Goal: Transaction & Acquisition: Purchase product/service

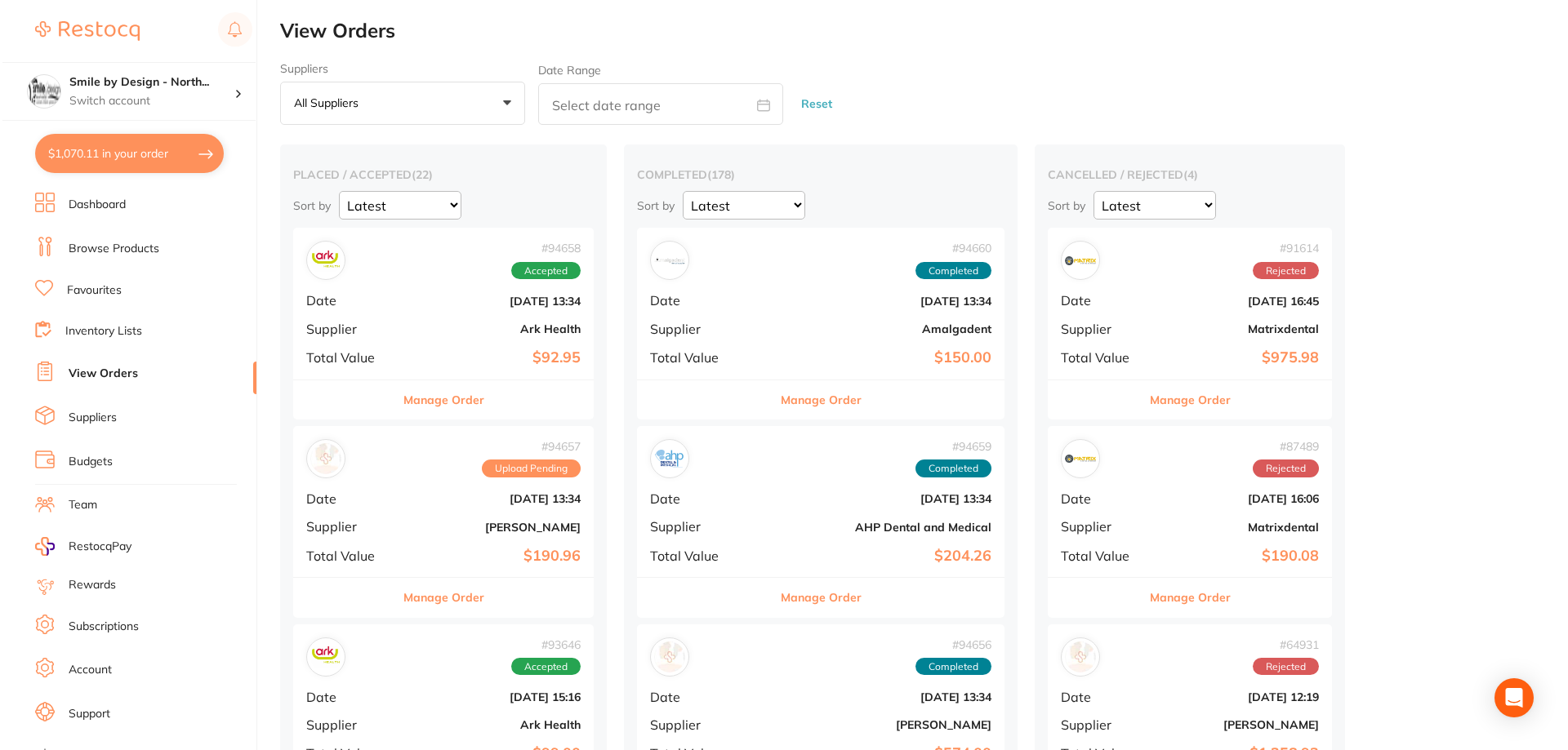
scroll to position [897, 0]
click at [107, 155] on button "$1,070.11 in your order" at bounding box center [127, 154] width 189 height 39
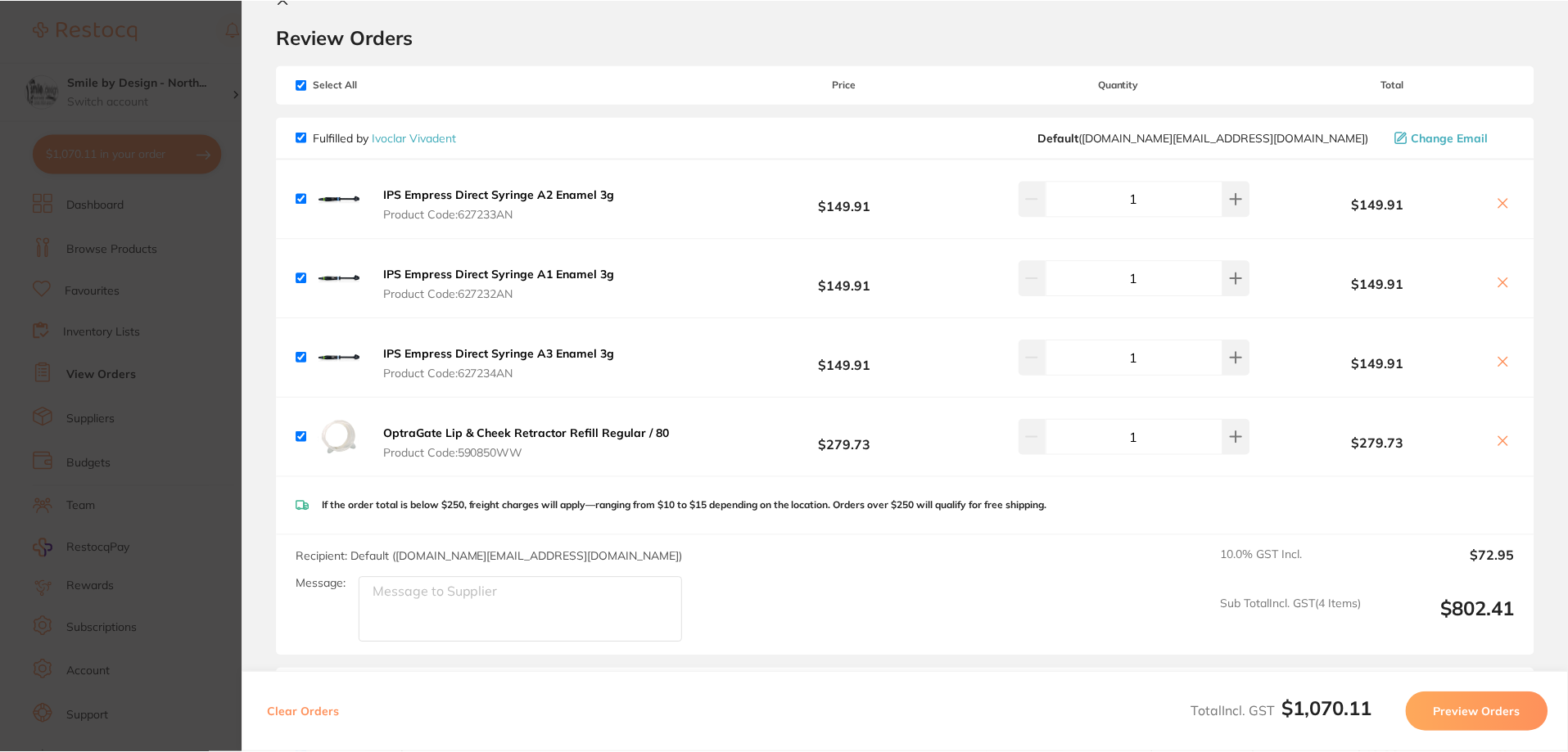
scroll to position [0, 0]
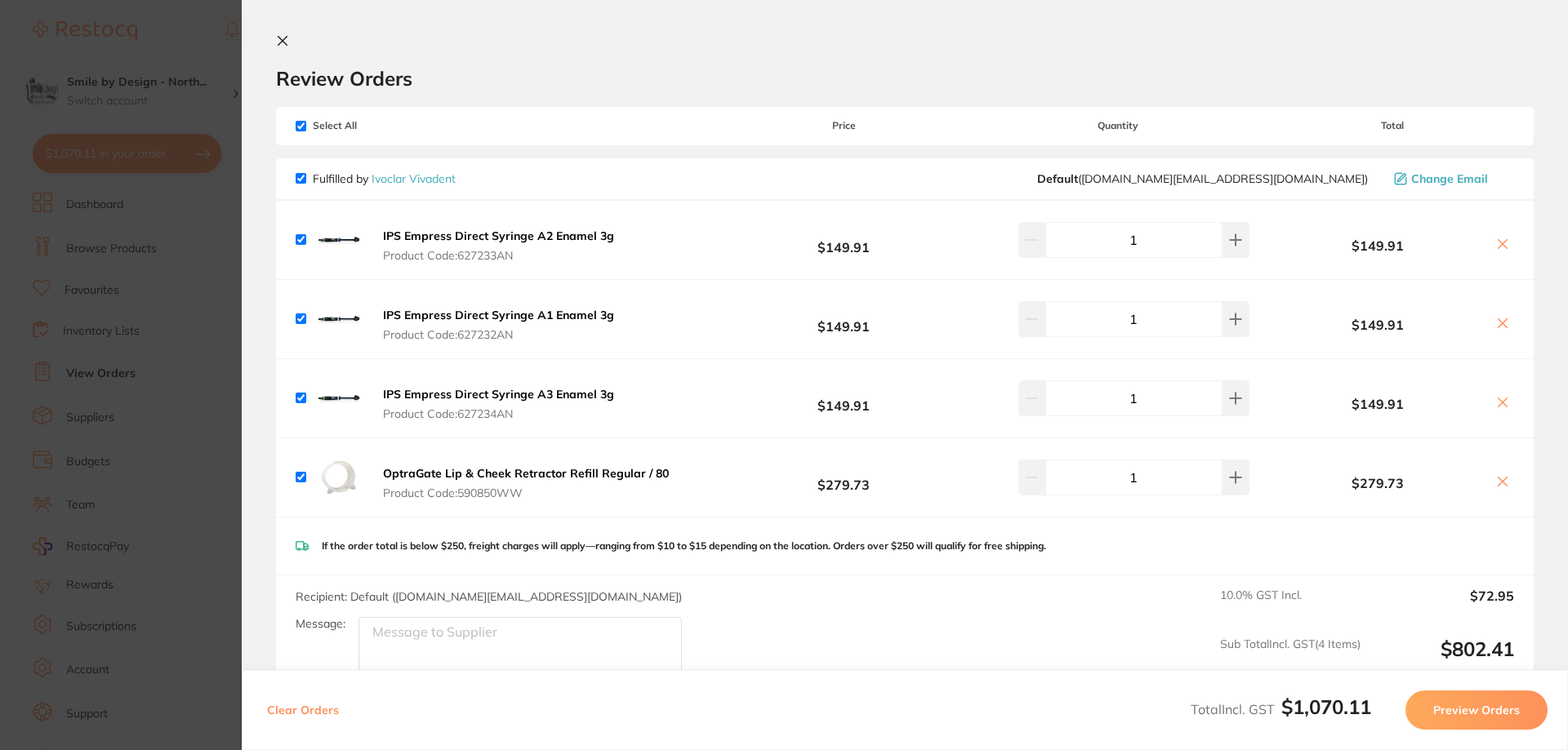
click at [277, 39] on icon at bounding box center [283, 40] width 13 height 13
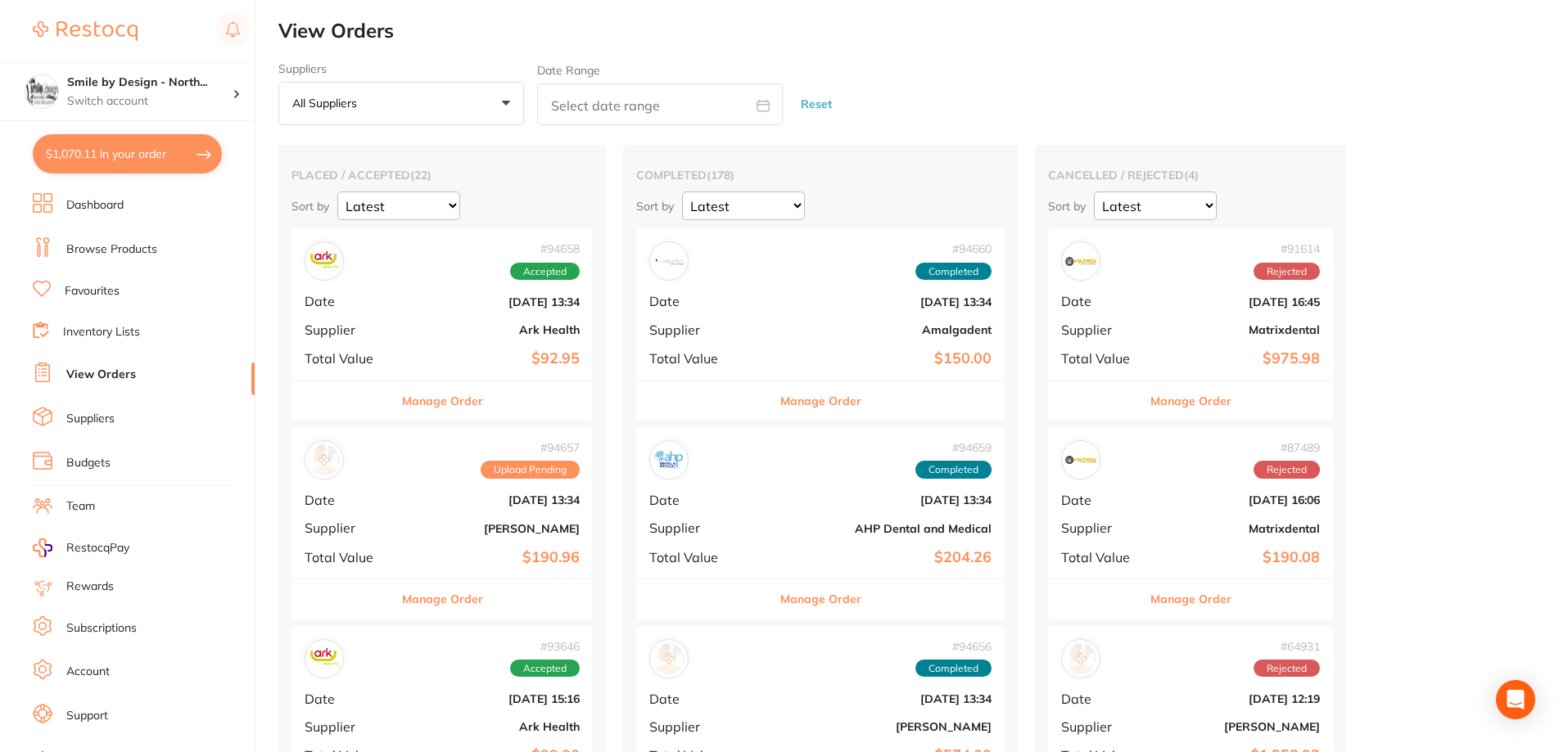
scroll to position [2, 0]
click at [115, 255] on link "Browse Products" at bounding box center [111, 249] width 91 height 16
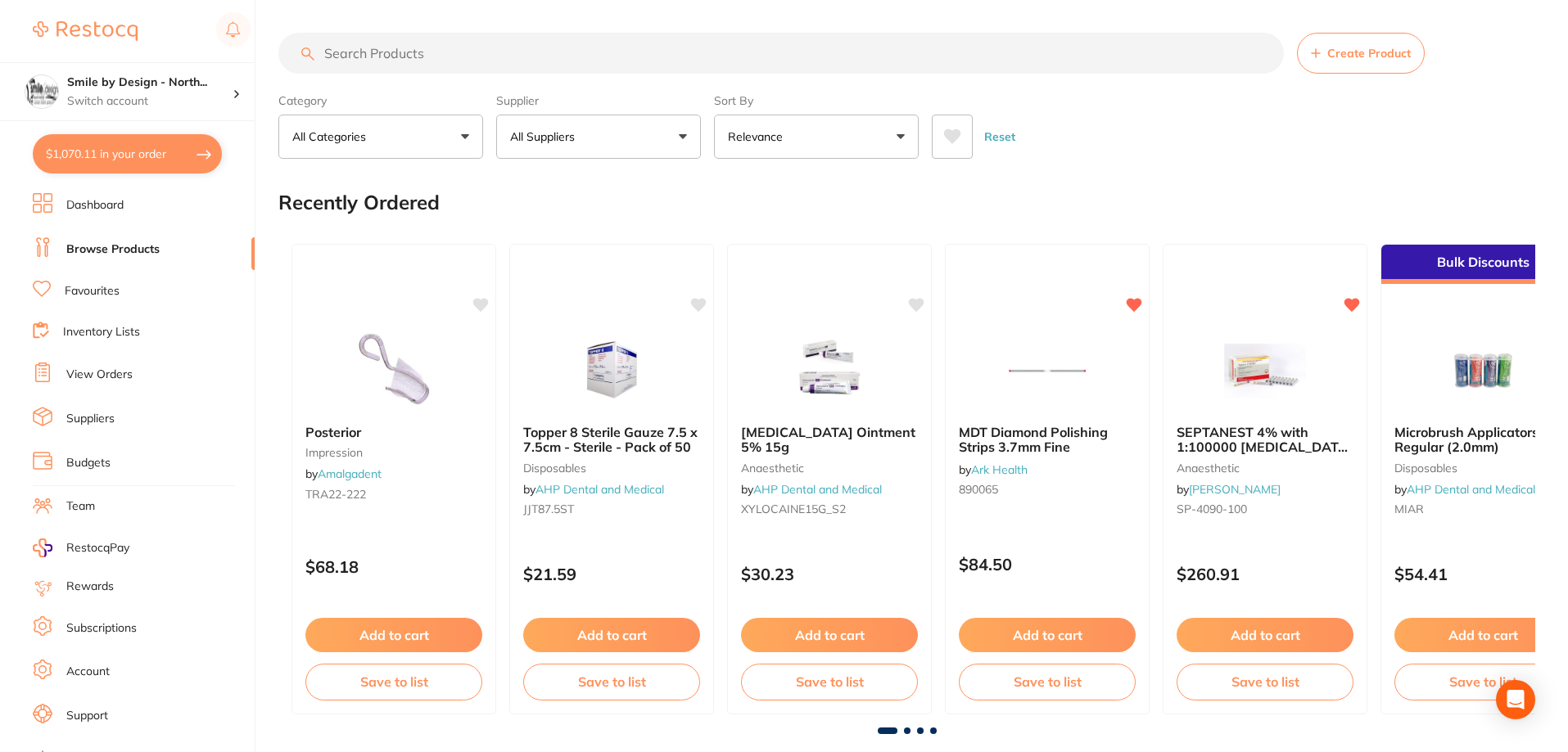
click at [469, 50] on input "search" at bounding box center [780, 54] width 1005 height 41
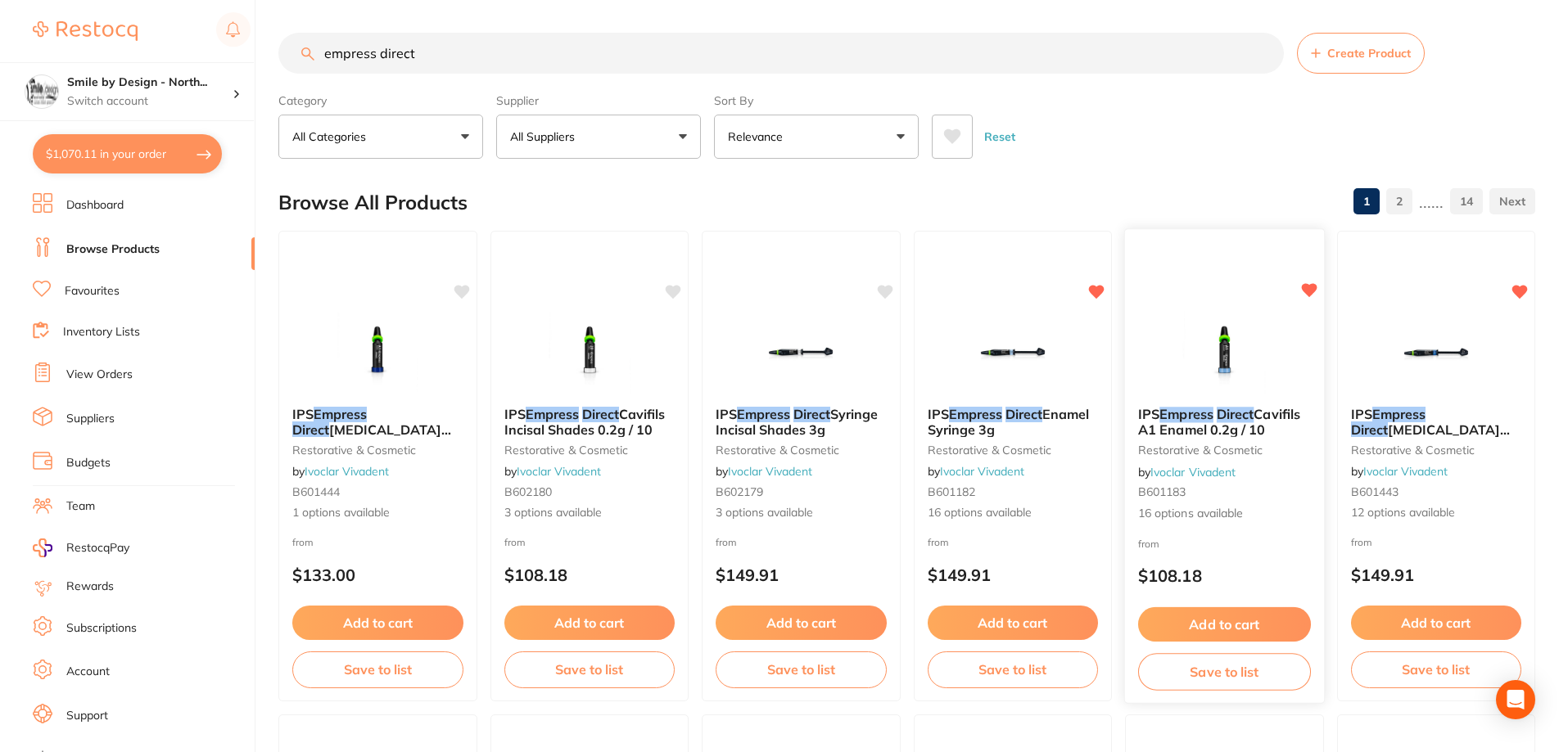
type input "empress direct"
click at [1225, 622] on button "Add to cart" at bounding box center [1224, 625] width 173 height 35
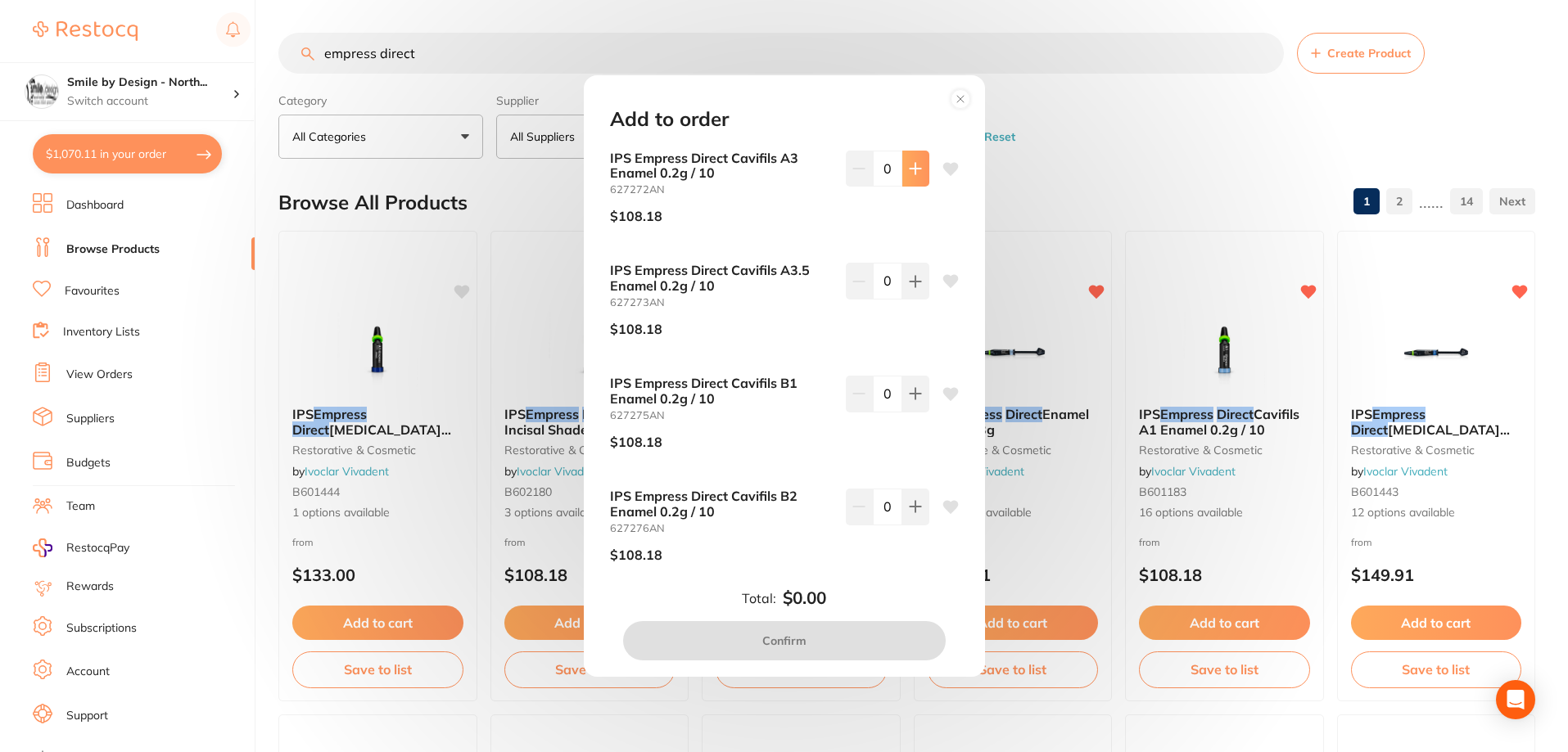
click at [912, 176] on button at bounding box center [915, 169] width 27 height 36
type input "1"
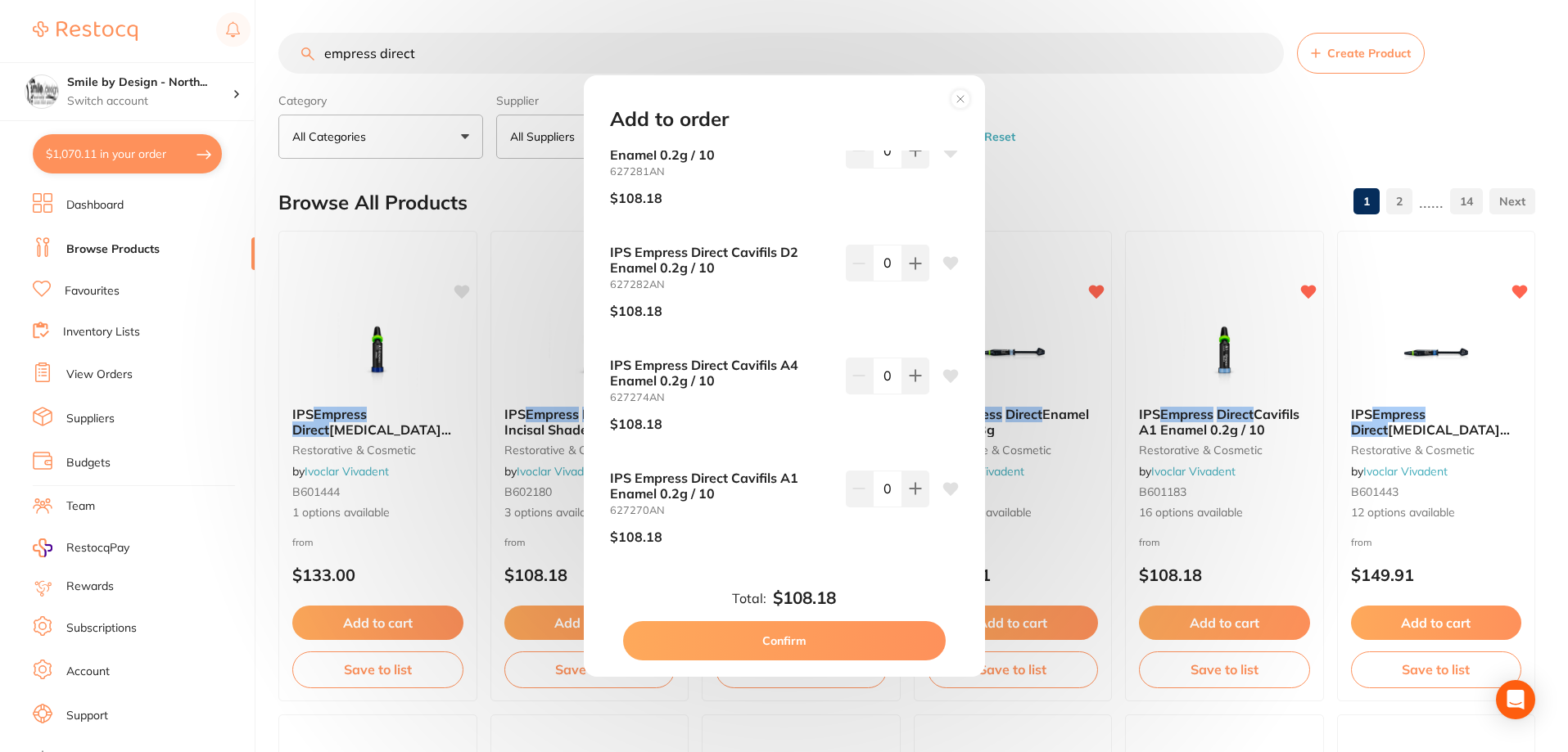
scroll to position [938, 0]
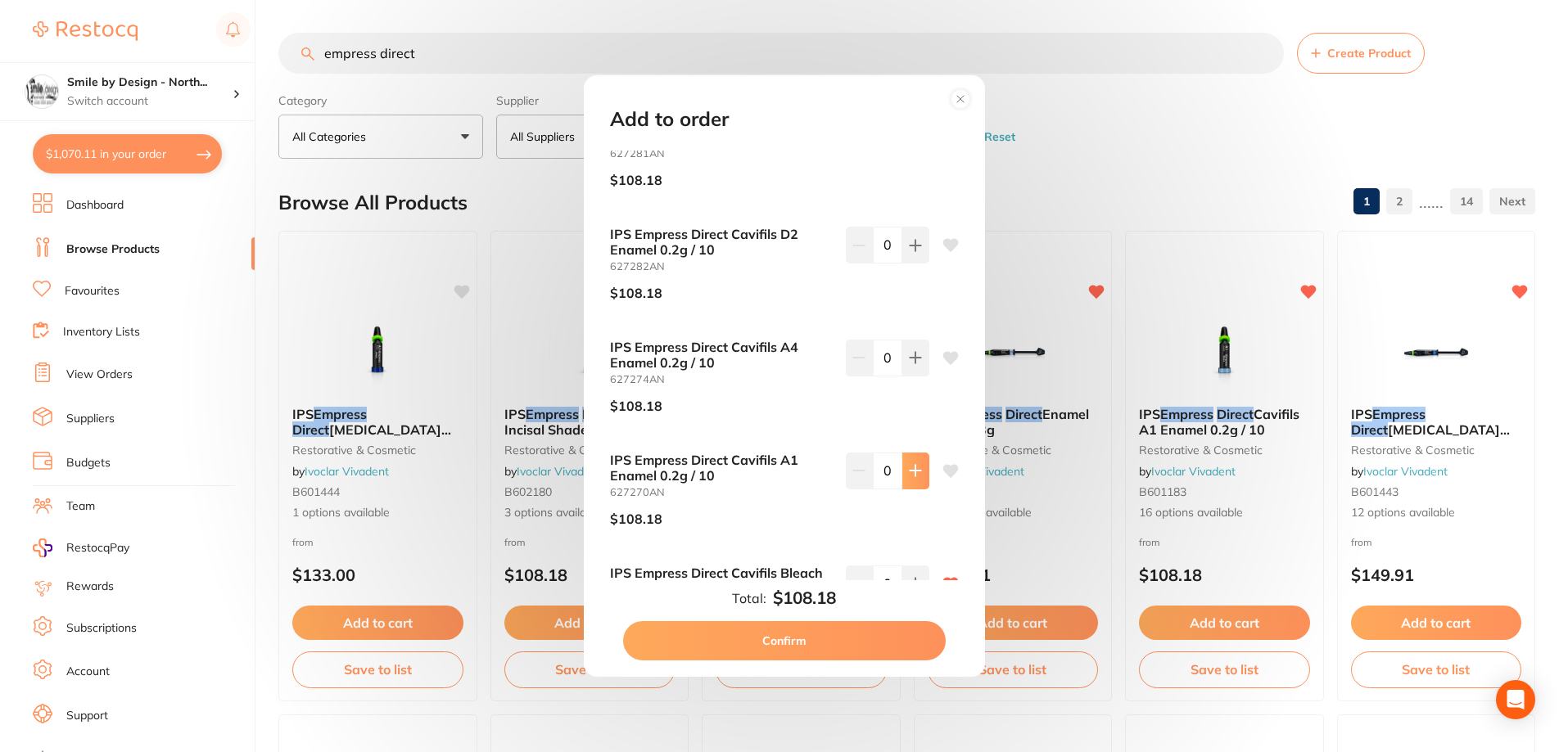
click at [909, 475] on icon at bounding box center [915, 471] width 13 height 13
type input "1"
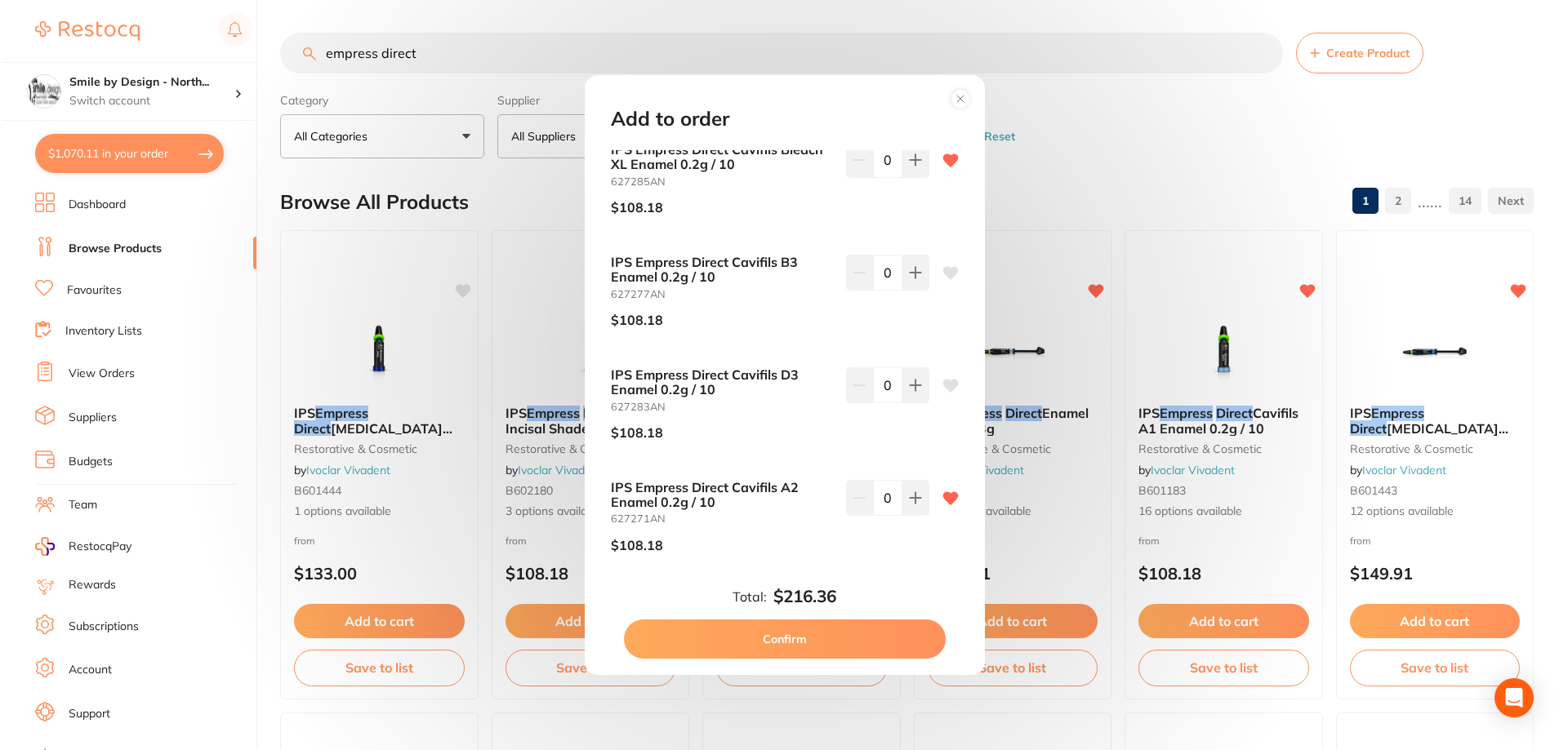
scroll to position [1371, 0]
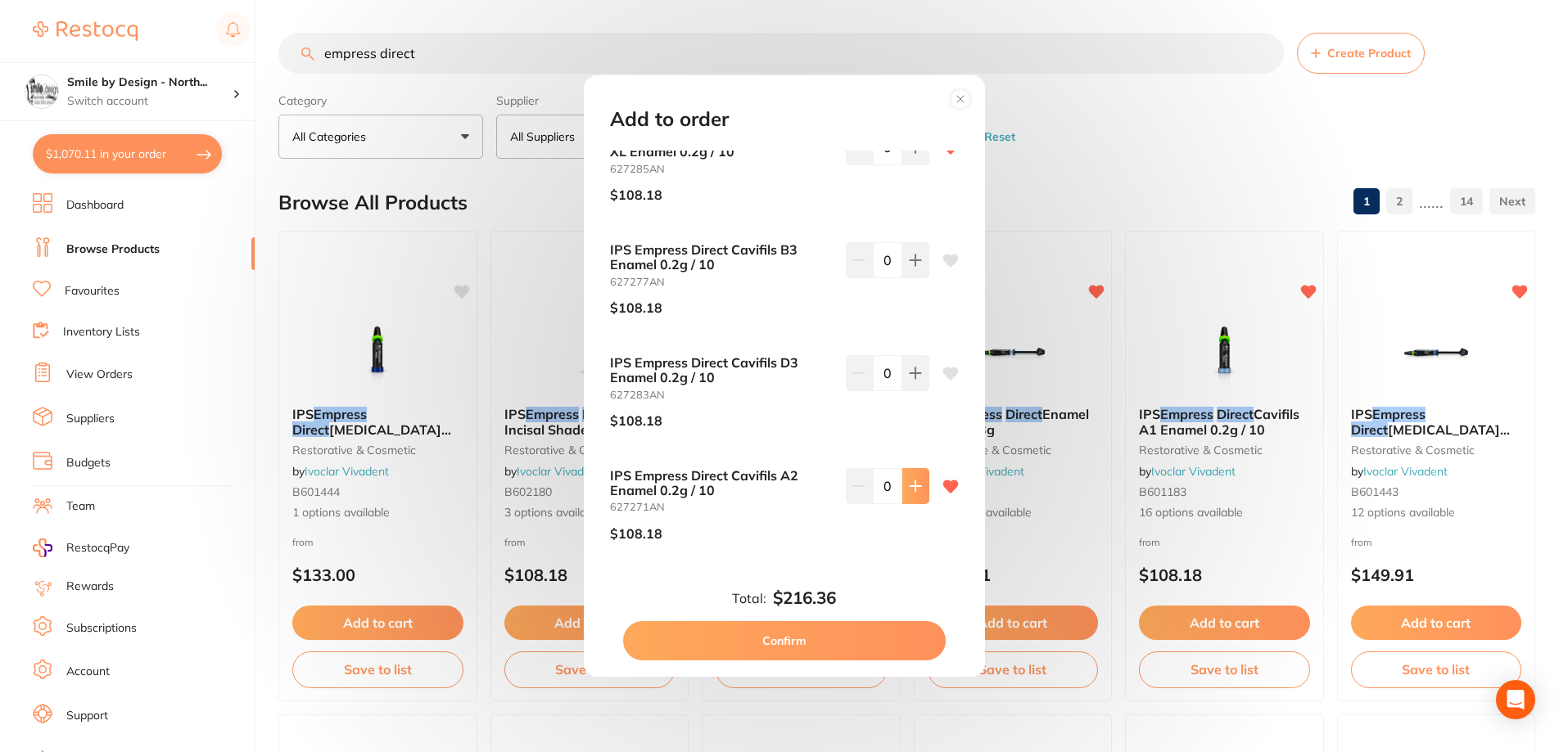
click at [914, 492] on icon at bounding box center [915, 486] width 13 height 13
type input "1"
click at [799, 644] on button "Confirm" at bounding box center [784, 641] width 323 height 39
checkbox input "false"
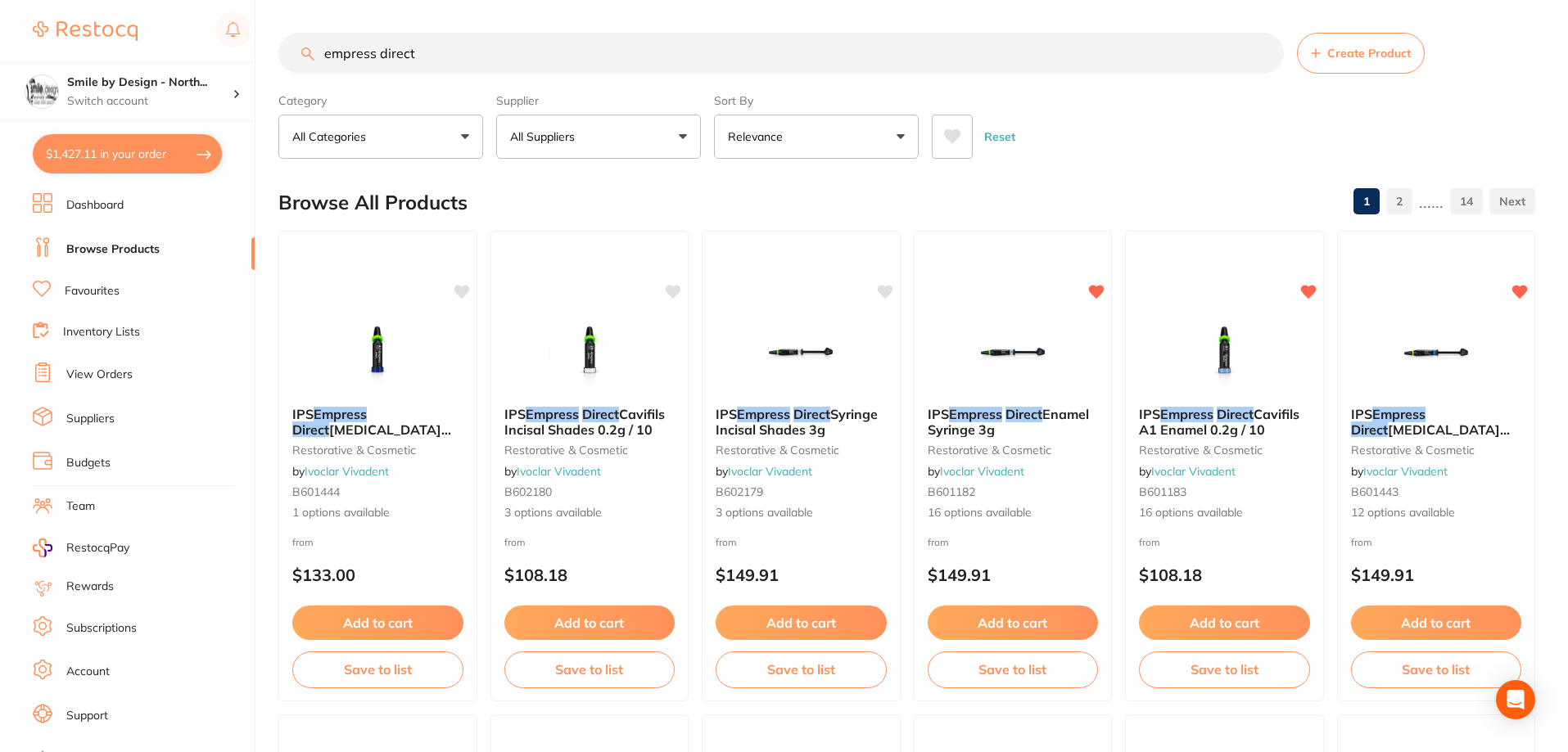
click at [137, 152] on button "$1,427.11 in your order" at bounding box center [127, 154] width 189 height 39
checkbox input "true"
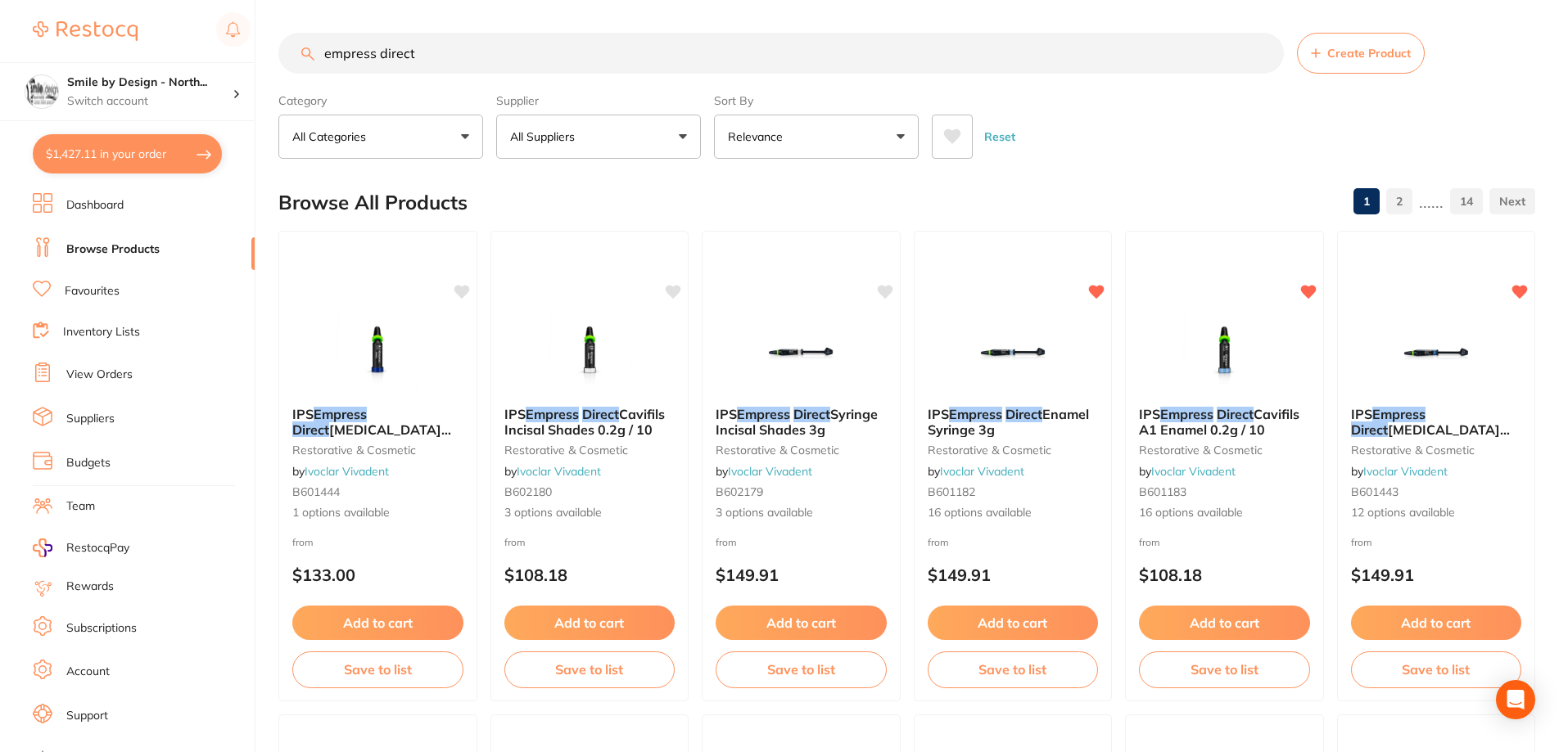
checkbox input "true"
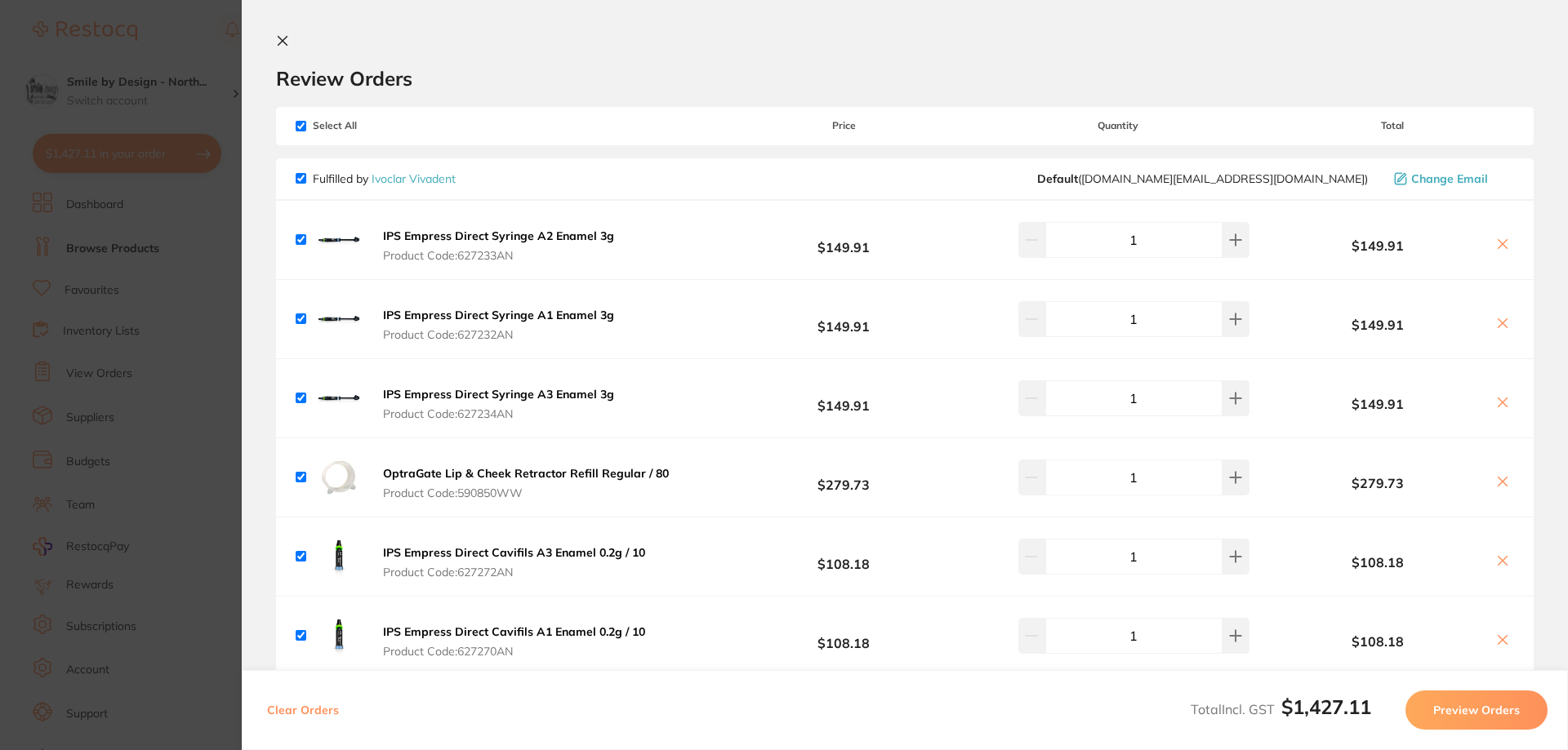
click at [1504, 242] on icon at bounding box center [1503, 244] width 13 height 13
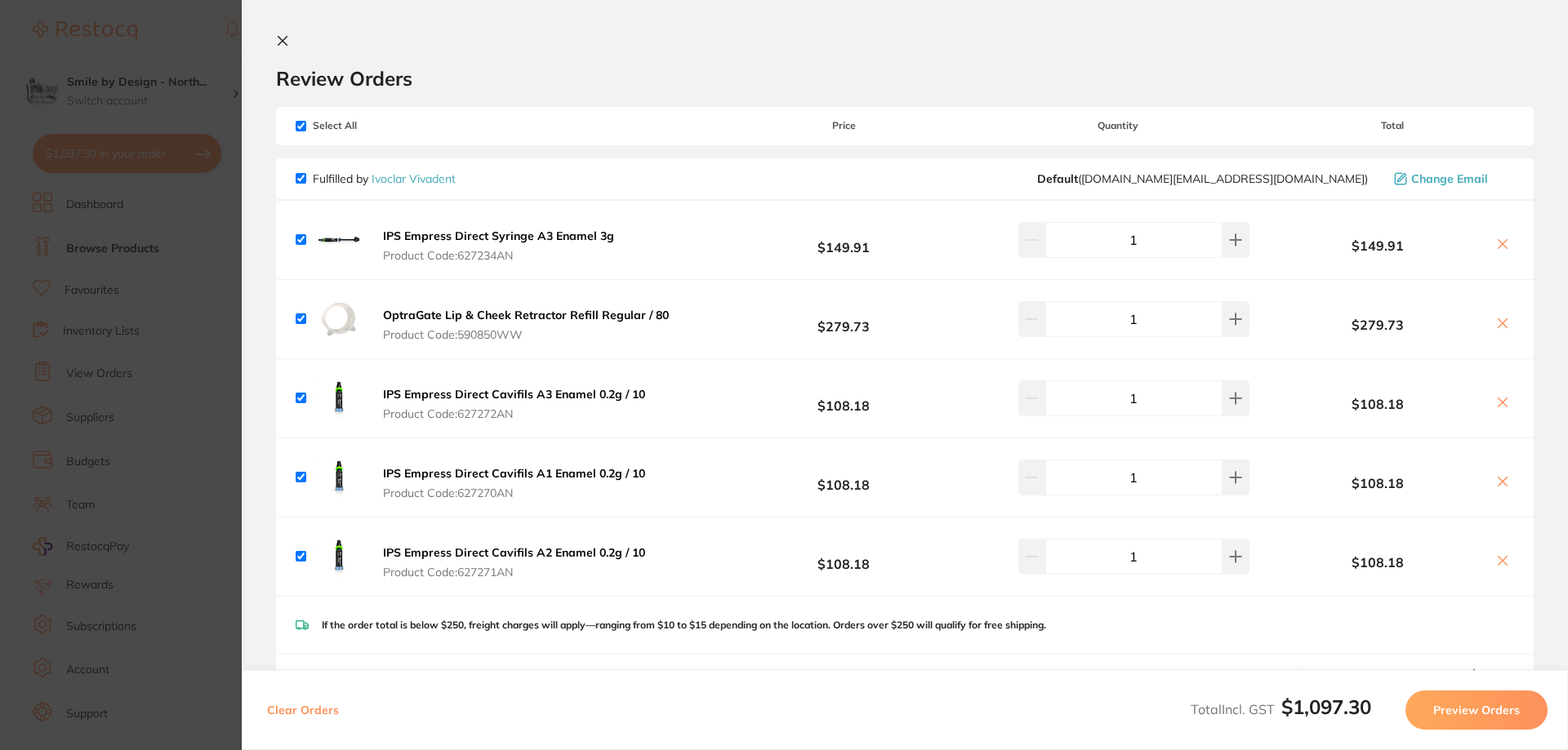
click at [1504, 242] on icon at bounding box center [1503, 244] width 13 height 13
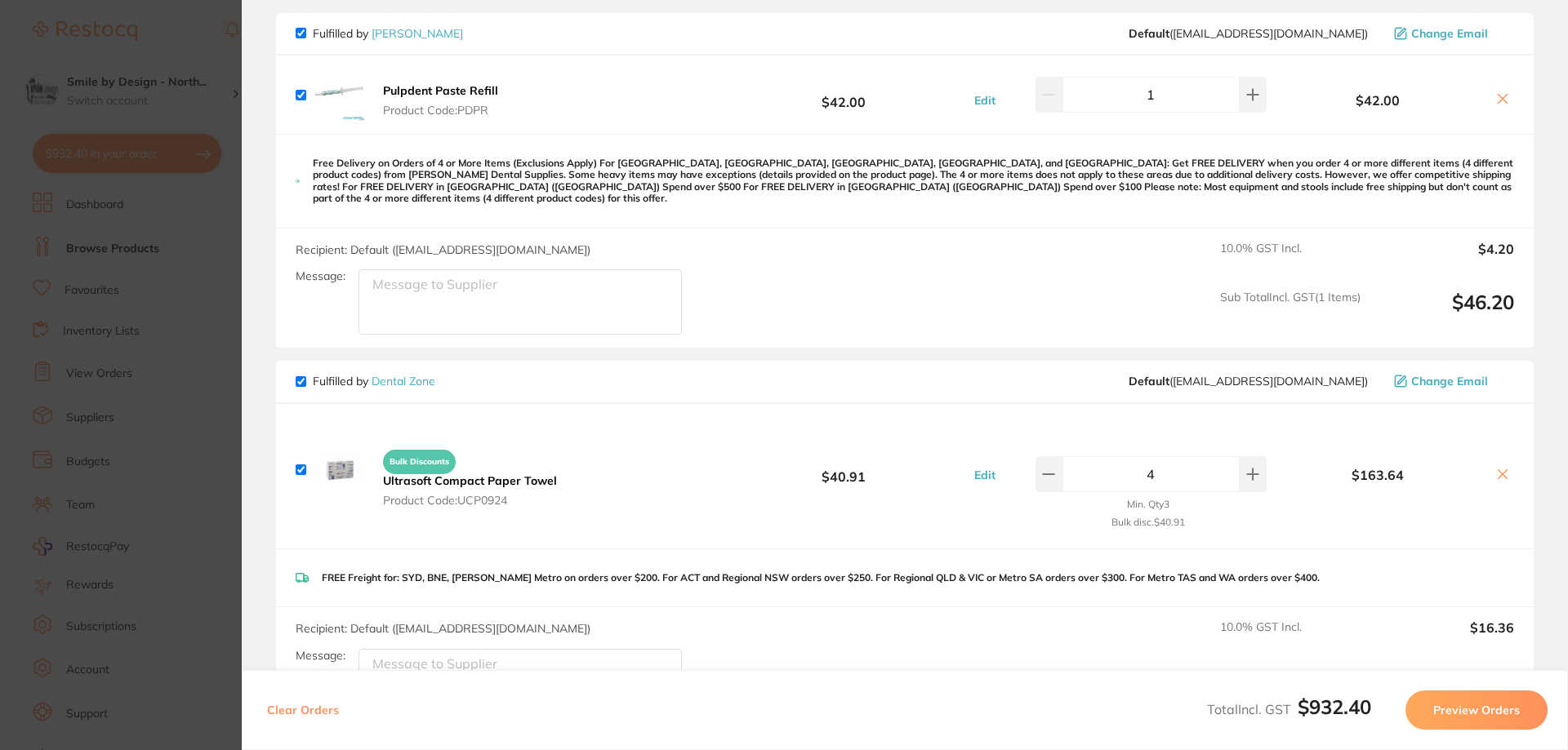
scroll to position [715, 0]
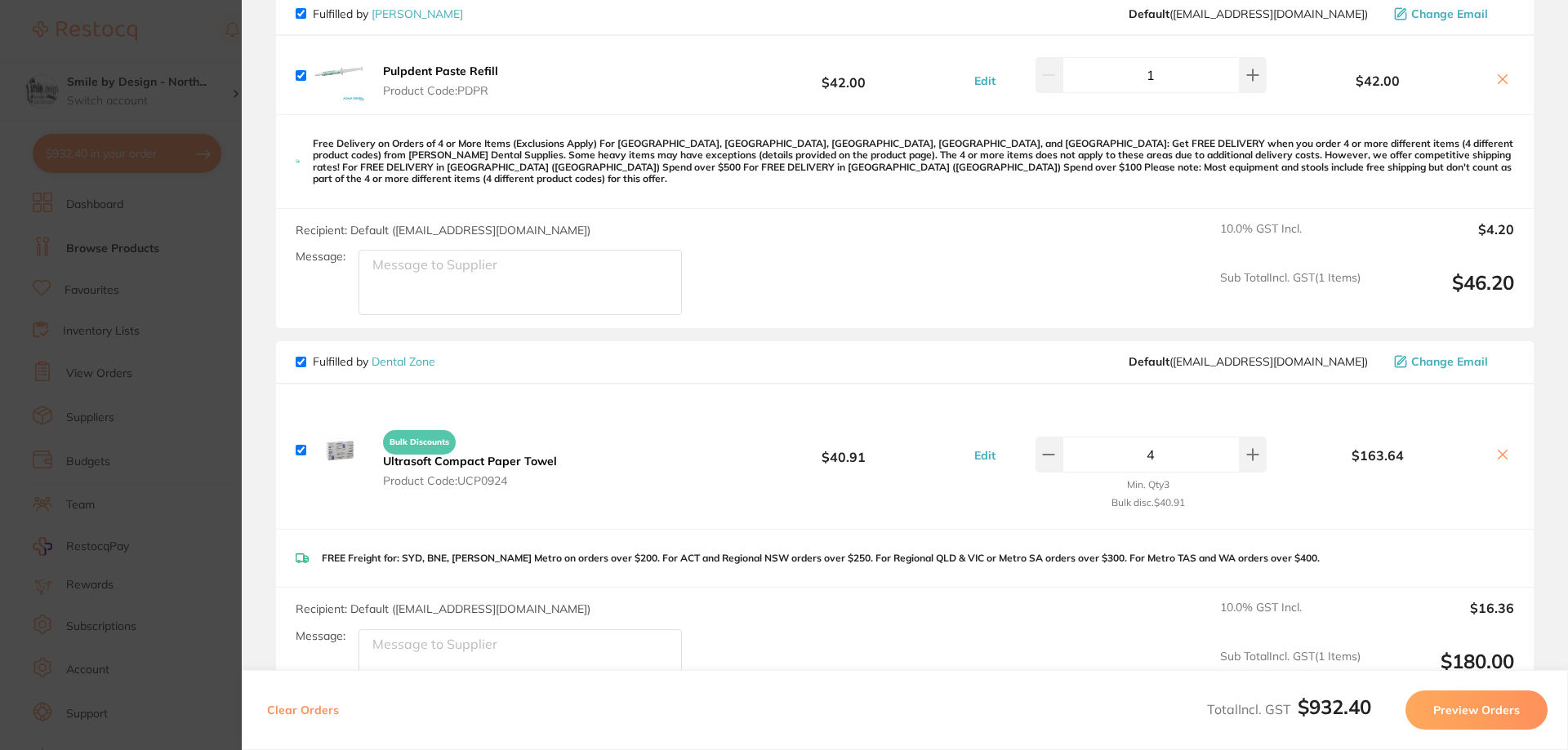
click at [1499, 448] on icon at bounding box center [1503, 454] width 13 height 13
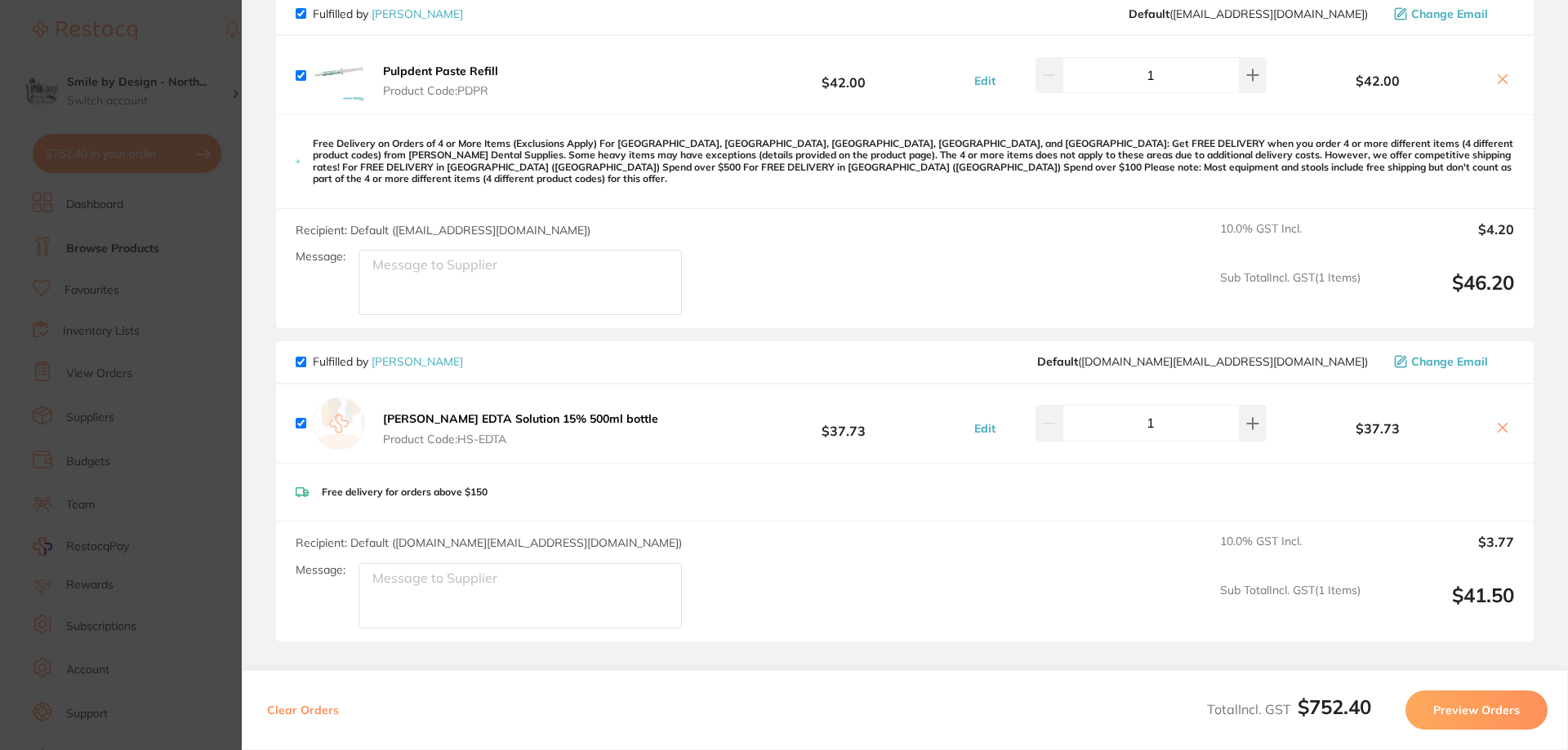
checkbox input "true"
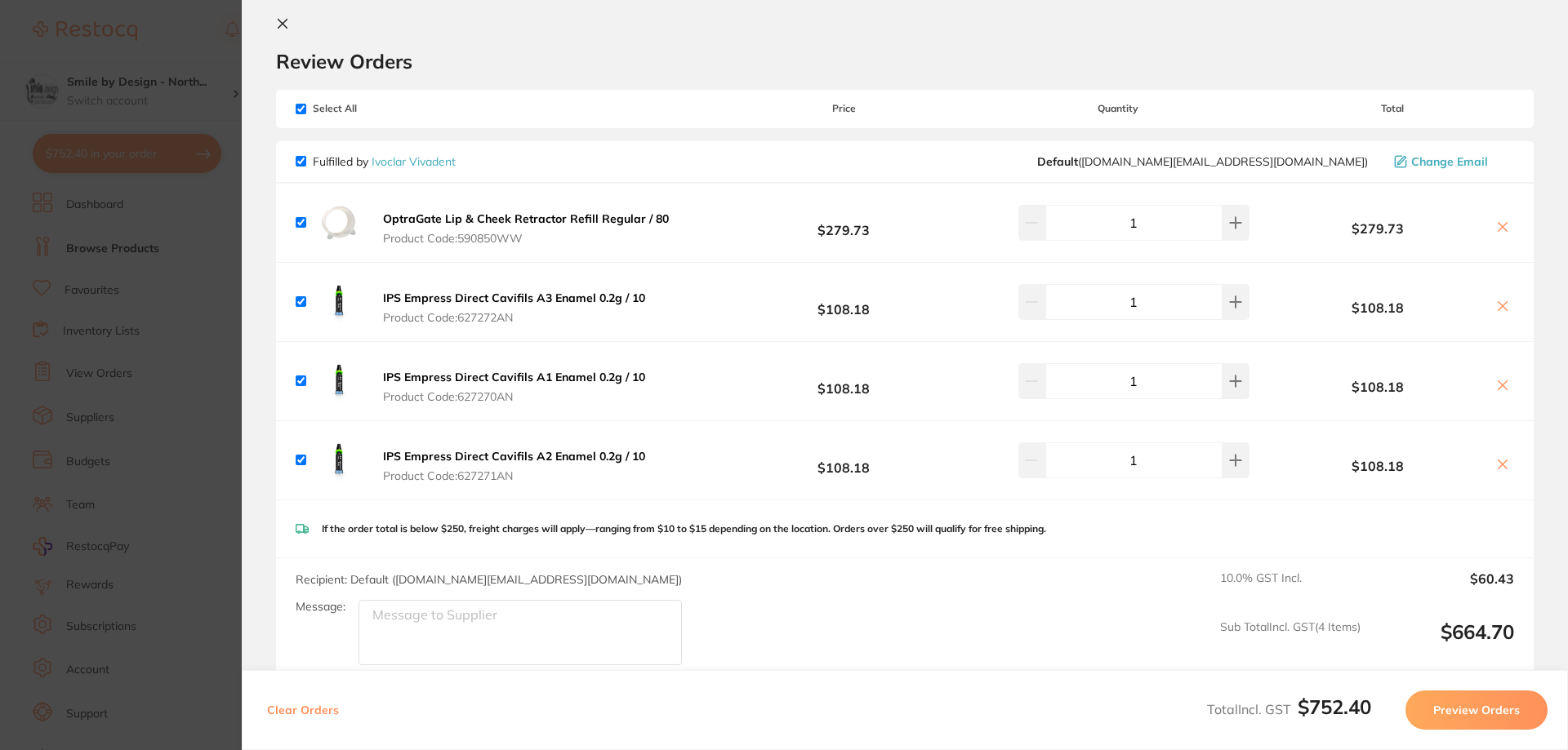
scroll to position [0, 0]
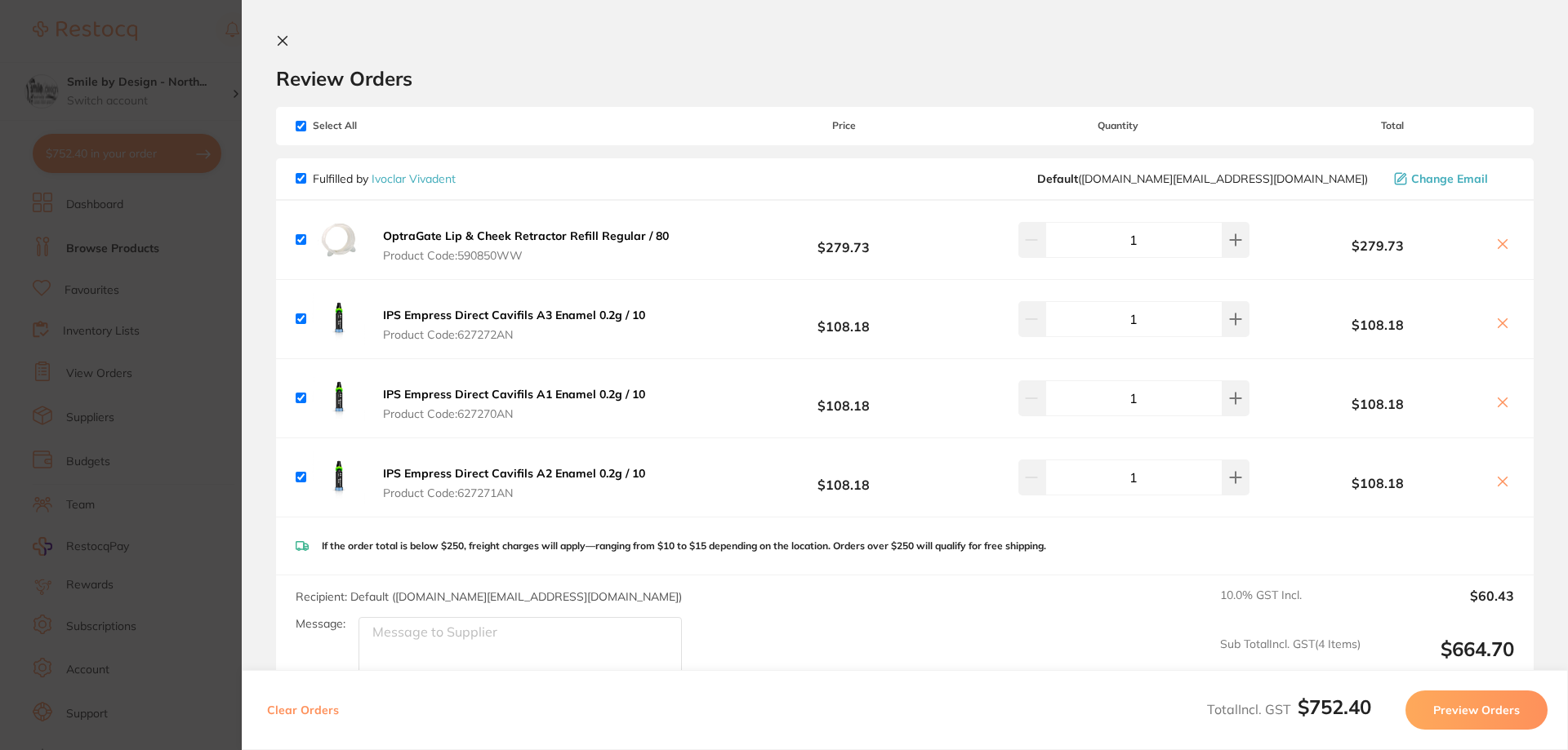
click at [283, 36] on icon at bounding box center [283, 40] width 13 height 13
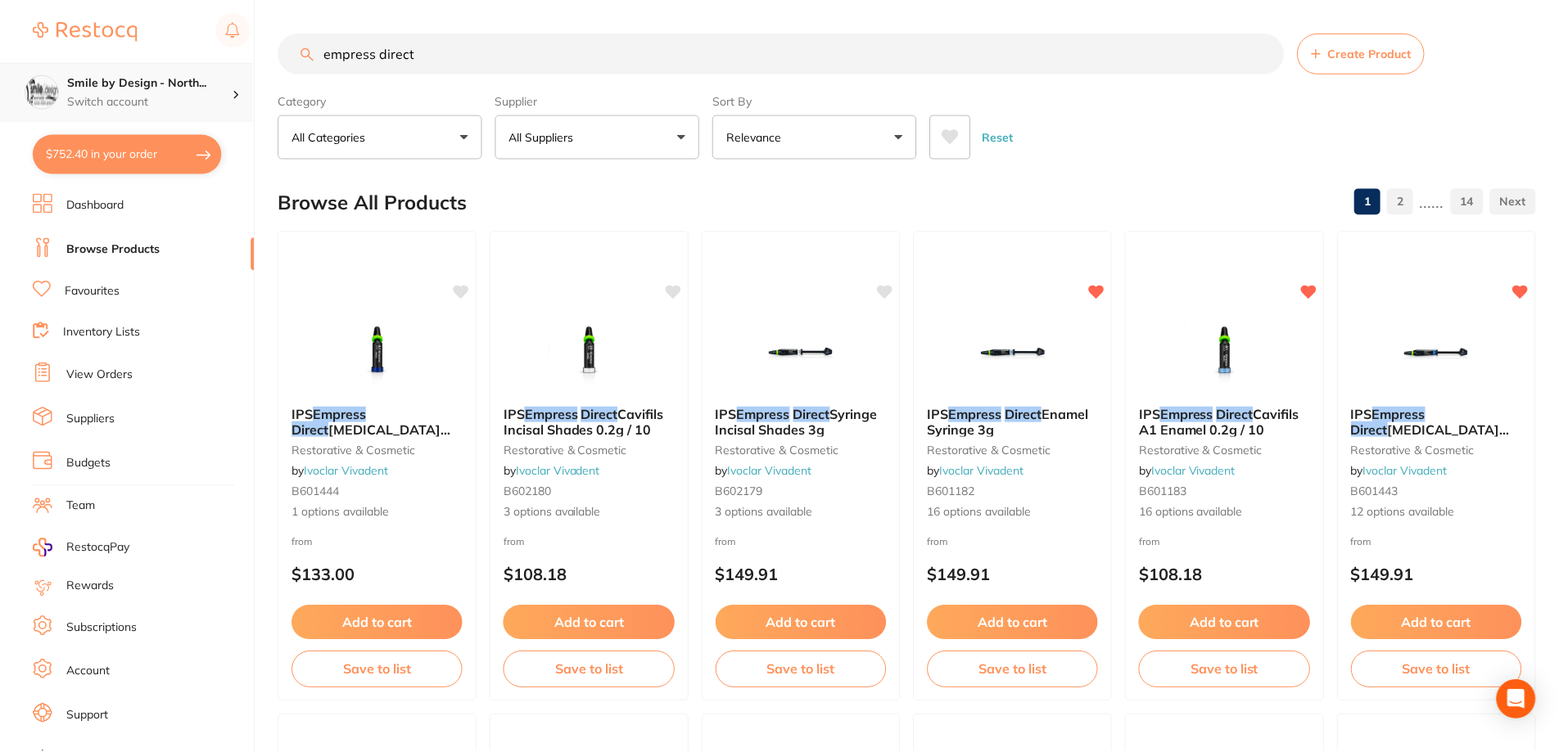
scroll to position [2, 0]
click at [188, 80] on h4 "Smile by Design - North..." at bounding box center [150, 82] width 165 height 16
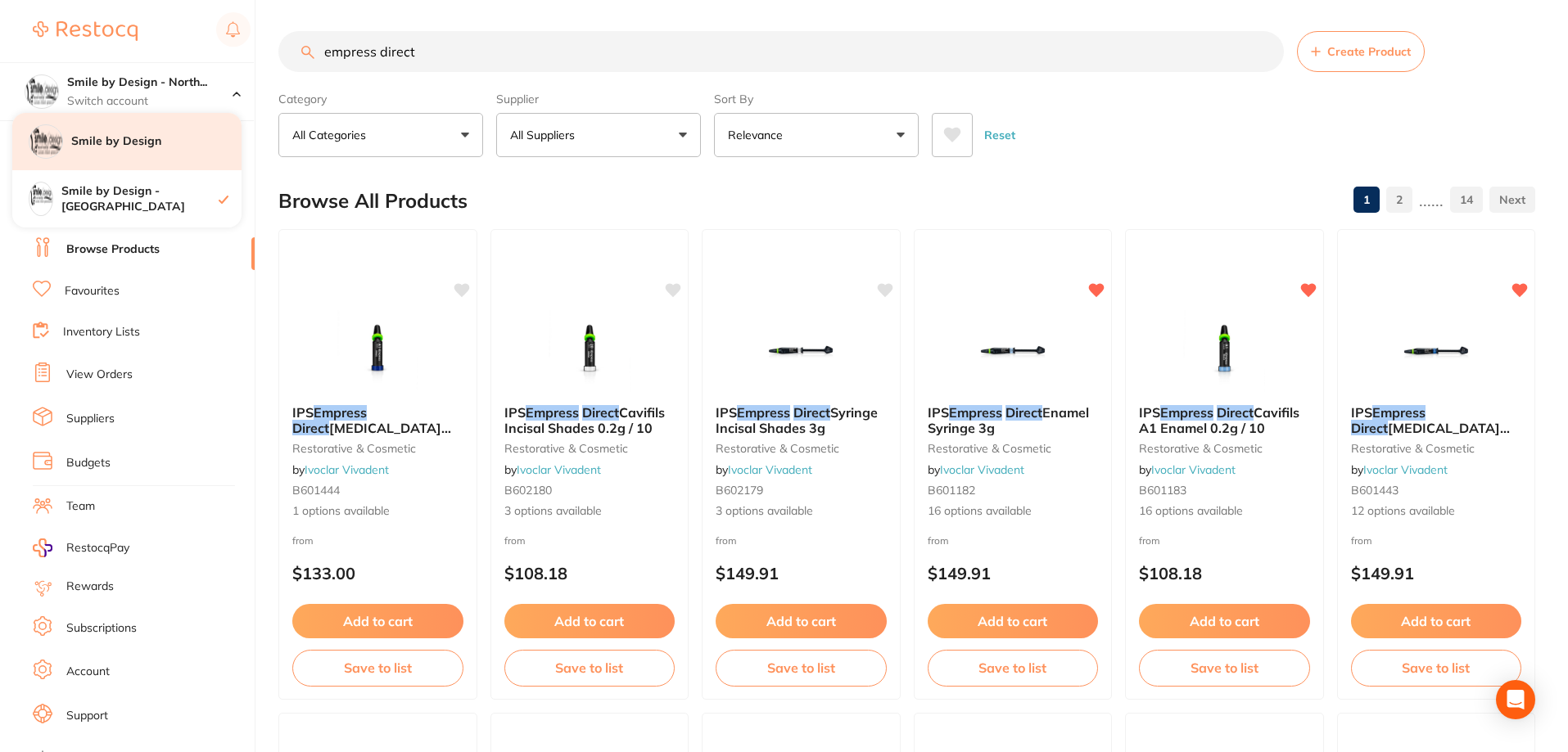
click at [176, 154] on div "Smile by Design" at bounding box center [127, 142] width 230 height 57
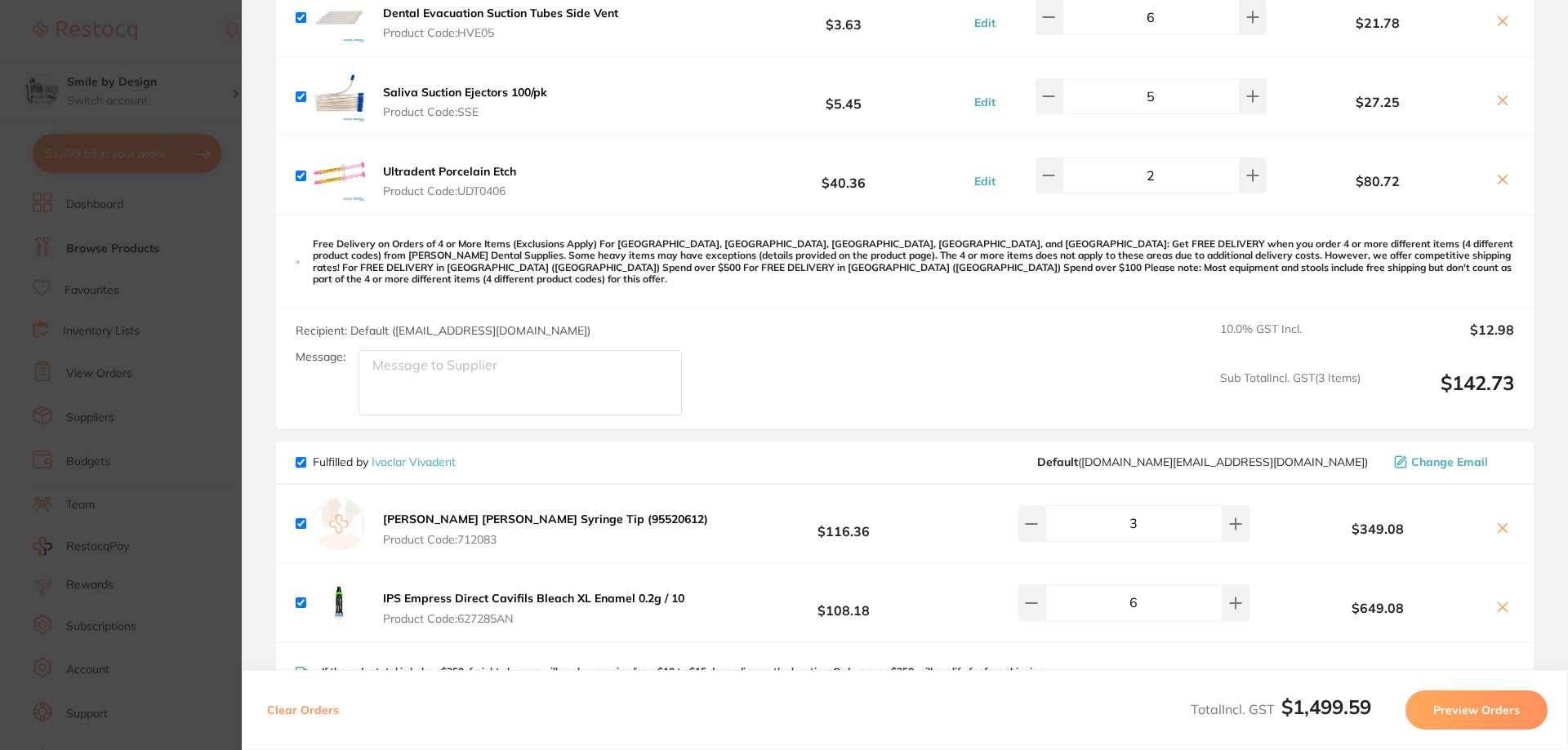
scroll to position [571, 0]
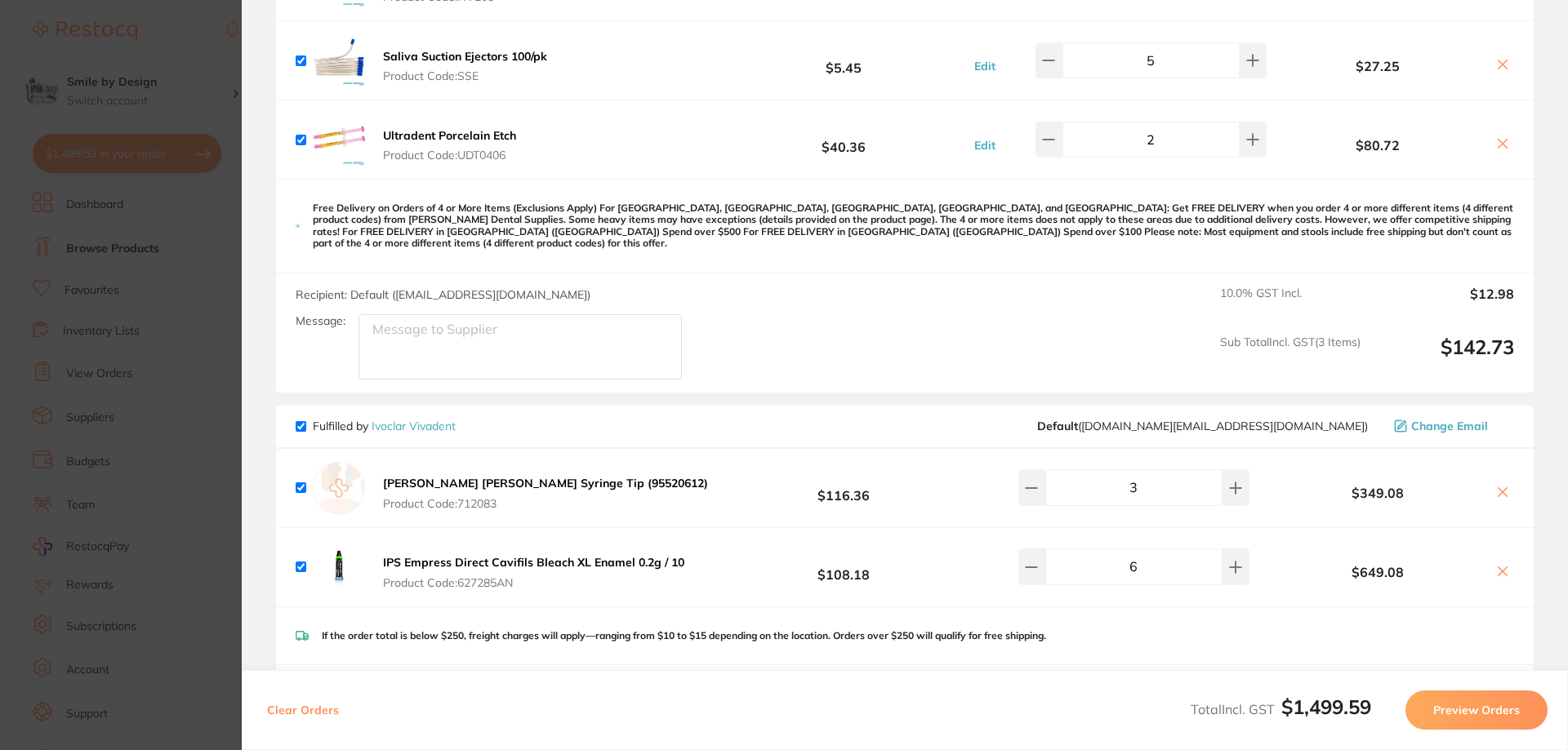
click at [567, 476] on b "[PERSON_NAME] [PERSON_NAME] Syringe Tip (95520612)" at bounding box center [545, 483] width 325 height 14
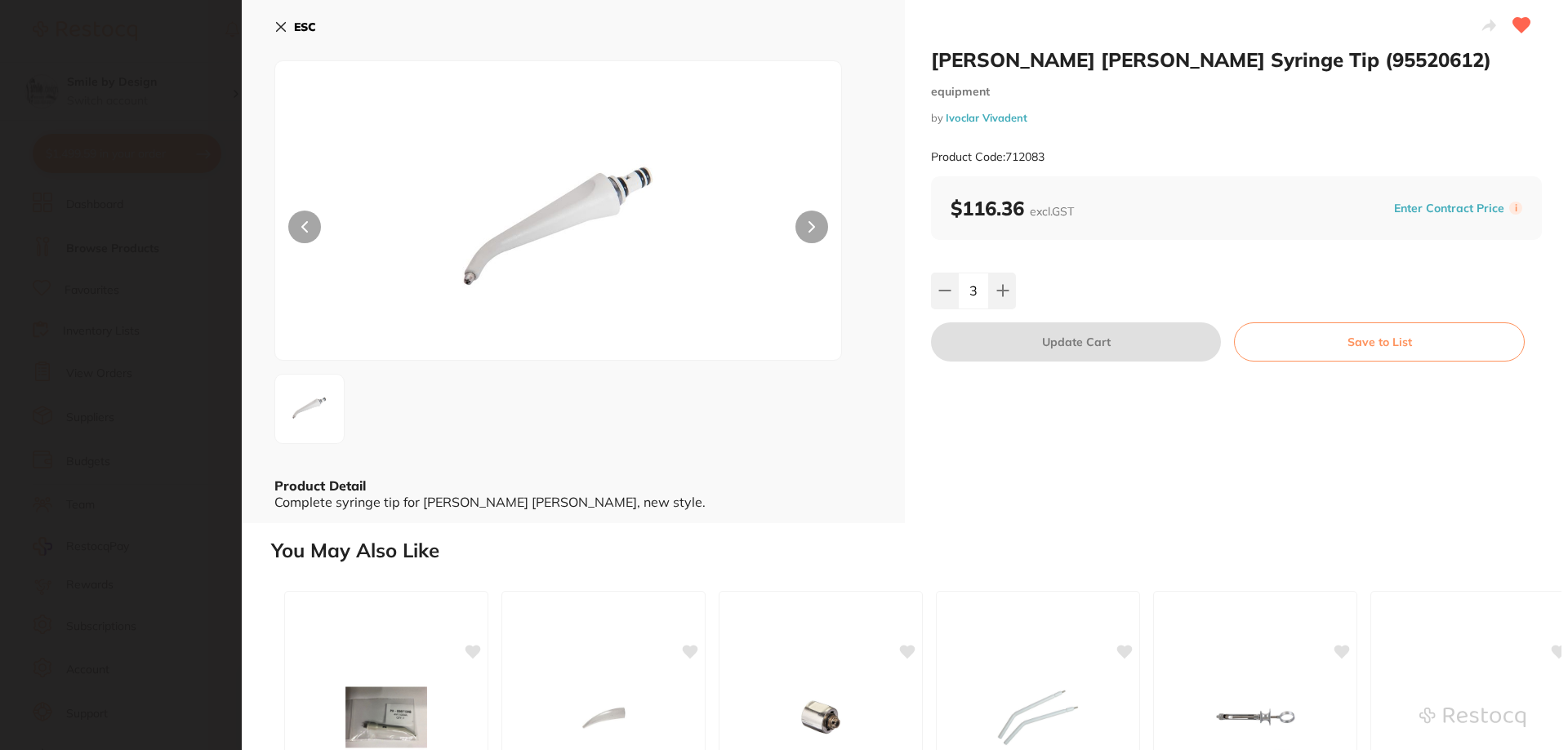
click at [284, 31] on icon at bounding box center [282, 28] width 9 height 9
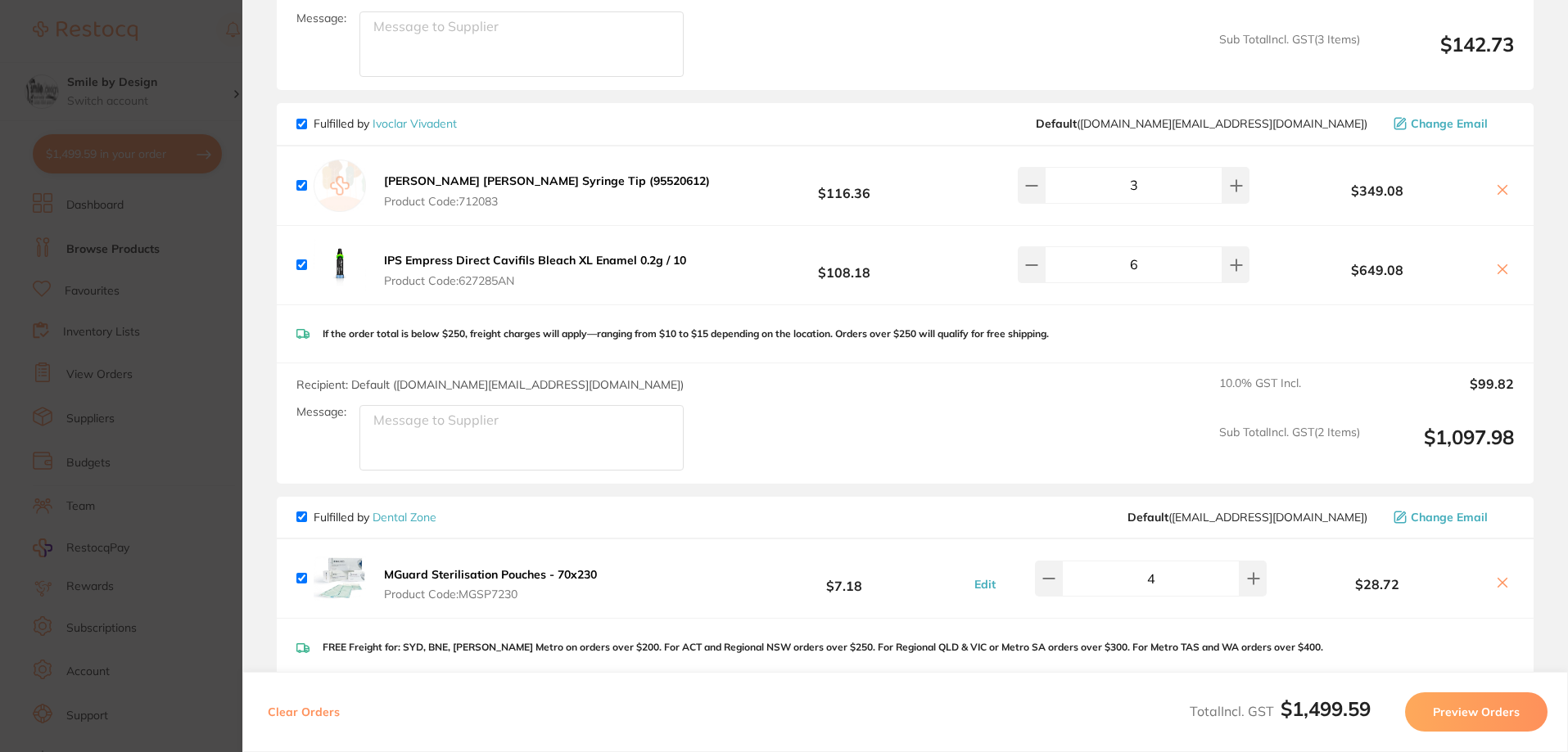
scroll to position [737, 0]
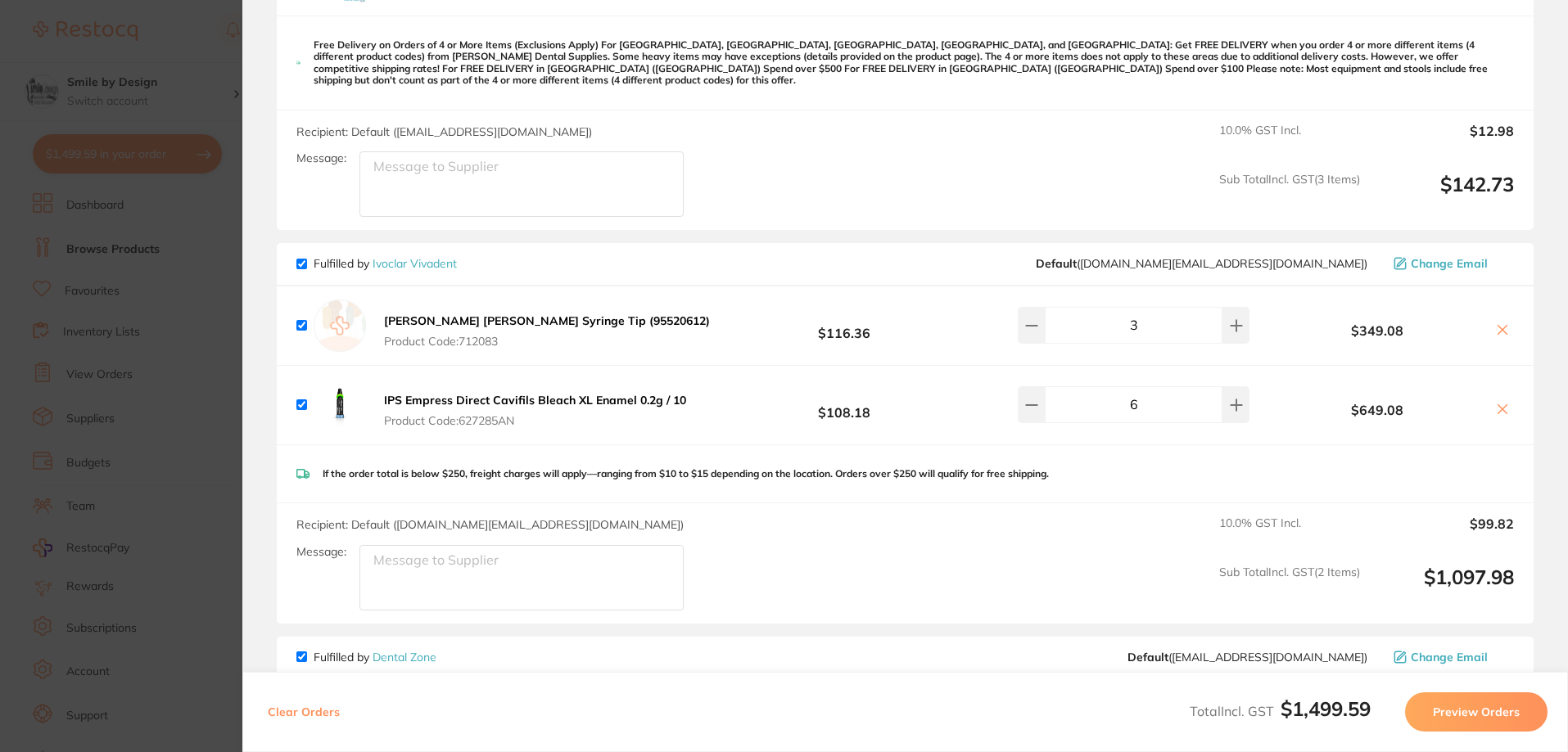
drag, startPoint x: 627, startPoint y: 393, endPoint x: 463, endPoint y: 391, distance: 164.0
click at [463, 393] on b "IPS Empress Direct Cavifils Bleach XL Enamel 0.2g / 10" at bounding box center [534, 400] width 302 height 14
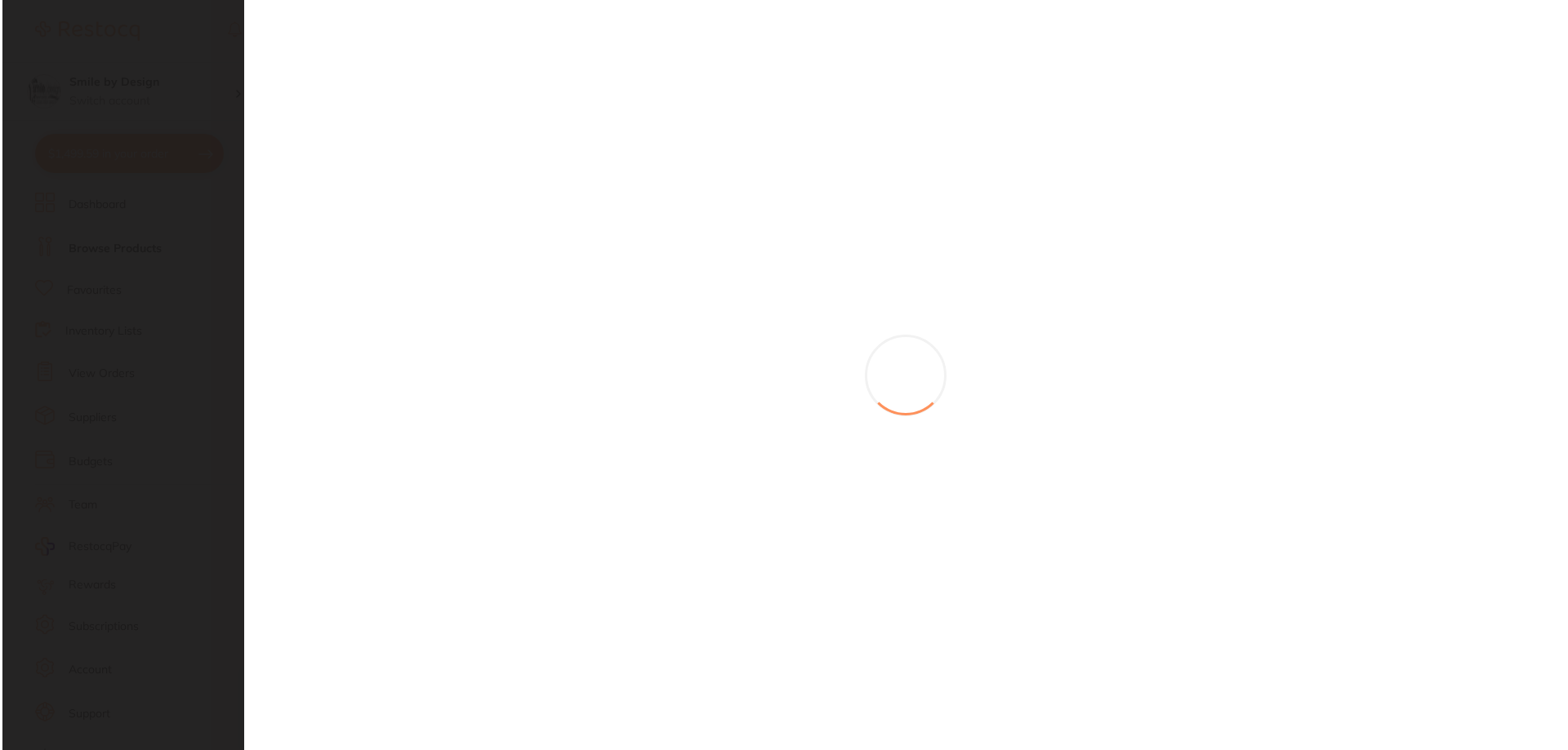
scroll to position [0, 0]
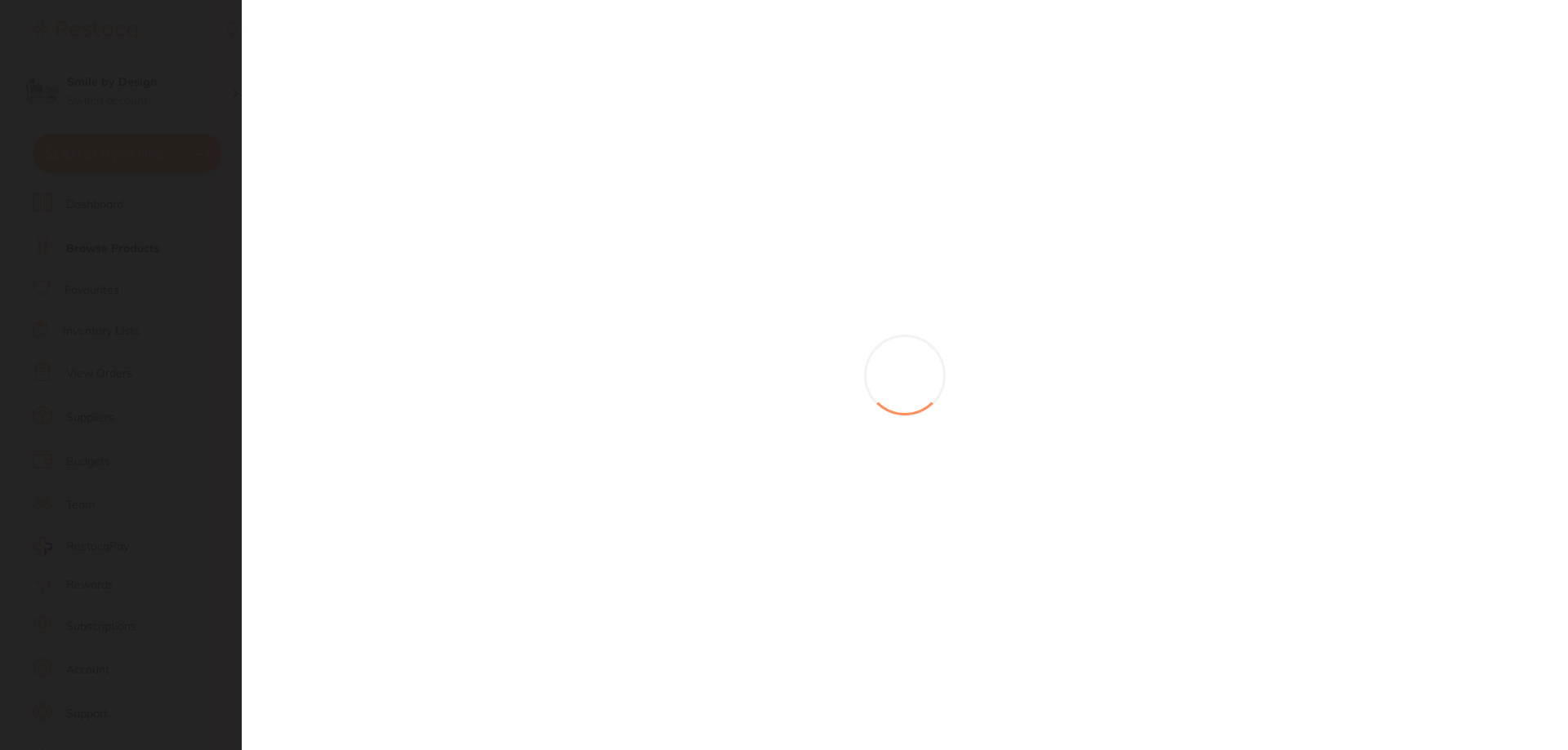
click at [489, 389] on section at bounding box center [784, 375] width 1568 height 750
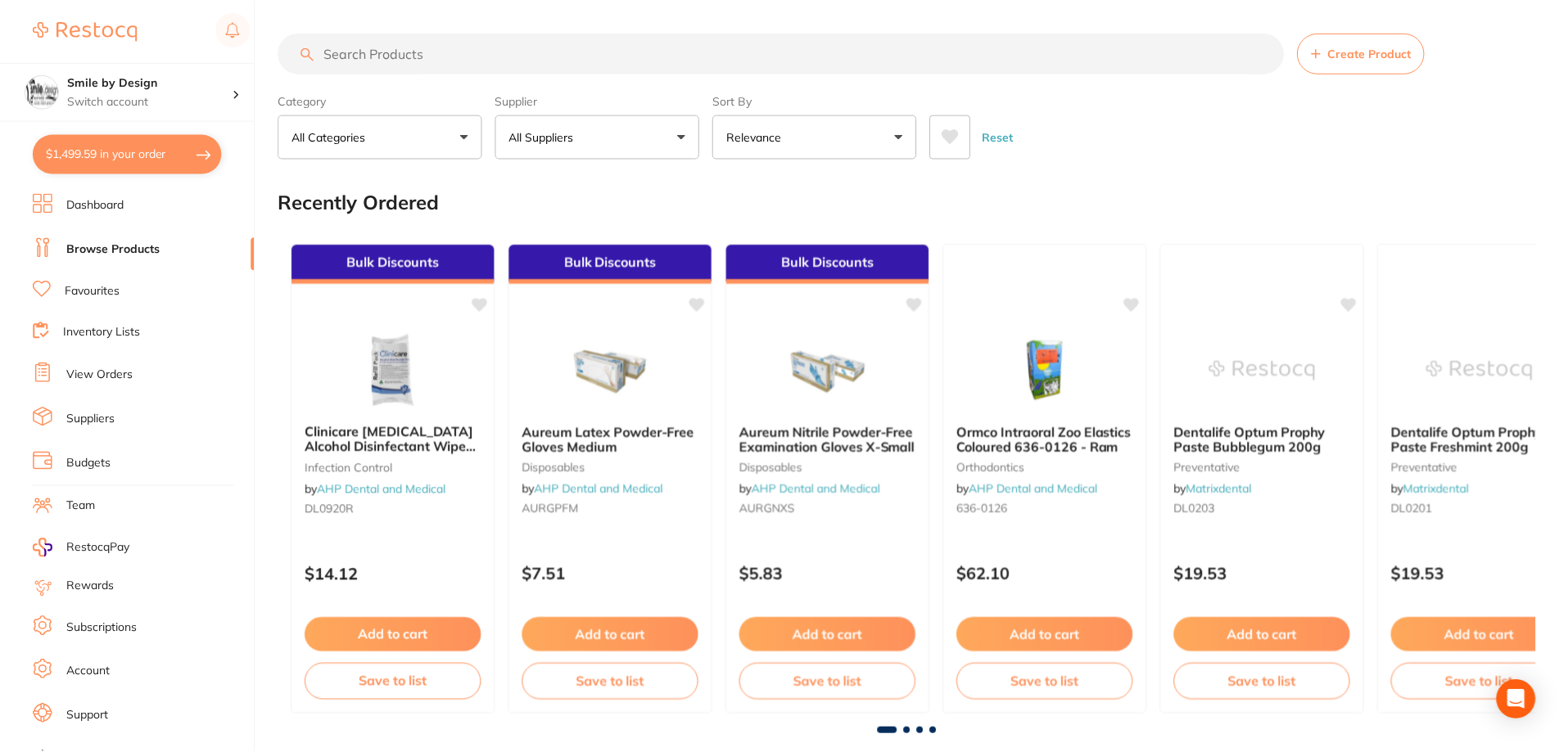
scroll to position [2, 0]
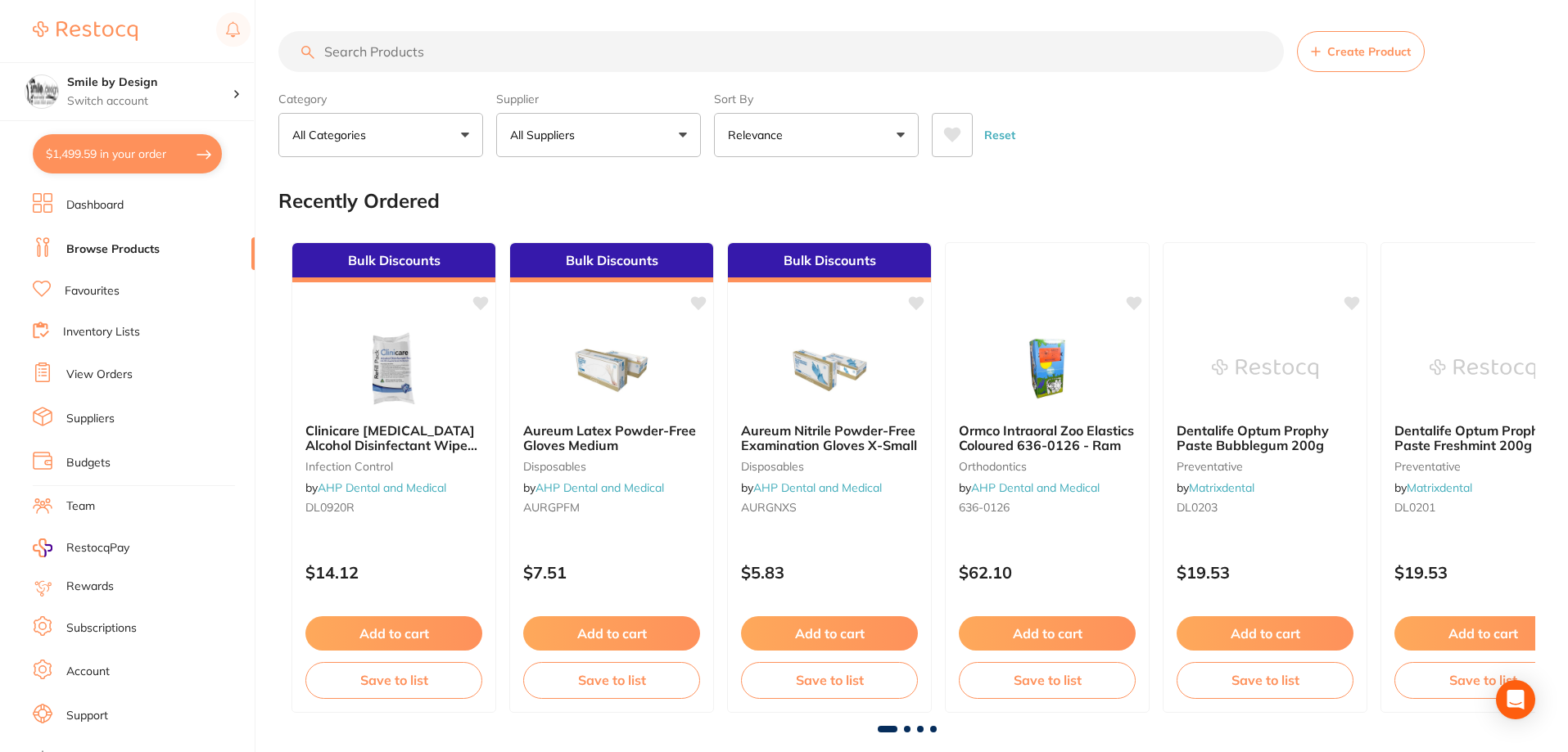
click at [103, 158] on button "$1,499.59 in your order" at bounding box center [127, 154] width 189 height 39
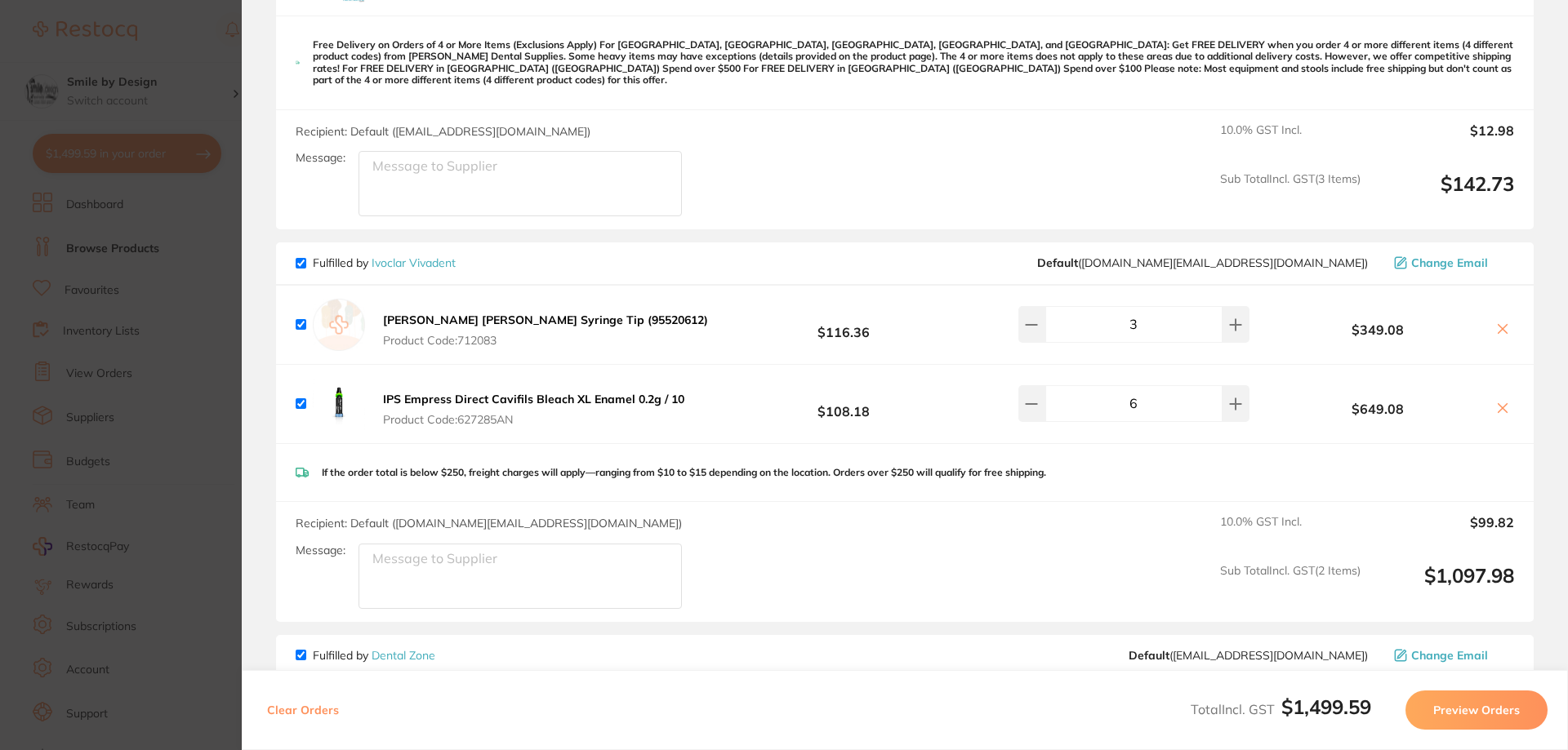
scroll to position [980, 0]
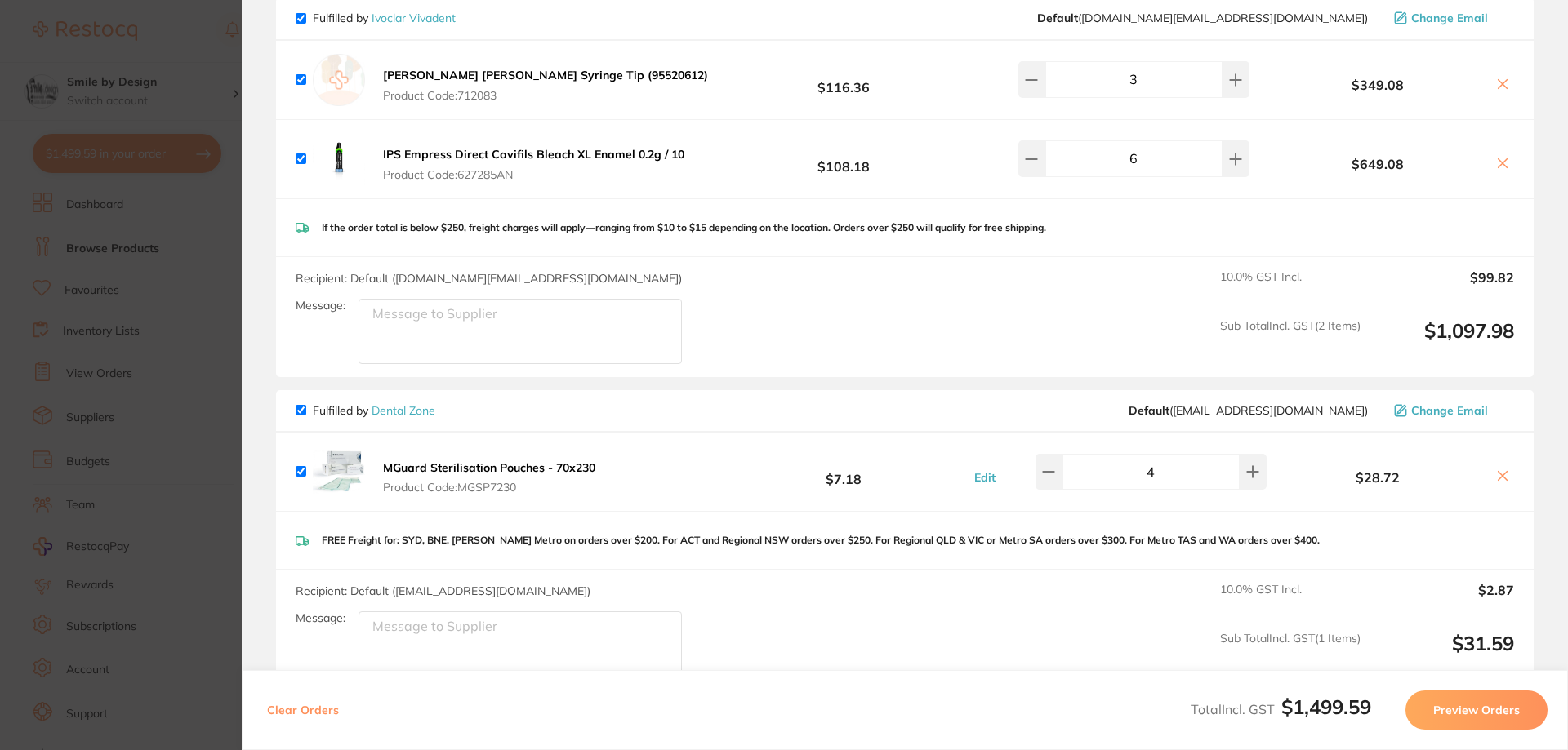
click at [496, 148] on b "IPS Empress Direct Cavifils Bleach XL Enamel 0.2g / 10" at bounding box center [533, 154] width 301 height 14
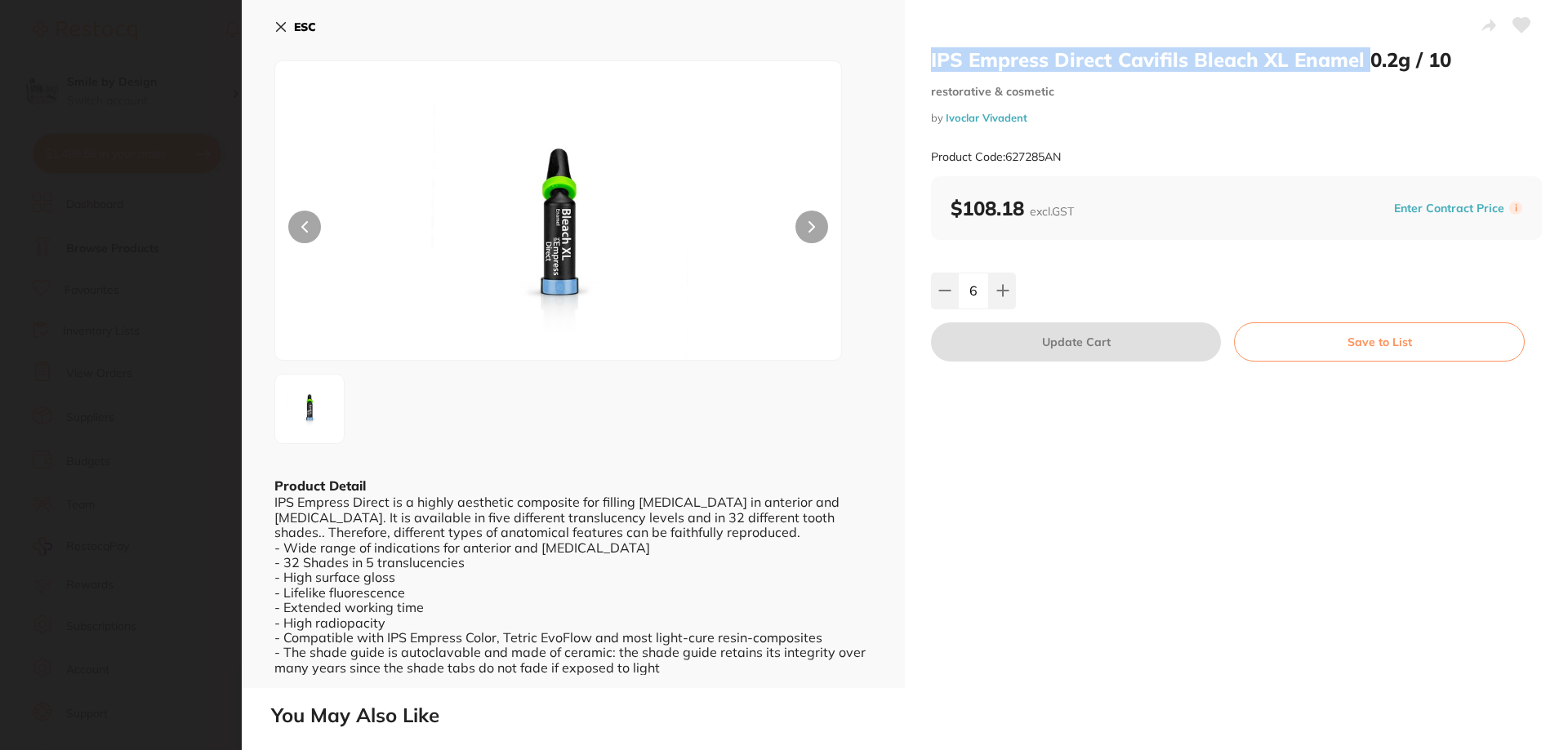
drag, startPoint x: 1366, startPoint y: 63, endPoint x: 943, endPoint y: 57, distance: 423.0
click at [931, 57] on h2 "IPS Empress Direct Cavifils Bleach XL Enamel 0.2g / 10" at bounding box center [1236, 59] width 611 height 24
copy h2 "IPS Empress Direct Cavifils Bleach XL Enamel"
click at [275, 31] on icon at bounding box center [281, 27] width 13 height 13
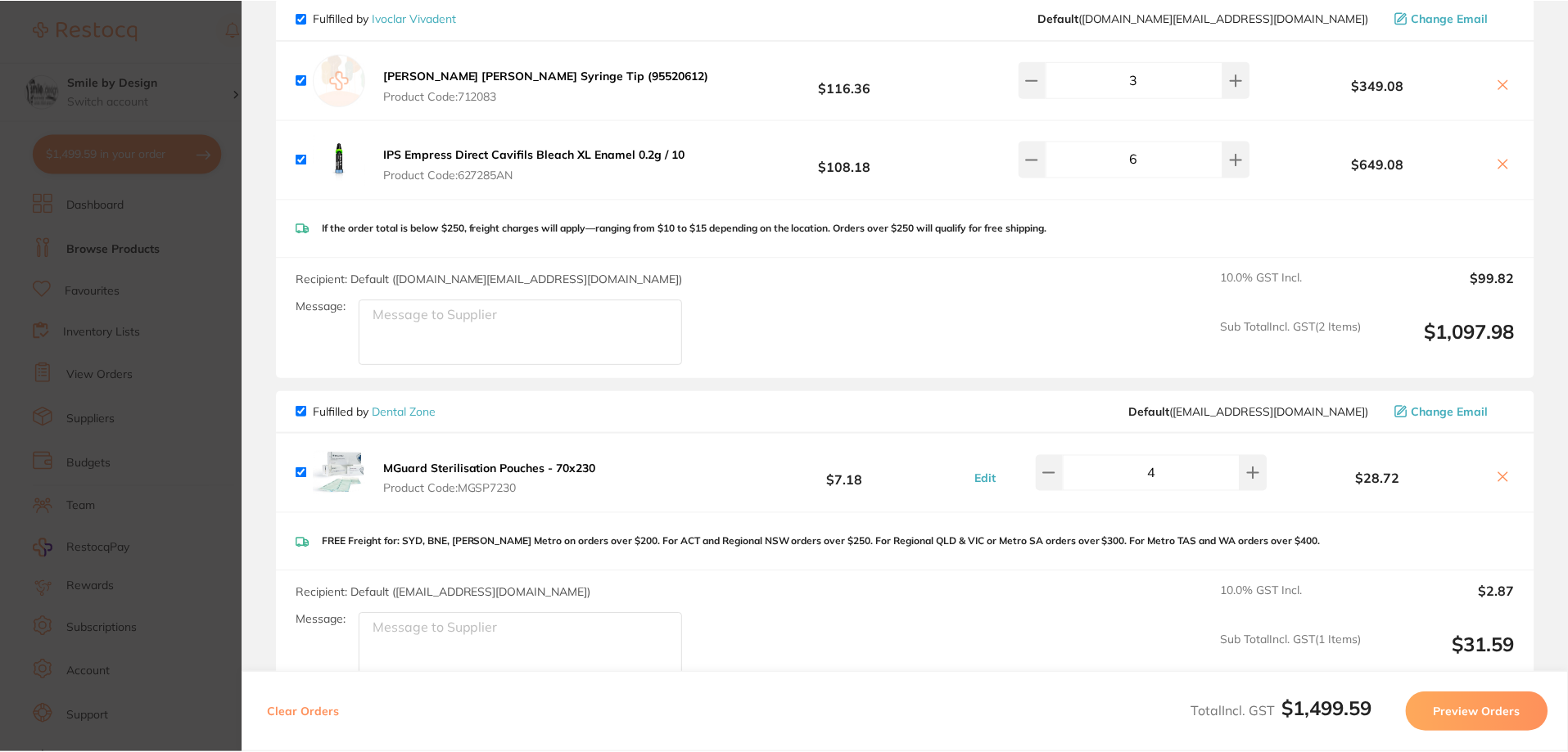
scroll to position [2, 0]
click at [171, 243] on section "Update RRP Set your pre negotiated price for this item. Item Agreed RRP (excl. …" at bounding box center [784, 376] width 1568 height 752
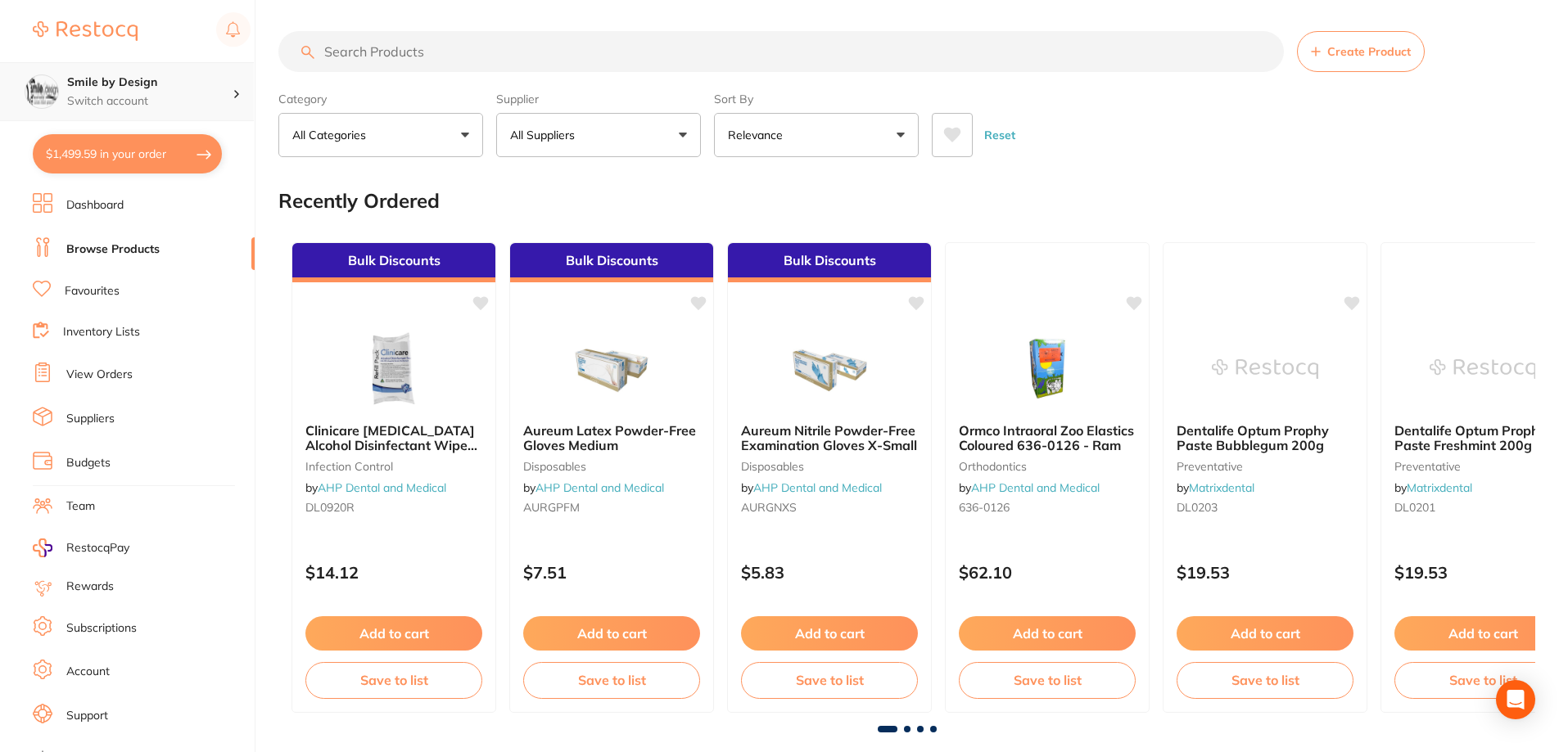
click at [102, 90] on h4 "Smile by Design" at bounding box center [150, 82] width 165 height 16
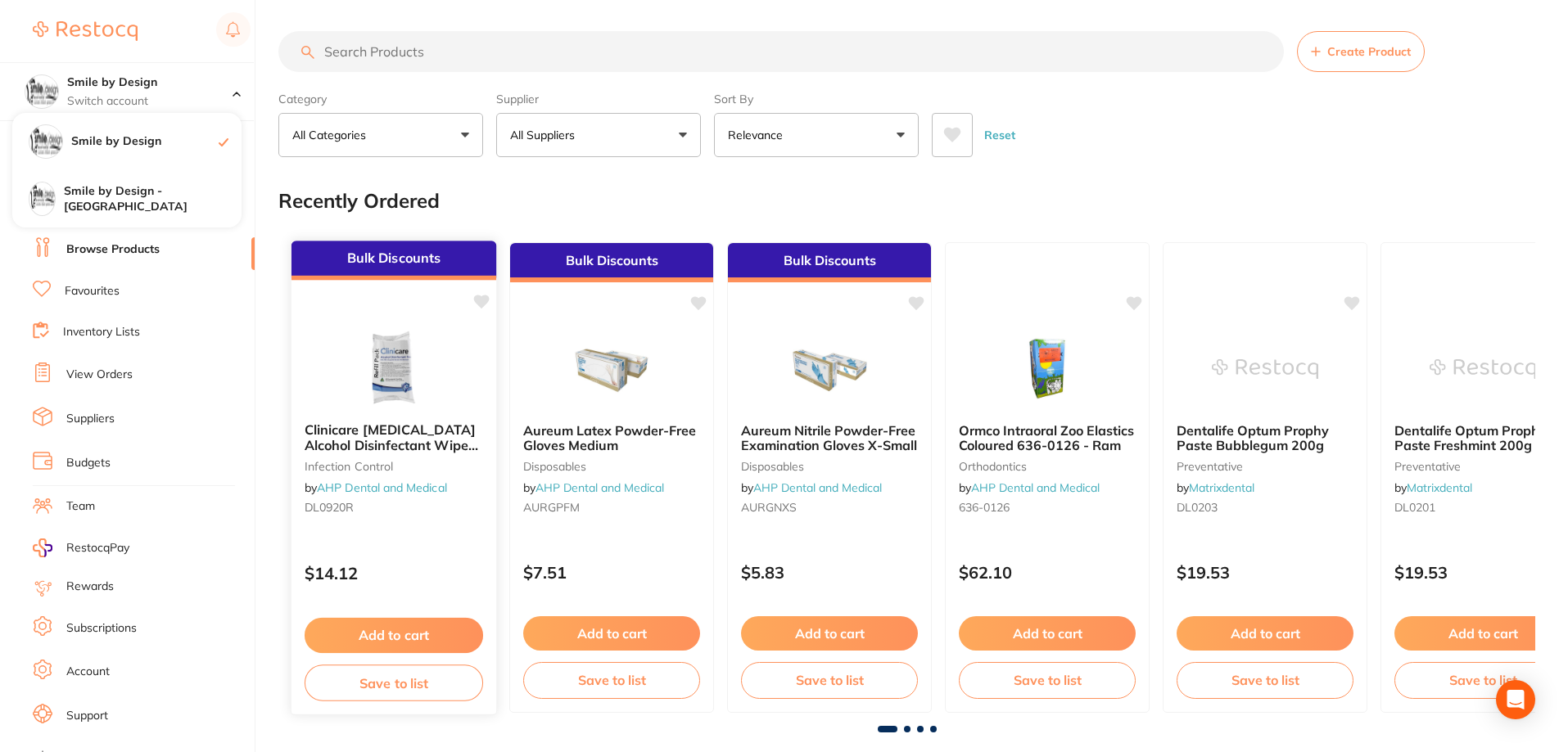
drag, startPoint x: 134, startPoint y: 203, endPoint x: 478, endPoint y: 291, distance: 355.1
click at [134, 202] on h4 "Smile by Design - [GEOGRAPHIC_DATA]" at bounding box center [152, 200] width 178 height 32
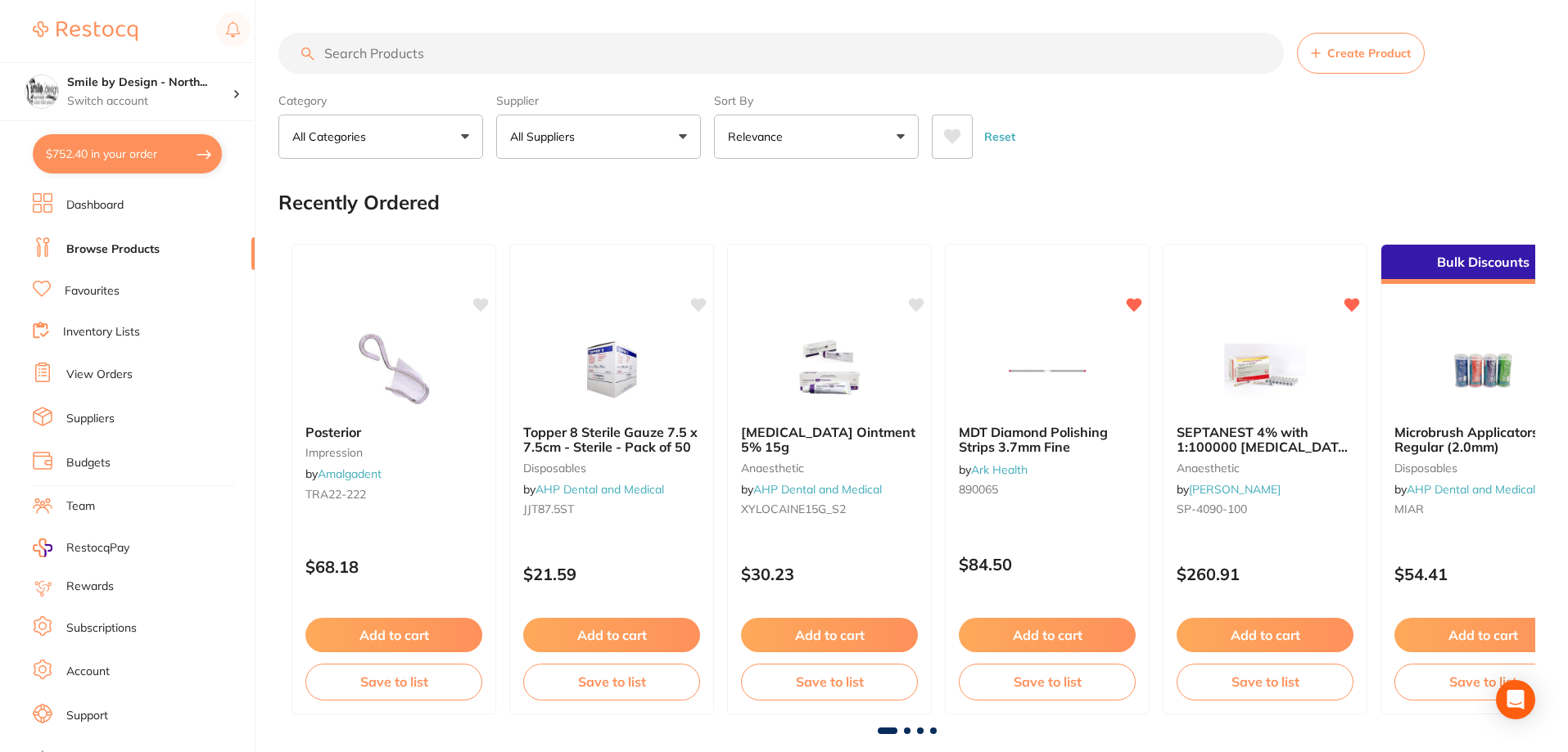
click at [438, 57] on input "search" at bounding box center [780, 54] width 1005 height 41
paste input "IPS Empress Direct Cavifils Bleach XL Enamel"
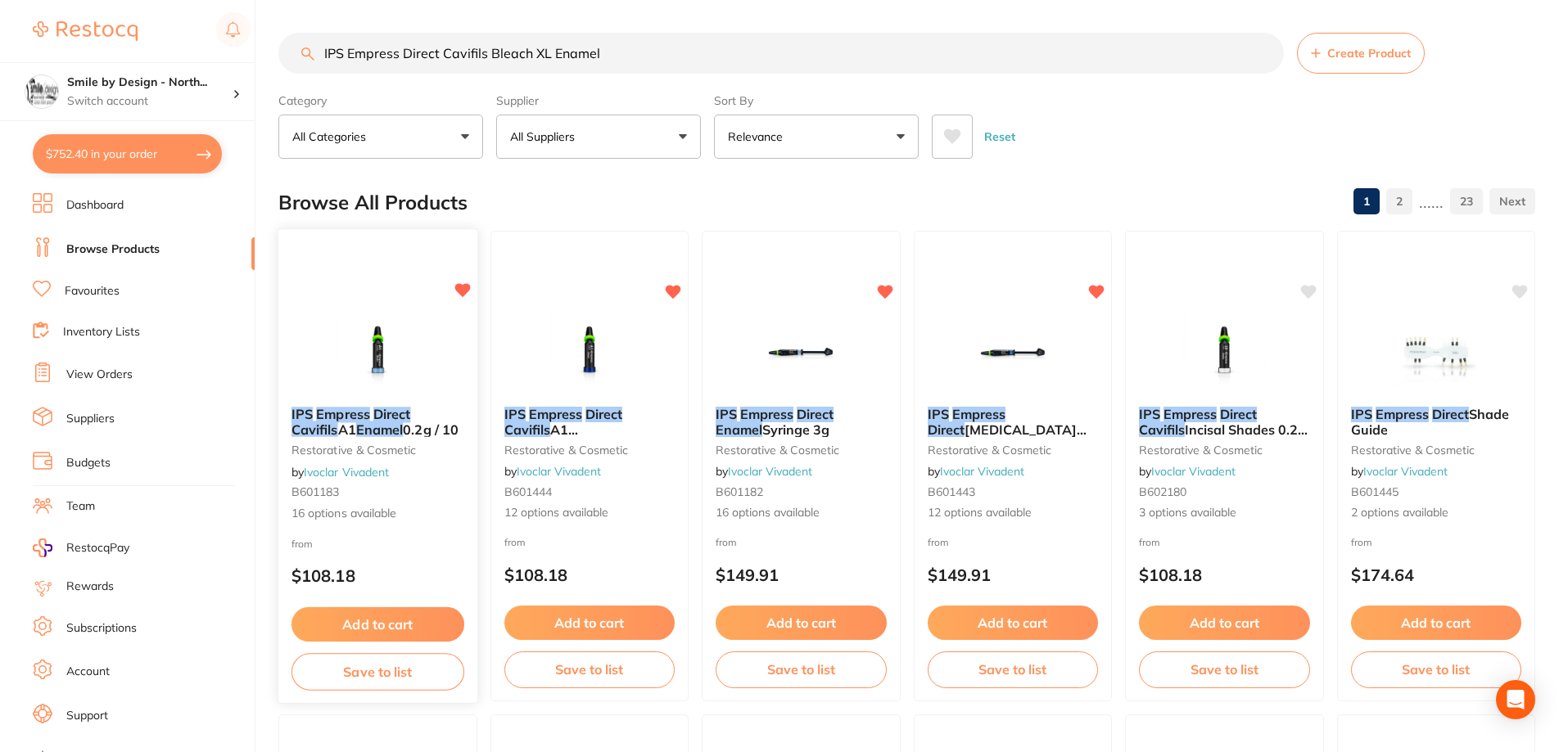
type input "IPS Empress Direct Cavifils Bleach XL Enamel"
click at [378, 630] on button "Add to cart" at bounding box center [377, 625] width 173 height 35
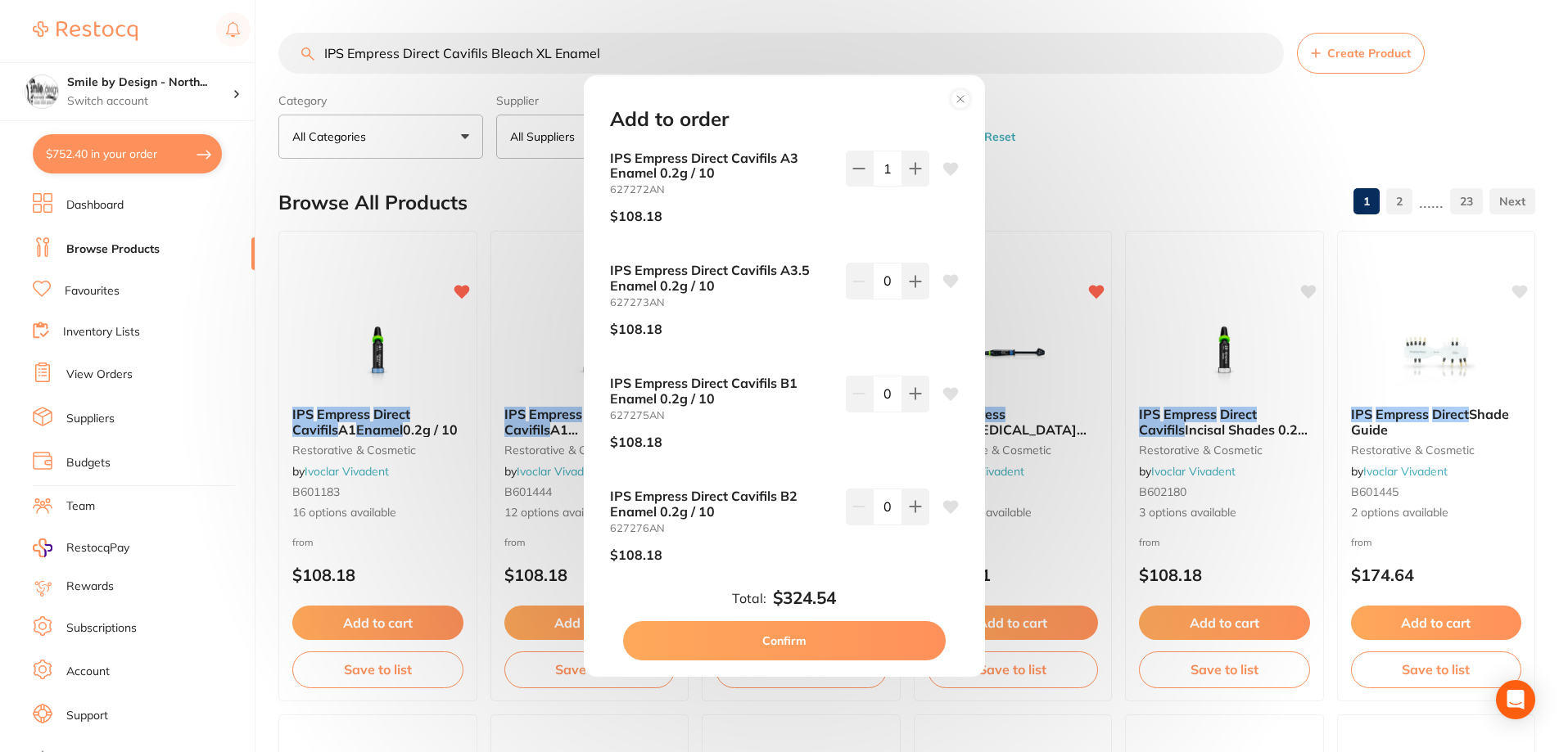
drag, startPoint x: 977, startPoint y: 217, endPoint x: 977, endPoint y: 249, distance: 32.0
click at [977, 249] on div "IPS Empress Direct Cavifils A3 Enamel 0.2g / 10 627272AN $108.18 1 IPS Empress …" at bounding box center [784, 366] width 388 height 430
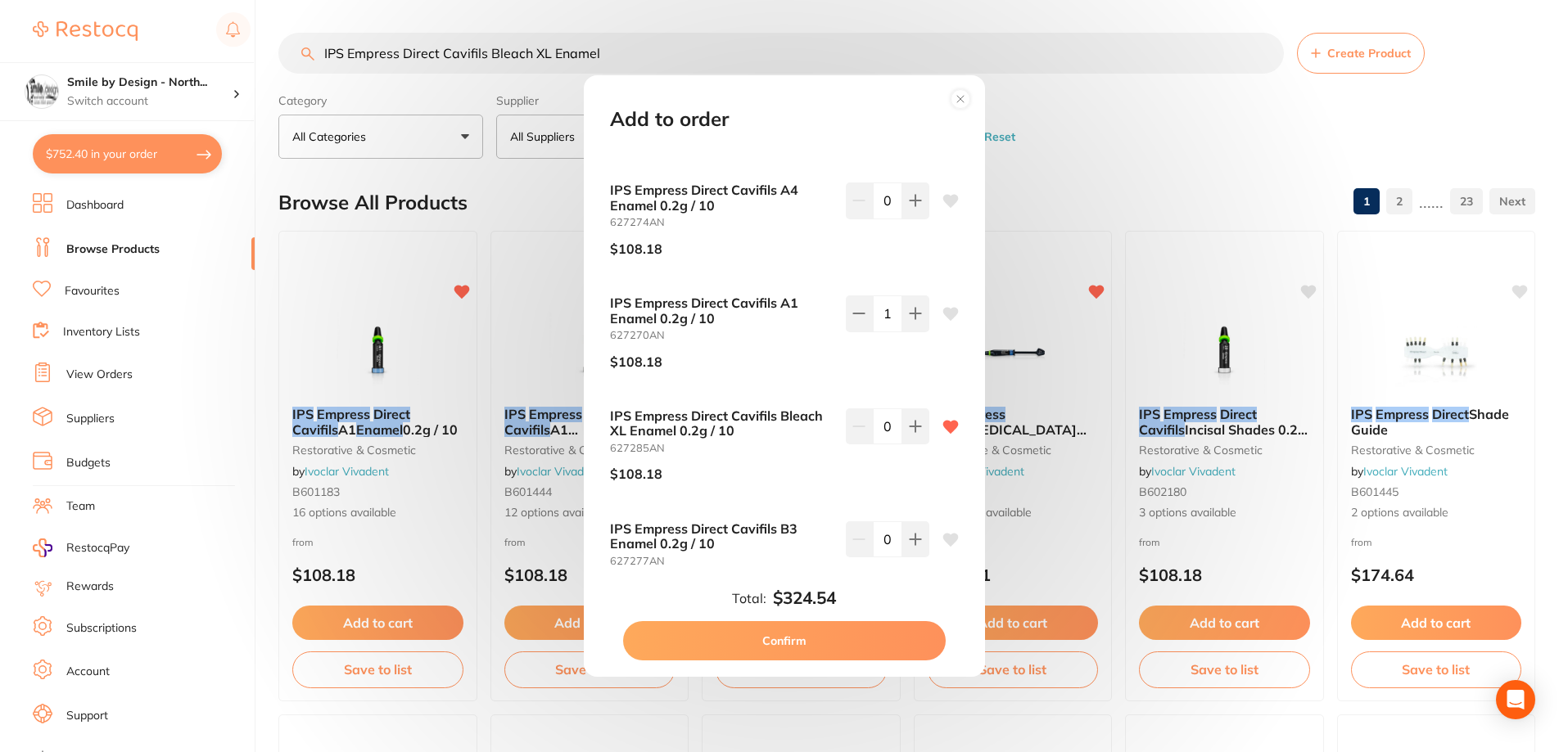
scroll to position [1127, 0]
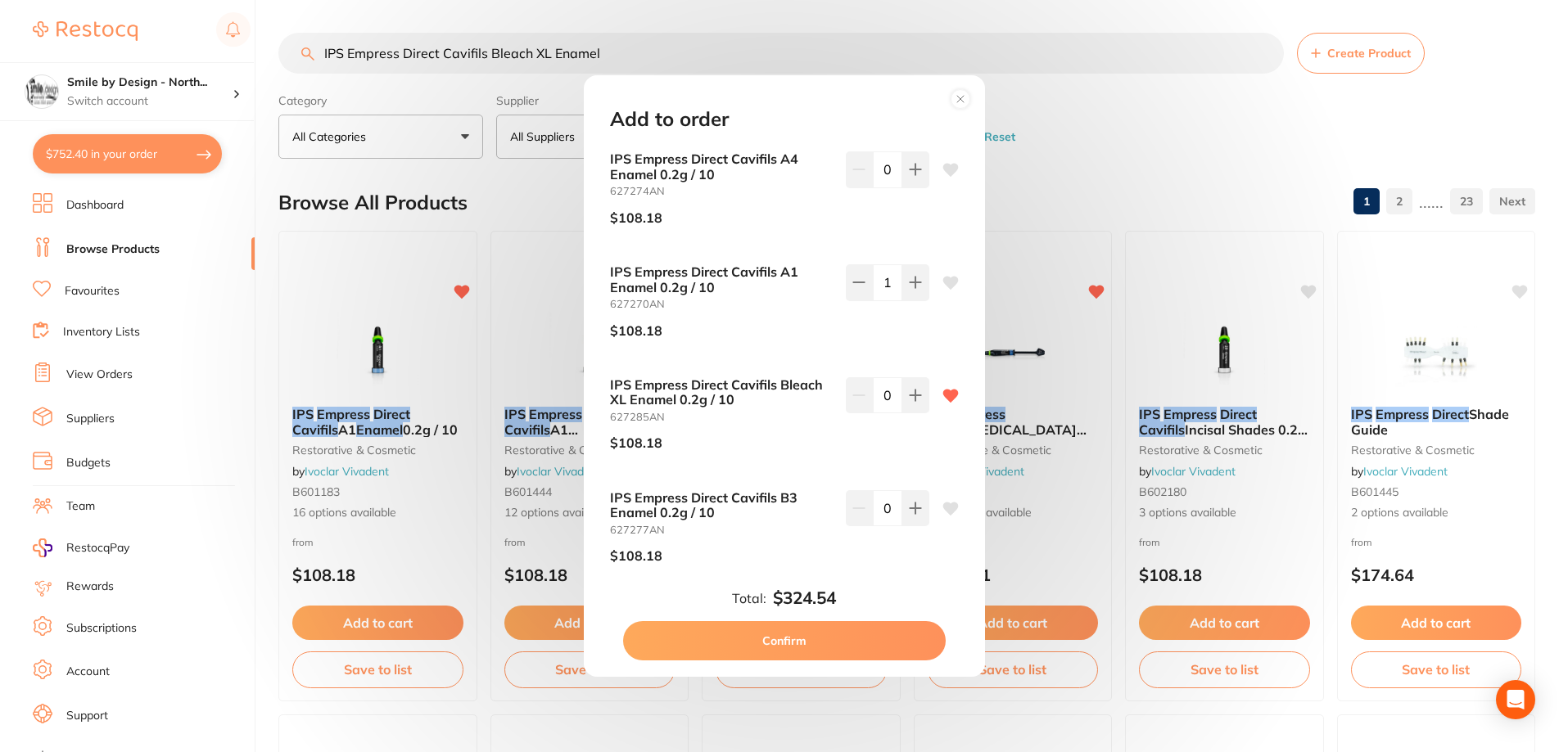
drag, startPoint x: 893, startPoint y: 393, endPoint x: 882, endPoint y: 393, distance: 11.0
click at [882, 393] on input "0" at bounding box center [887, 395] width 30 height 36
type input "6"
click at [774, 445] on div "$108.18" at bounding box center [721, 443] width 222 height 41
click at [812, 638] on button "Confirm" at bounding box center [784, 641] width 323 height 39
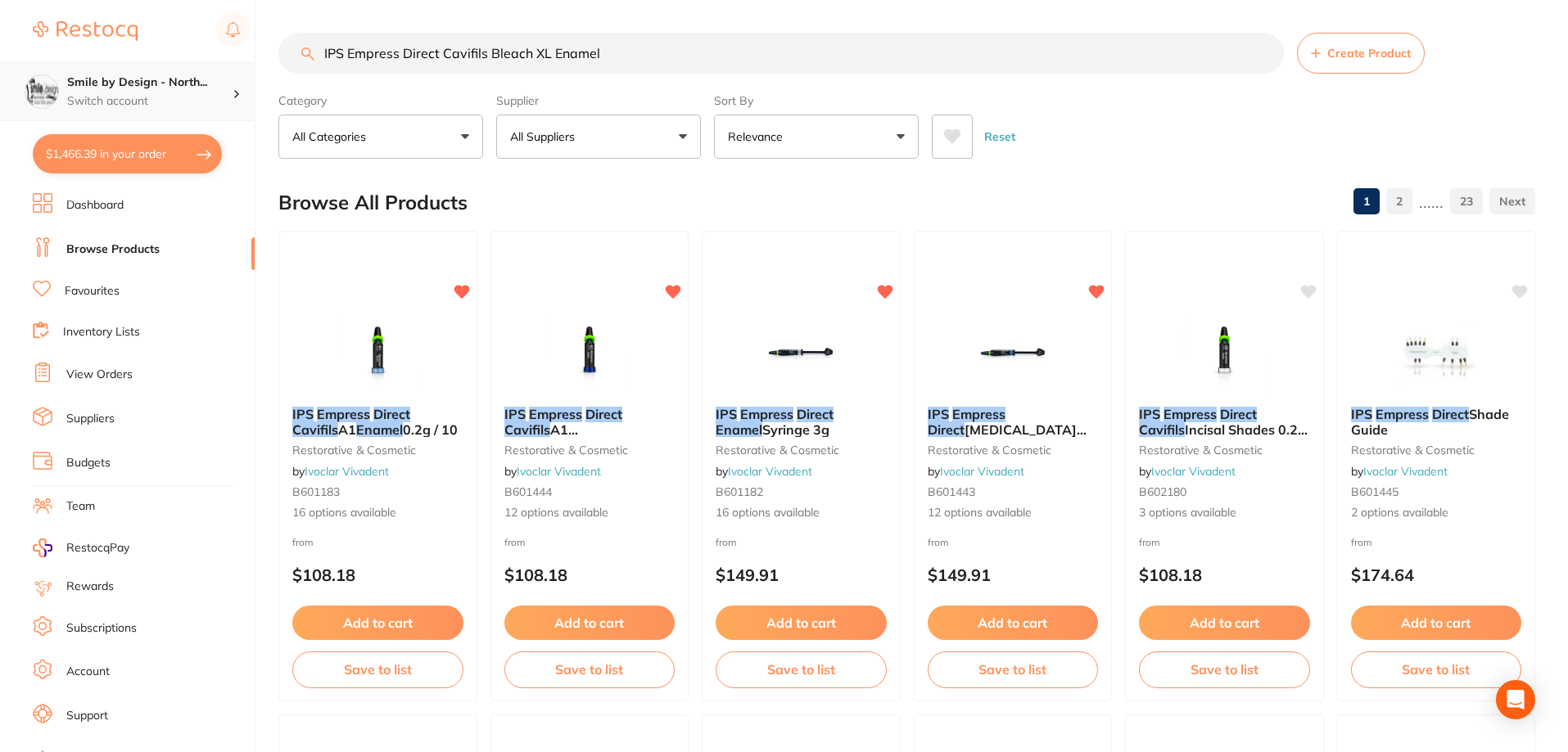
click at [156, 99] on p "Switch account" at bounding box center [150, 101] width 165 height 16
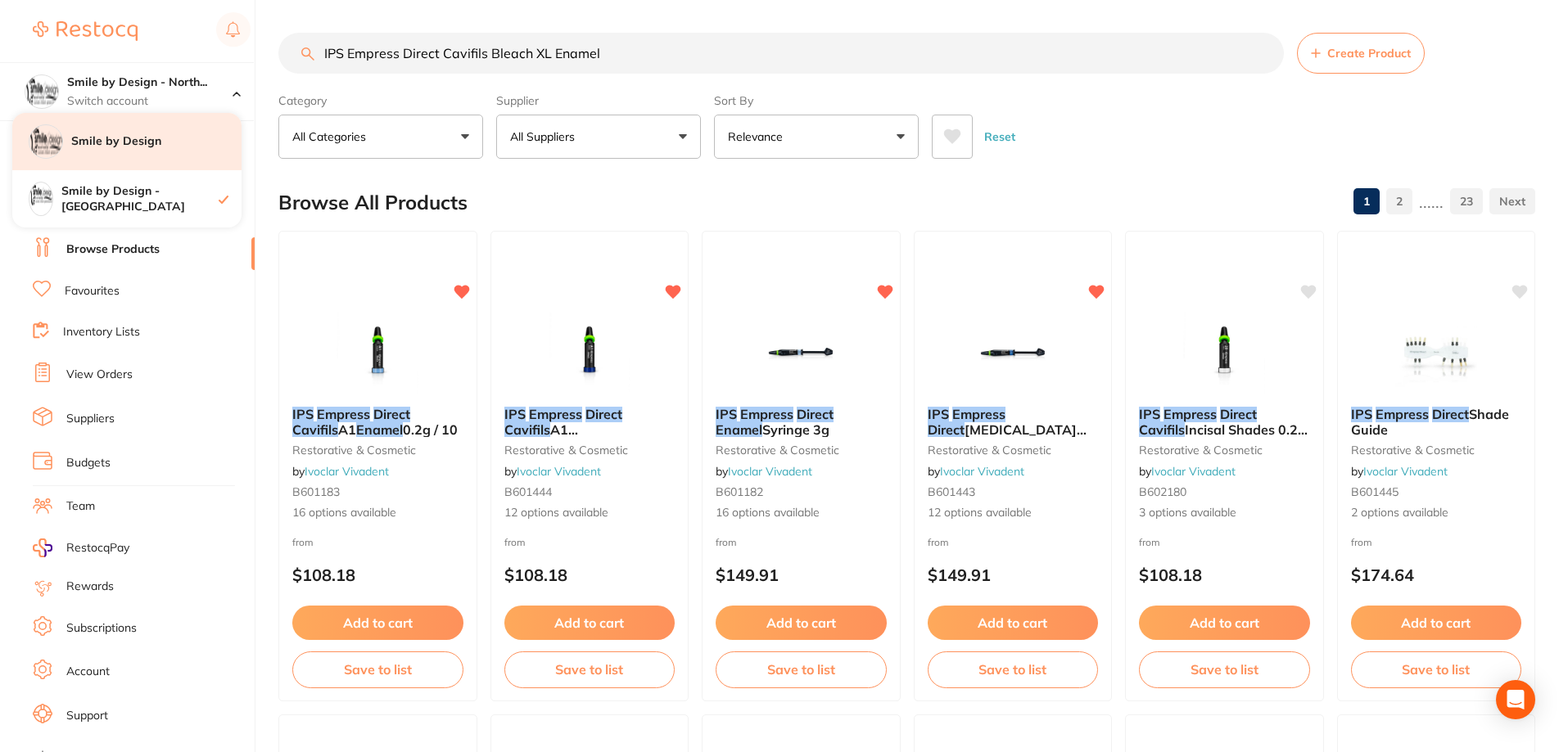
click at [171, 143] on h4 "Smile by Design" at bounding box center [156, 142] width 170 height 16
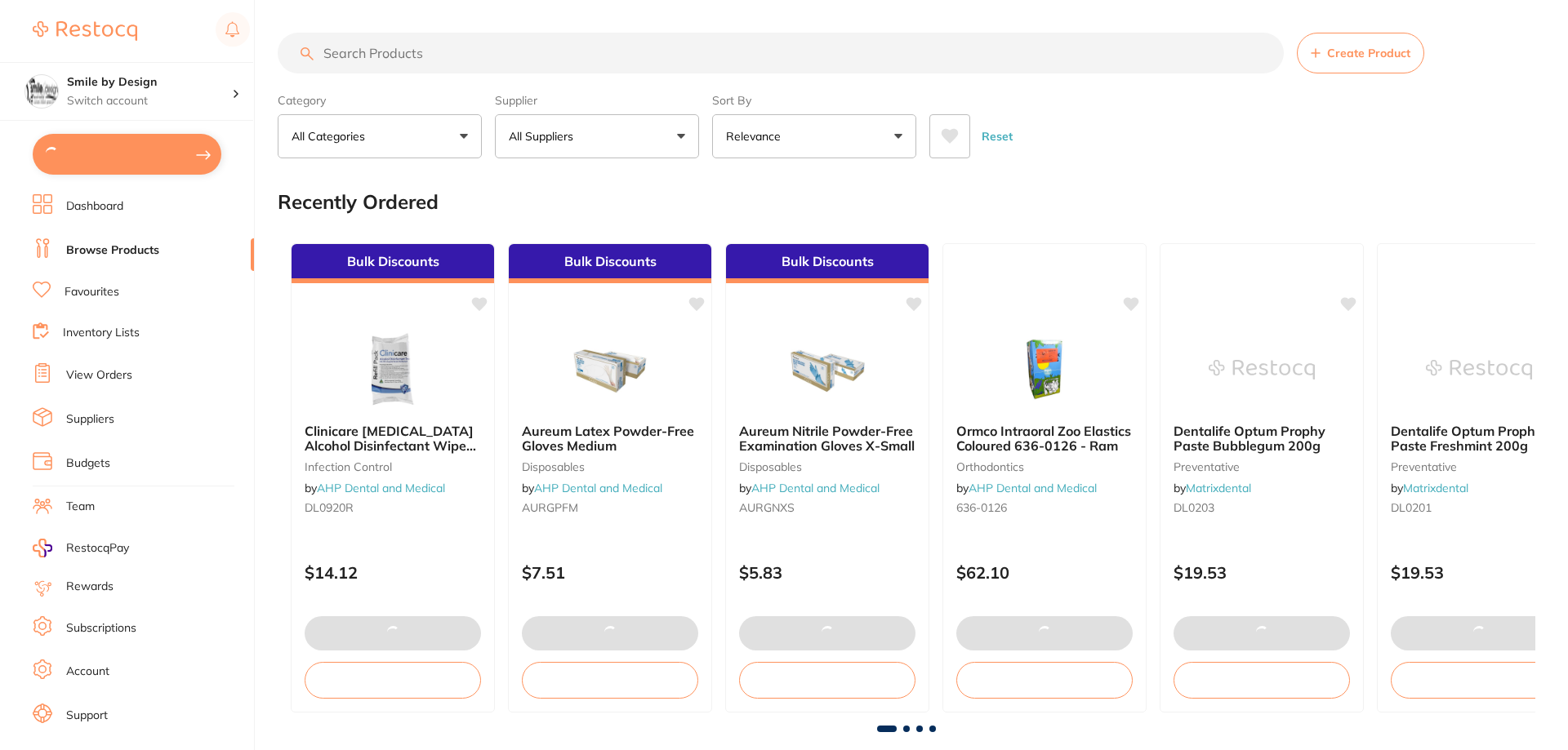
click at [155, 155] on button at bounding box center [127, 155] width 189 height 41
checkbox input "true"
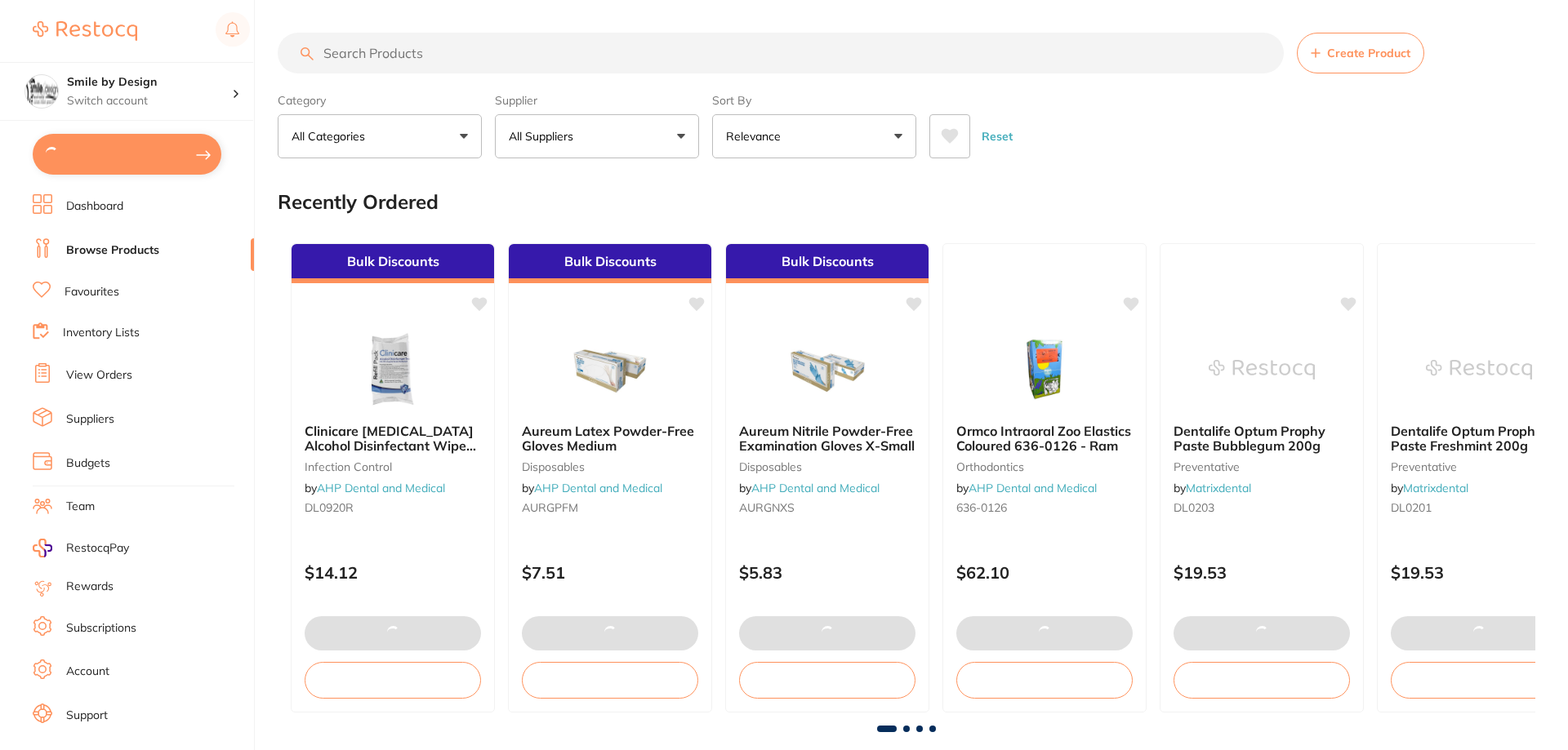
checkbox input "true"
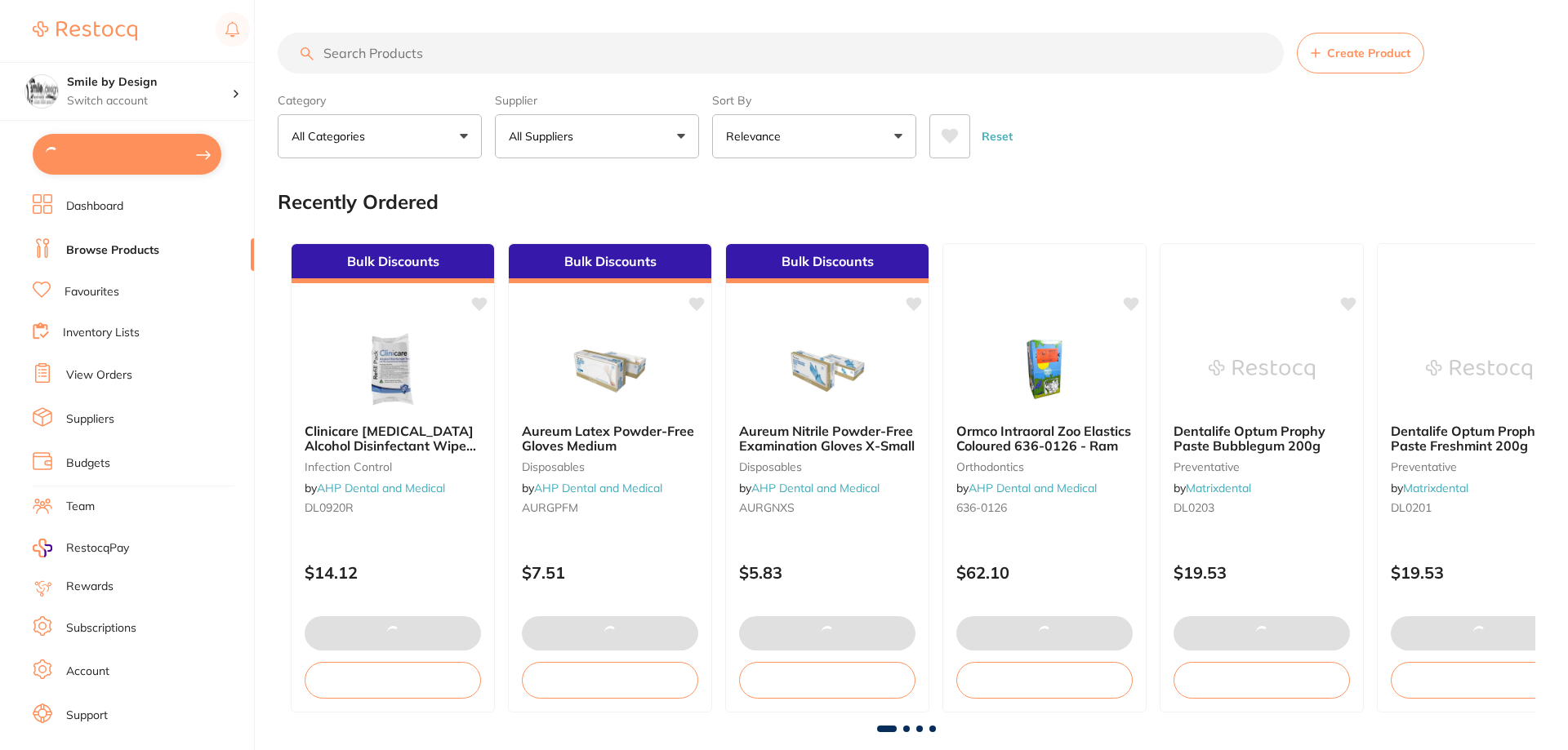
checkbox input "true"
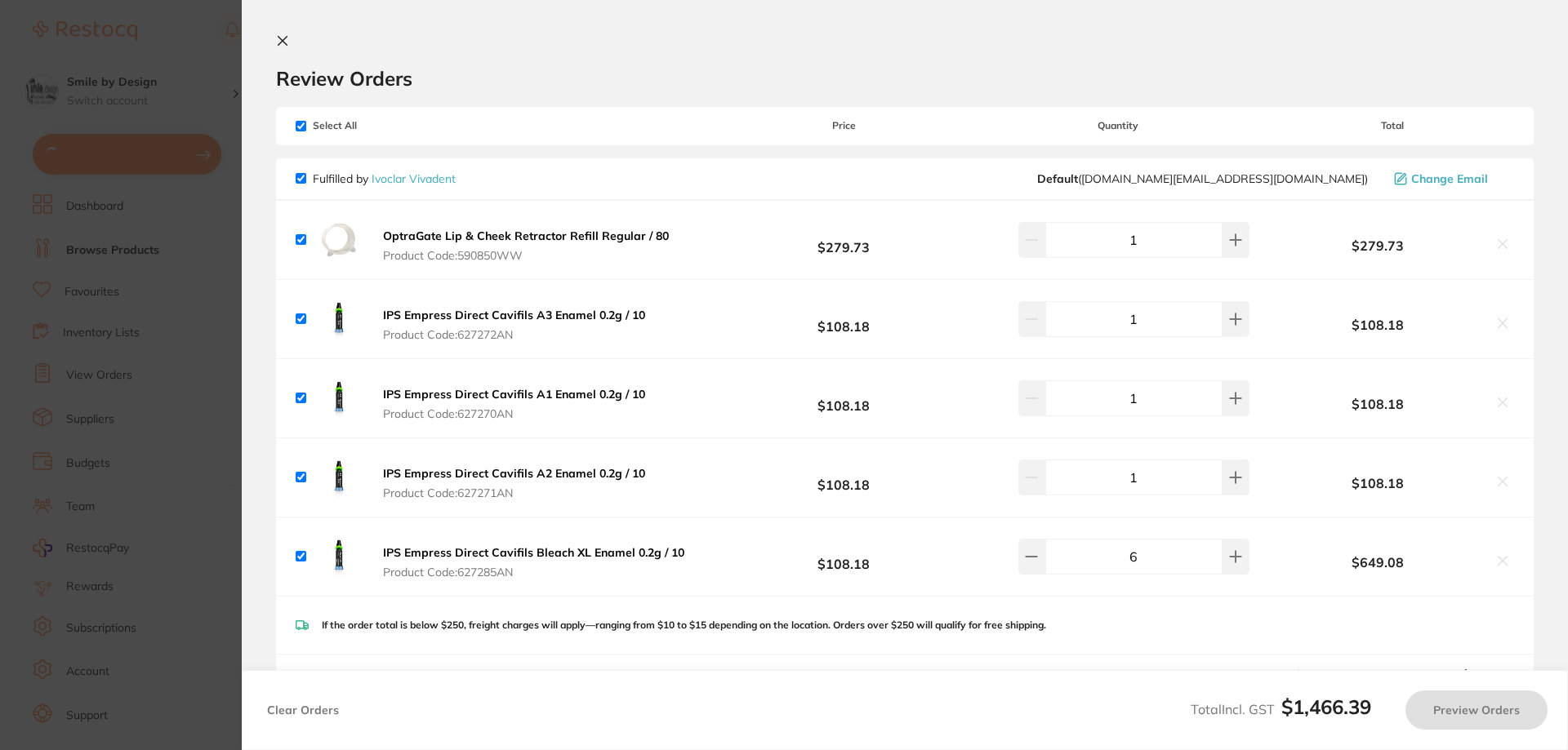
scroll to position [245, 0]
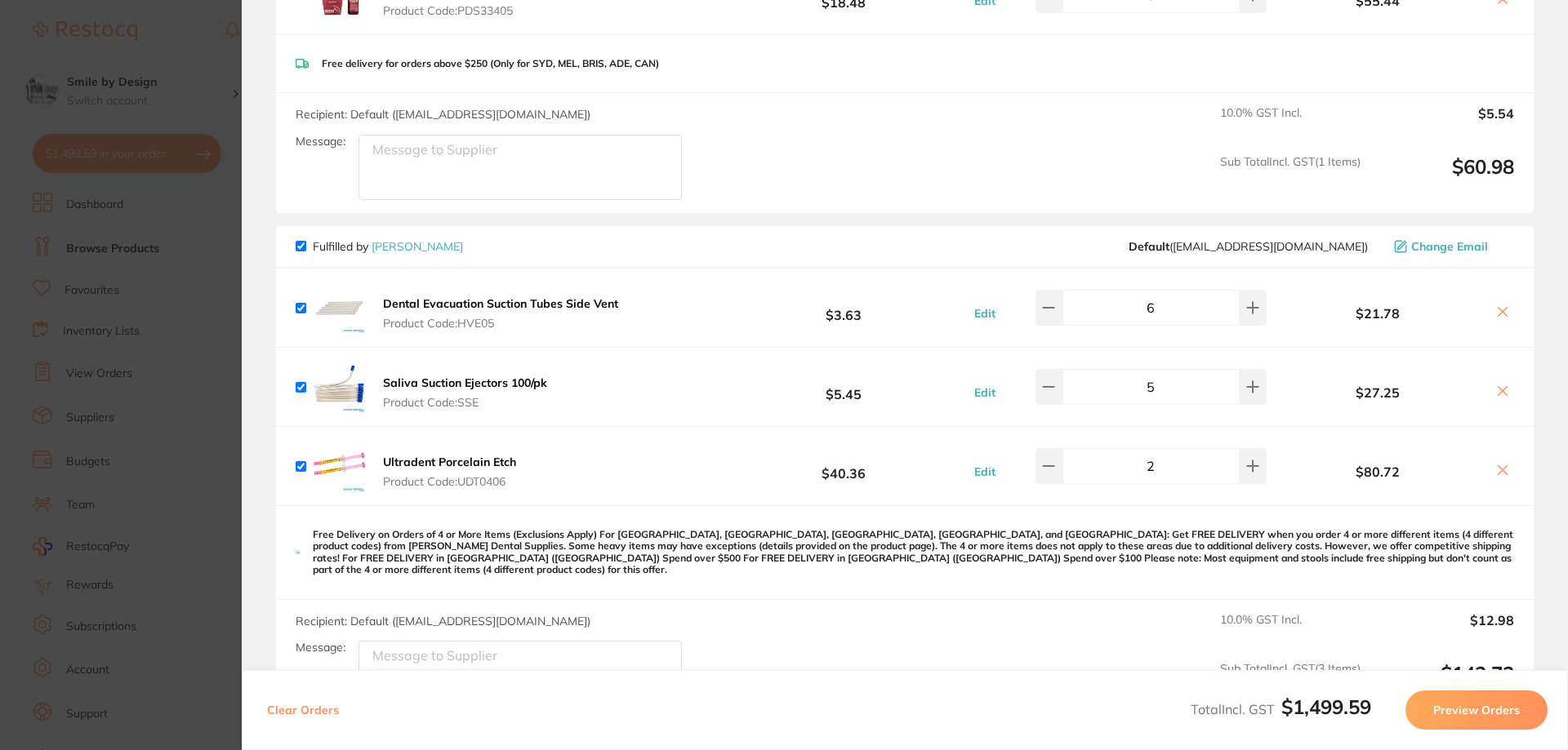
checkbox input "true"
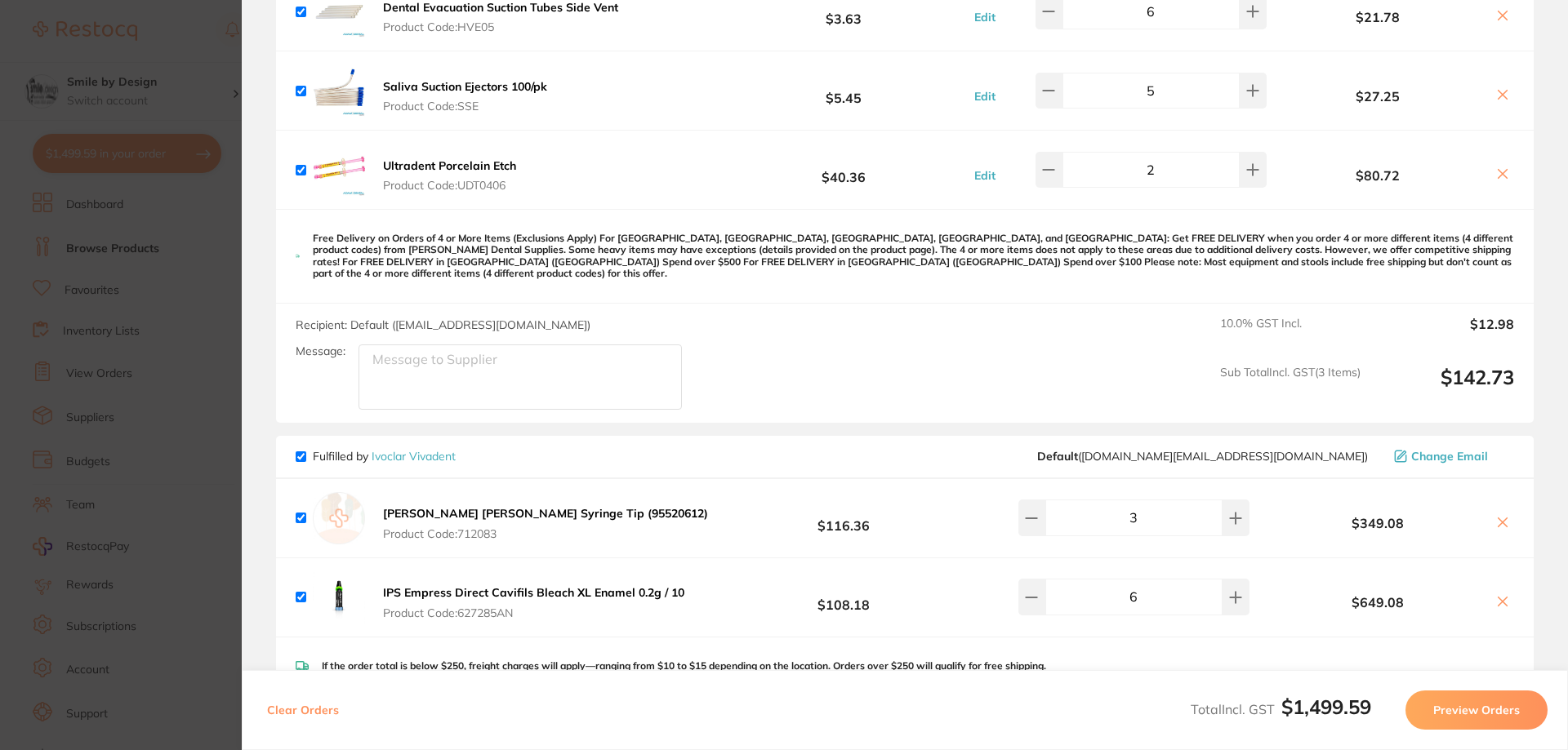
scroll to position [571, 0]
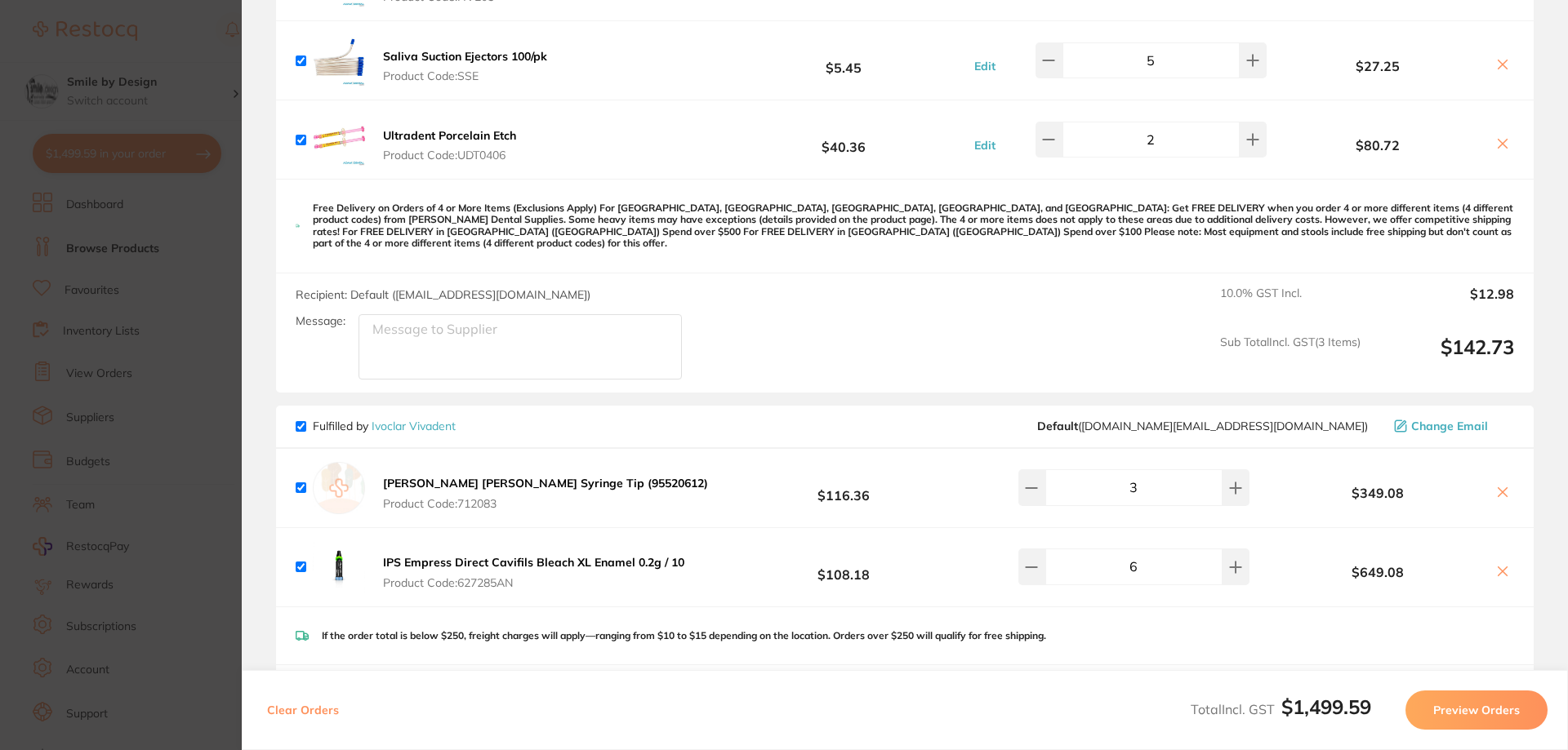
click at [1505, 564] on button at bounding box center [1503, 572] width 23 height 17
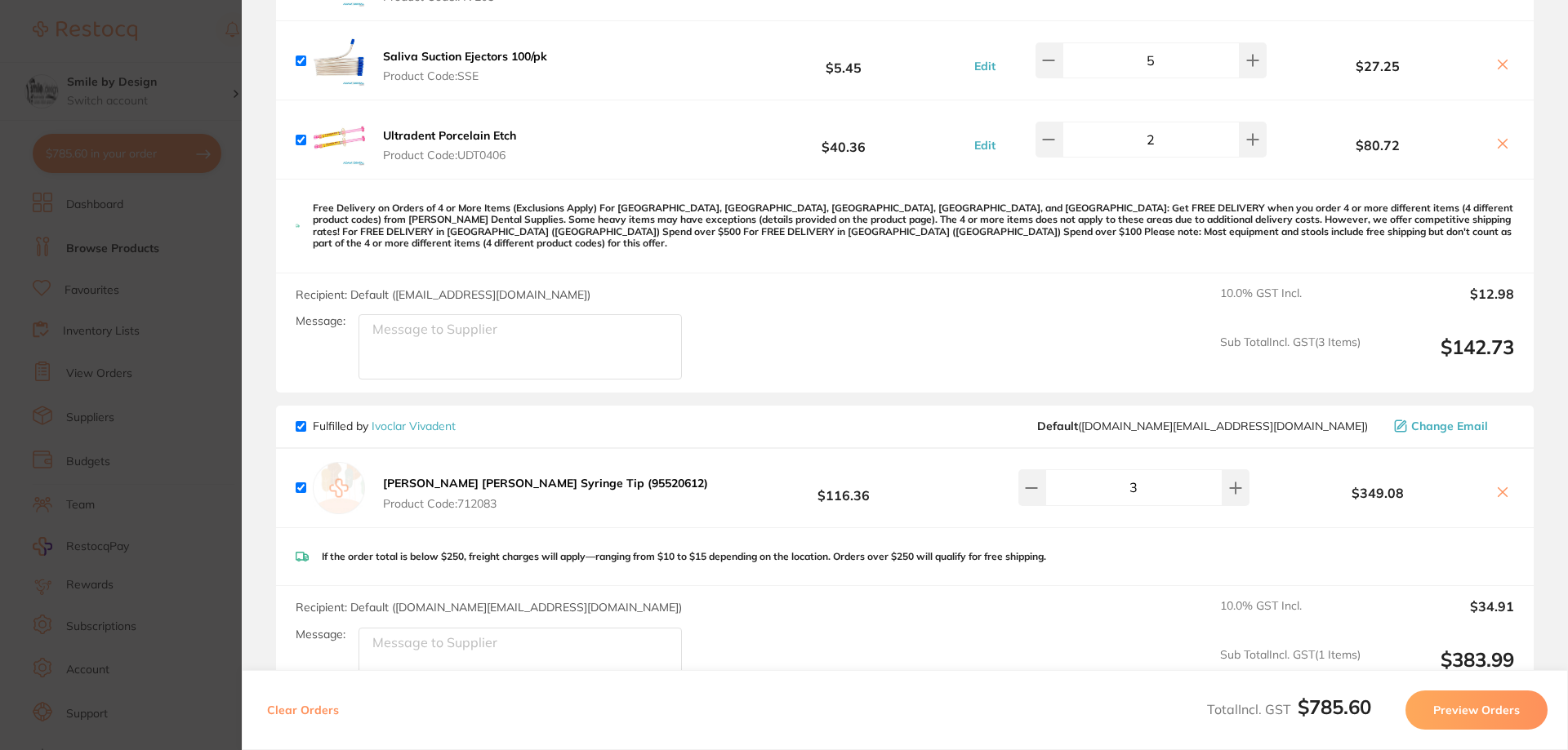
click at [1499, 488] on icon at bounding box center [1504, 493] width 9 height 9
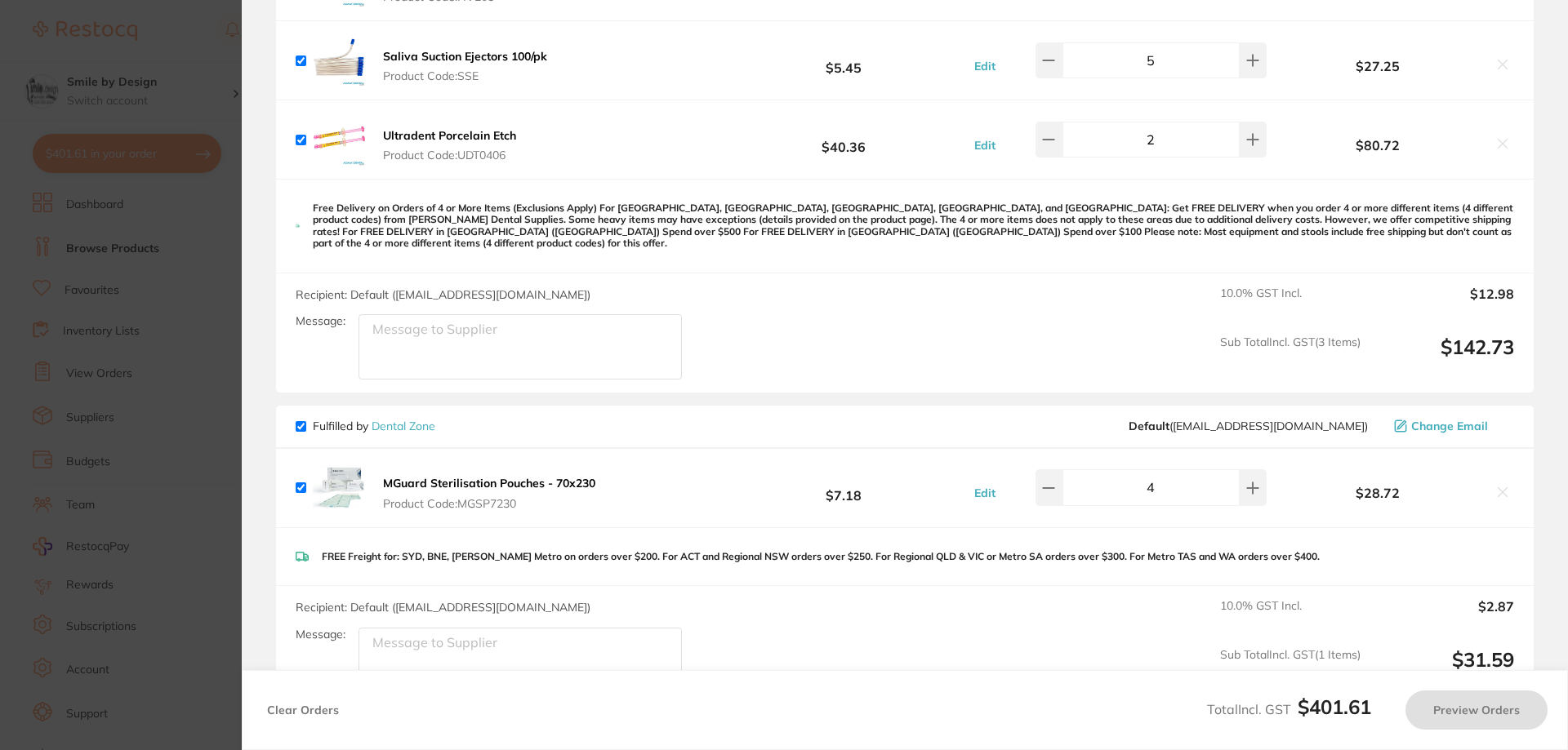
checkbox input "true"
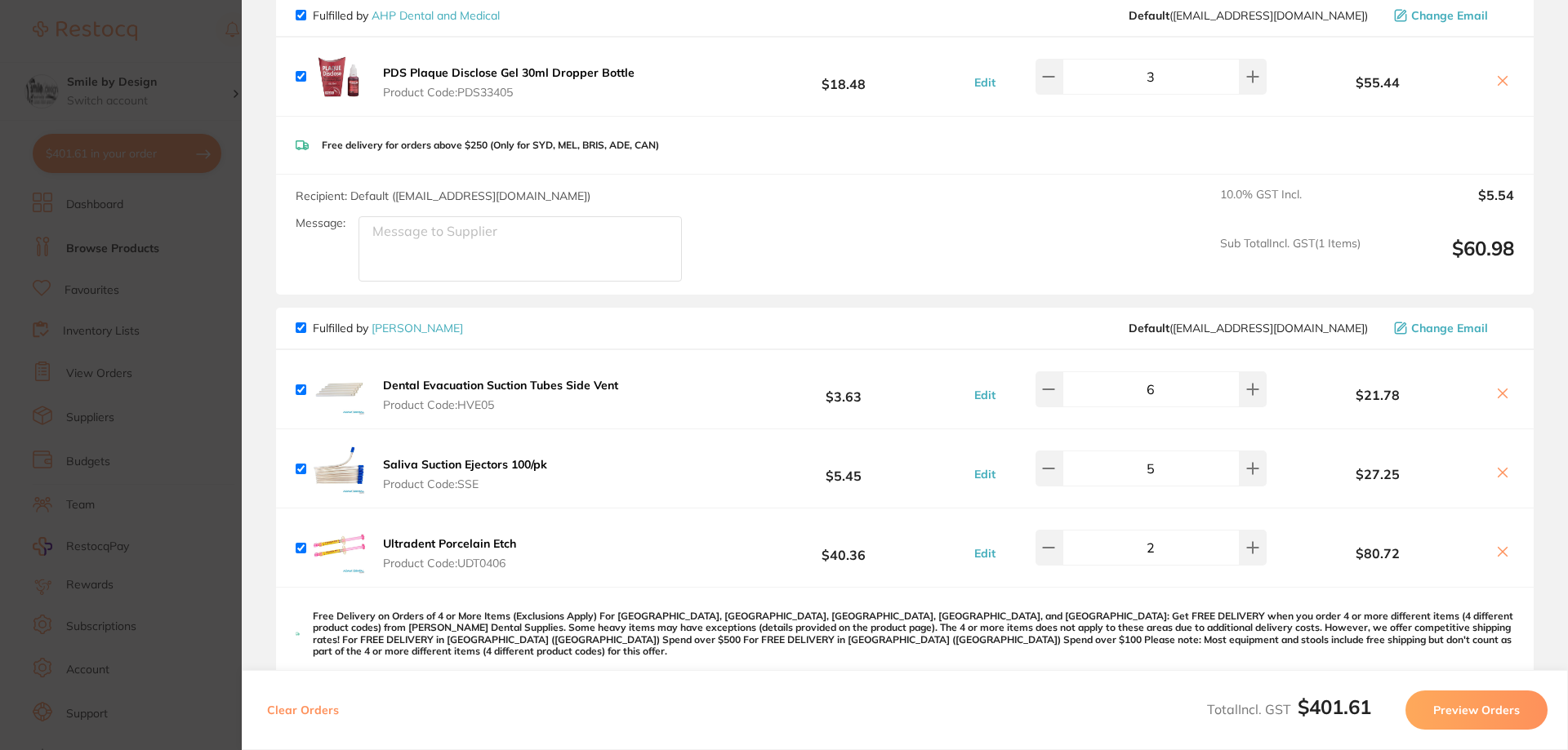
scroll to position [0, 0]
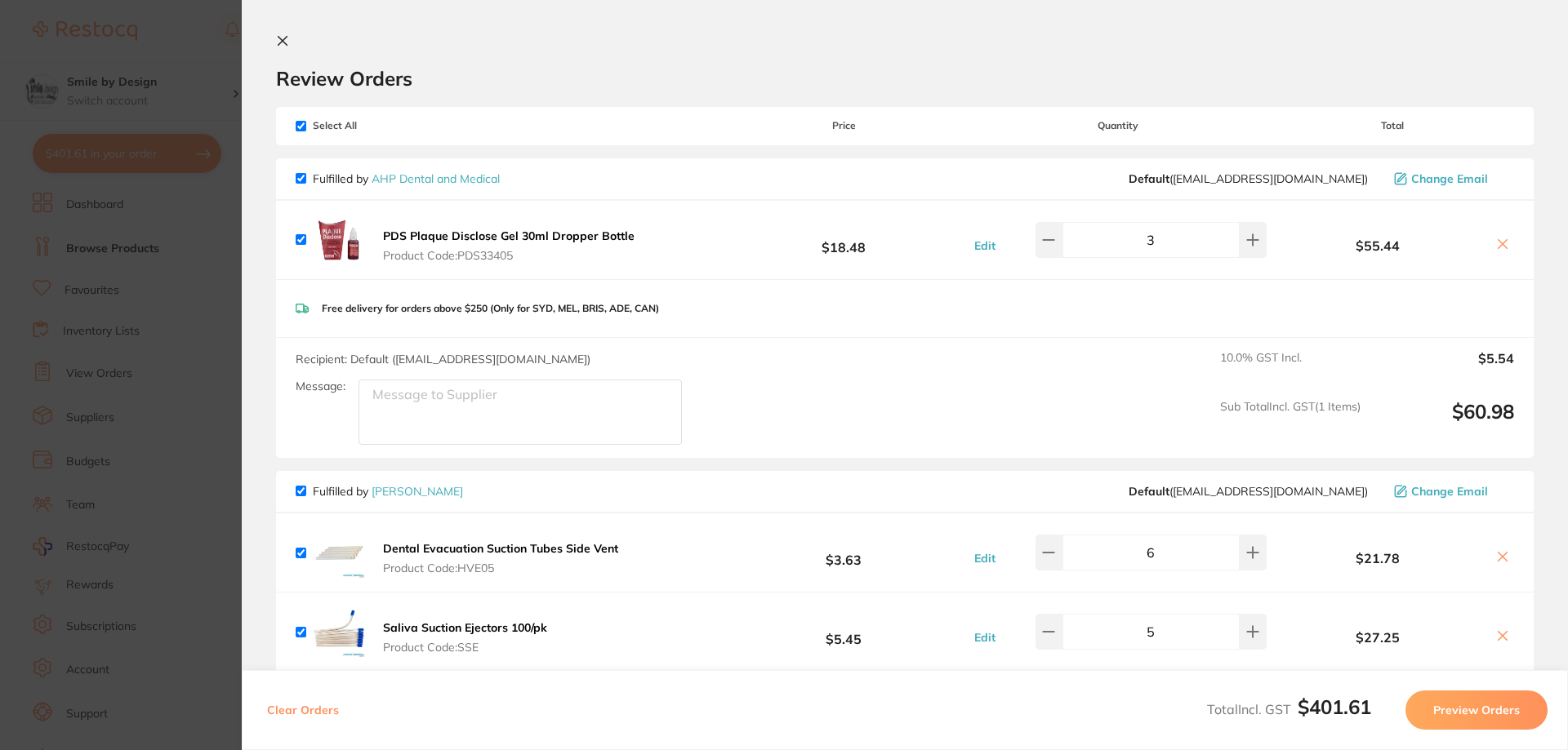
click at [289, 41] on button at bounding box center [286, 41] width 20 height 15
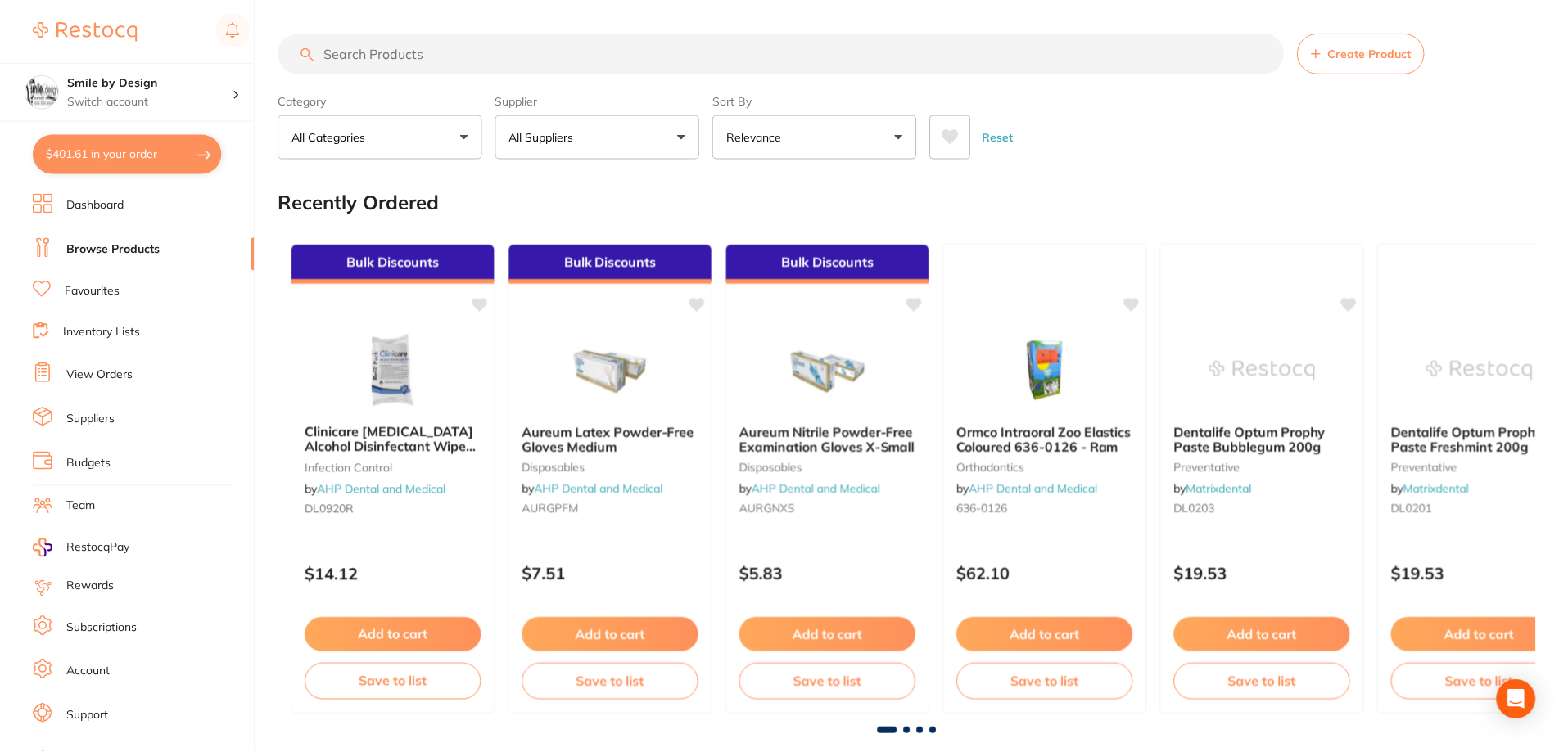
scroll to position [2, 0]
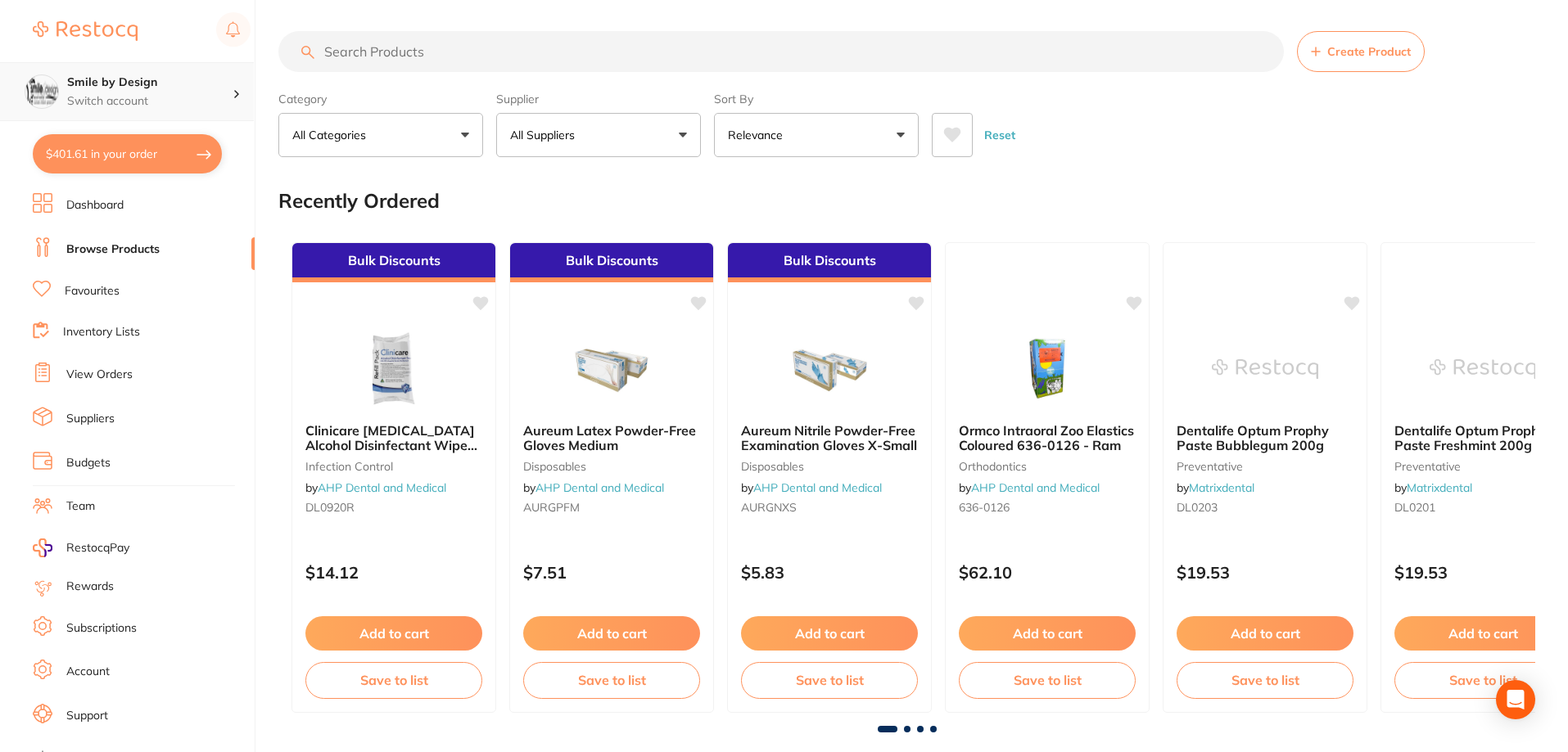
click at [209, 101] on p "Switch account" at bounding box center [150, 101] width 165 height 16
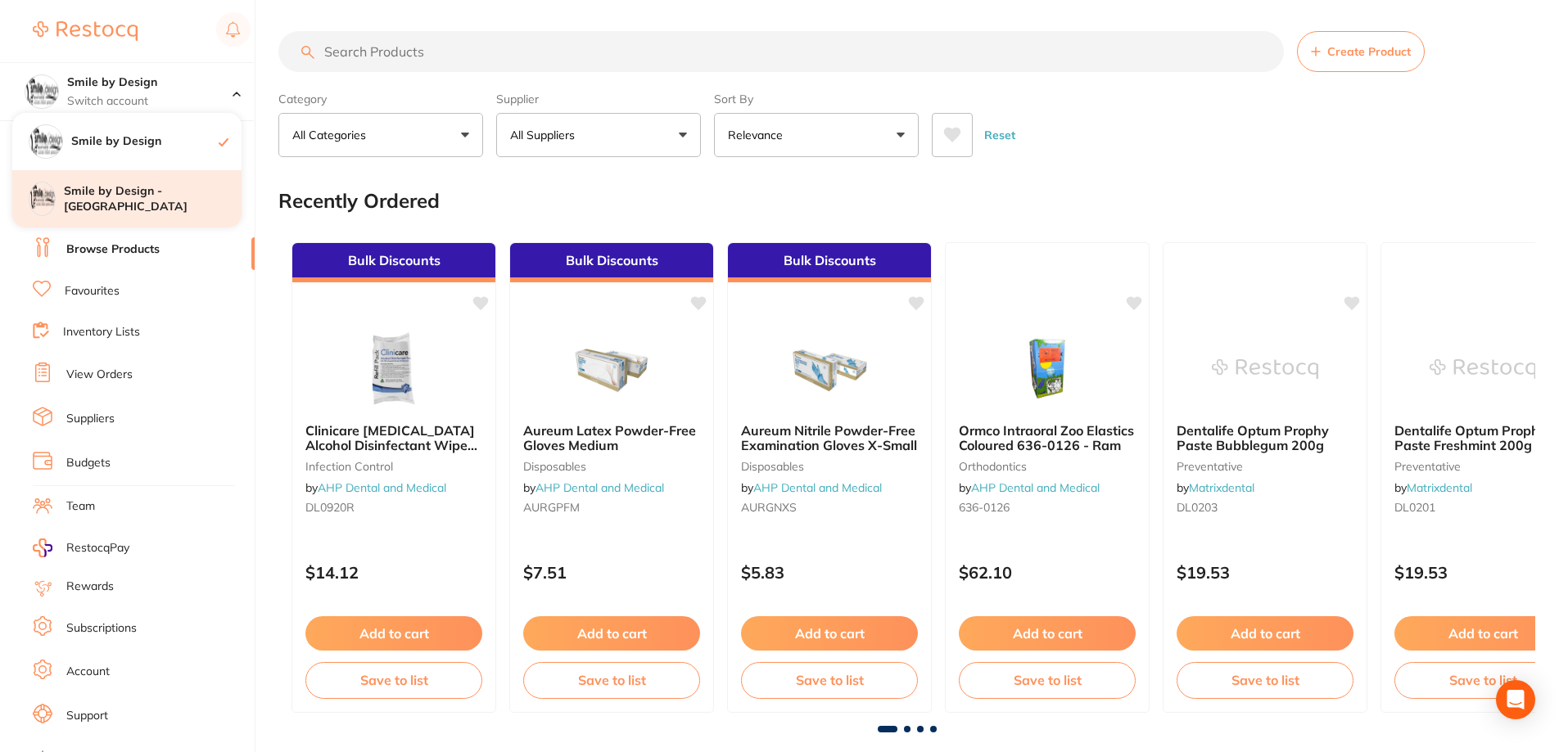
click at [175, 194] on h4 "Smile by Design - [GEOGRAPHIC_DATA]" at bounding box center [152, 200] width 178 height 32
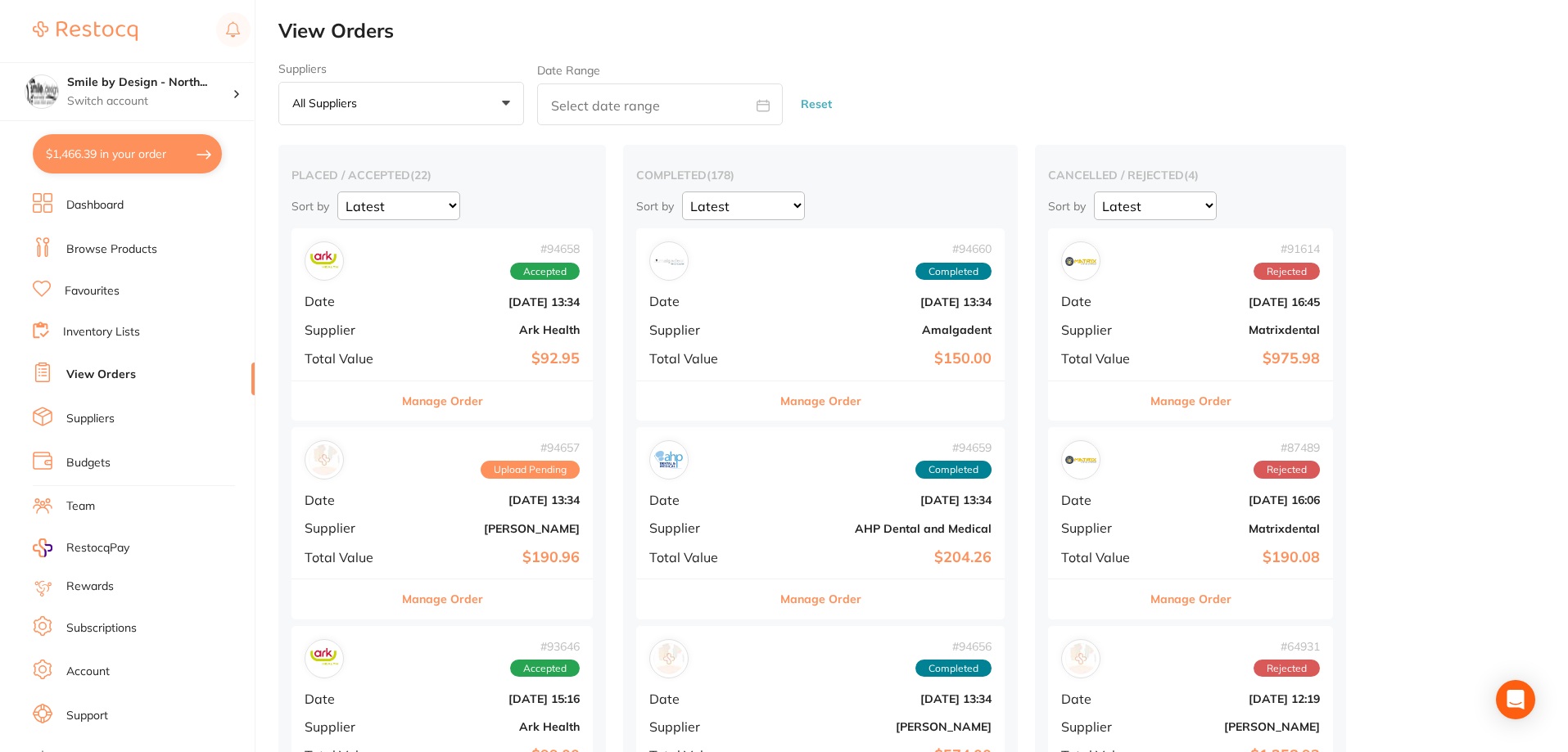
click at [827, 465] on div "# 94659 Completed" at bounding box center [820, 460] width 342 height 39
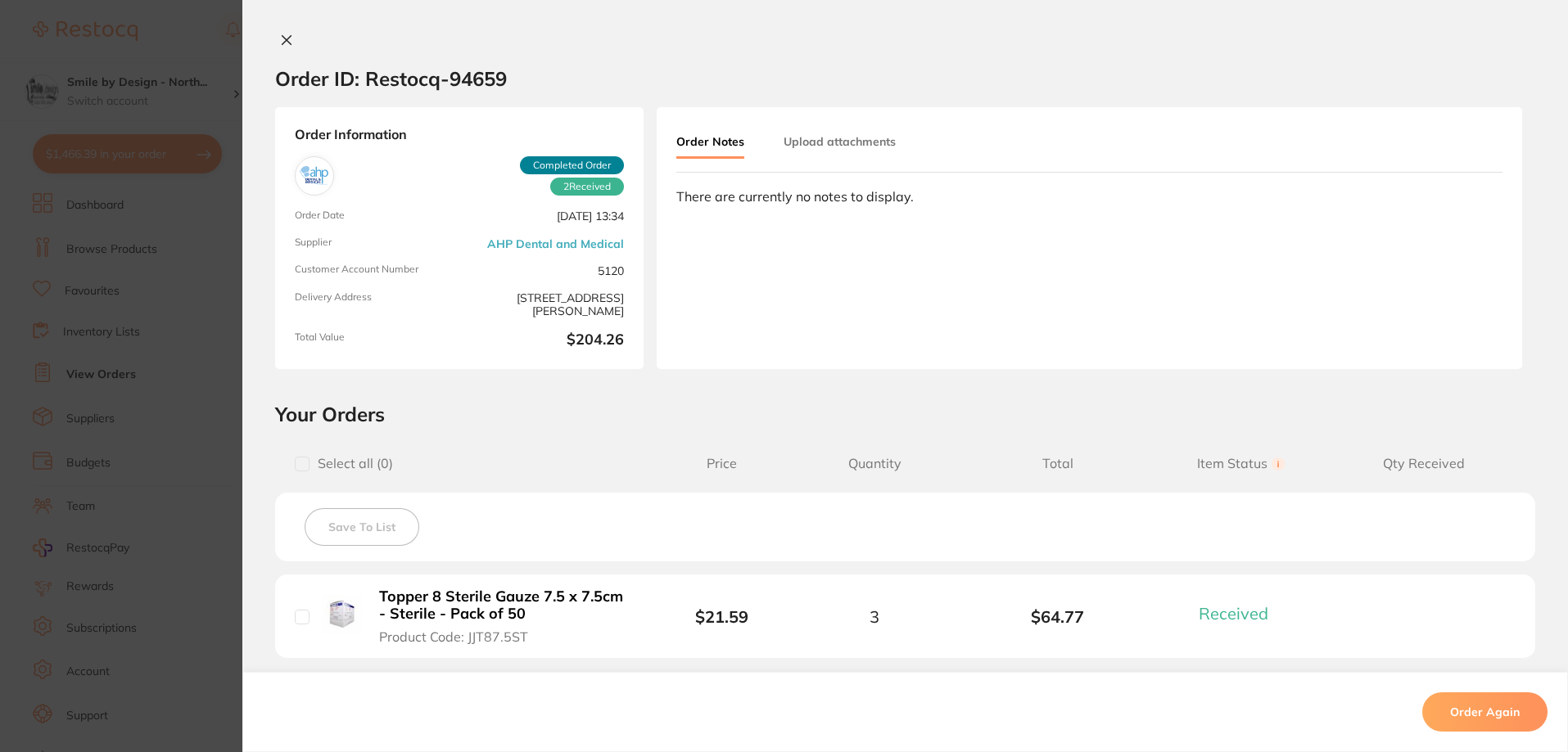
click at [282, 36] on icon at bounding box center [287, 40] width 9 height 9
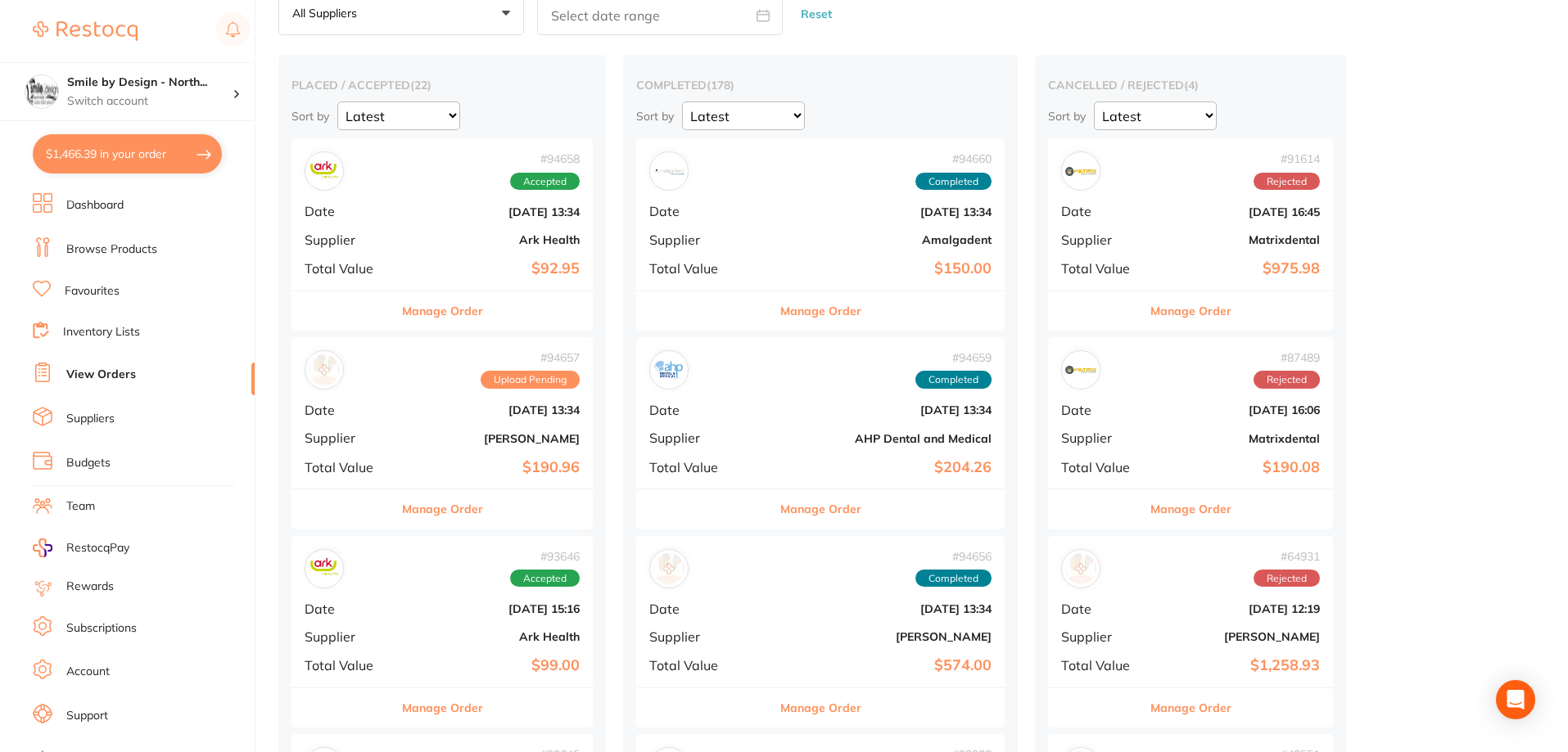
scroll to position [82, 0]
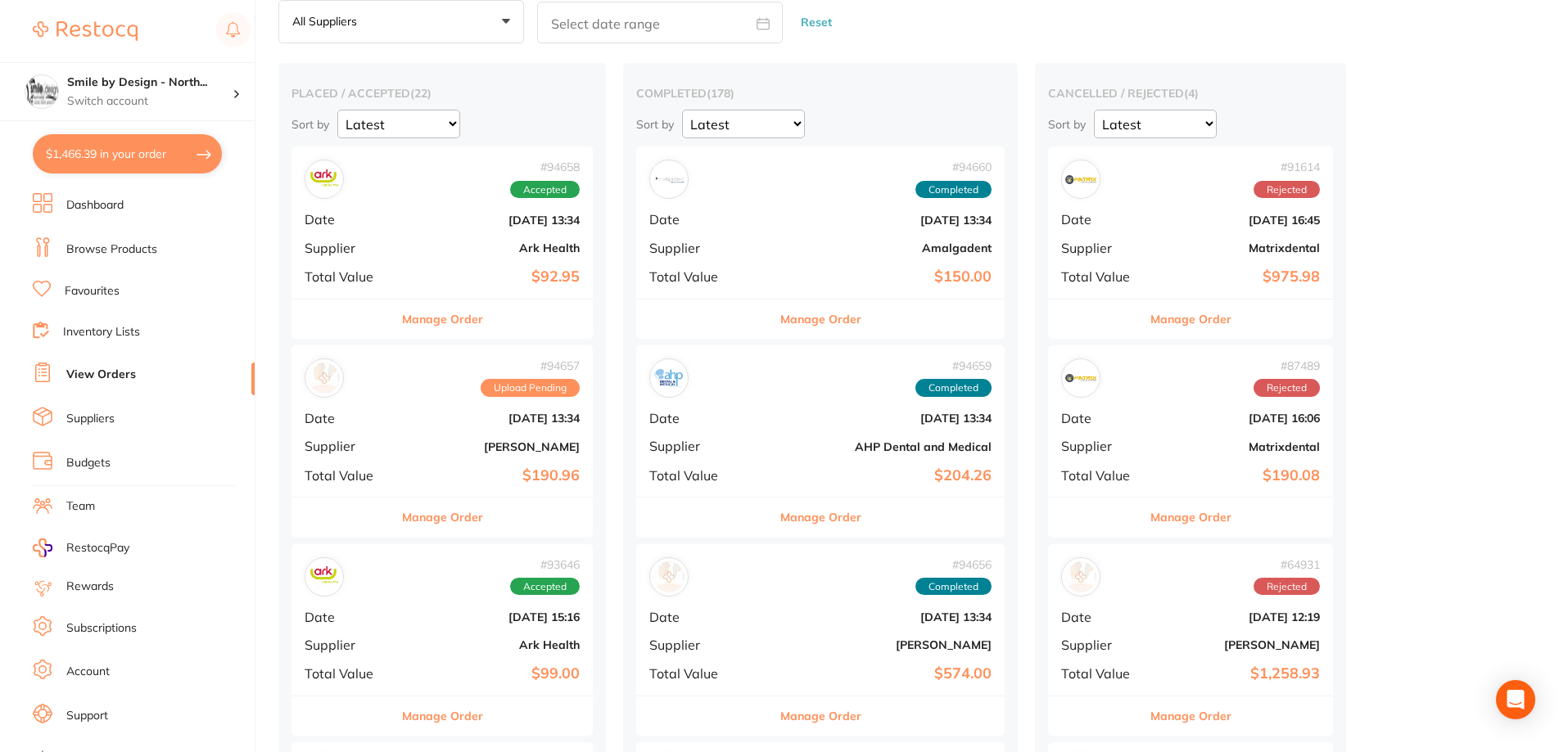
click at [824, 249] on b "Amalgadent" at bounding box center [881, 247] width 220 height 13
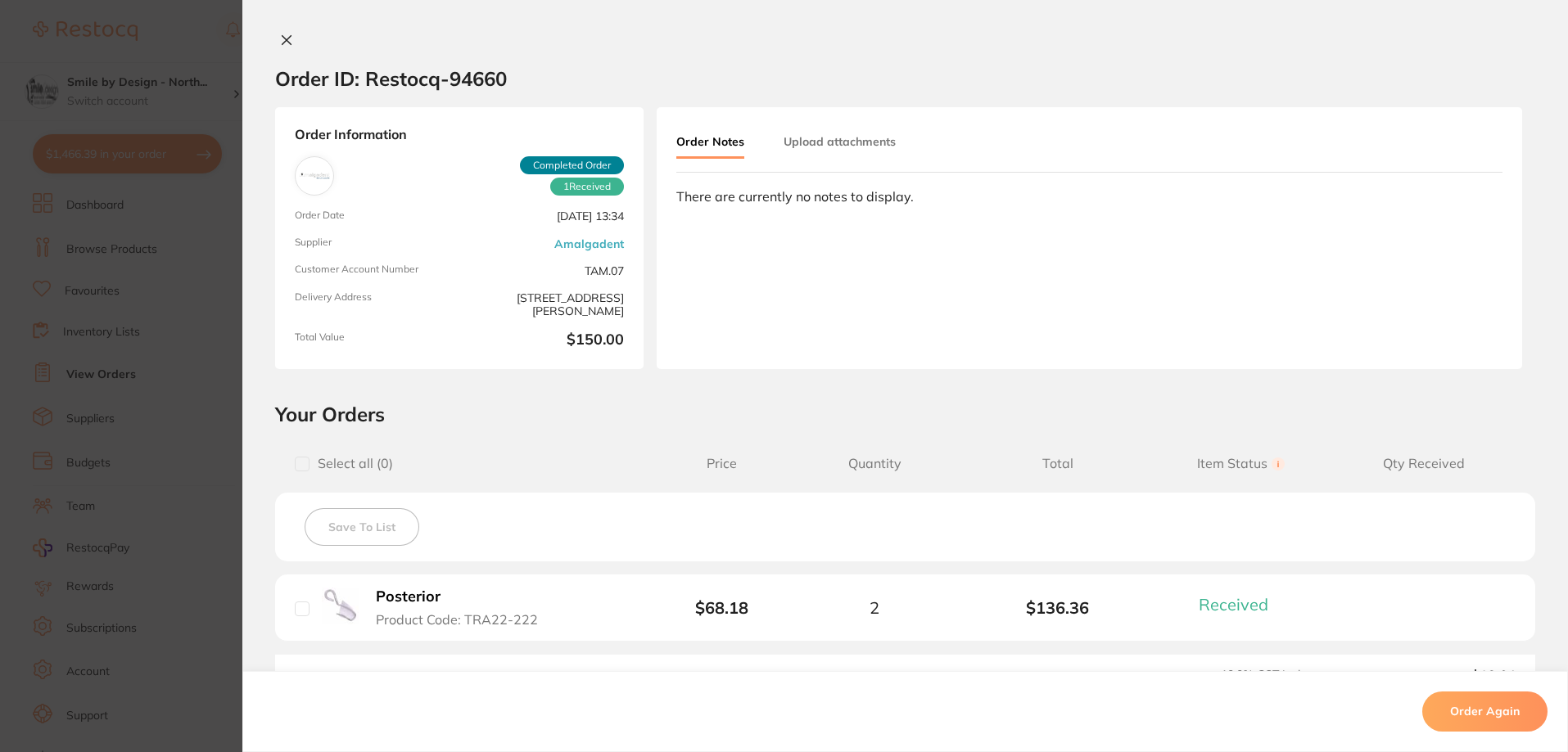
click at [280, 42] on icon at bounding box center [286, 39] width 13 height 13
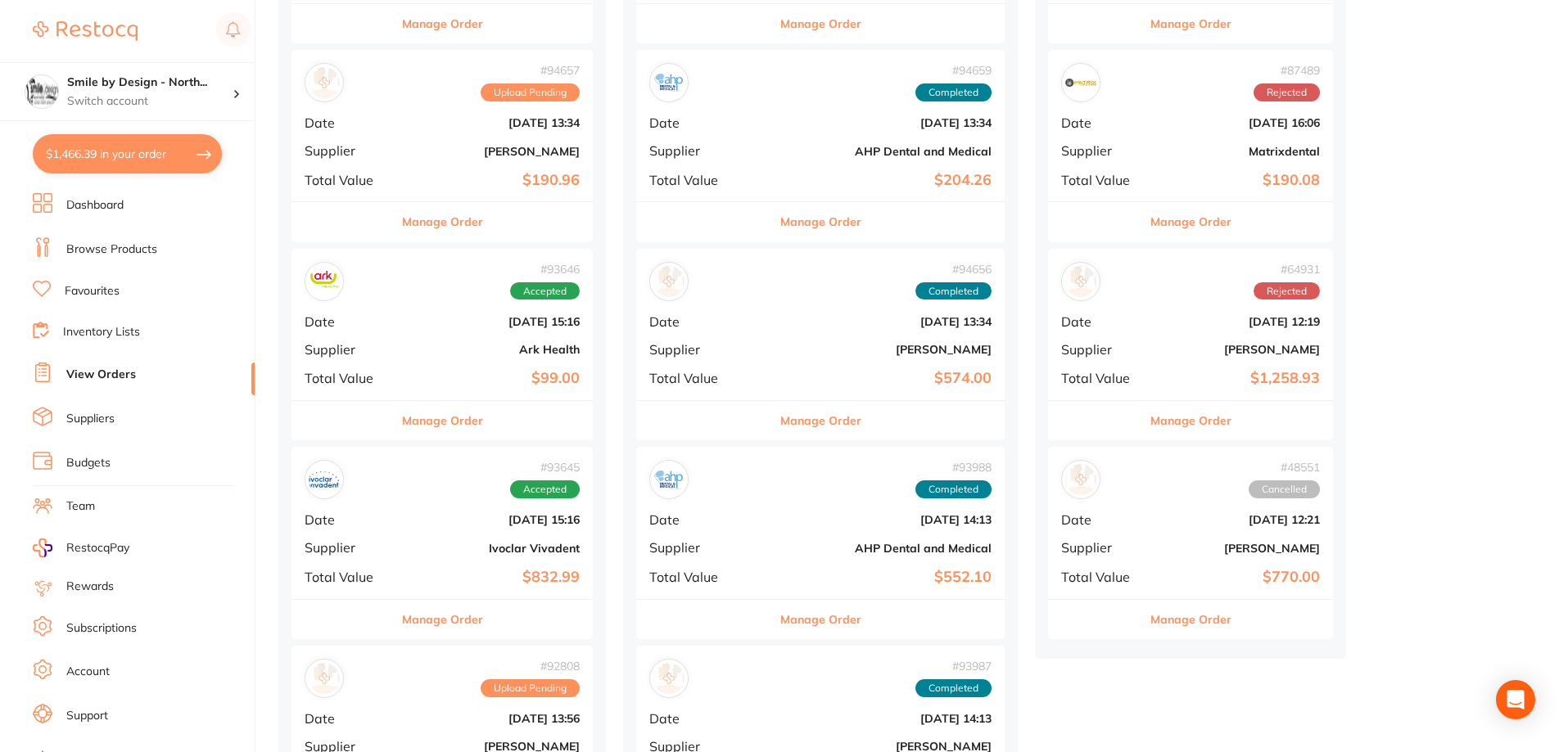
scroll to position [410, 0]
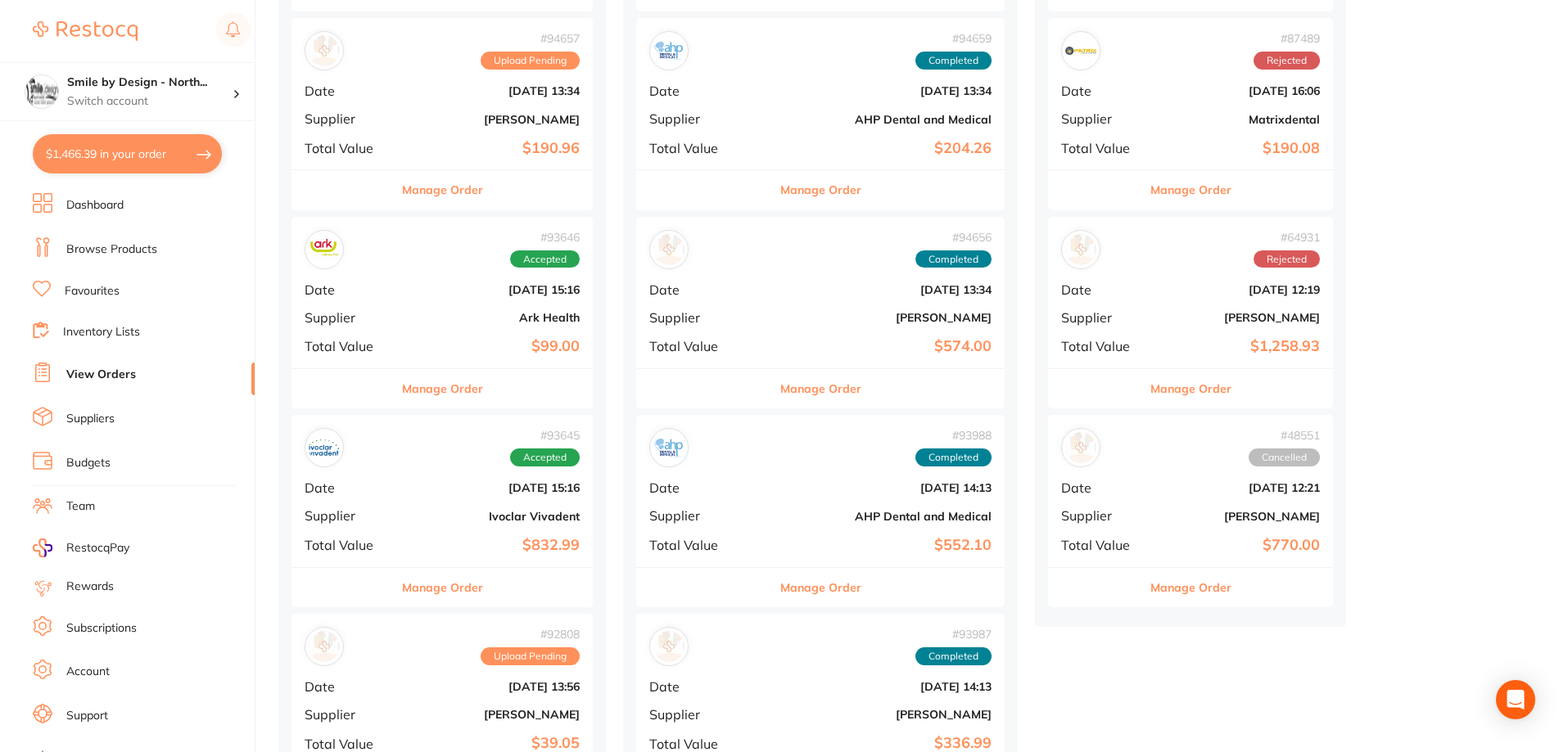
click at [803, 507] on div "# 93988 Completed Date [DATE] 14:13 Supplier AHP Dental and Medical Total Value…" at bounding box center [819, 490] width 368 height 151
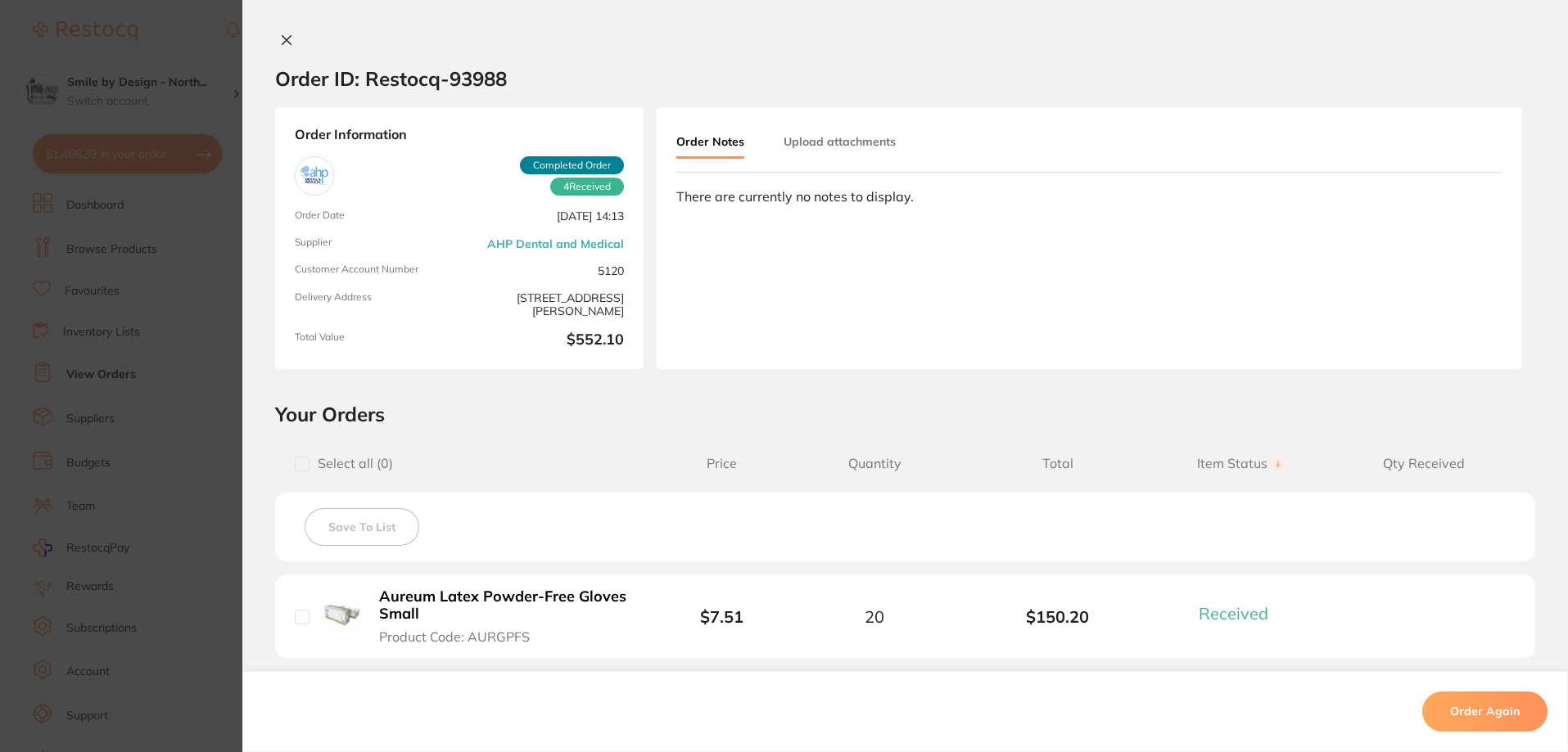
scroll to position [327, 0]
click at [282, 39] on icon at bounding box center [287, 40] width 9 height 9
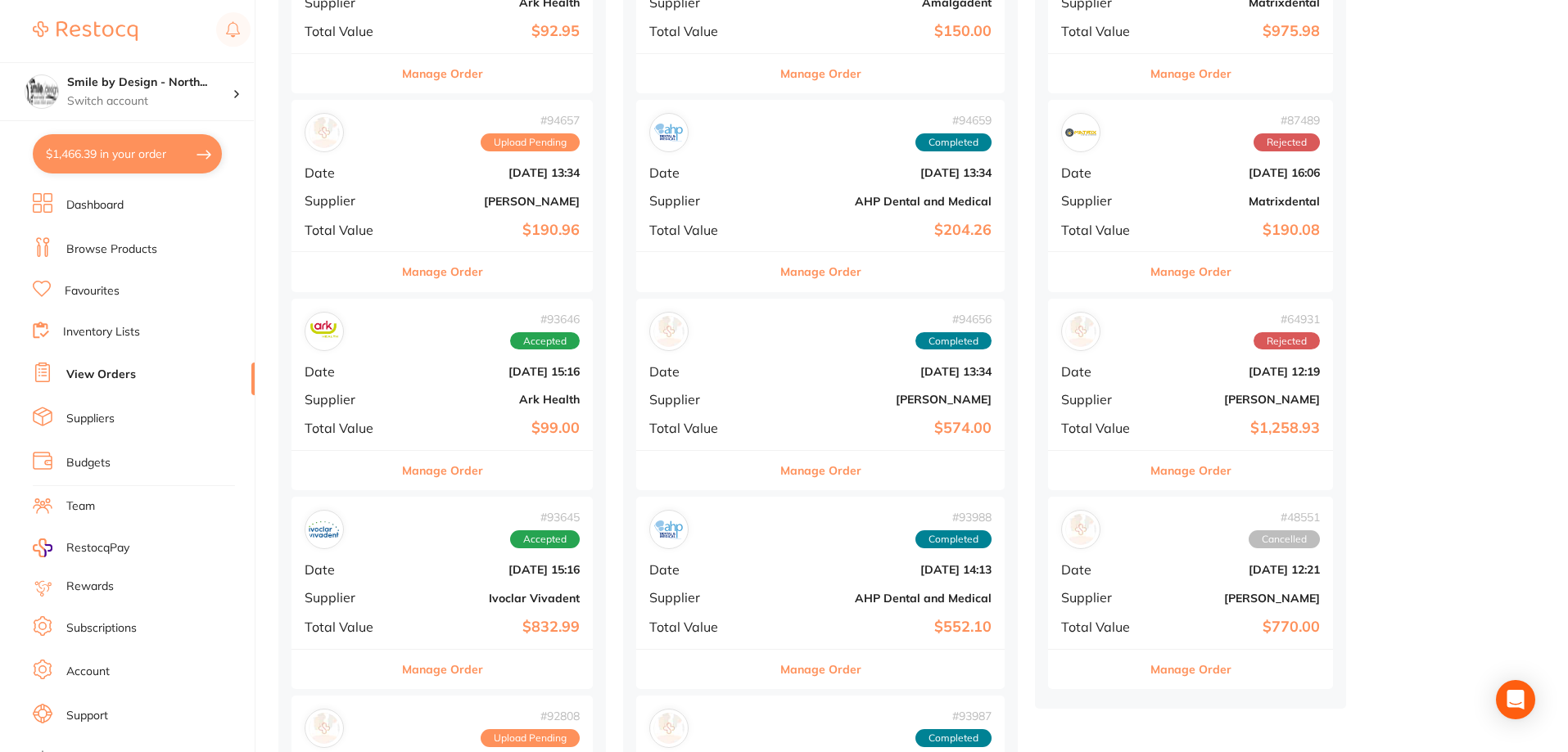
click at [492, 215] on div "# 94657 Upload Pending Date Sept 25 2025, 13:34 Supplier Adam Dental Total Valu…" at bounding box center [442, 175] width 301 height 151
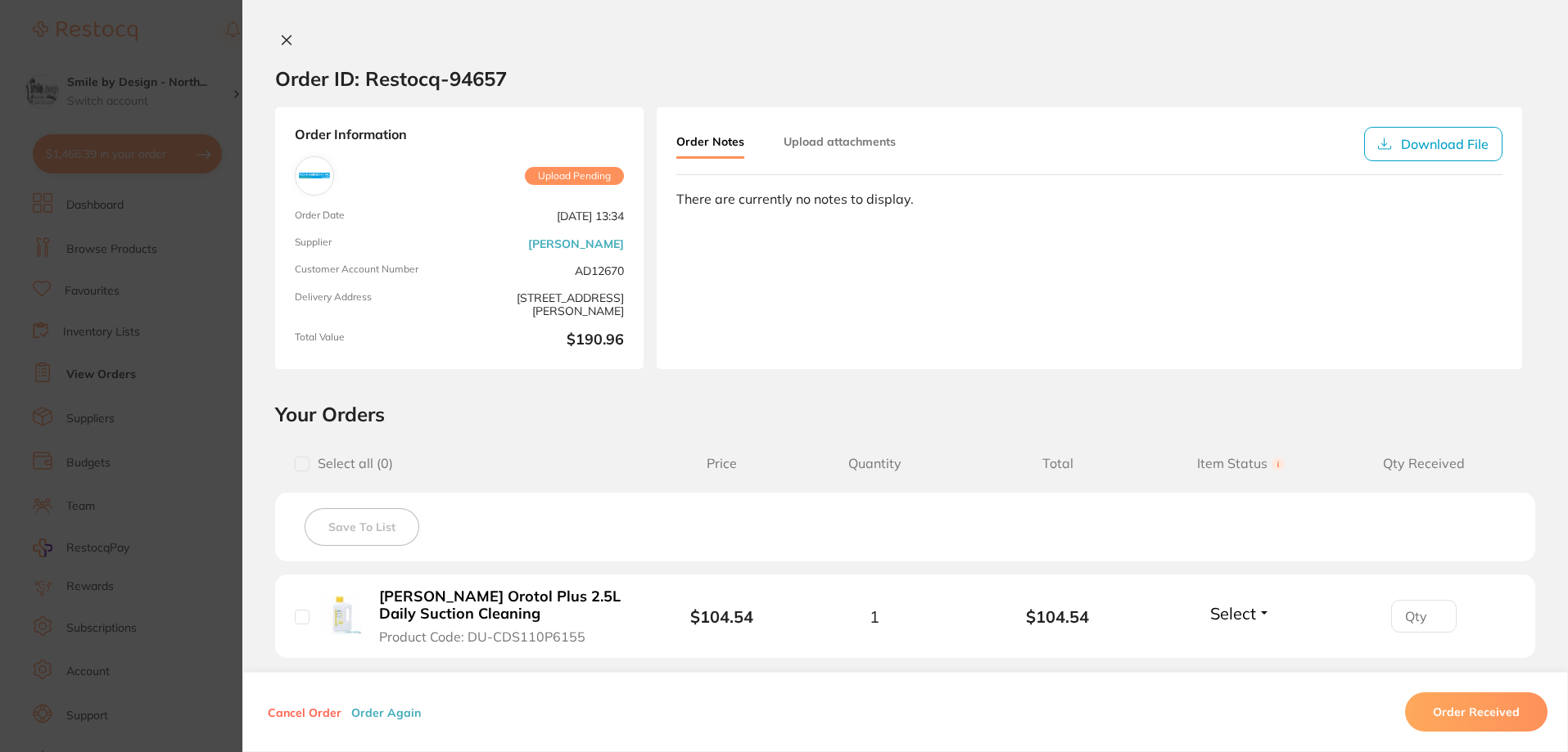
click at [290, 35] on button at bounding box center [287, 41] width 23 height 17
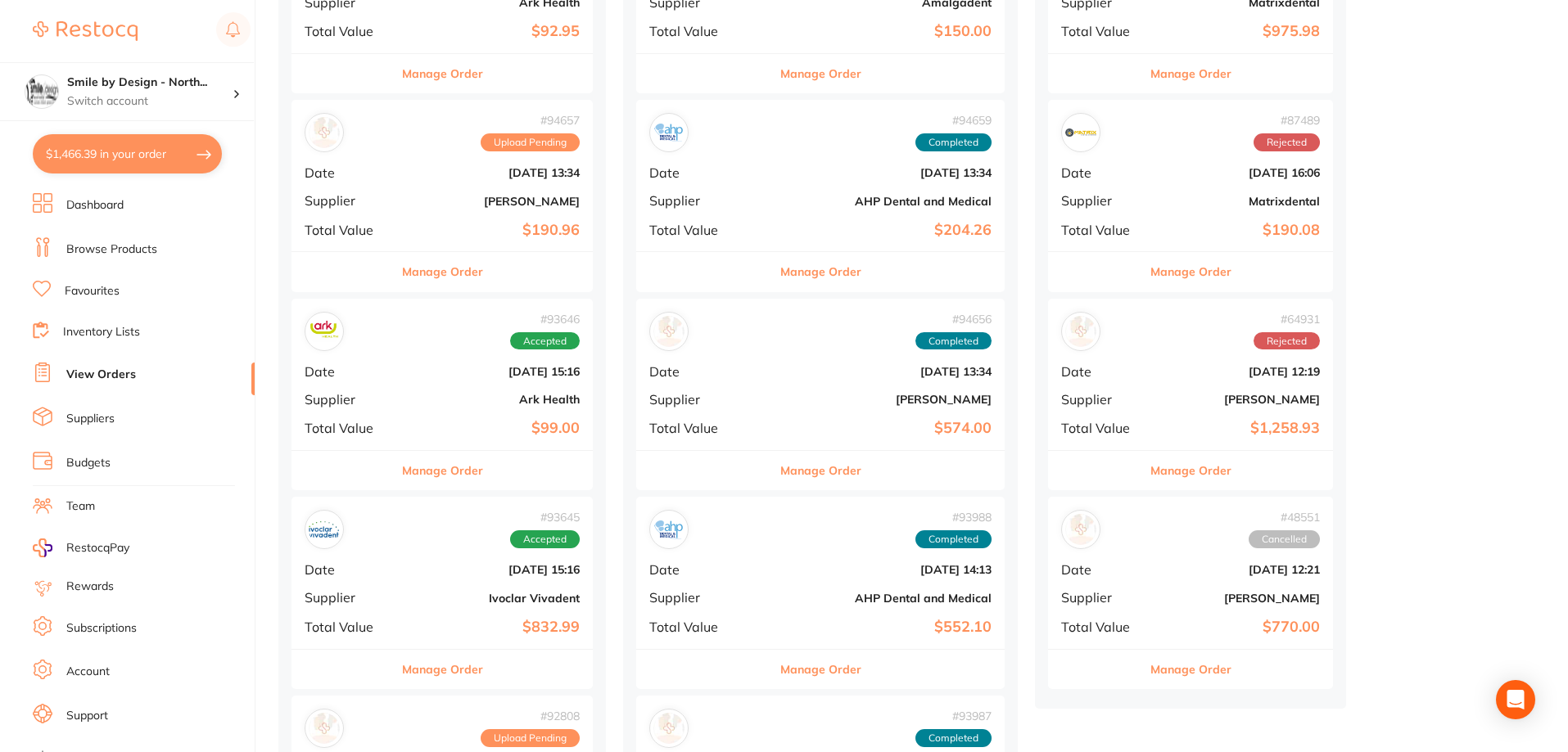
click at [195, 82] on h4 "Smile by Design - North..." at bounding box center [150, 82] width 165 height 16
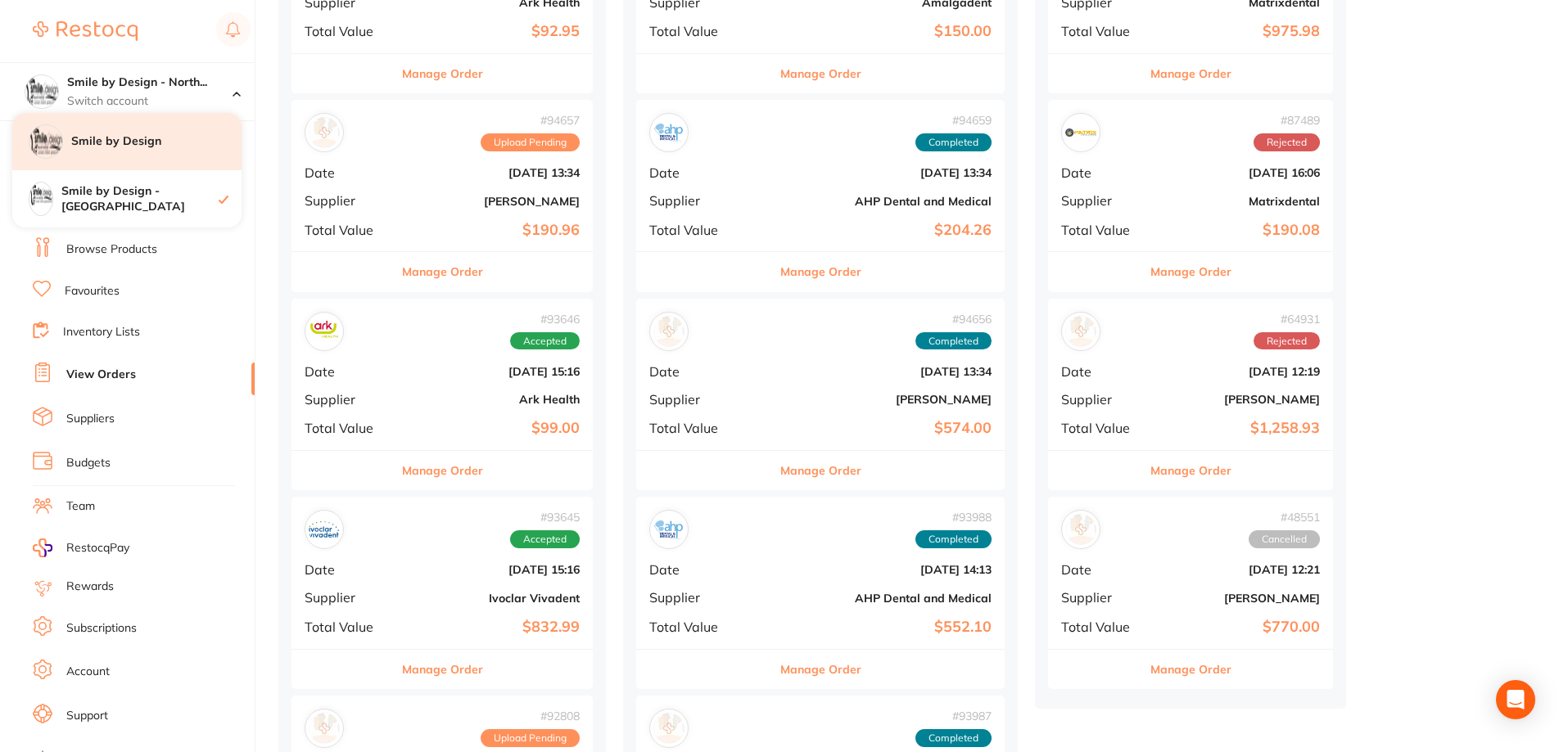
click at [173, 136] on h4 "Smile by Design" at bounding box center [156, 142] width 170 height 16
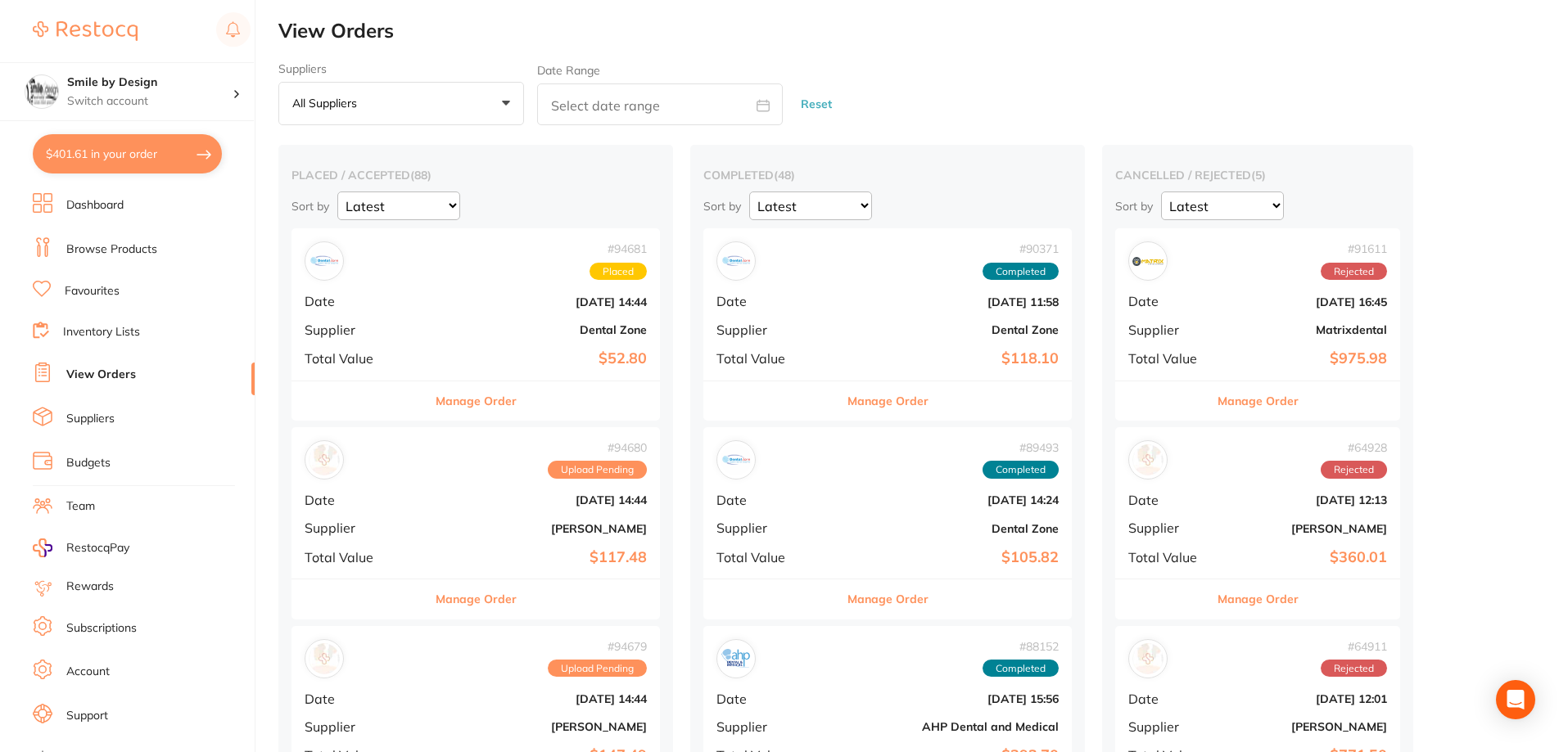
click at [150, 158] on button "$401.61 in your order" at bounding box center [127, 154] width 189 height 39
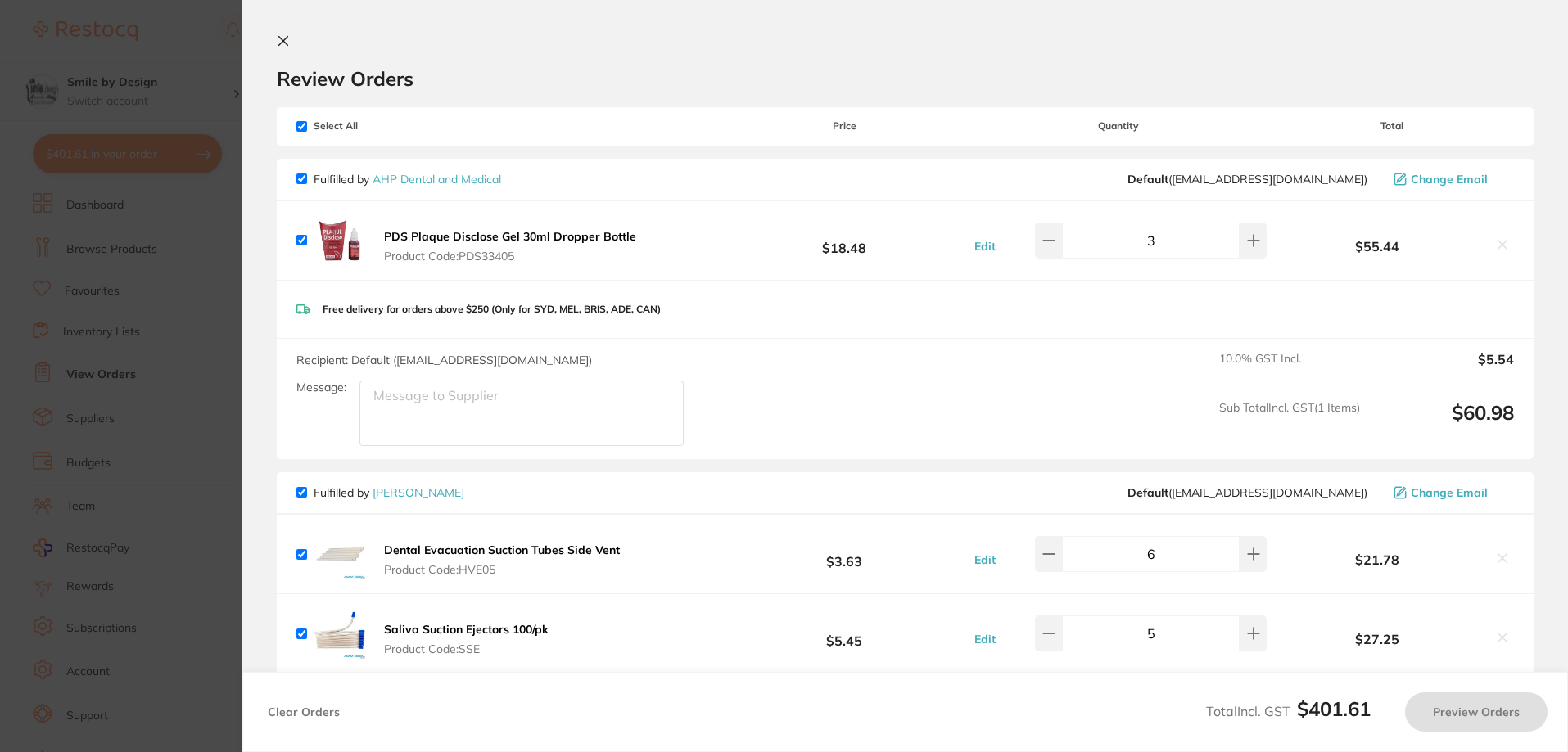
checkbox input "true"
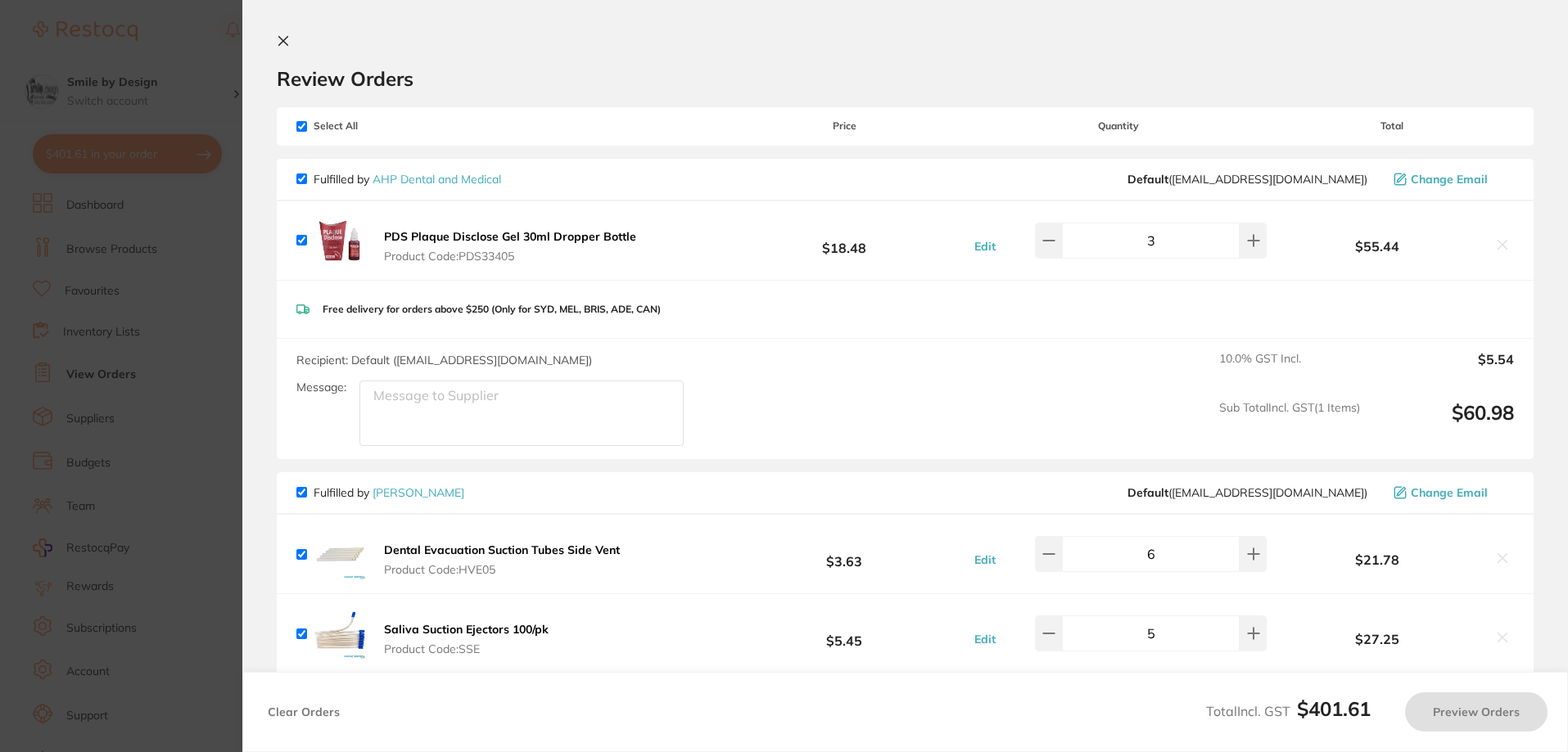
checkbox input "true"
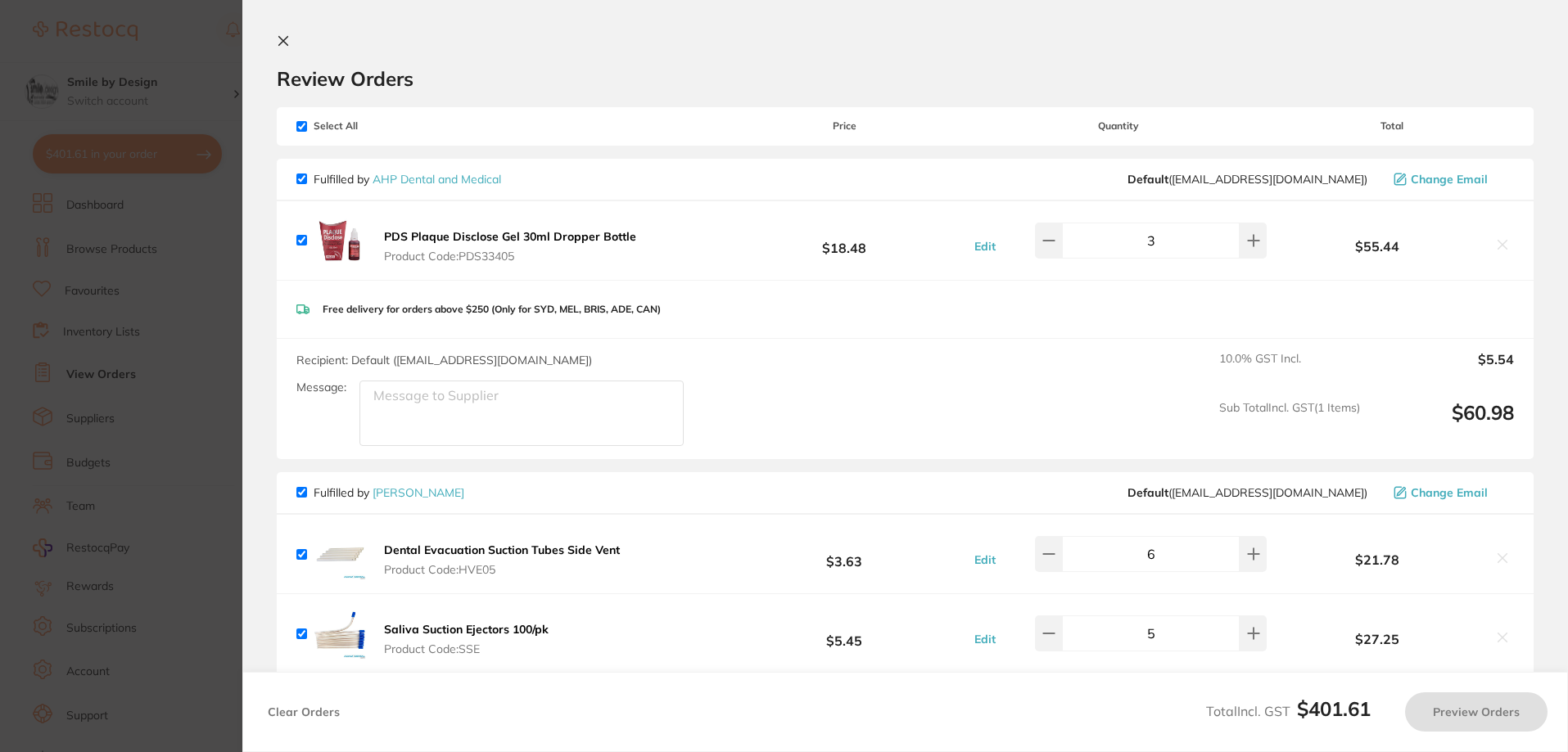
checkbox input "true"
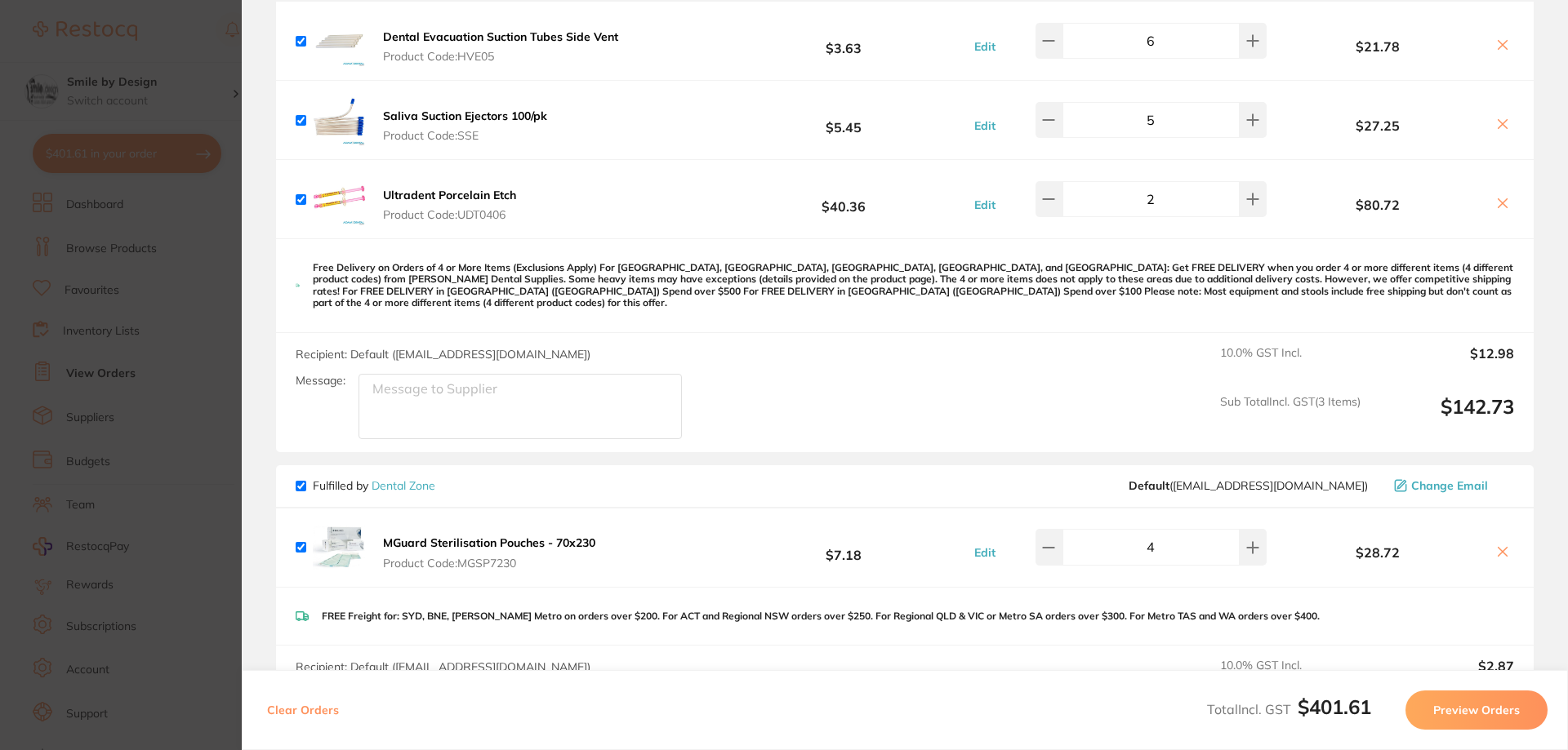
scroll to position [571, 0]
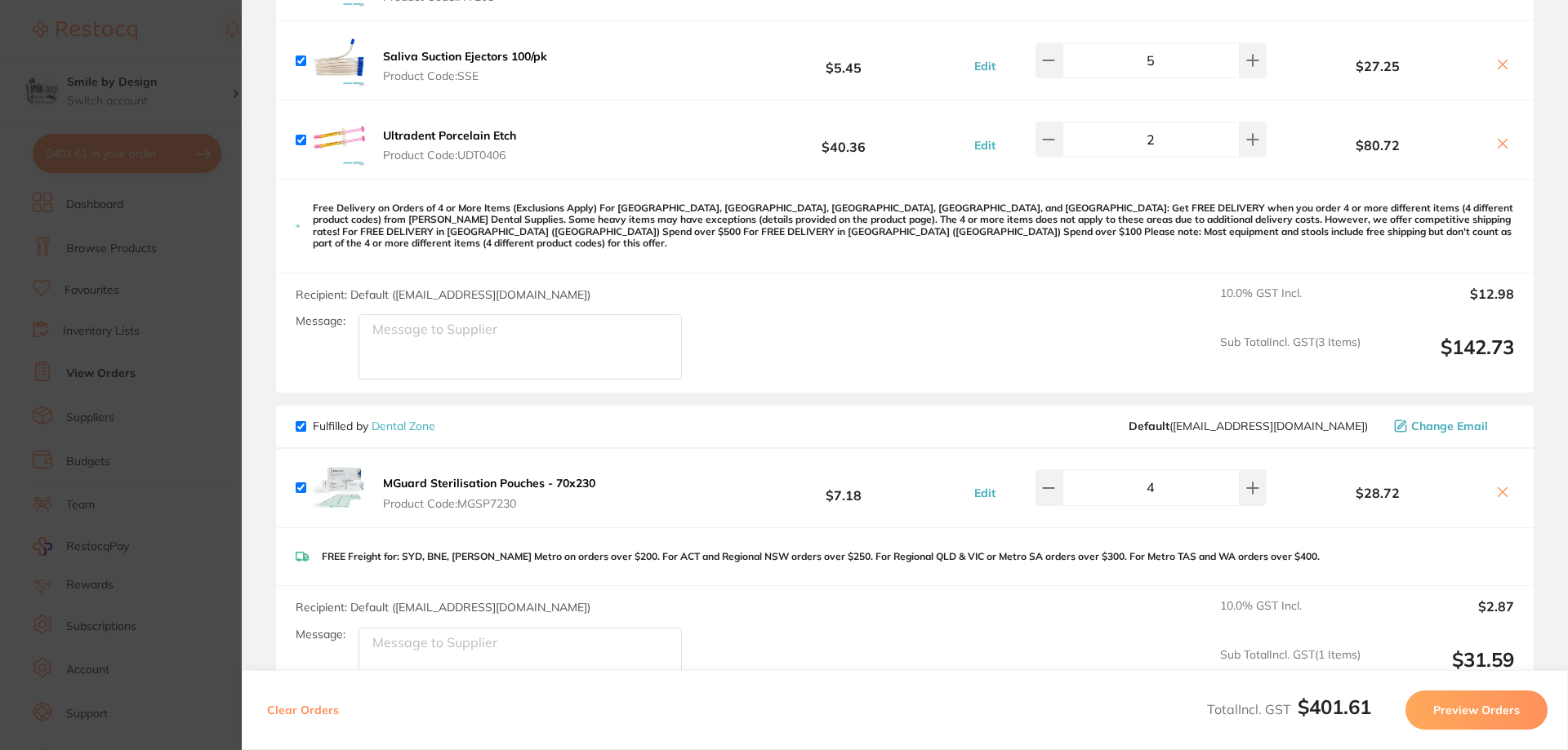
click at [1471, 707] on button "Preview Orders" at bounding box center [1476, 710] width 142 height 39
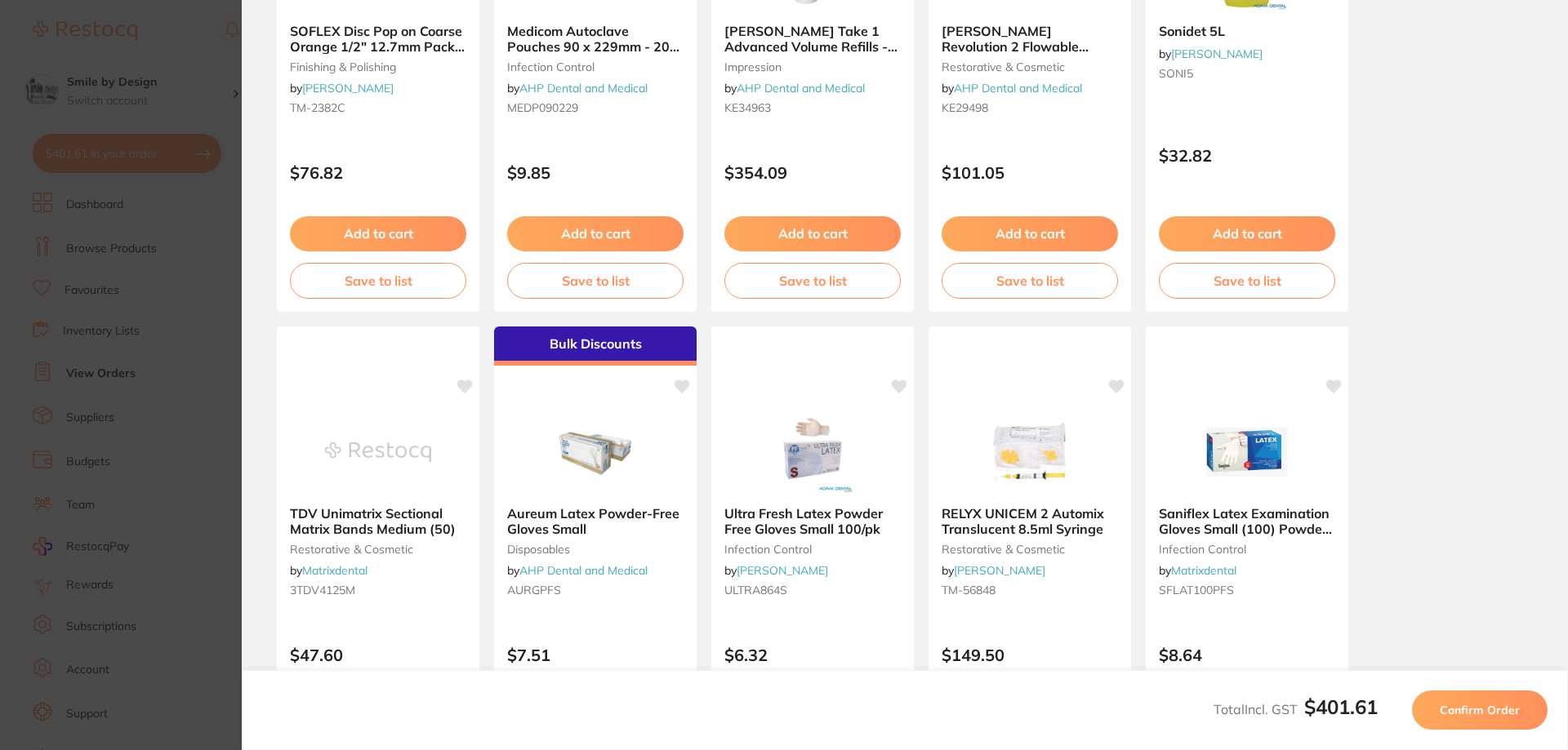
scroll to position [0, 0]
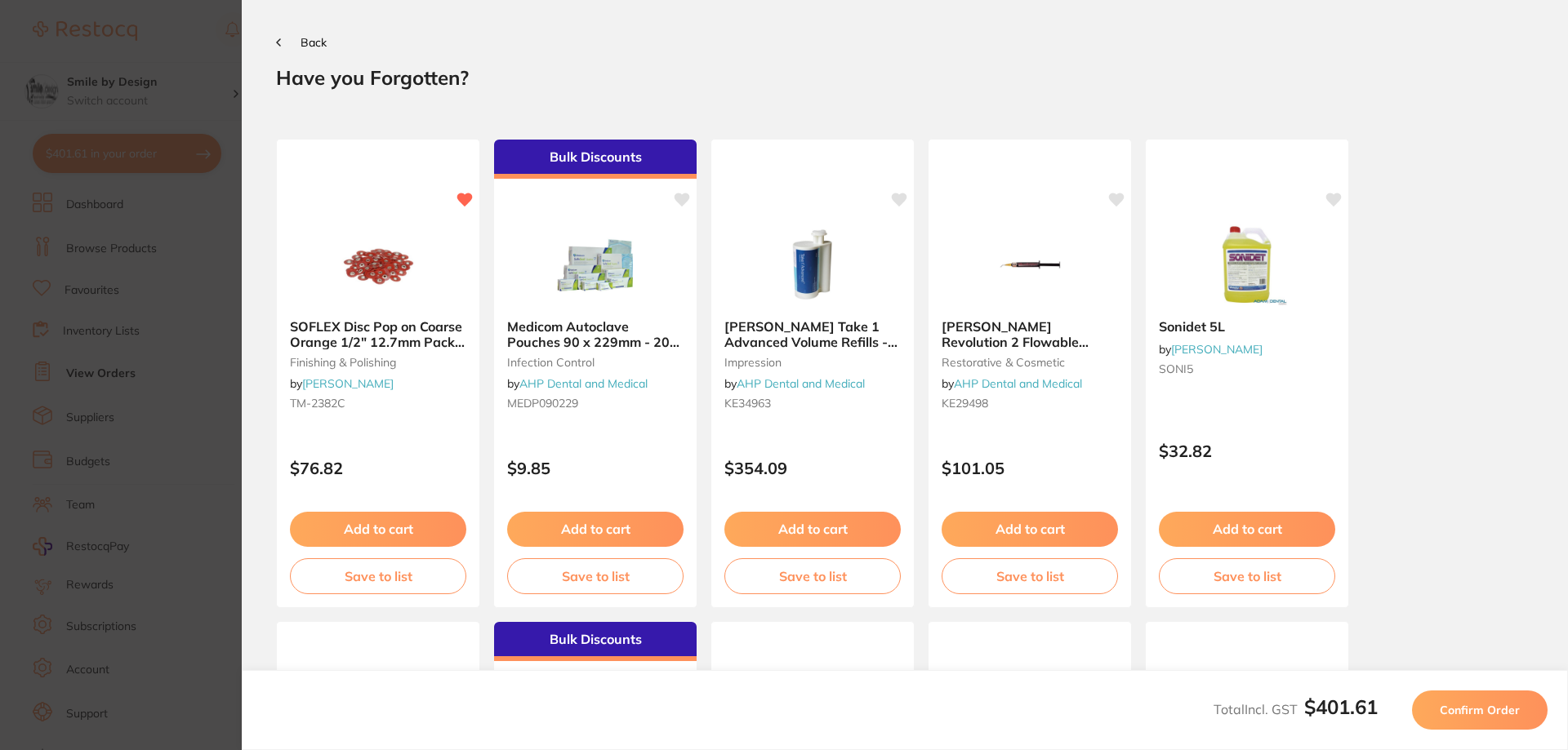
click at [1476, 719] on button "Confirm Order" at bounding box center [1480, 710] width 136 height 39
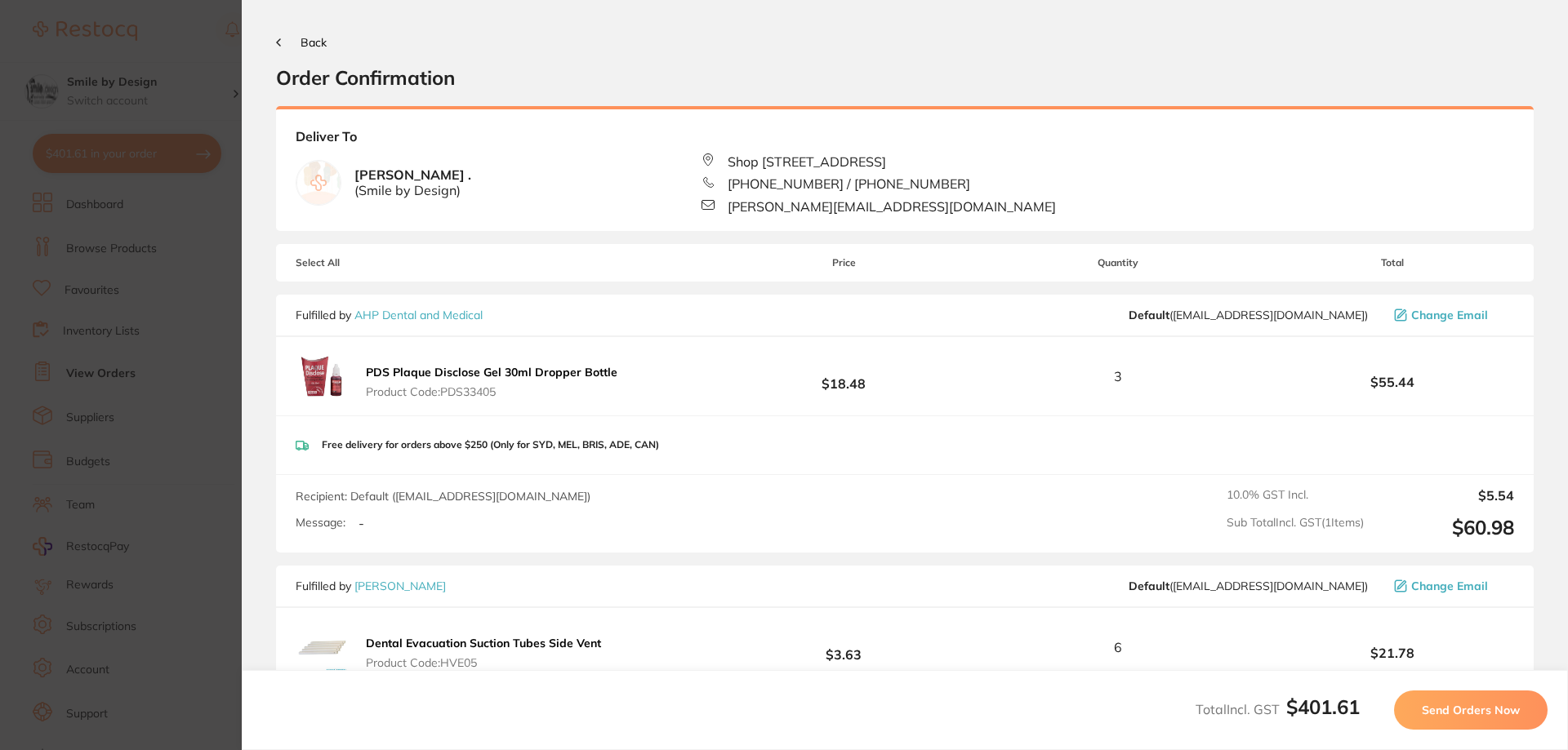
click at [1471, 711] on span "Send Orders Now" at bounding box center [1471, 710] width 98 height 14
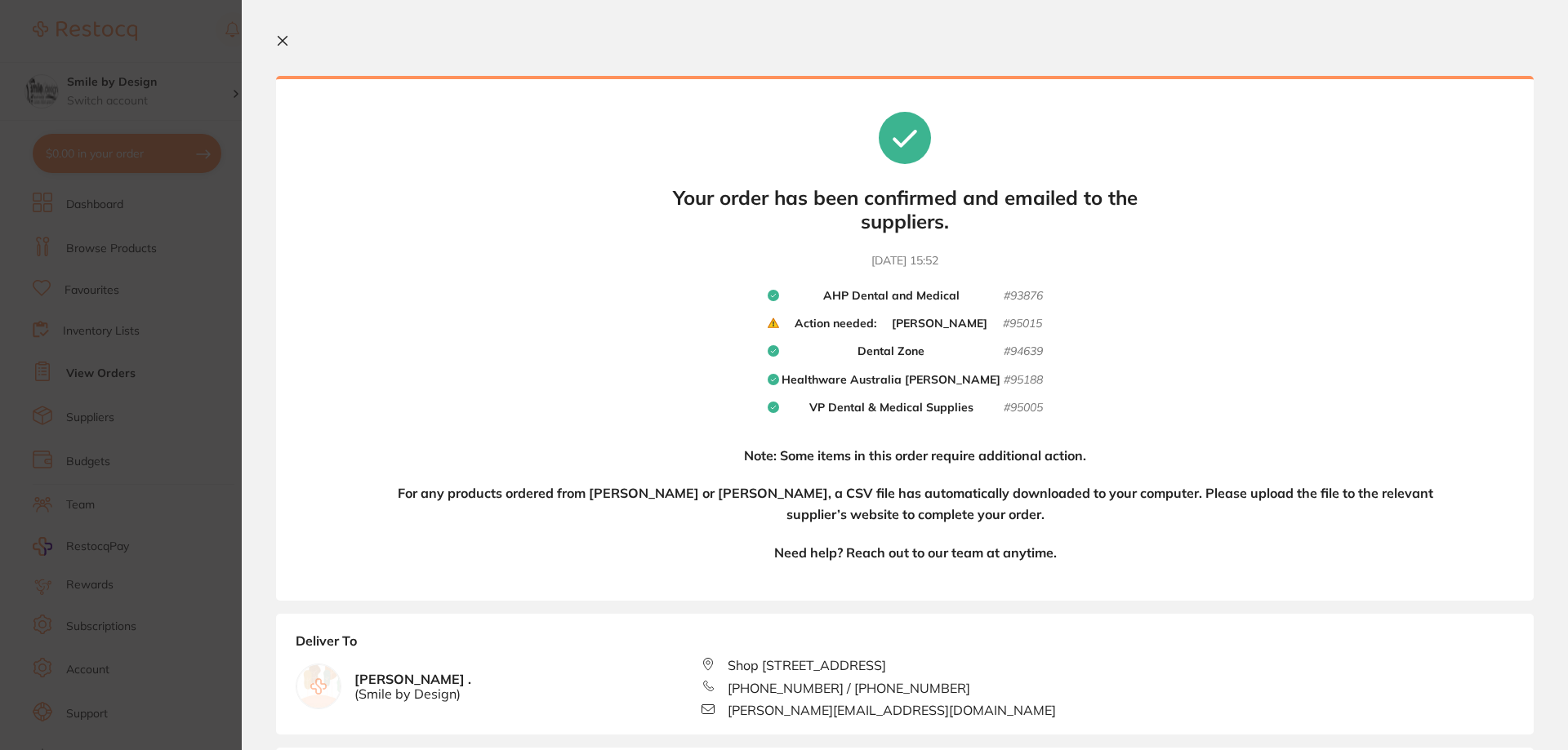
click at [284, 40] on icon at bounding box center [283, 41] width 9 height 9
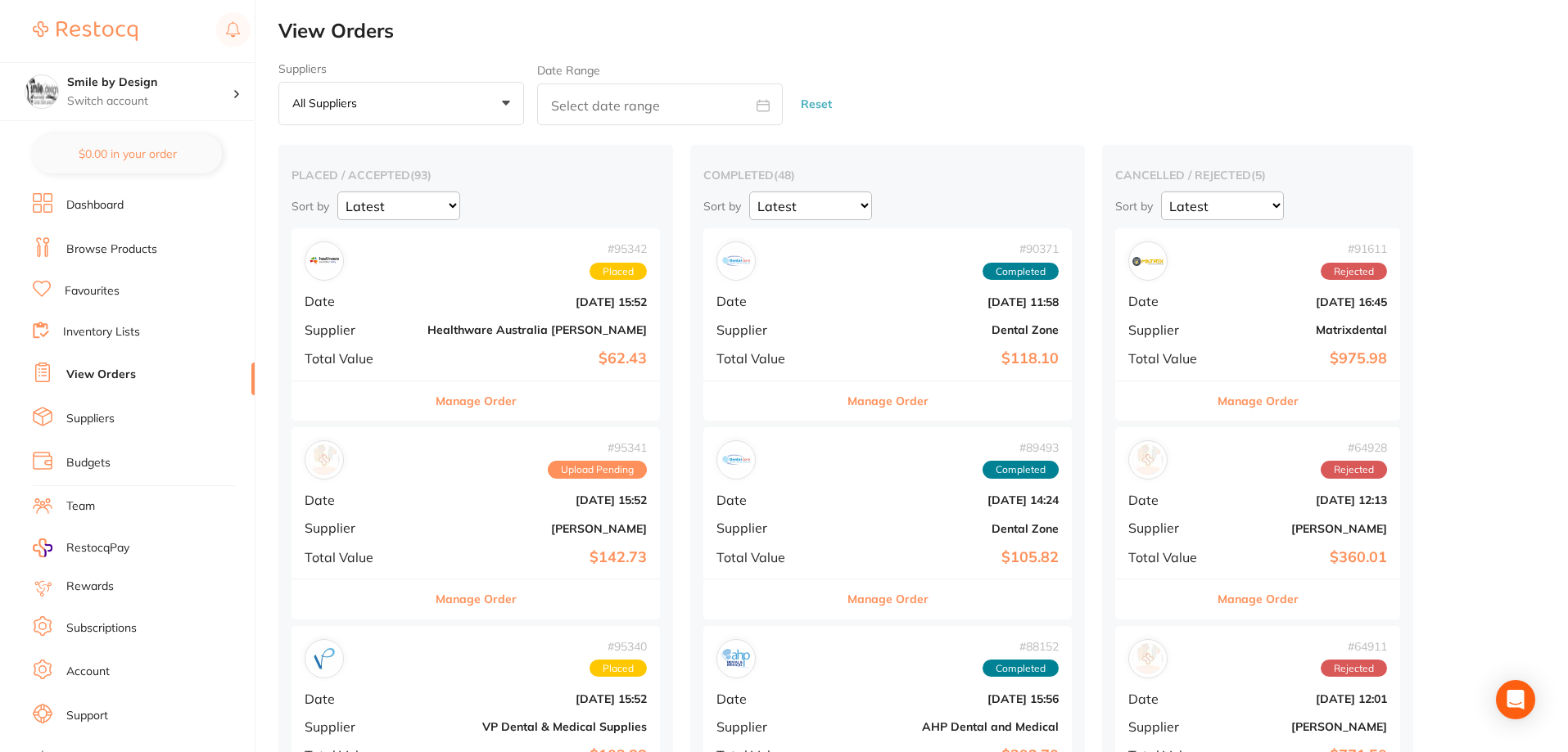
click at [451, 523] on b "[PERSON_NAME]" at bounding box center [537, 529] width 220 height 13
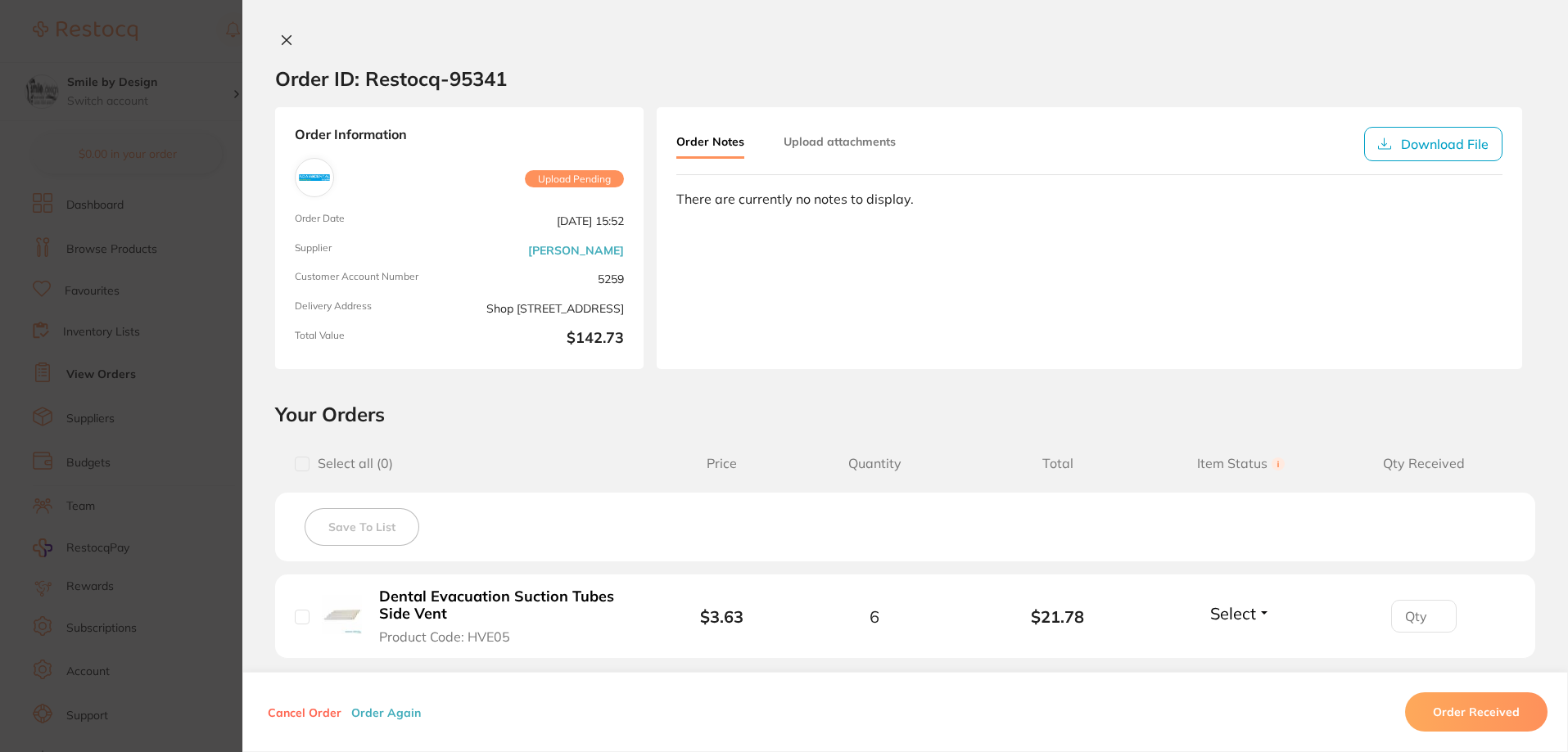
click at [285, 40] on icon at bounding box center [286, 39] width 13 height 13
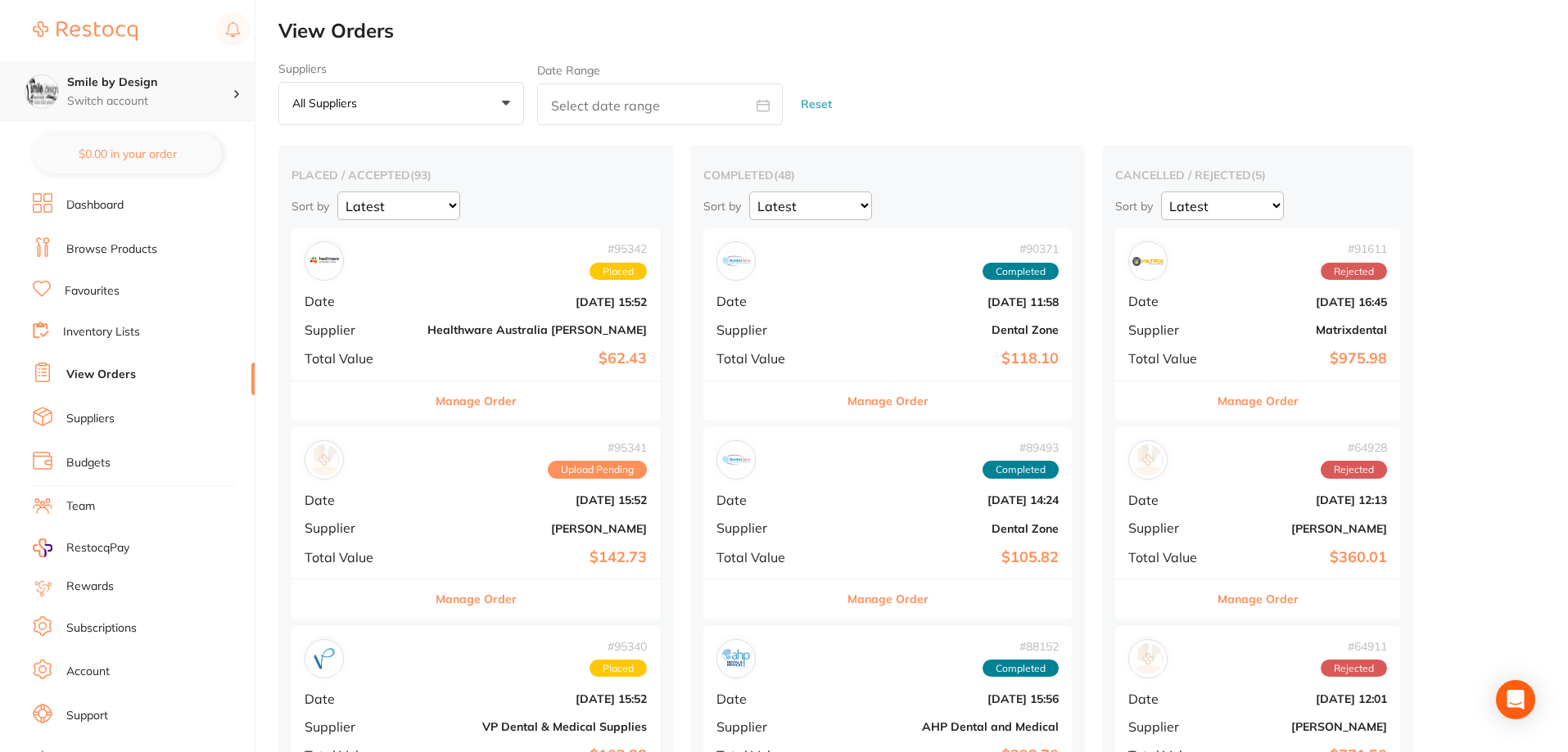
click at [145, 90] on h4 "Smile by Design" at bounding box center [150, 82] width 165 height 16
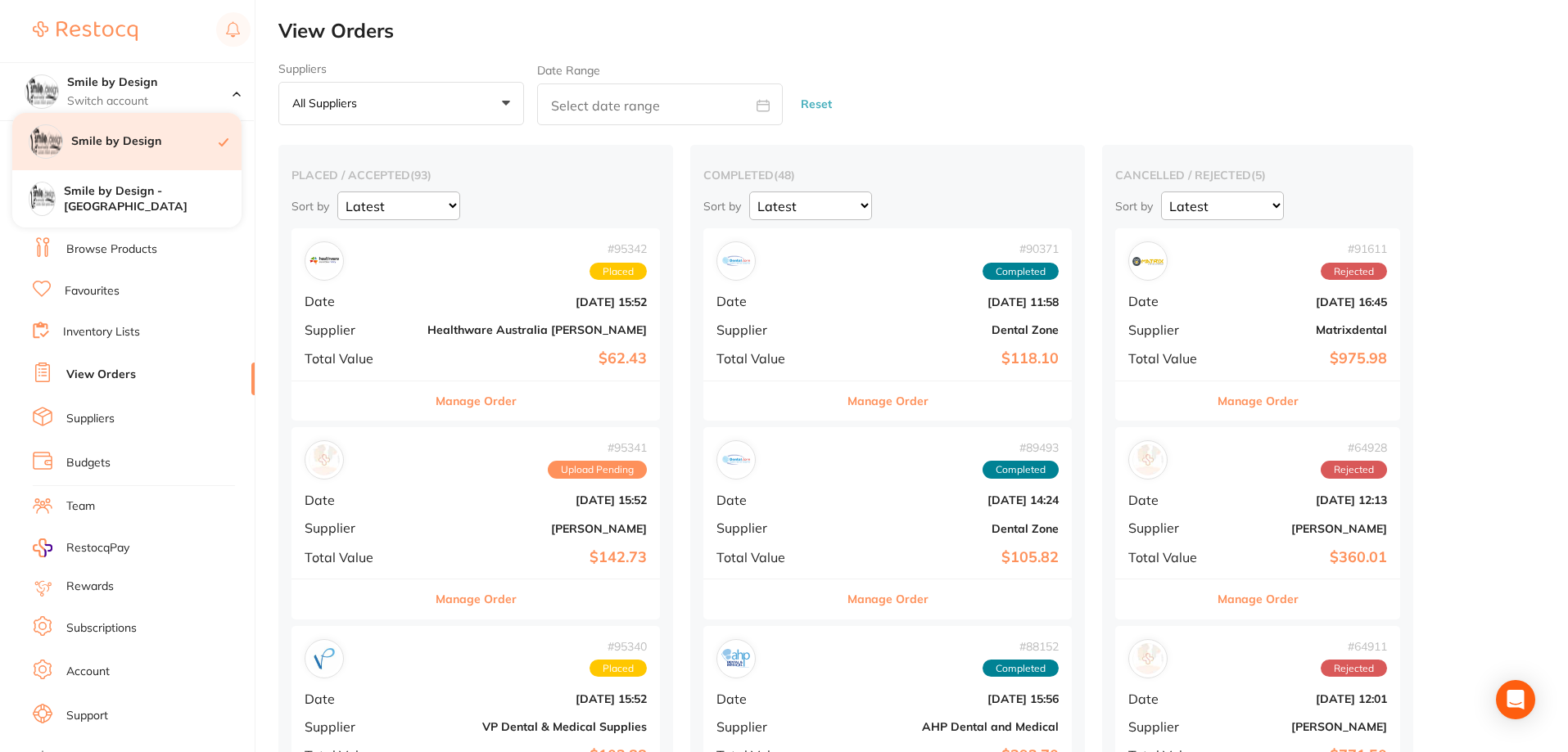
click at [158, 153] on div "Smile by Design" at bounding box center [127, 142] width 230 height 57
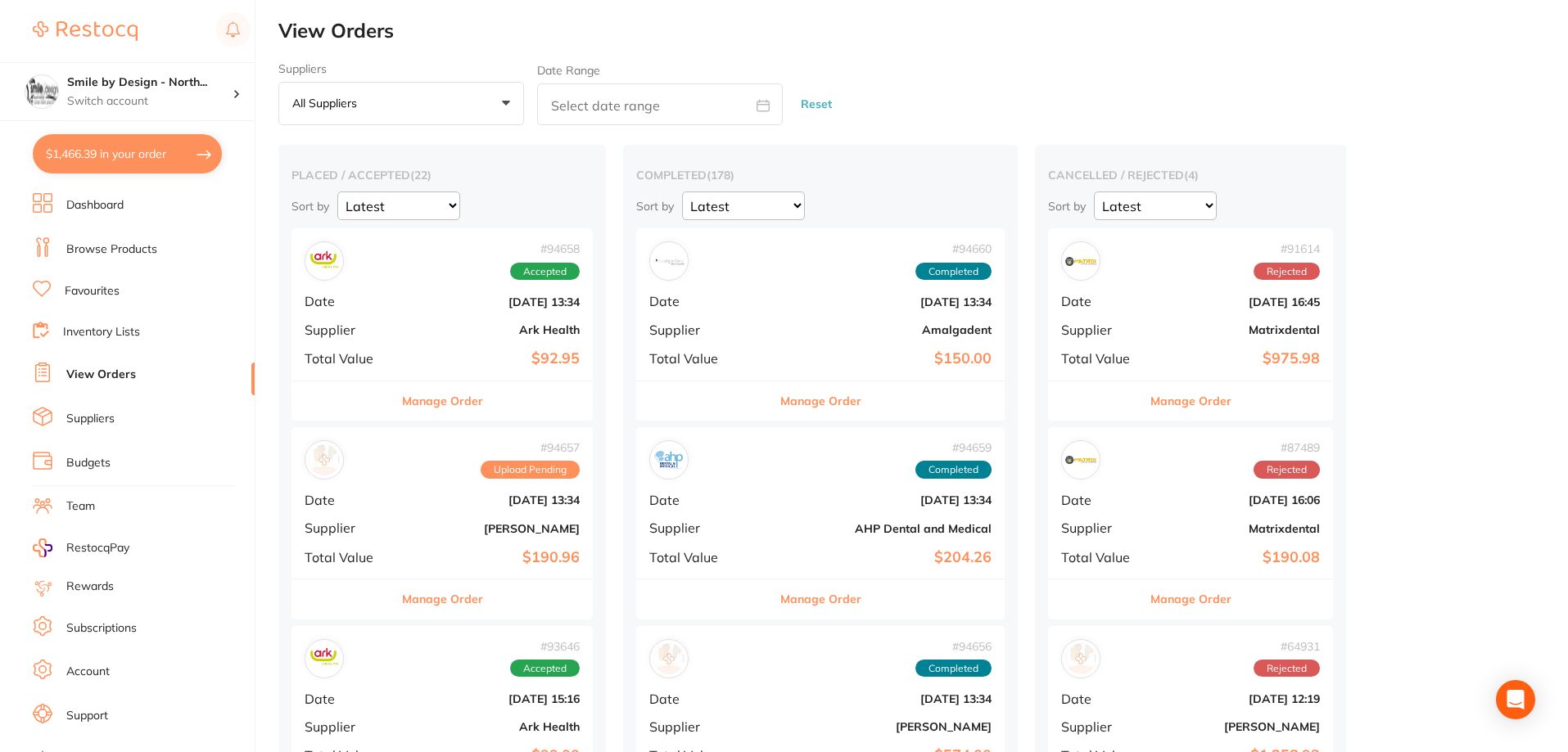
click at [137, 149] on button "$1,466.39 in your order" at bounding box center [127, 154] width 189 height 39
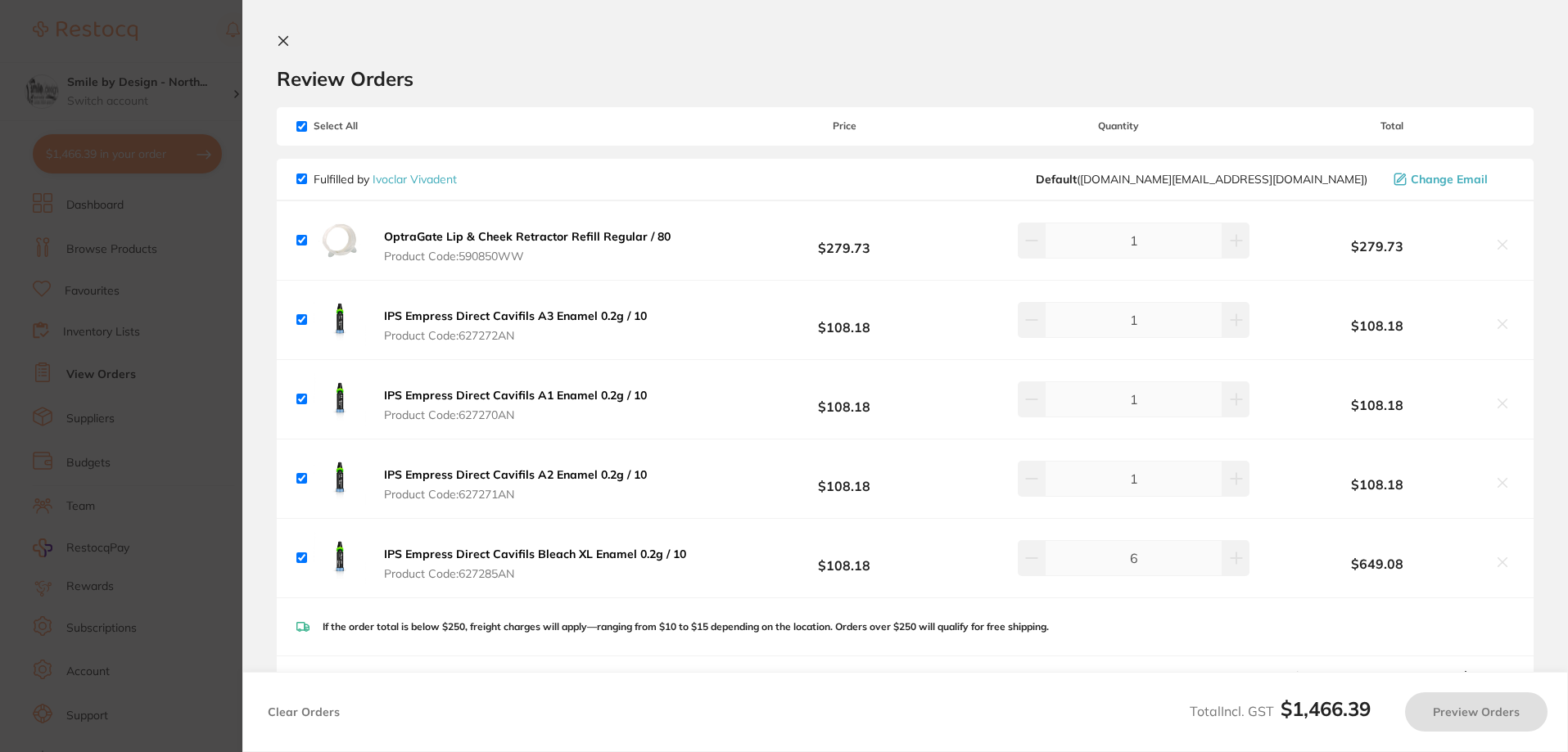
checkbox input "true"
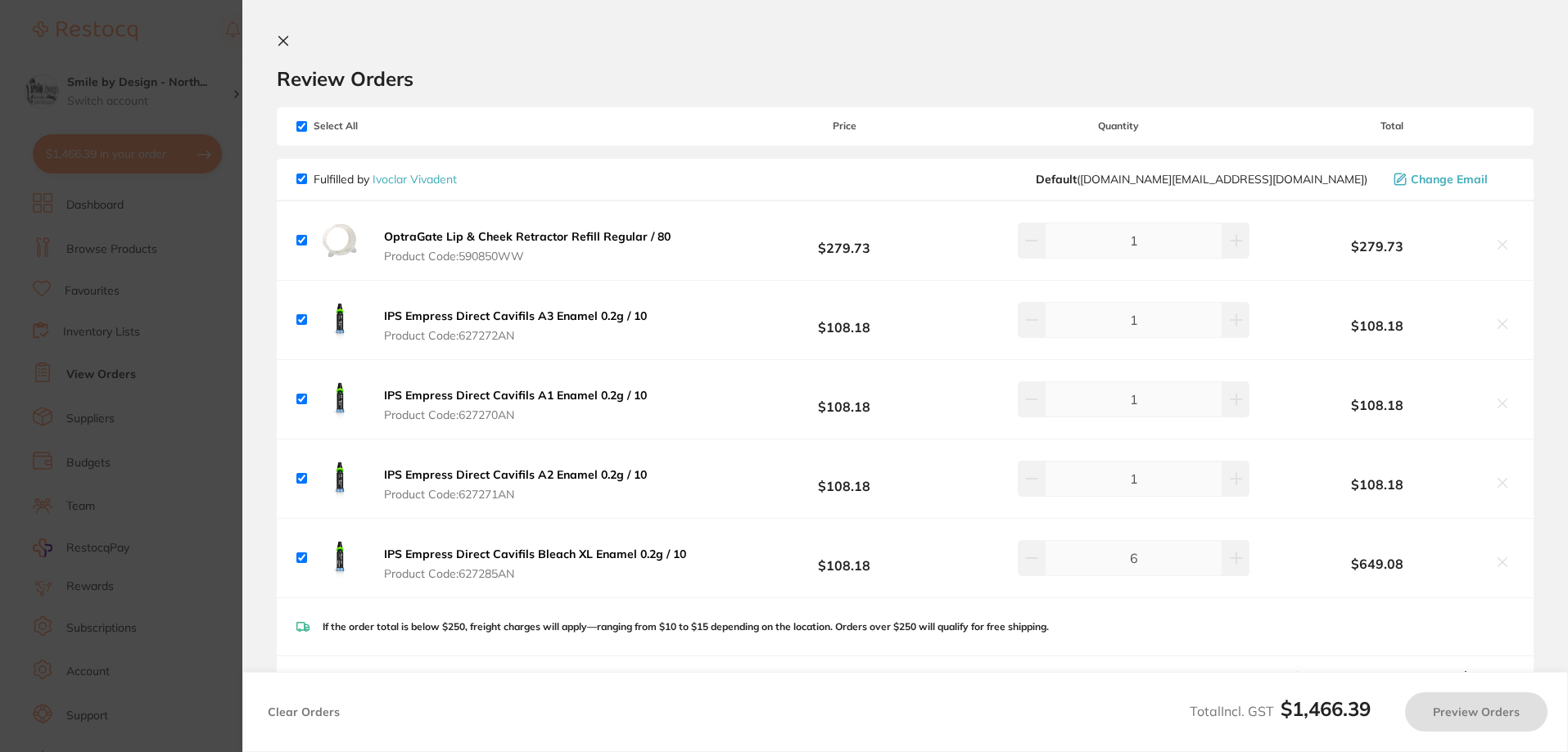
checkbox input "true"
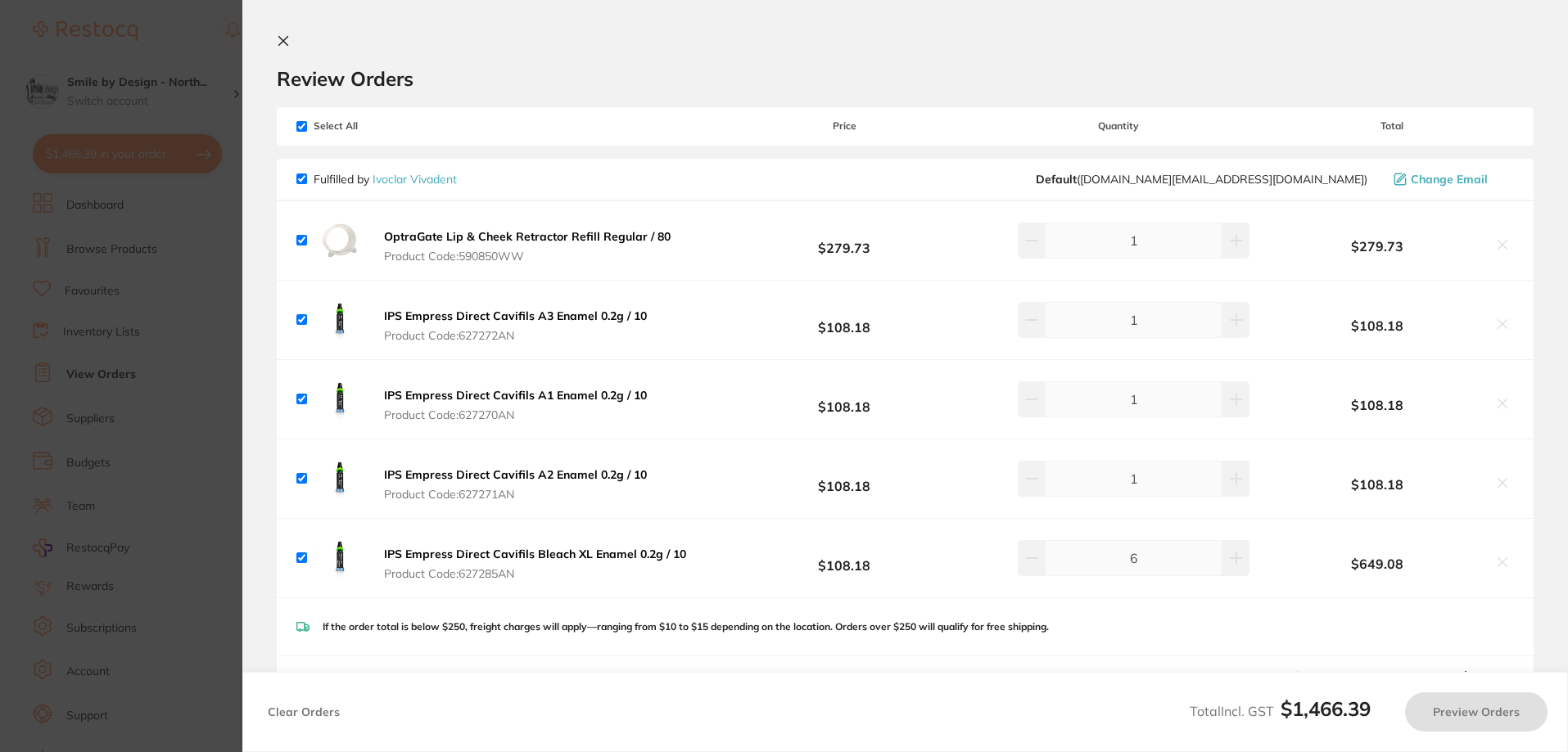
checkbox input "true"
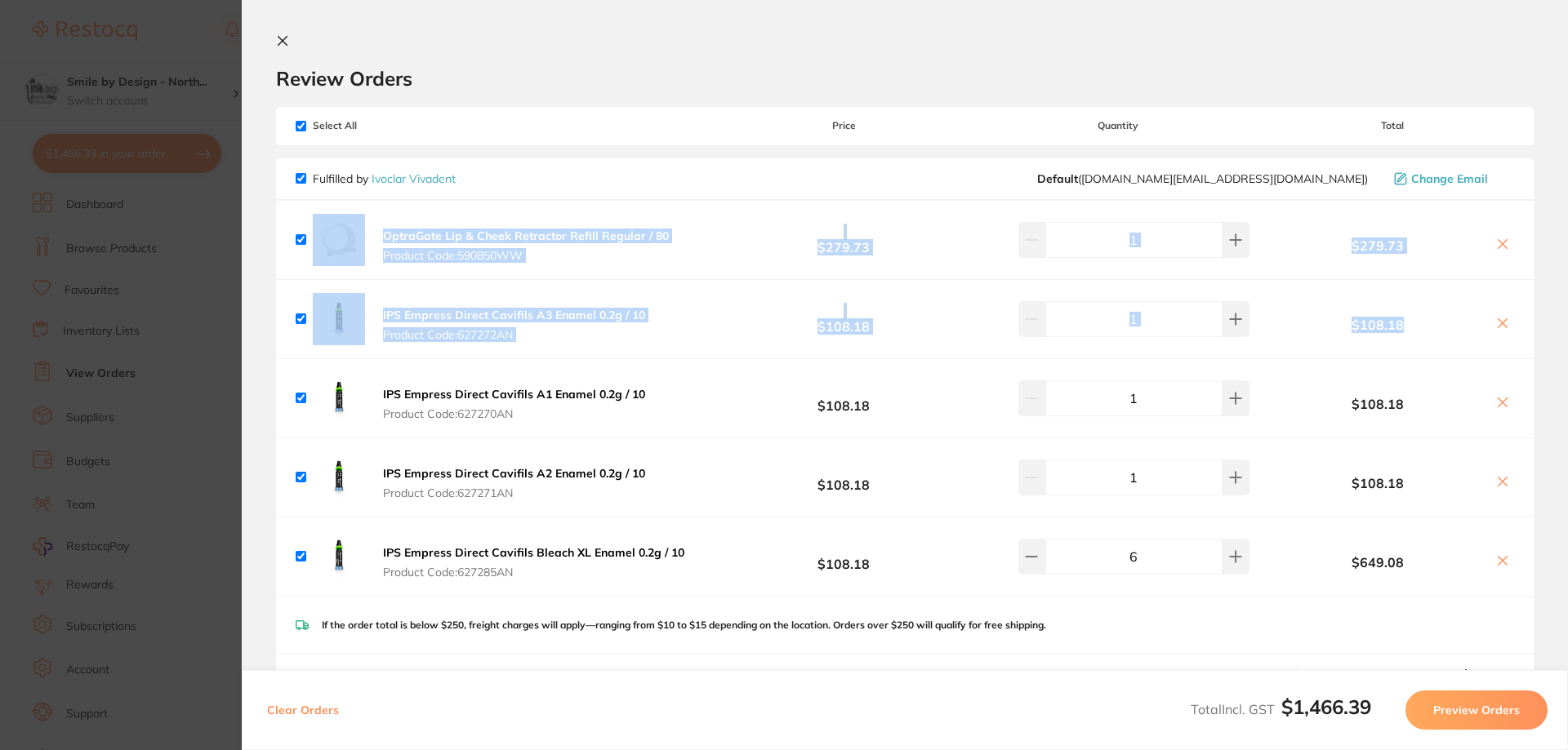
drag, startPoint x: 1563, startPoint y: 148, endPoint x: 1567, endPoint y: 282, distance: 134.1
click at [1567, 282] on section "Review Orders Your orders are being processed and we will notify you once we ha…" at bounding box center [904, 375] width 1326 height 750
click at [1545, 271] on section "Review Orders Your orders are being processed and we will notify you once we ha…" at bounding box center [904, 375] width 1326 height 750
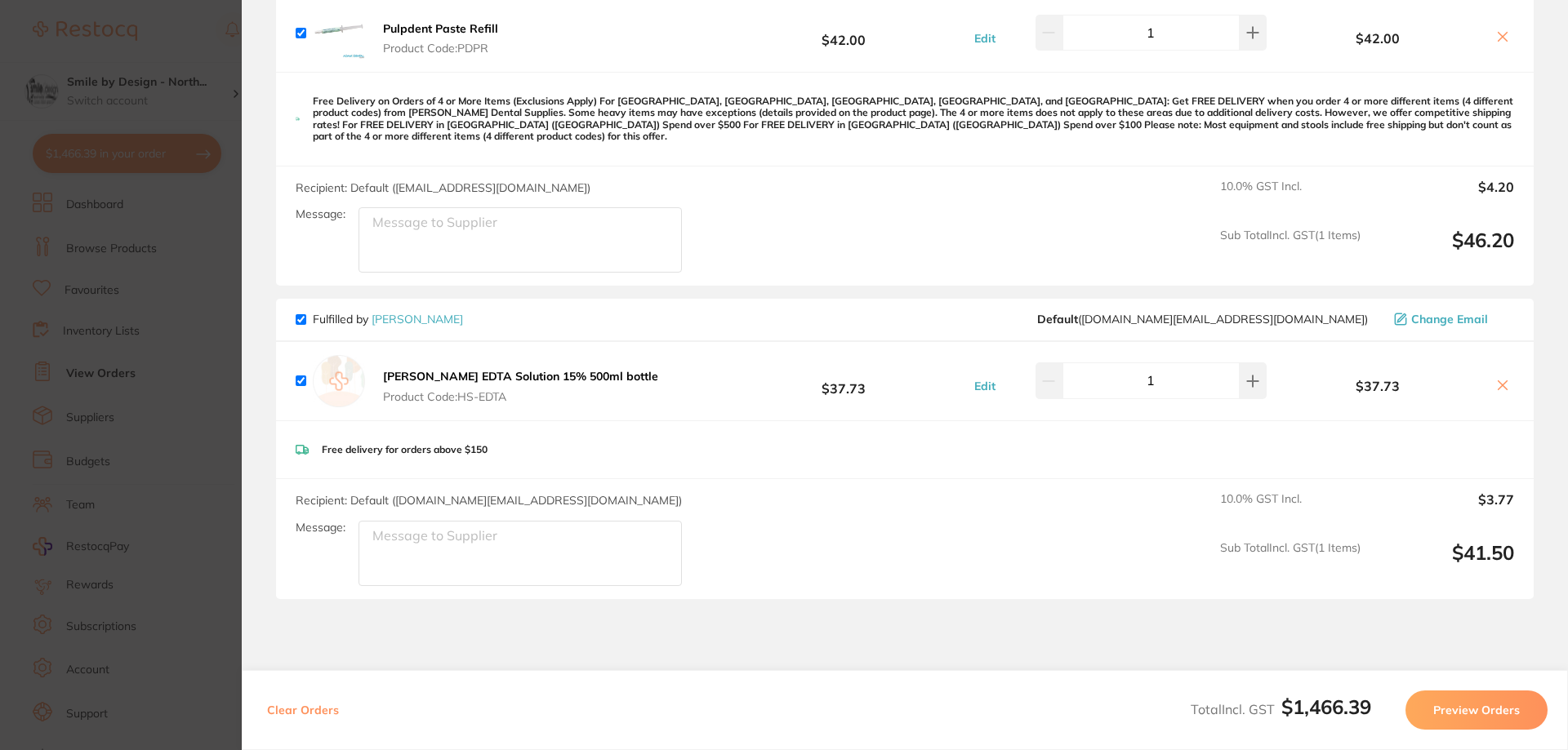
scroll to position [866, 0]
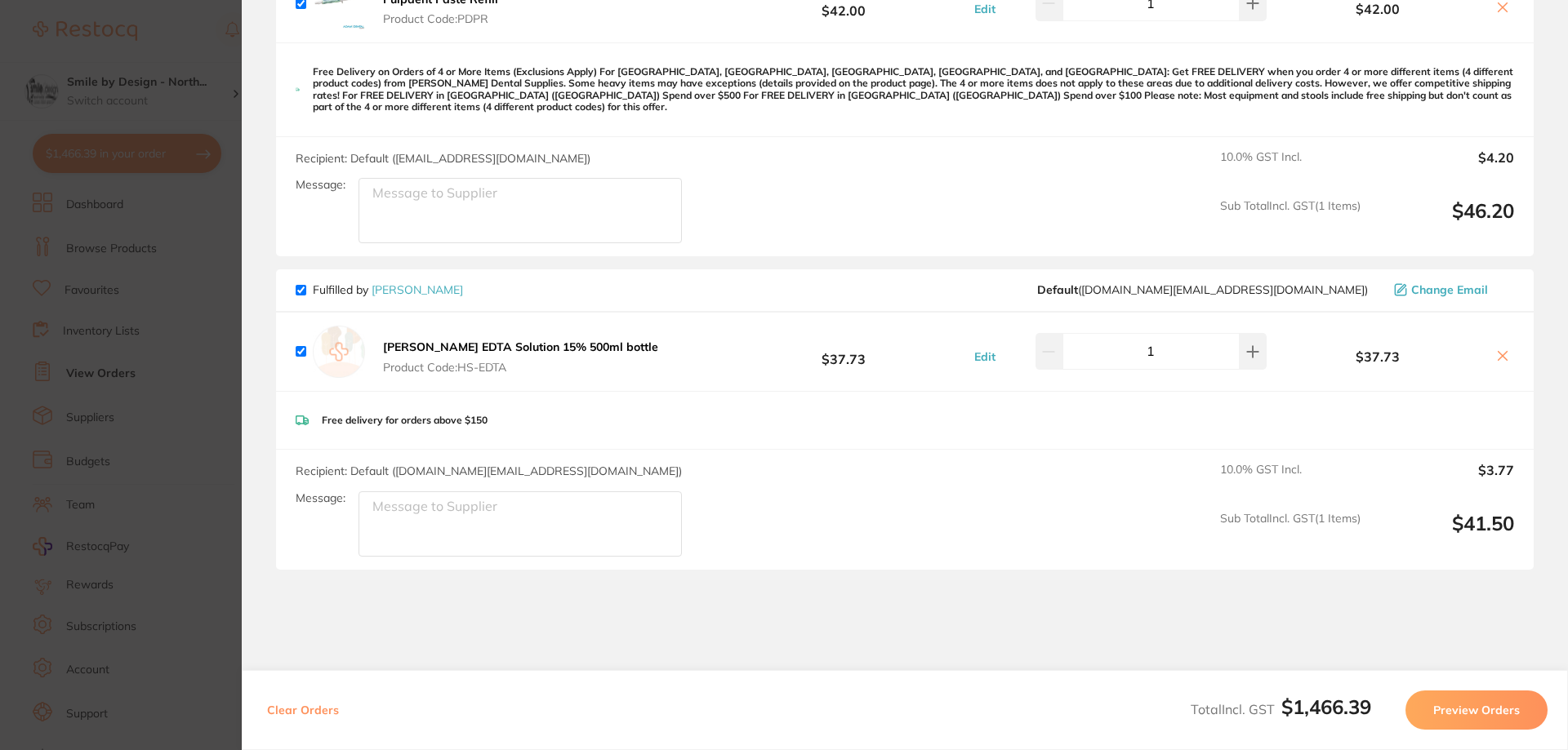
click at [1475, 712] on button "Preview Orders" at bounding box center [1476, 710] width 142 height 39
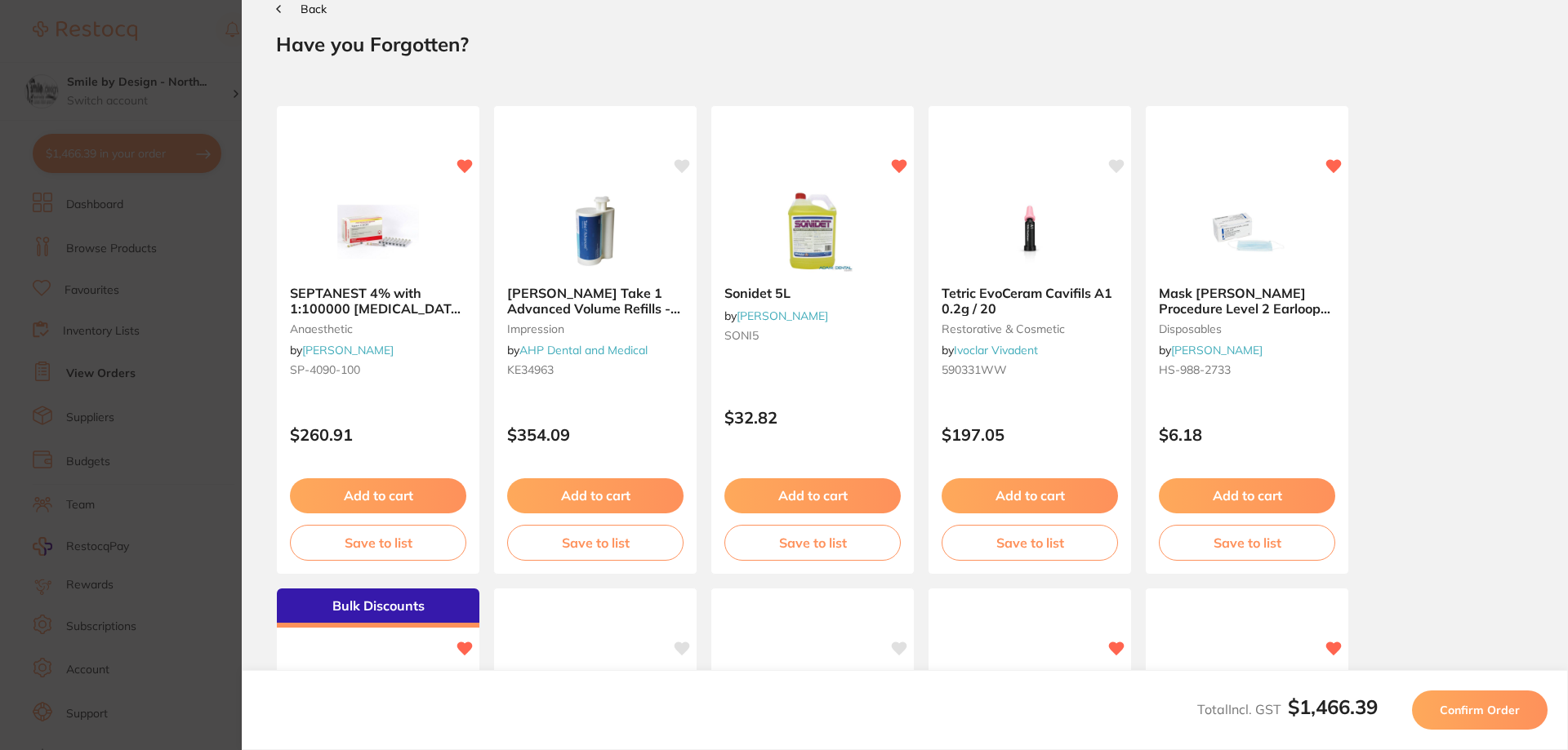
scroll to position [0, 0]
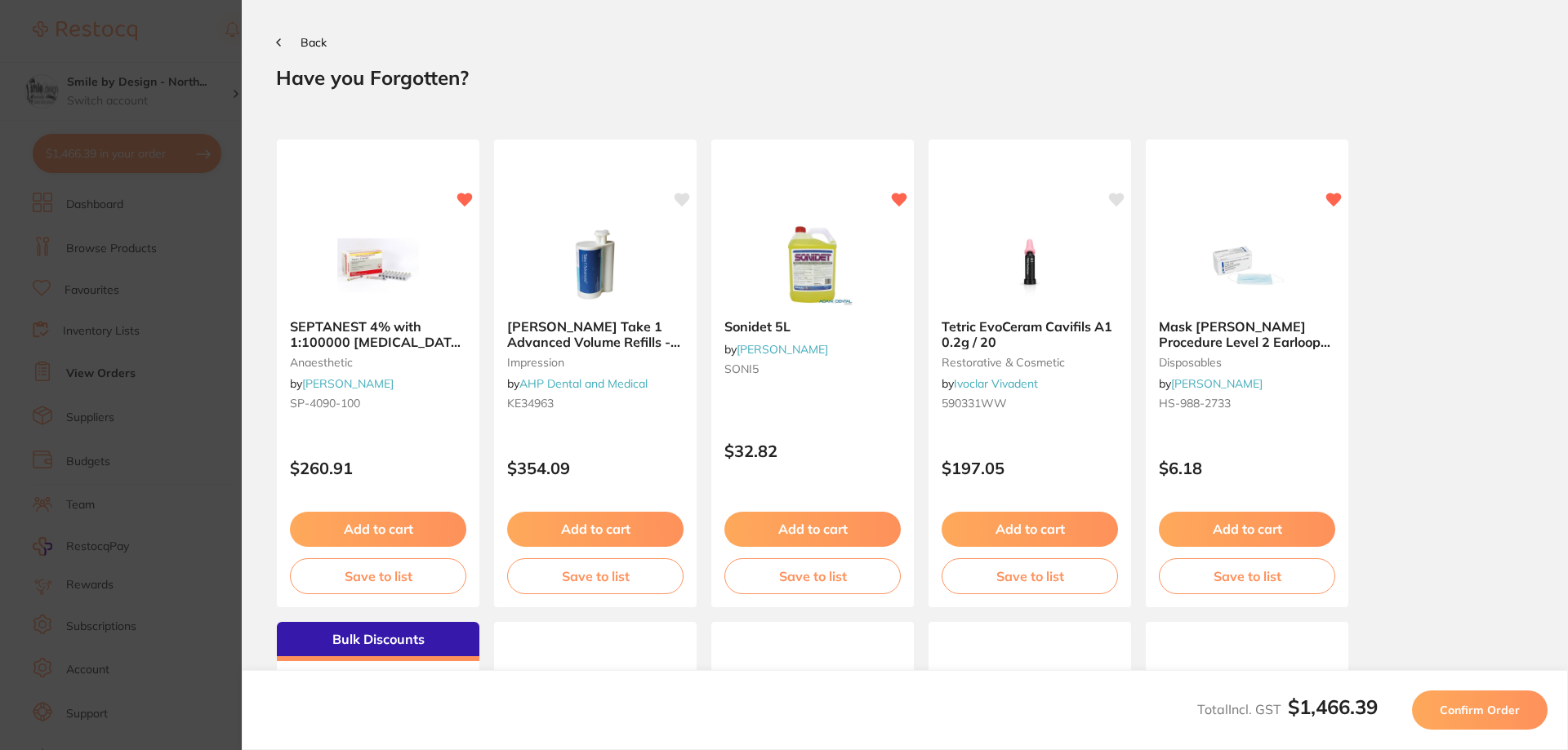
click at [1481, 716] on span "Confirm Order" at bounding box center [1479, 710] width 80 height 14
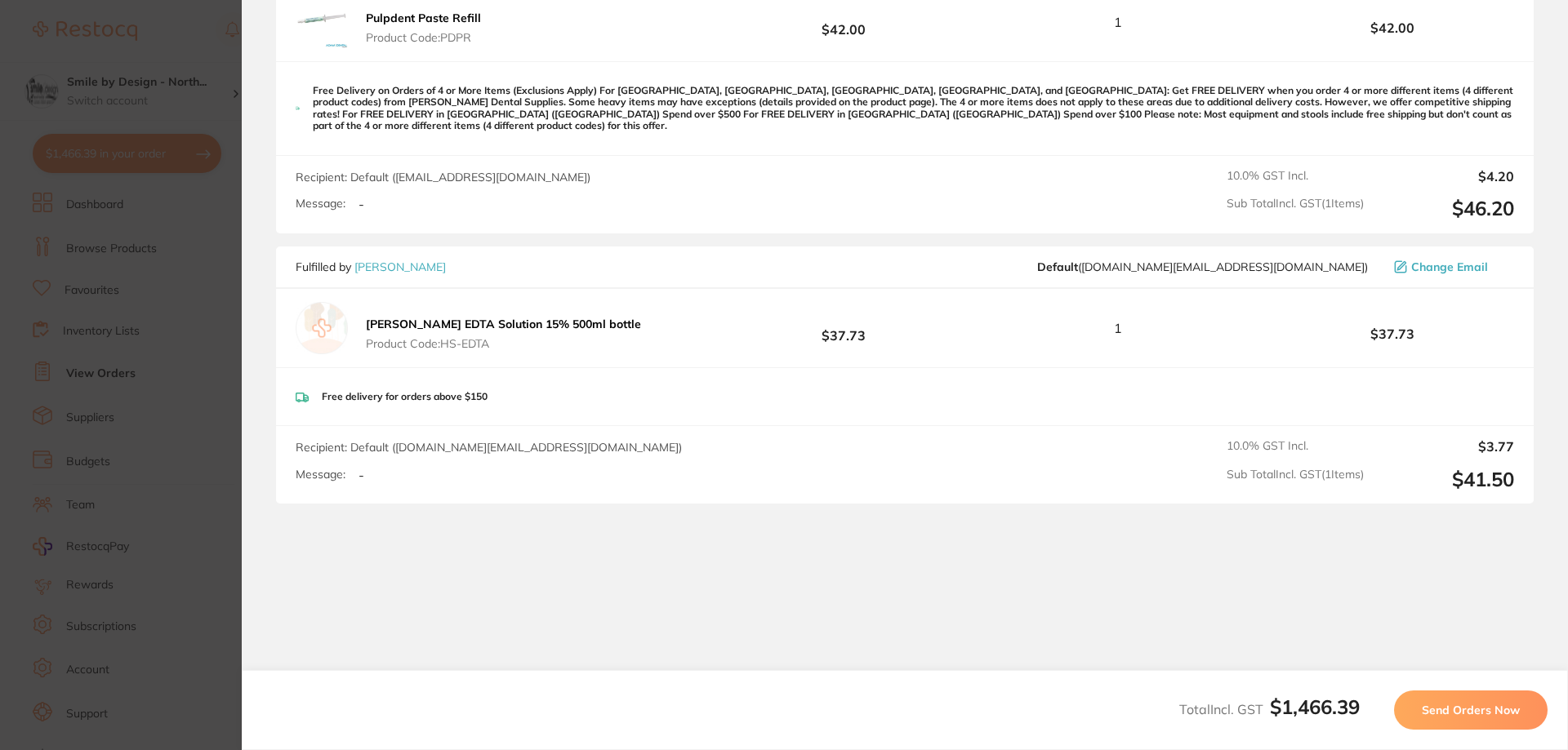
scroll to position [944, 0]
click at [1478, 712] on span "Send Orders Now" at bounding box center [1471, 710] width 98 height 14
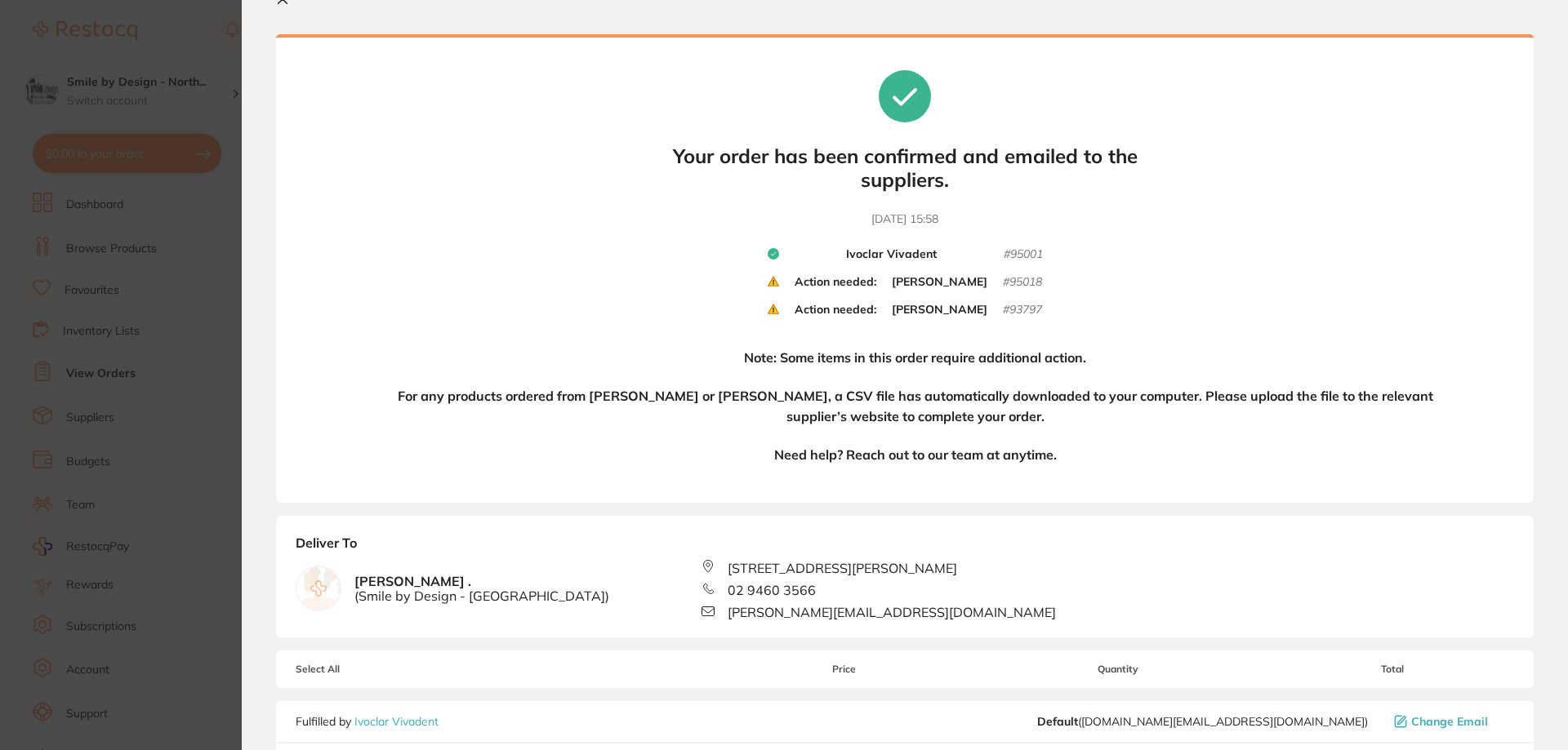
scroll to position [0, 0]
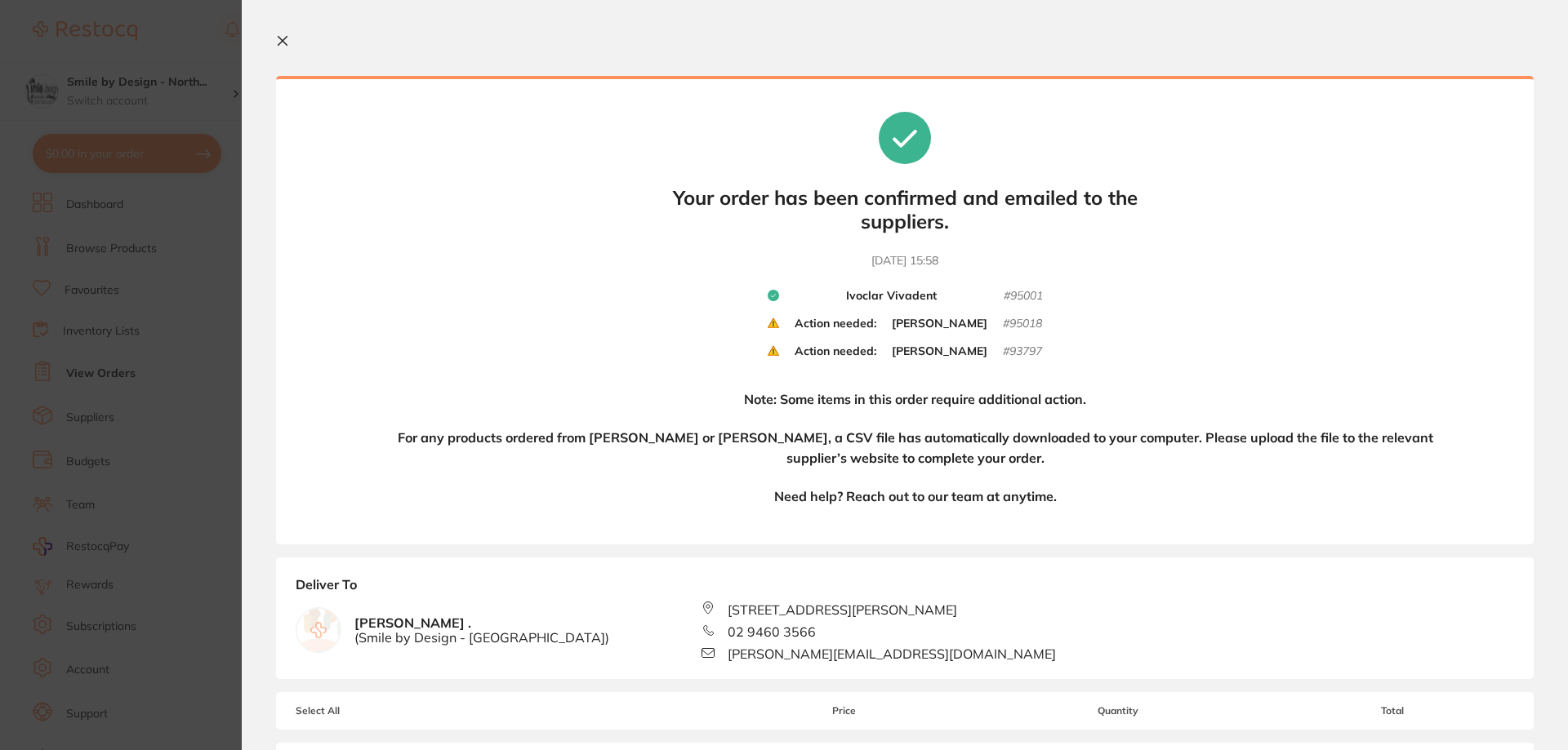
click at [284, 42] on icon at bounding box center [283, 41] width 9 height 9
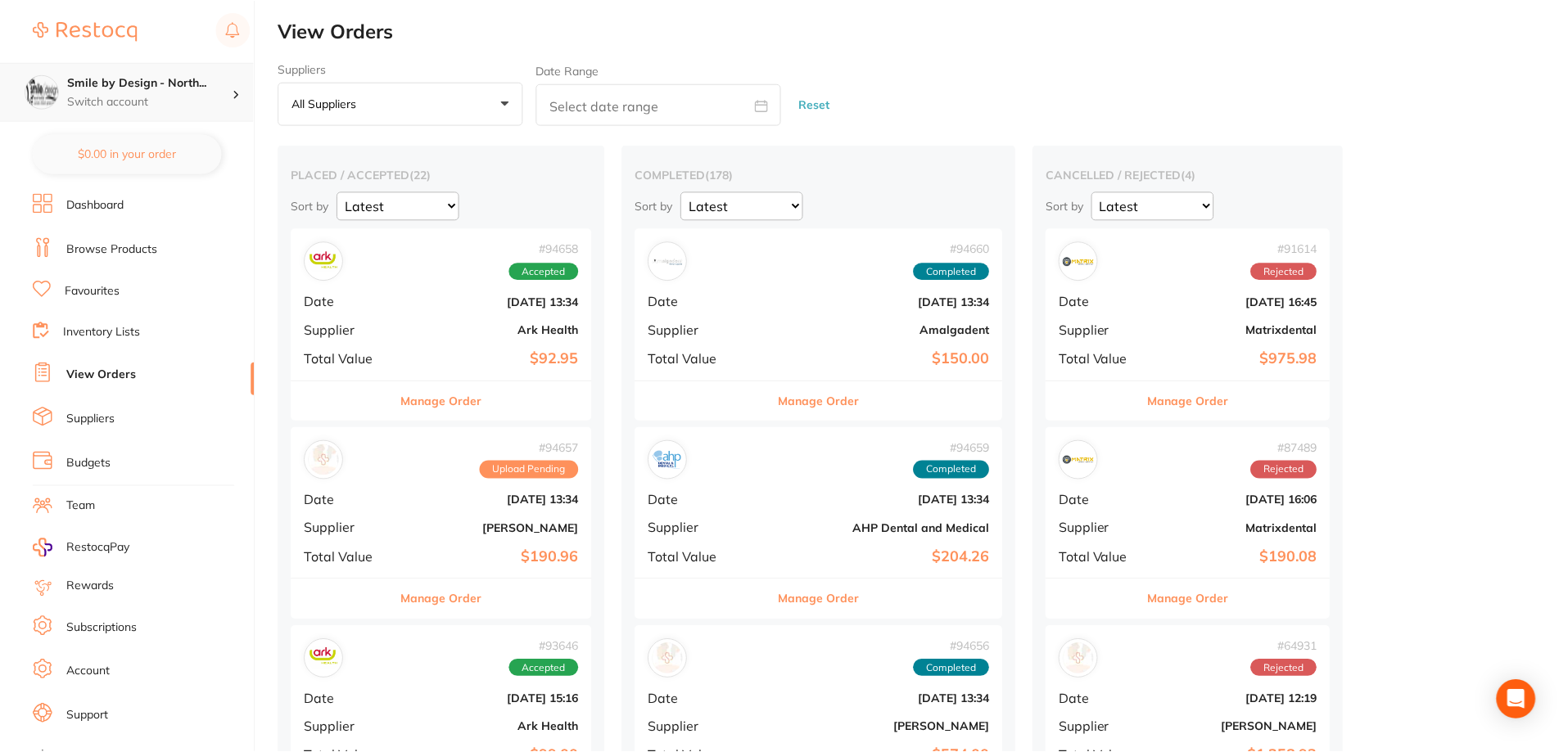
scroll to position [4, 0]
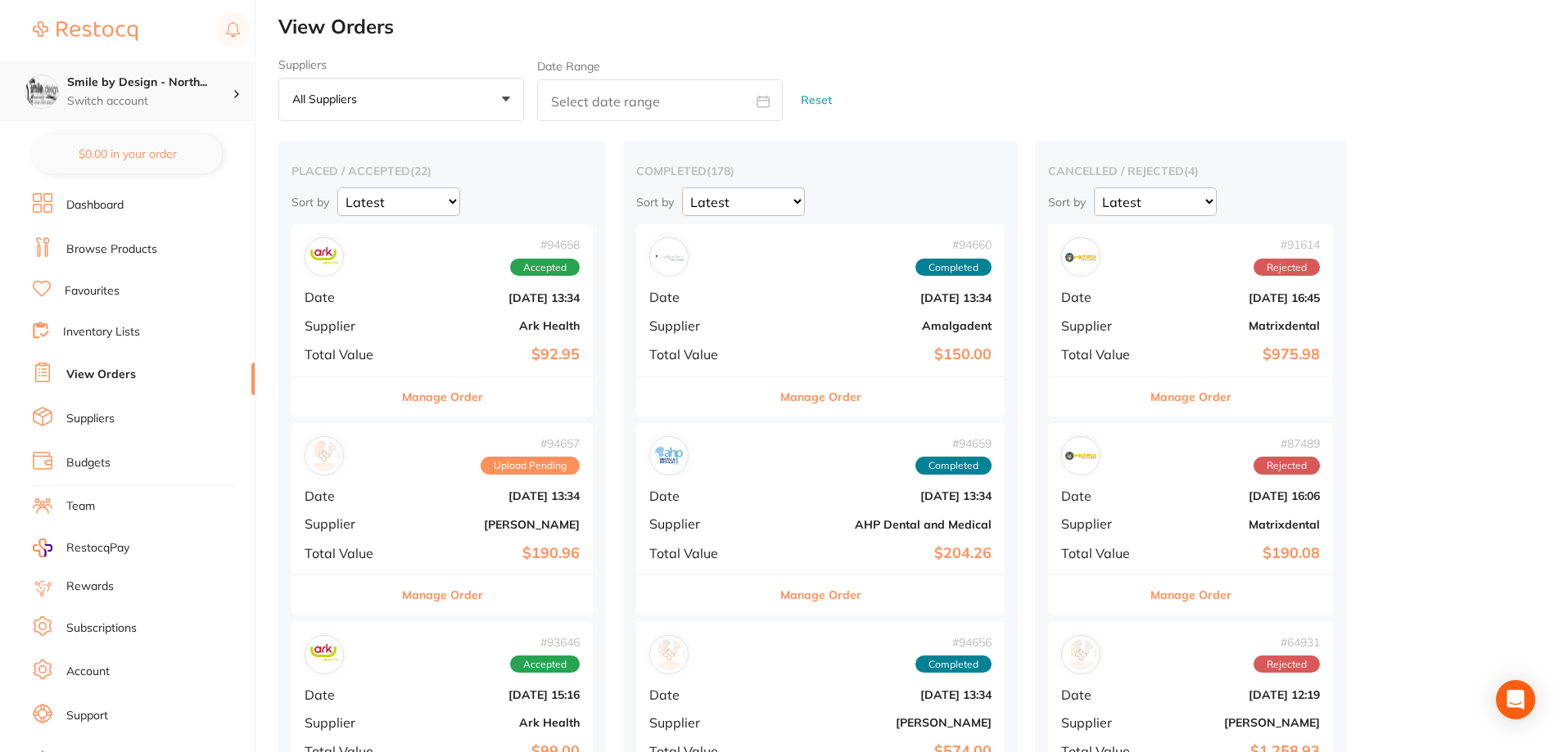
click at [146, 99] on p "Switch account" at bounding box center [150, 101] width 165 height 16
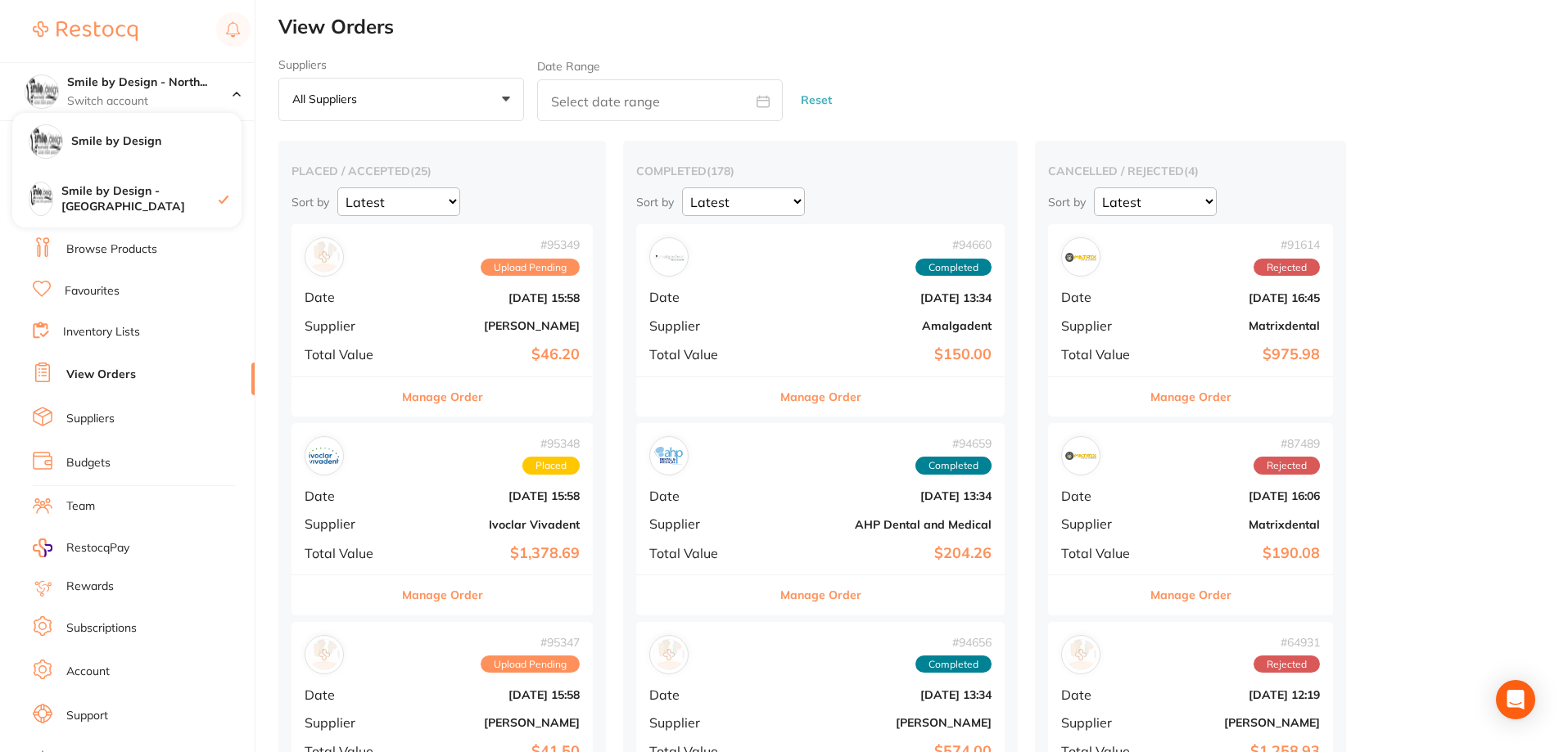
drag, startPoint x: 155, startPoint y: 146, endPoint x: 304, endPoint y: 218, distance: 165.5
click at [155, 145] on h4 "Smile by Design" at bounding box center [156, 142] width 170 height 16
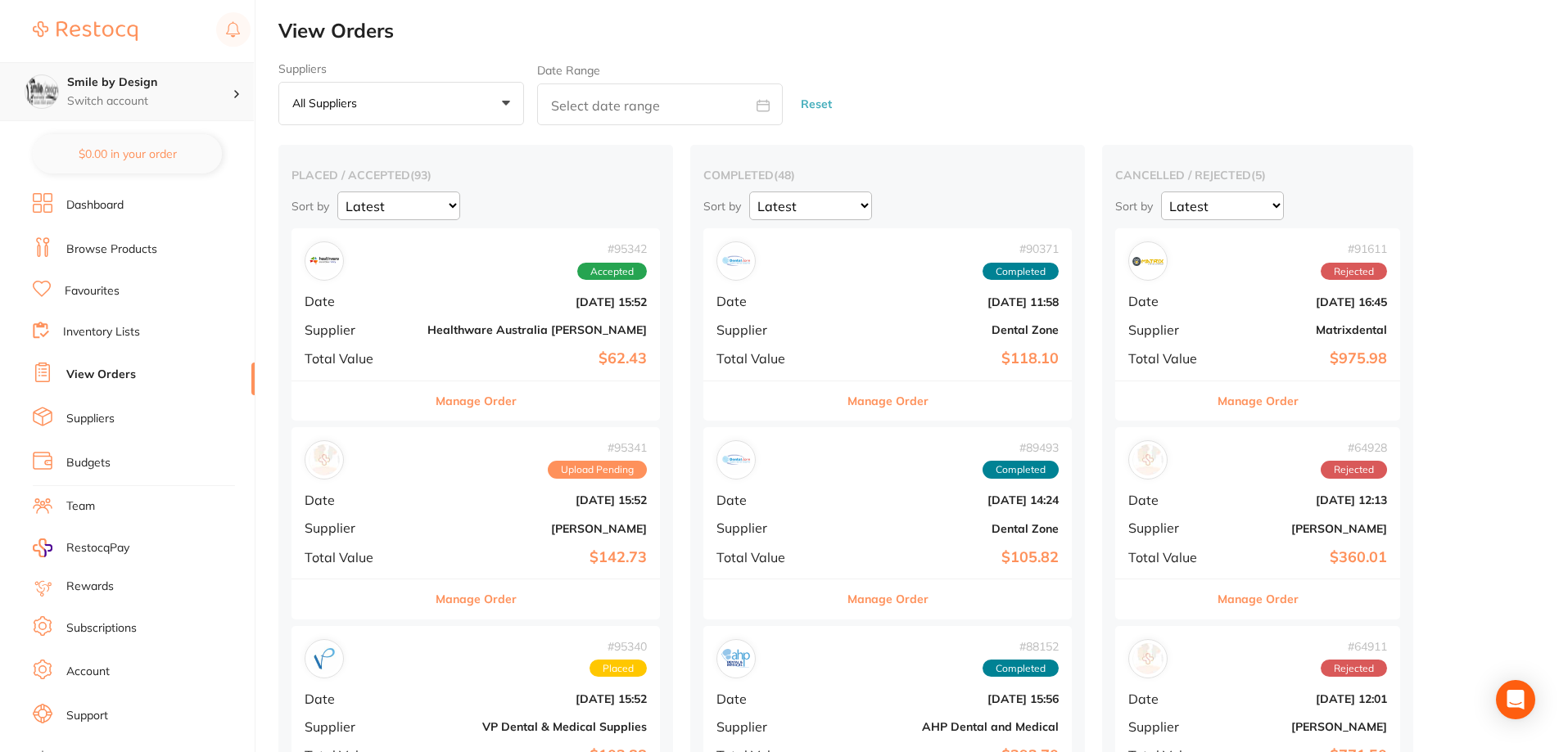
click at [165, 96] on p "Switch account" at bounding box center [150, 101] width 165 height 16
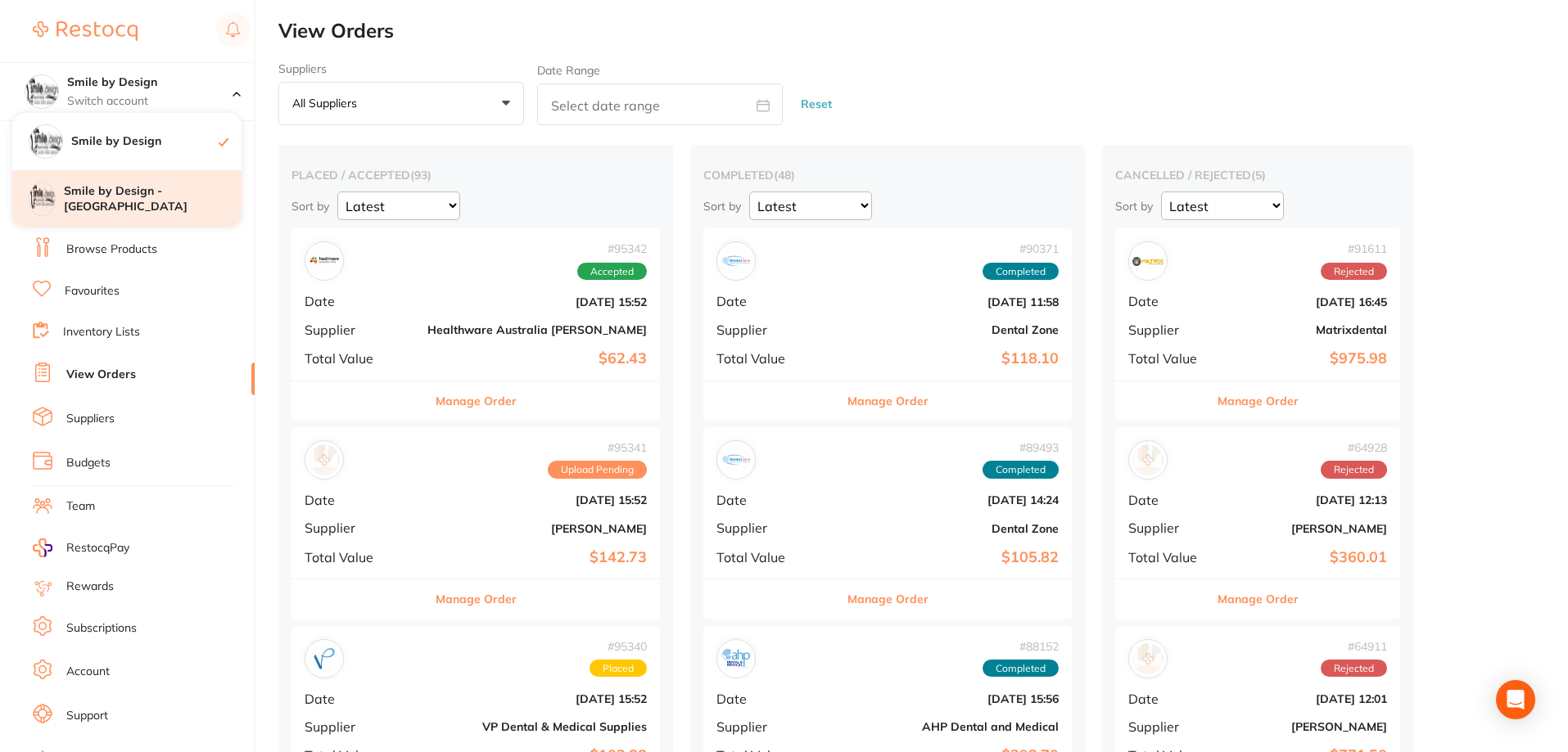
click at [169, 188] on h4 "Smile by Design - [GEOGRAPHIC_DATA]" at bounding box center [152, 200] width 178 height 32
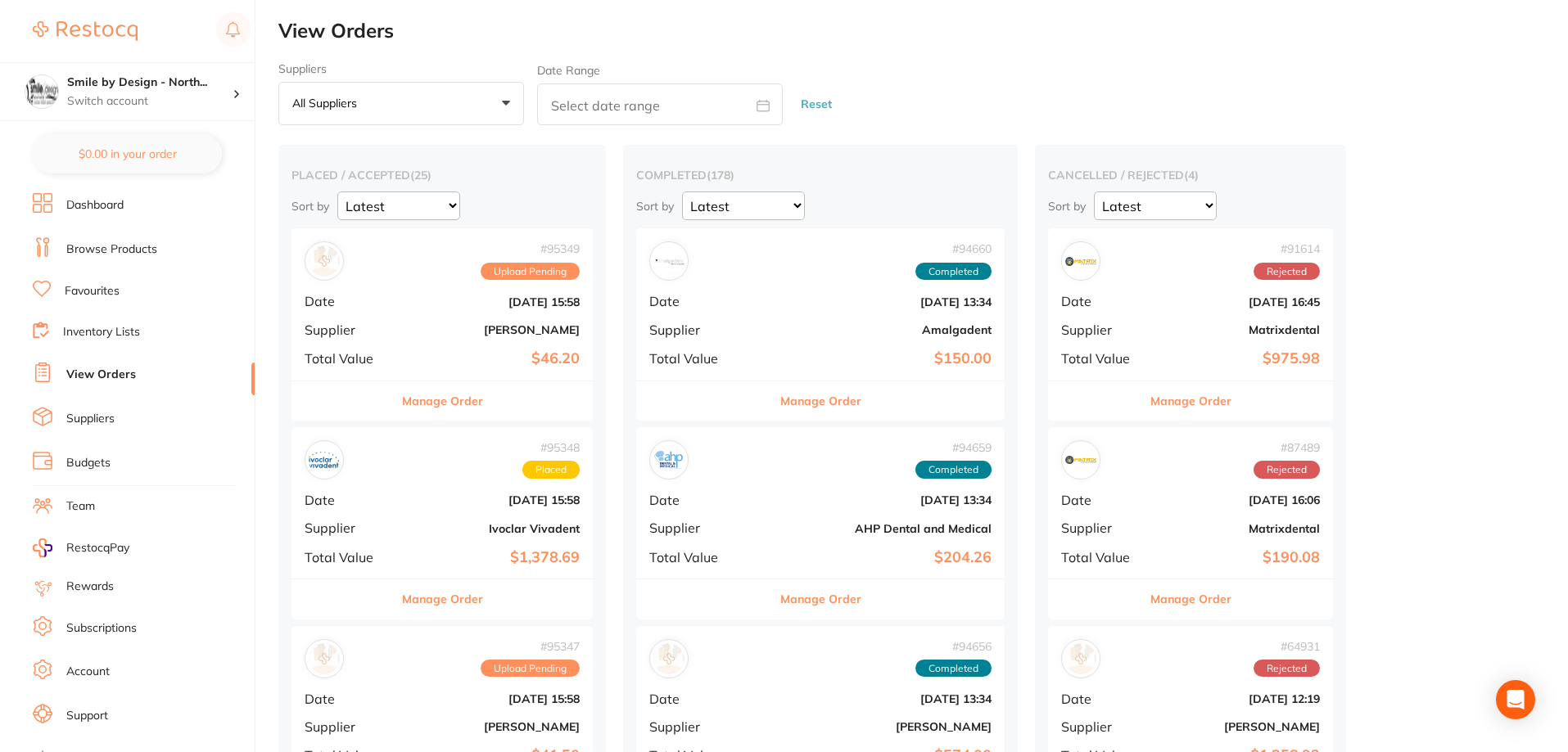
click at [445, 350] on div "# 95349 Upload Pending Date [DATE] 15:58 Supplier [PERSON_NAME] Total Value $46…" at bounding box center [442, 304] width 301 height 151
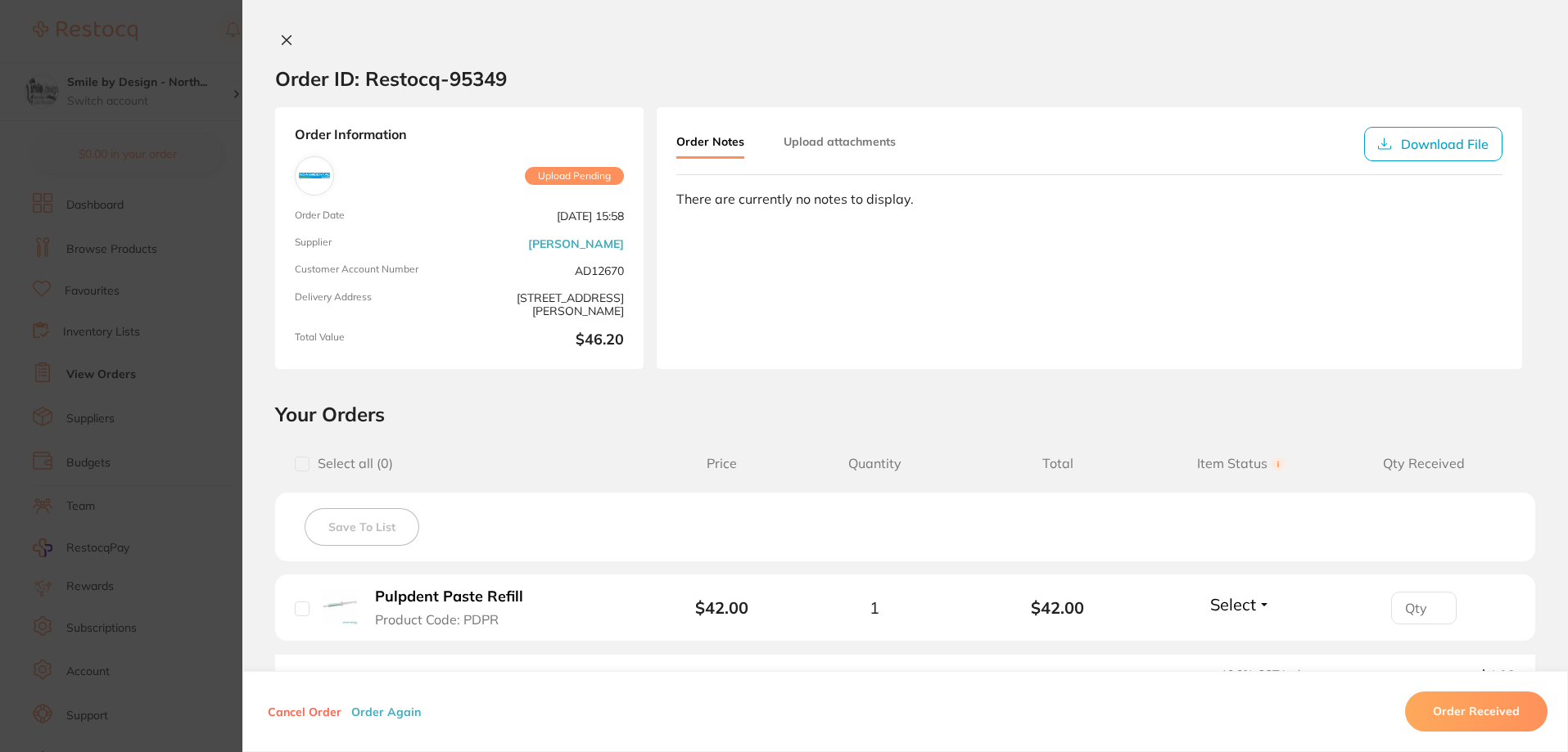
click at [281, 37] on icon at bounding box center [286, 39] width 13 height 13
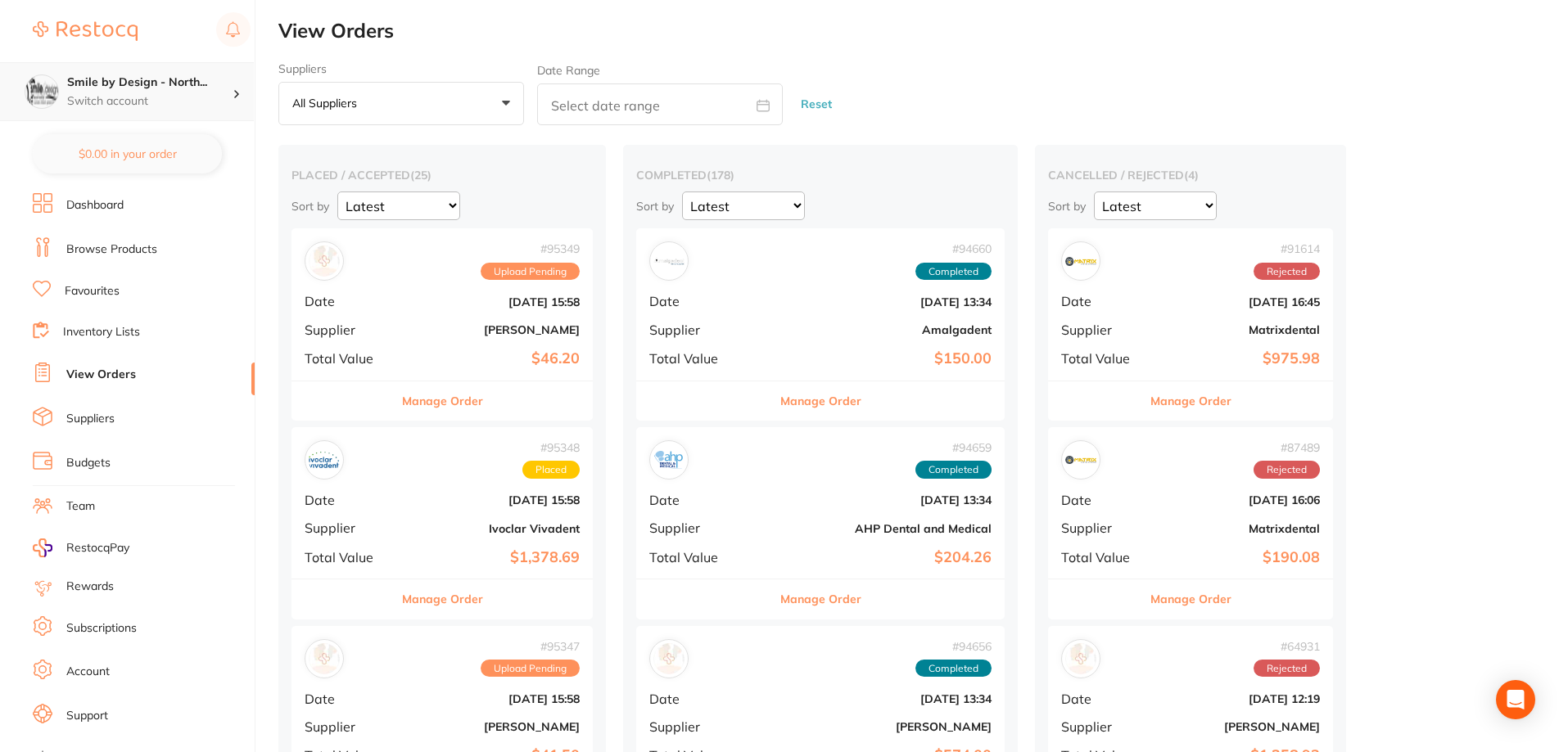
click at [156, 73] on div "Smile by Design - North... Switch account" at bounding box center [126, 91] width 254 height 59
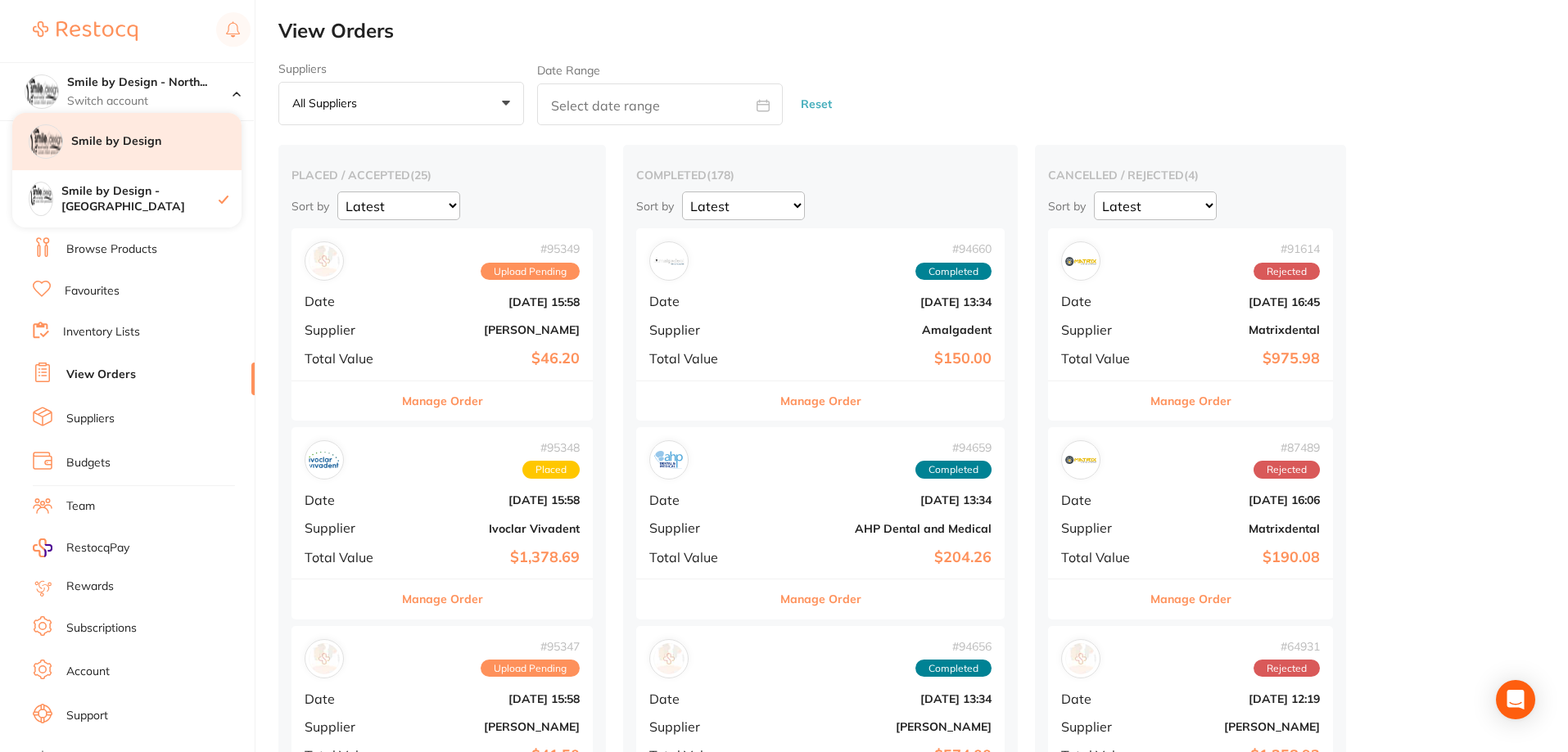
click at [183, 132] on div "Smile by Design" at bounding box center [127, 142] width 230 height 57
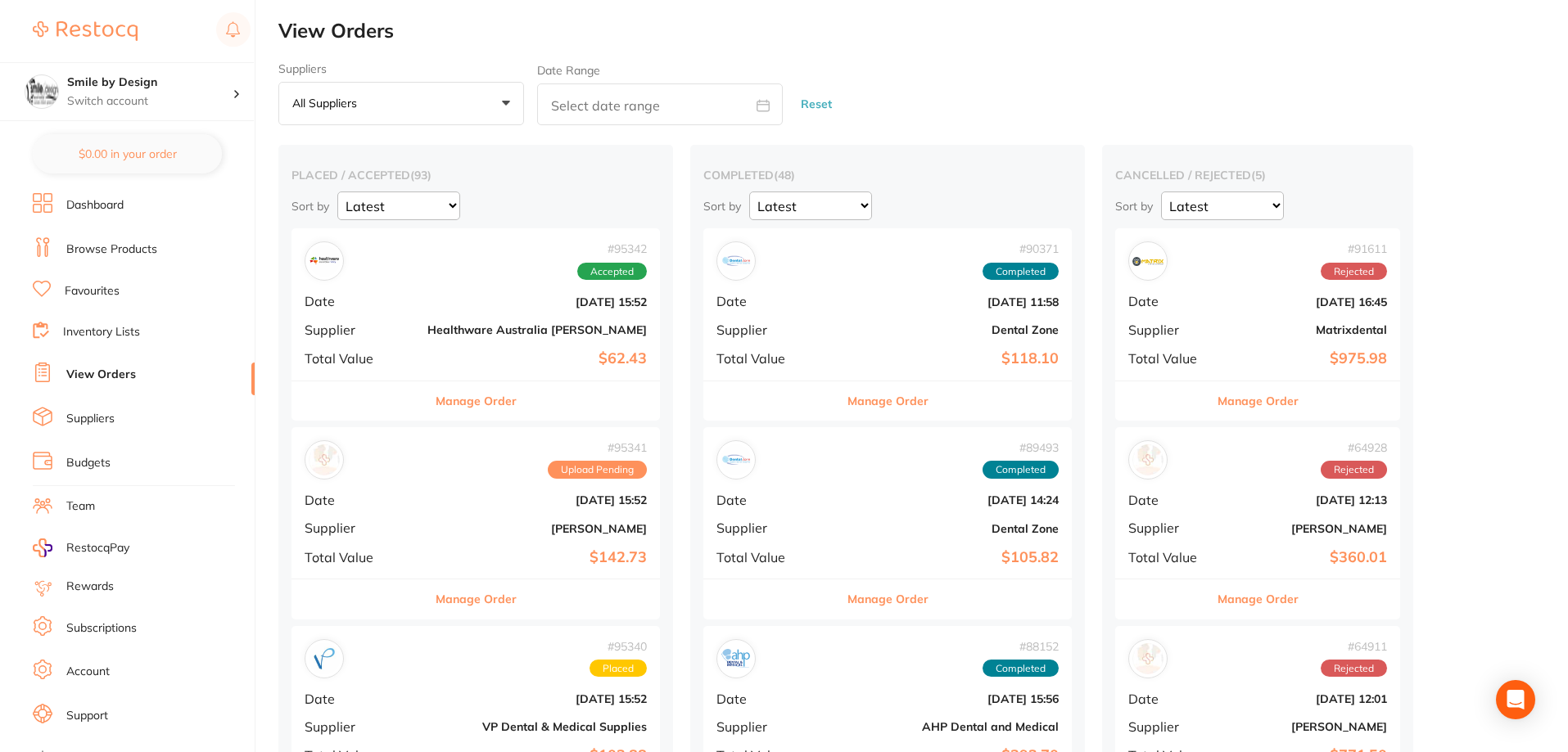
click at [489, 505] on b "[DATE] 15:52" at bounding box center [537, 500] width 220 height 13
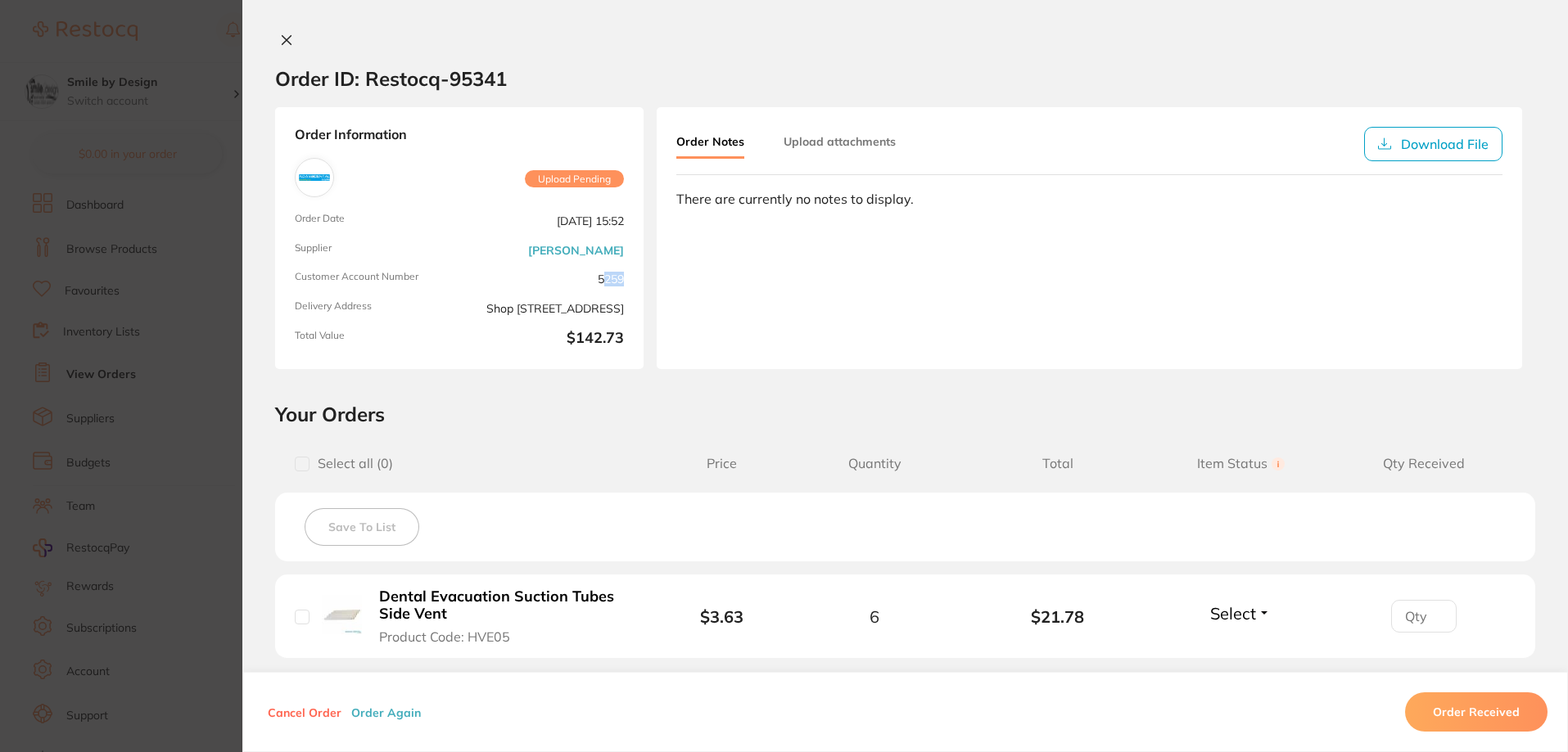
drag, startPoint x: 597, startPoint y: 270, endPoint x: 620, endPoint y: 269, distance: 23.0
click at [619, 271] on span "5259" at bounding box center [545, 279] width 158 height 16
drag, startPoint x: 577, startPoint y: 269, endPoint x: 625, endPoint y: 269, distance: 48.0
click at [579, 271] on span "5259" at bounding box center [545, 279] width 158 height 16
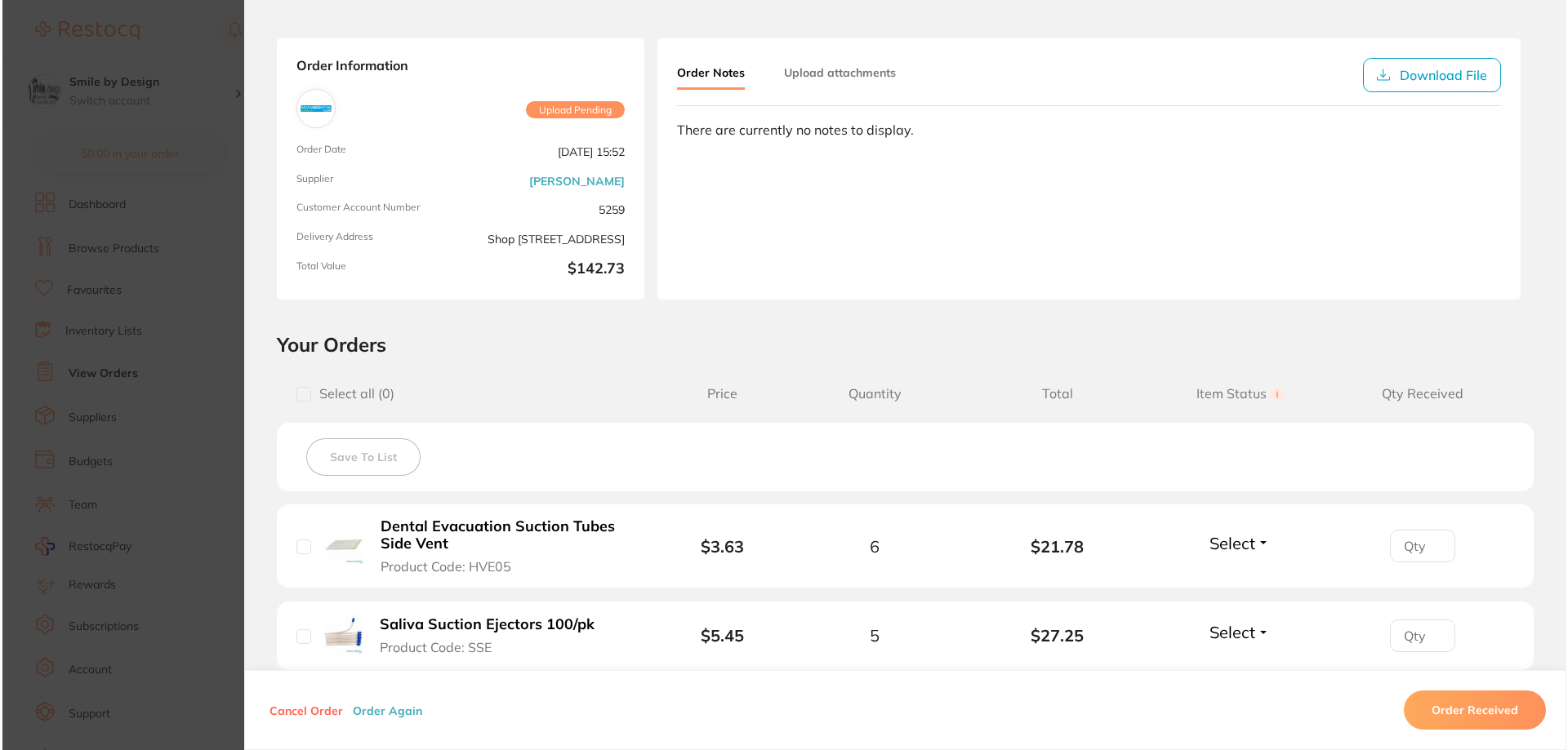
scroll to position [245, 0]
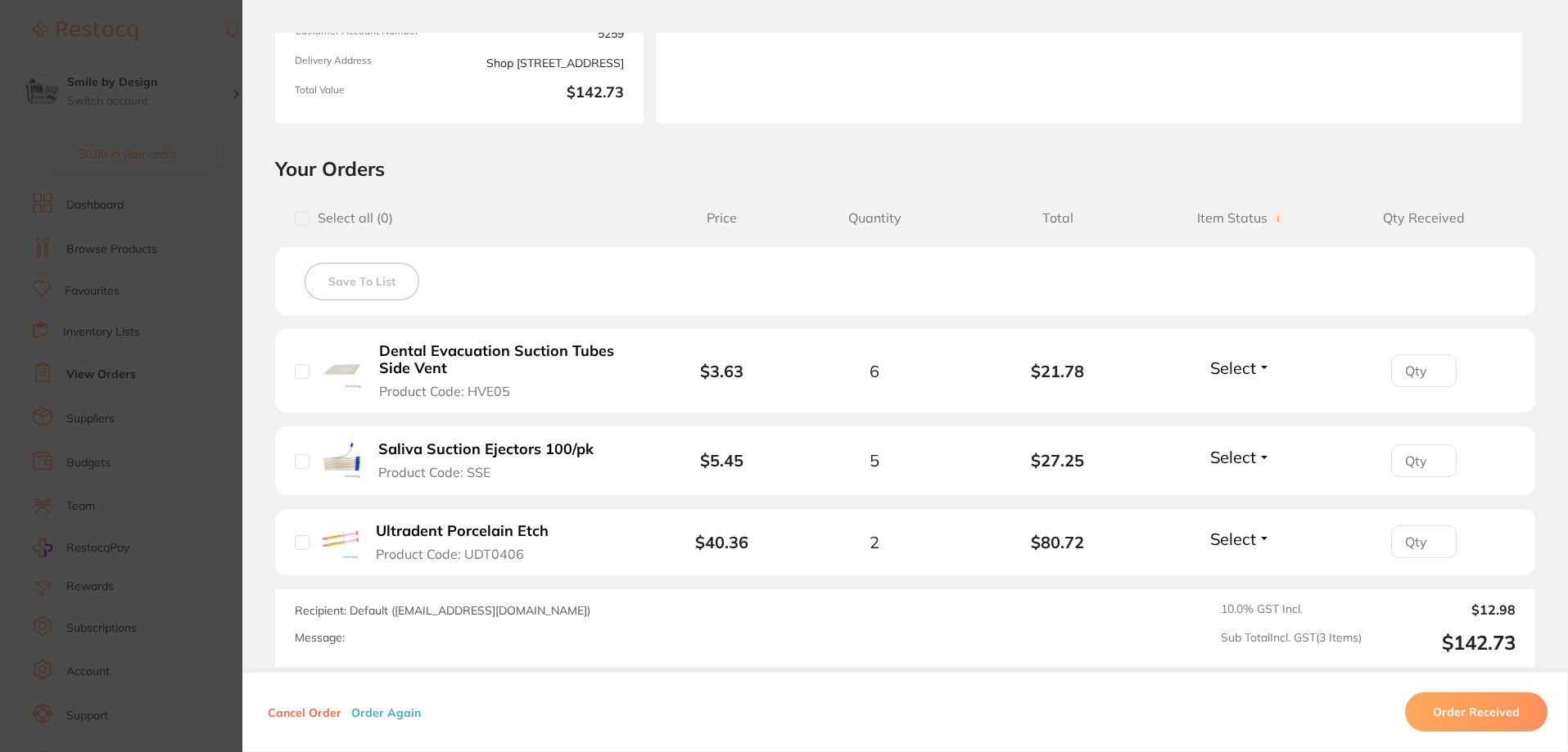
click at [519, 533] on b "Ultradent Porcelain Etch" at bounding box center [462, 531] width 173 height 17
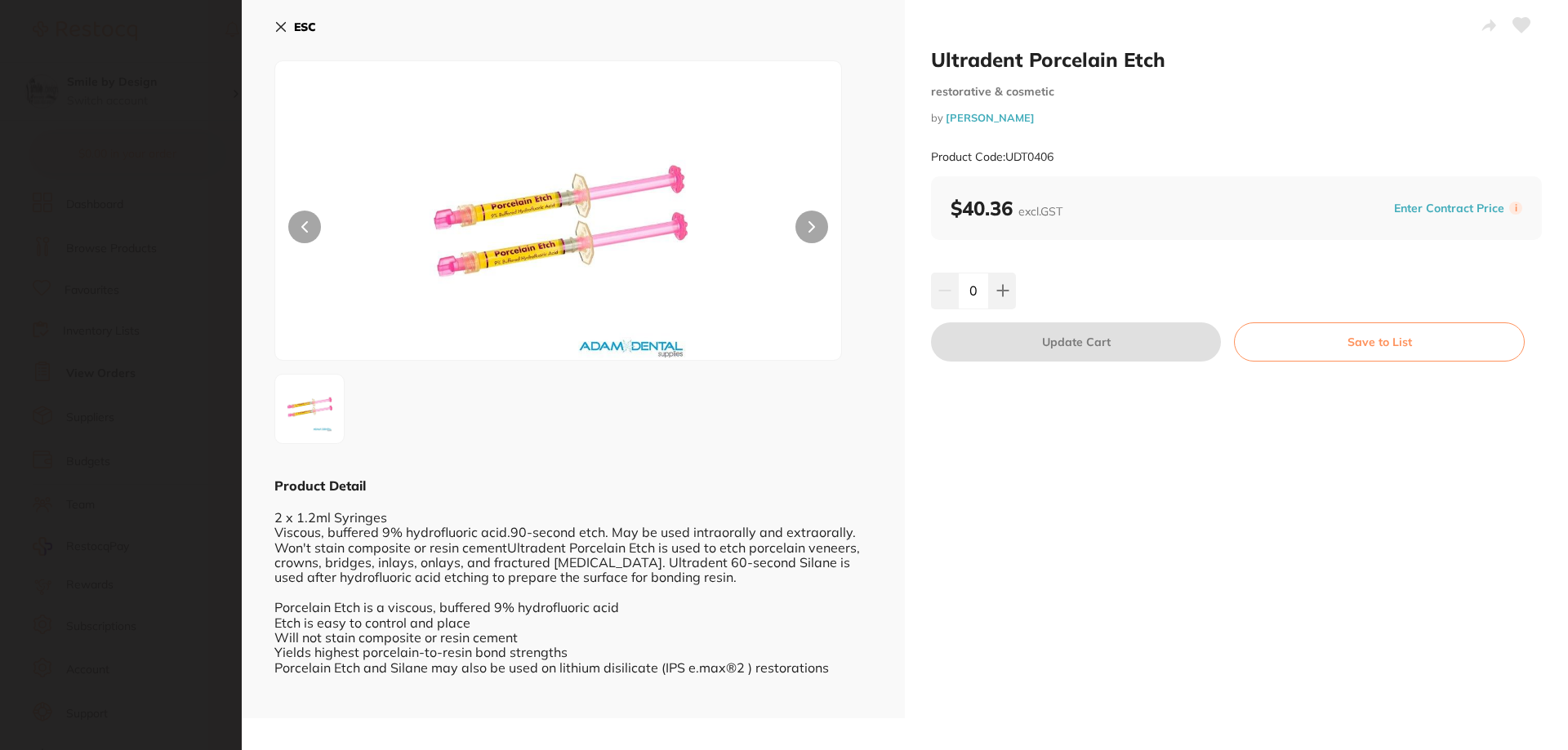
drag, startPoint x: 283, startPoint y: 27, endPoint x: 309, endPoint y: 31, distance: 26.3
click at [282, 27] on icon at bounding box center [281, 27] width 13 height 13
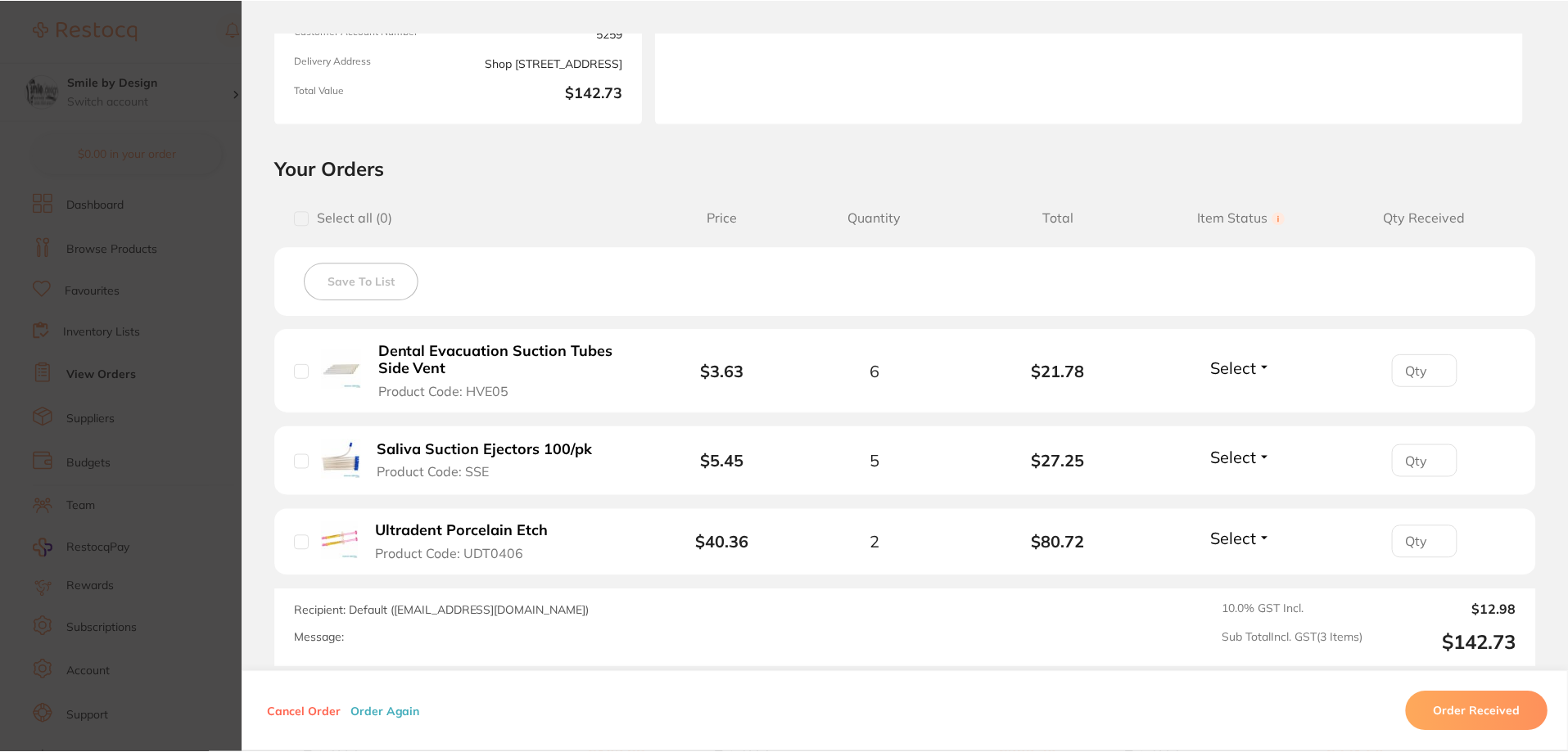
scroll to position [4, 0]
click at [695, 372] on span "$3.63" at bounding box center [722, 371] width 122 height 19
drag, startPoint x: 742, startPoint y: 545, endPoint x: 710, endPoint y: 541, distance: 32.2
click at [710, 541] on b "$40.36" at bounding box center [721, 542] width 53 height 21
click at [775, 541] on span "$40.36" at bounding box center [722, 541] width 122 height 19
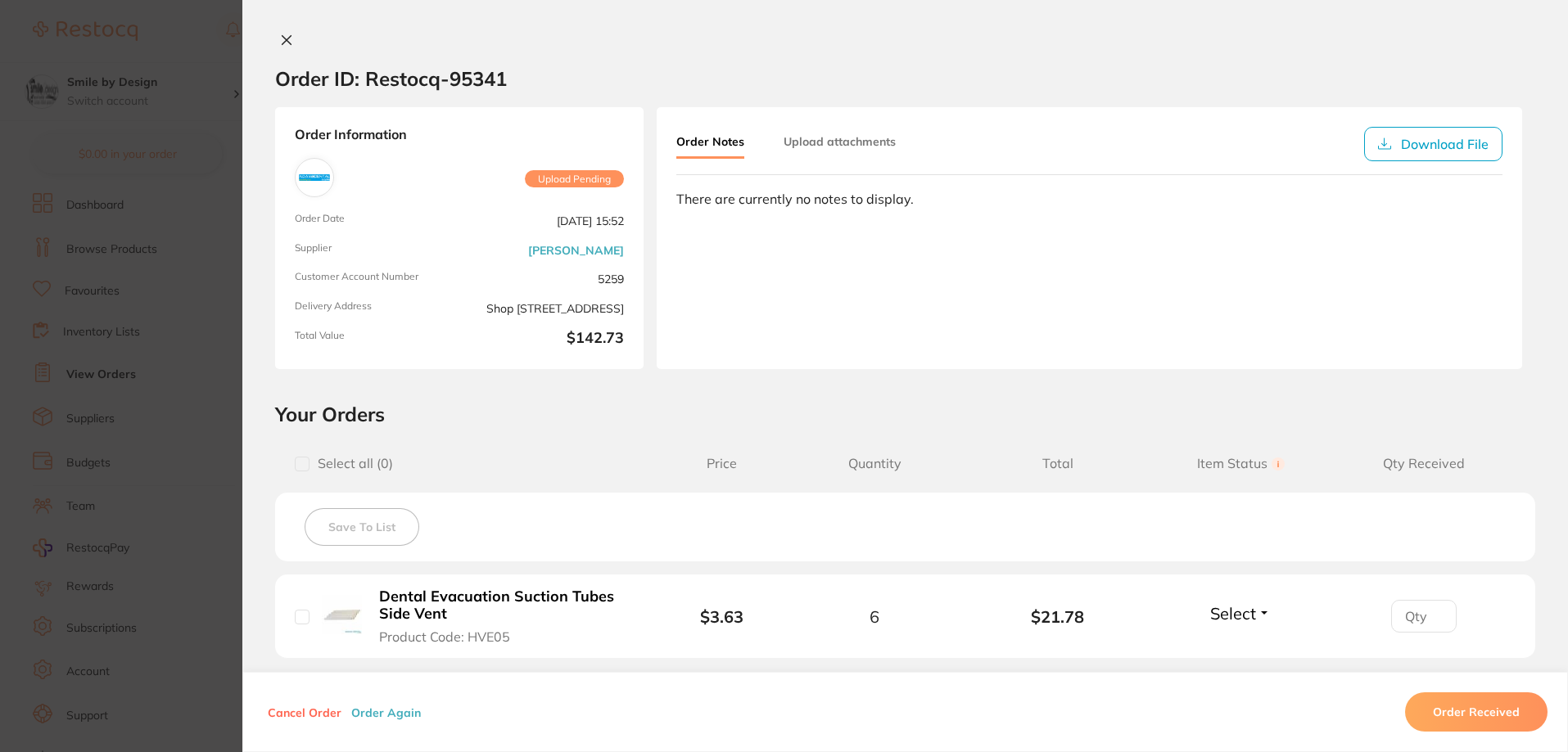
scroll to position [0, 0]
click at [285, 44] on icon at bounding box center [286, 39] width 13 height 13
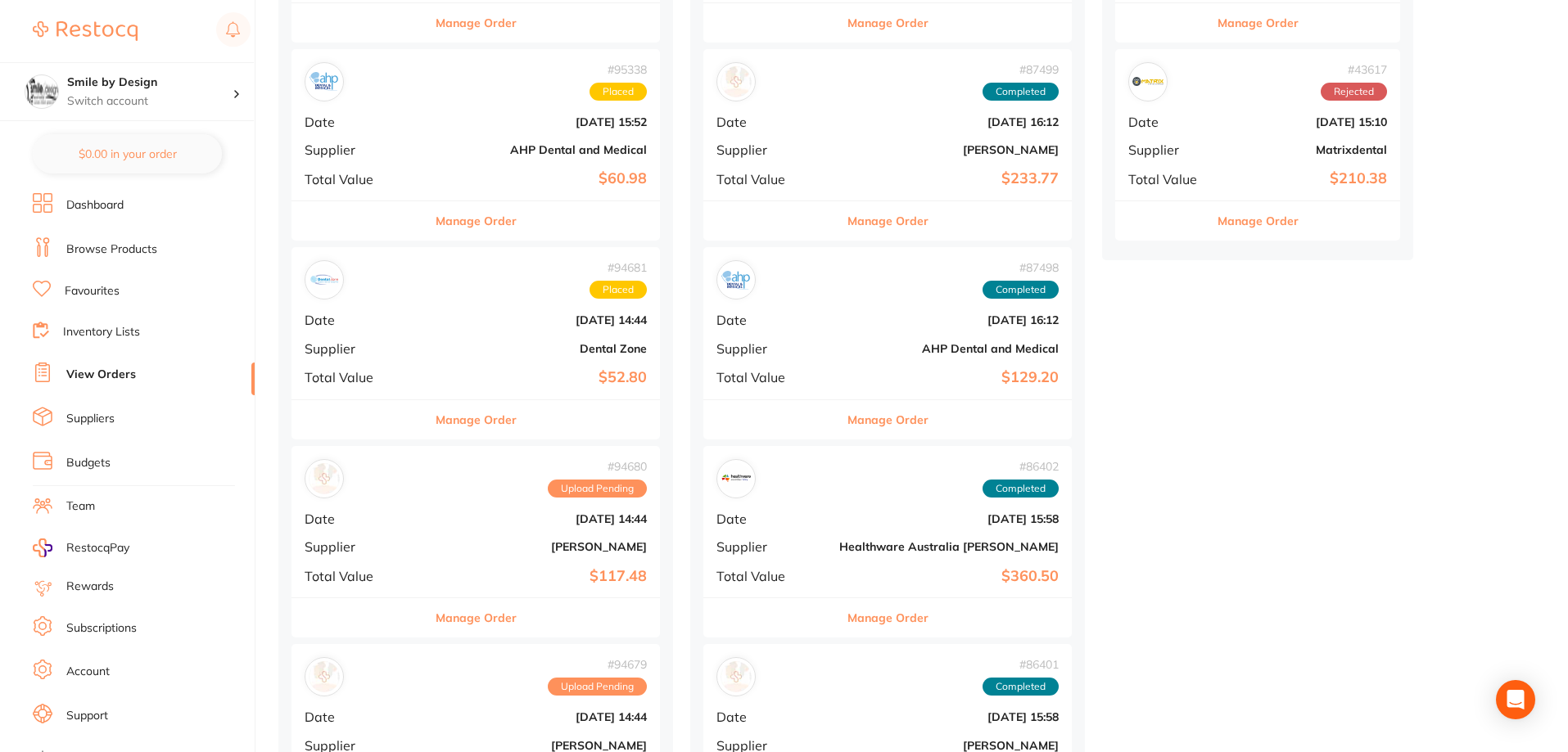
scroll to position [982, 0]
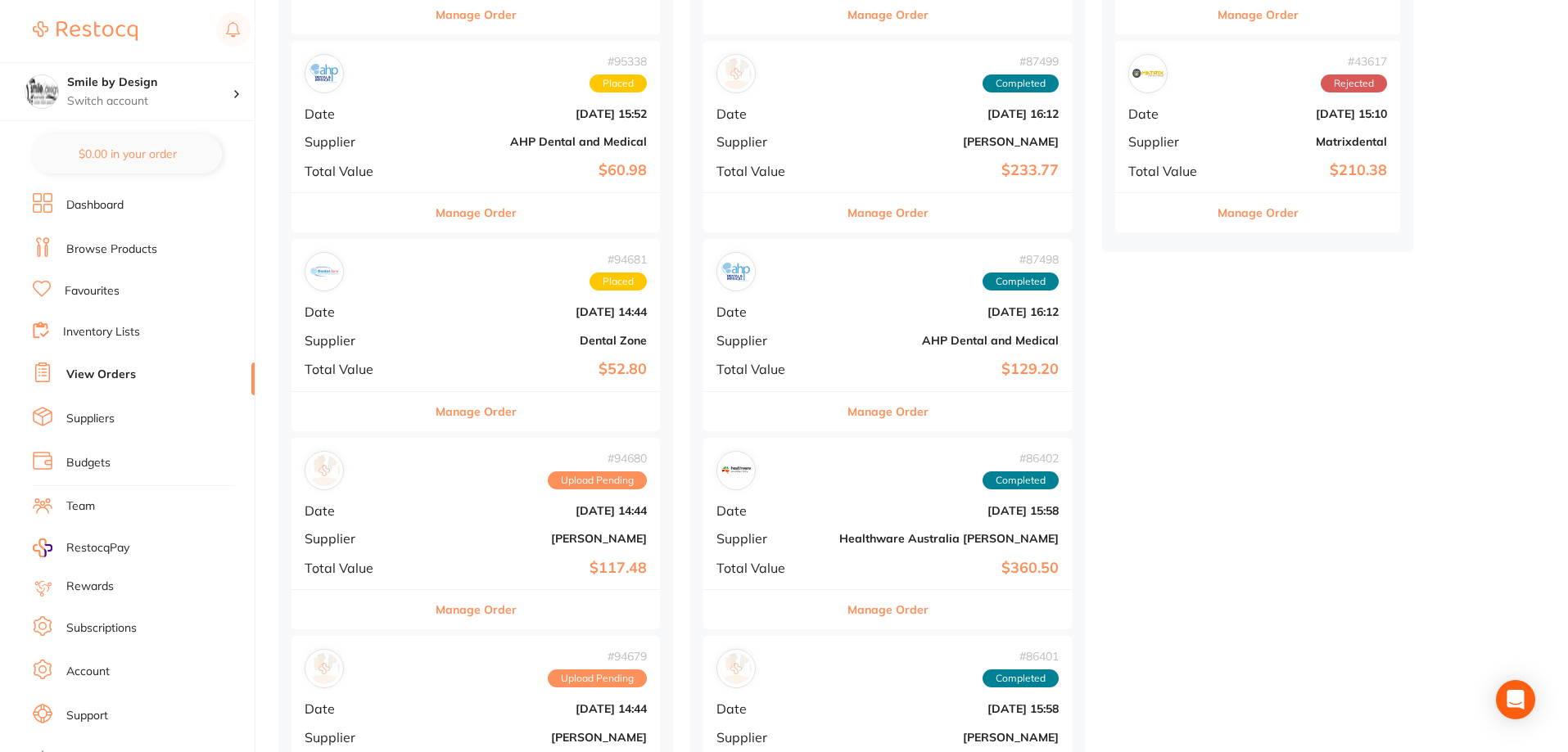
click at [533, 552] on div "# 94680 Upload Pending Date Sept 25 2025, 14:44 Supplier Adam Dental Total Valu…" at bounding box center [475, 514] width 368 height 151
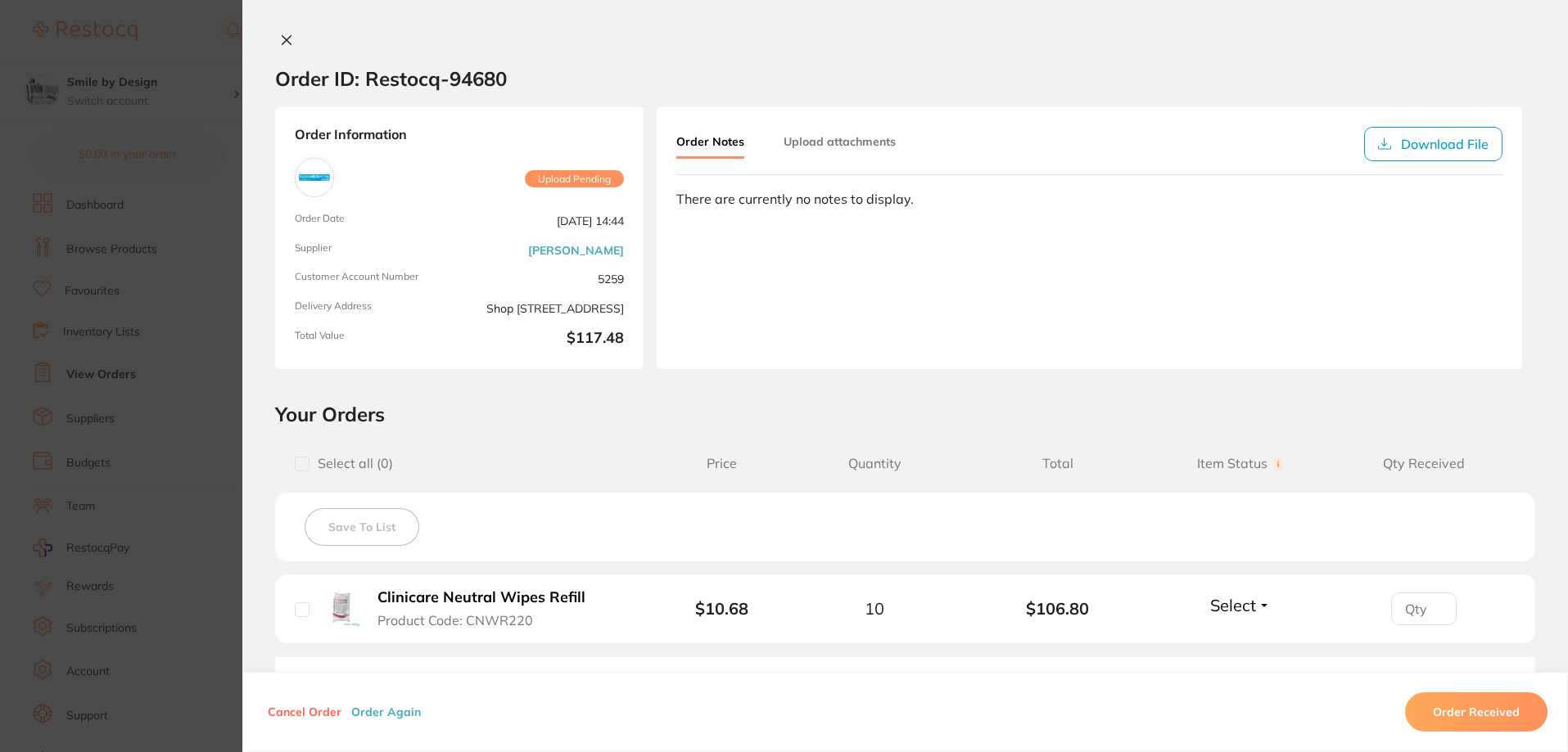
click at [283, 42] on icon at bounding box center [287, 40] width 9 height 9
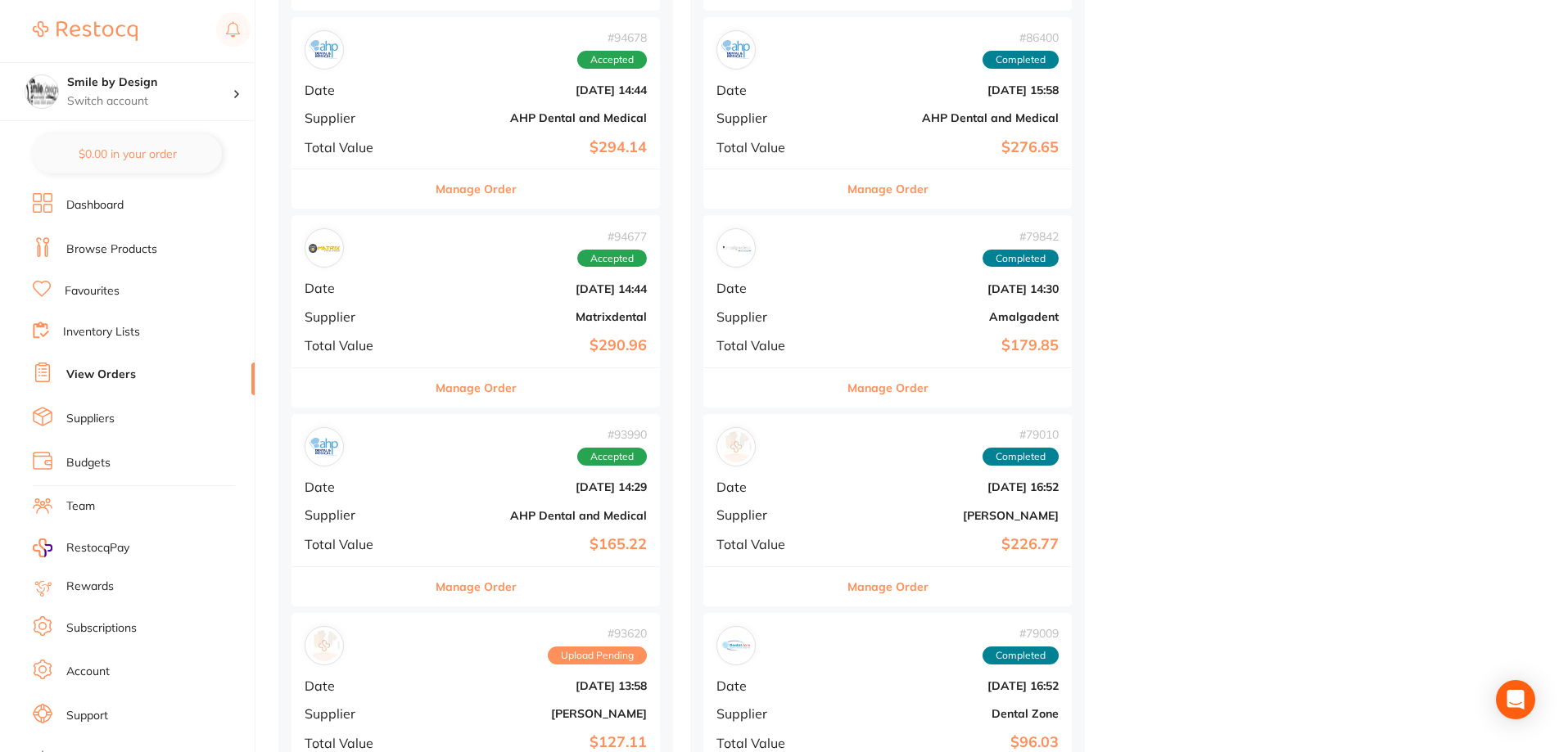
scroll to position [1801, 0]
click at [108, 86] on h4 "Smile by Design" at bounding box center [150, 82] width 165 height 16
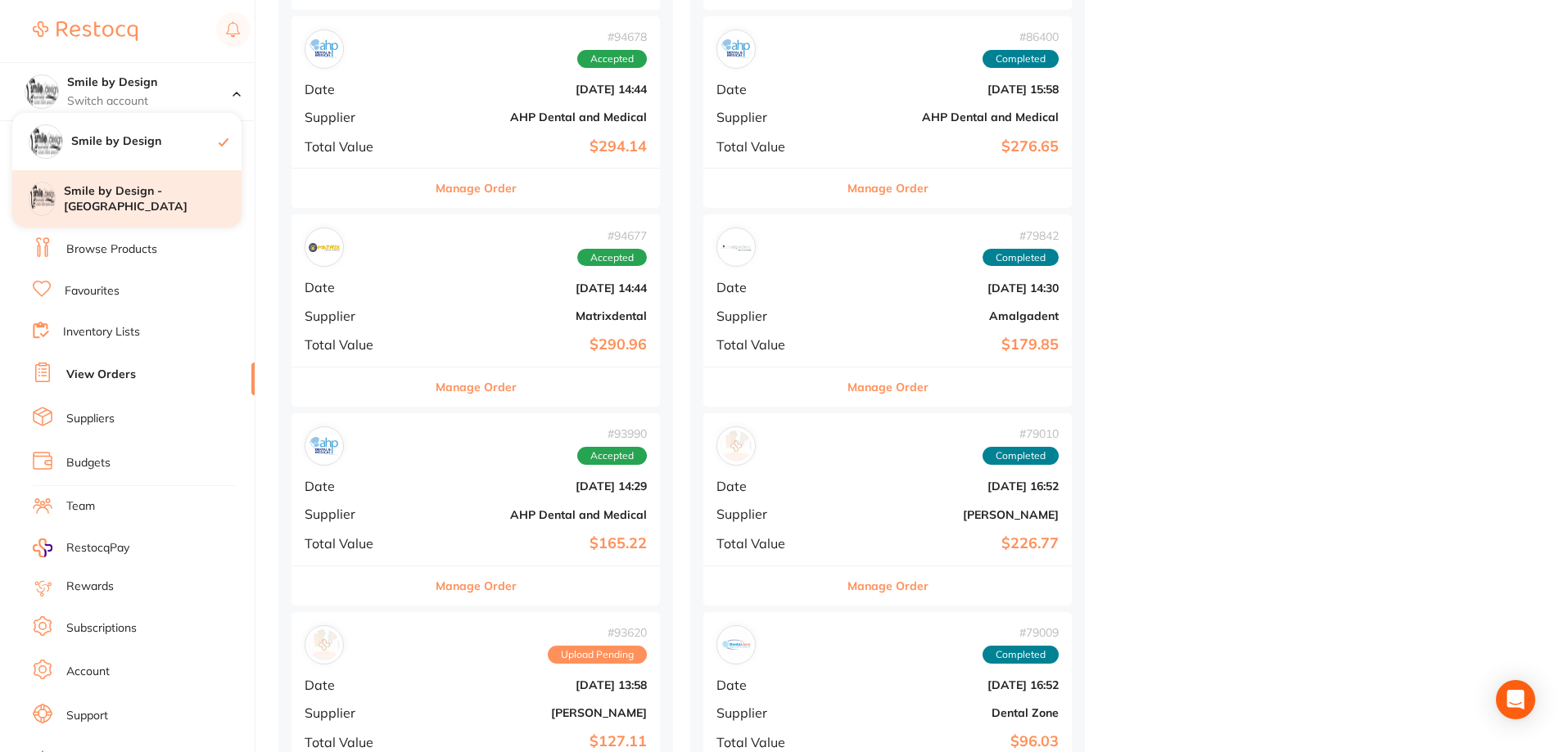
click at [141, 193] on h4 "Smile by Design - [GEOGRAPHIC_DATA]" at bounding box center [152, 200] width 178 height 32
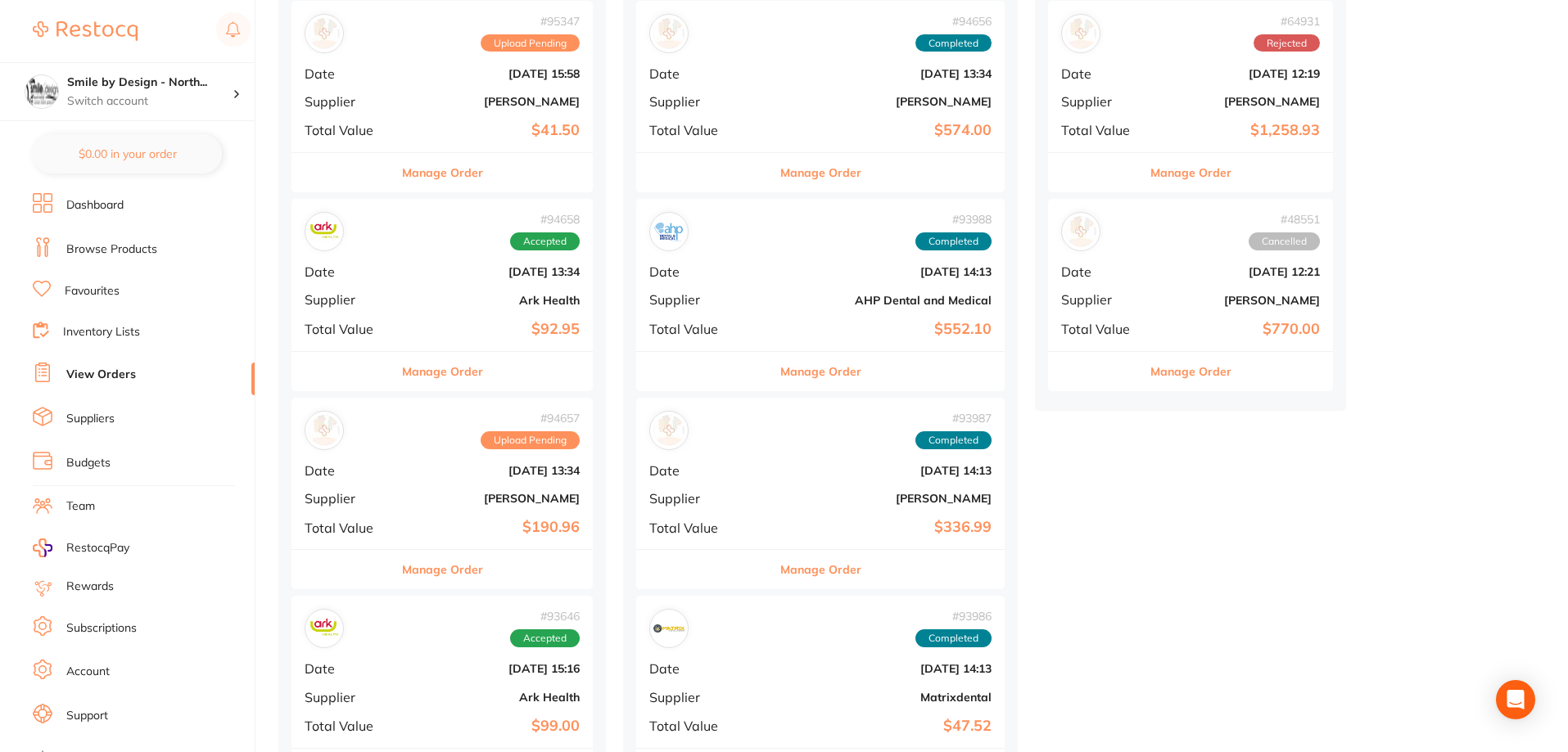
scroll to position [654, 0]
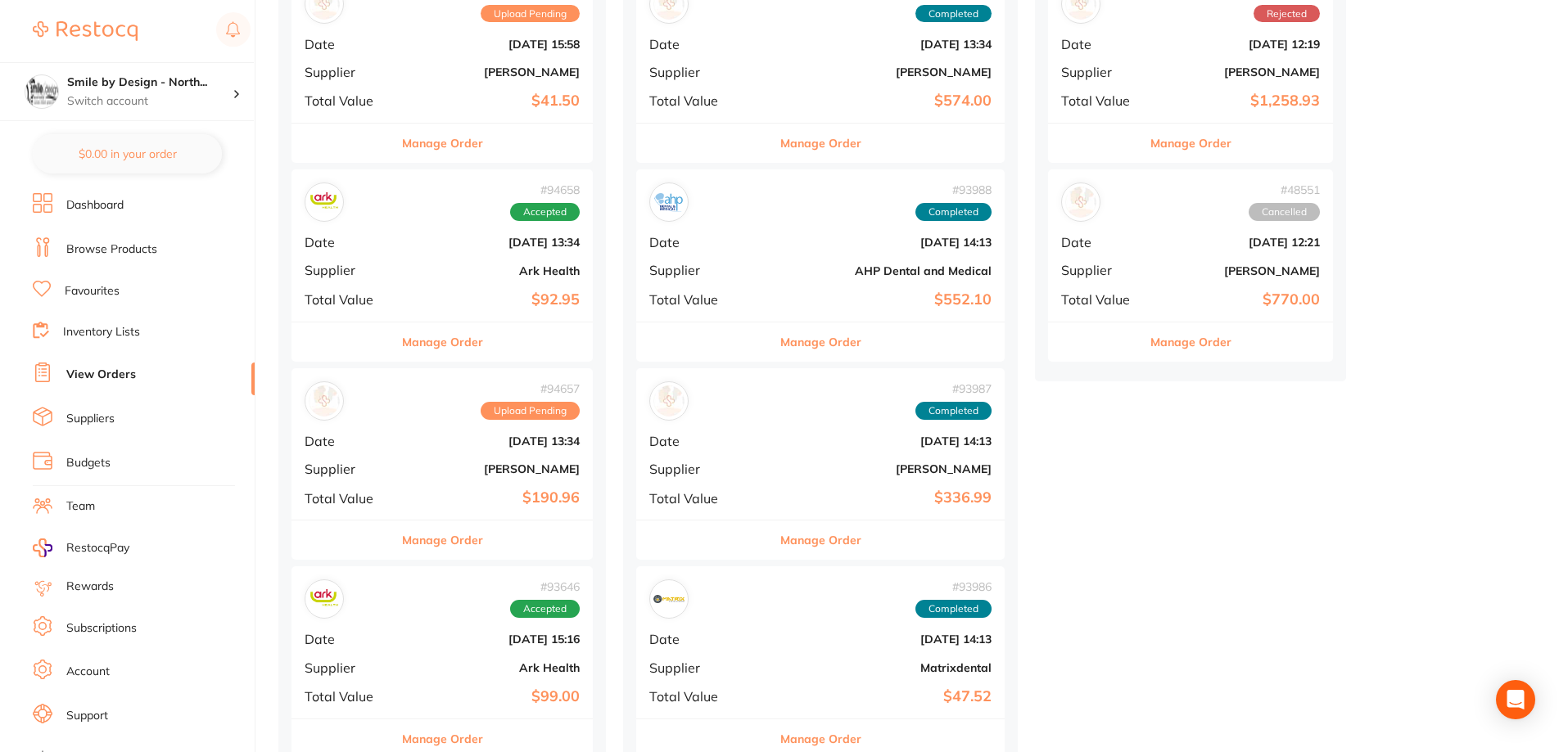
click at [491, 460] on div "# 94657 Upload Pending Date Sept 25 2025, 13:34 Supplier Adam Dental Total Valu…" at bounding box center [442, 444] width 301 height 151
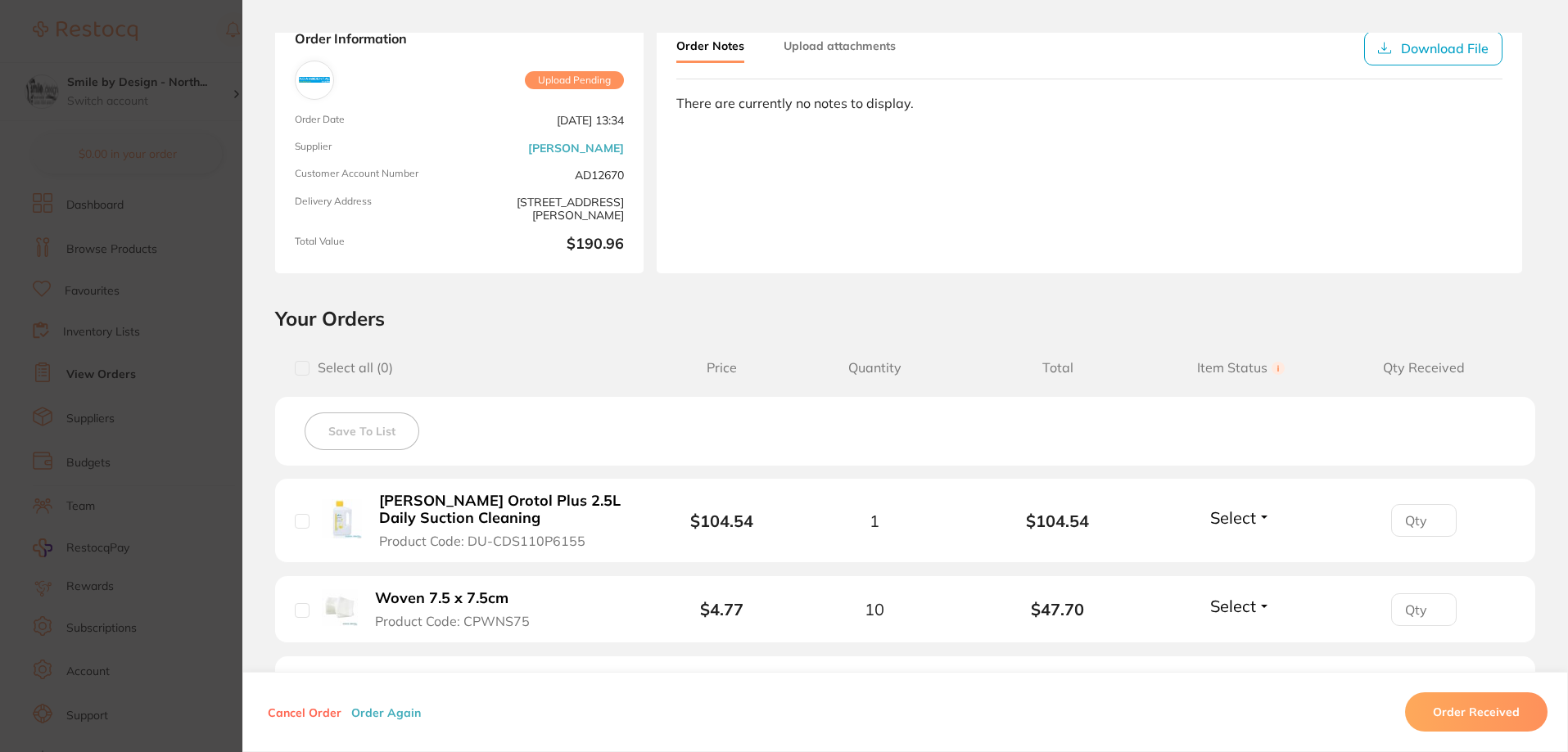
scroll to position [82, 0]
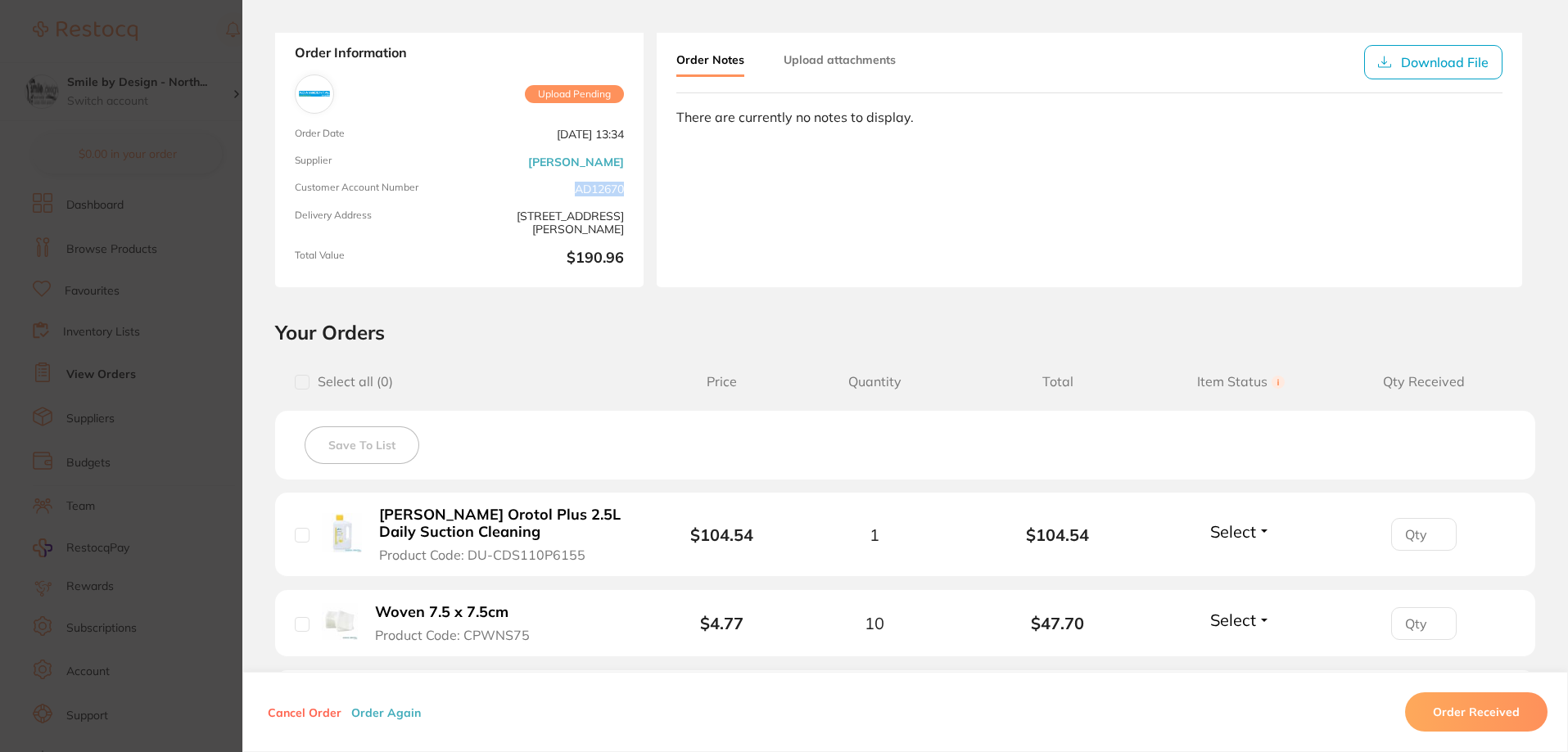
drag, startPoint x: 569, startPoint y: 198, endPoint x: 622, endPoint y: 198, distance: 53.0
click at [622, 198] on div "Order Information Upload Pending Order Date Sept 25 2025, 13:34 Supplier Adam D…" at bounding box center [459, 156] width 368 height 262
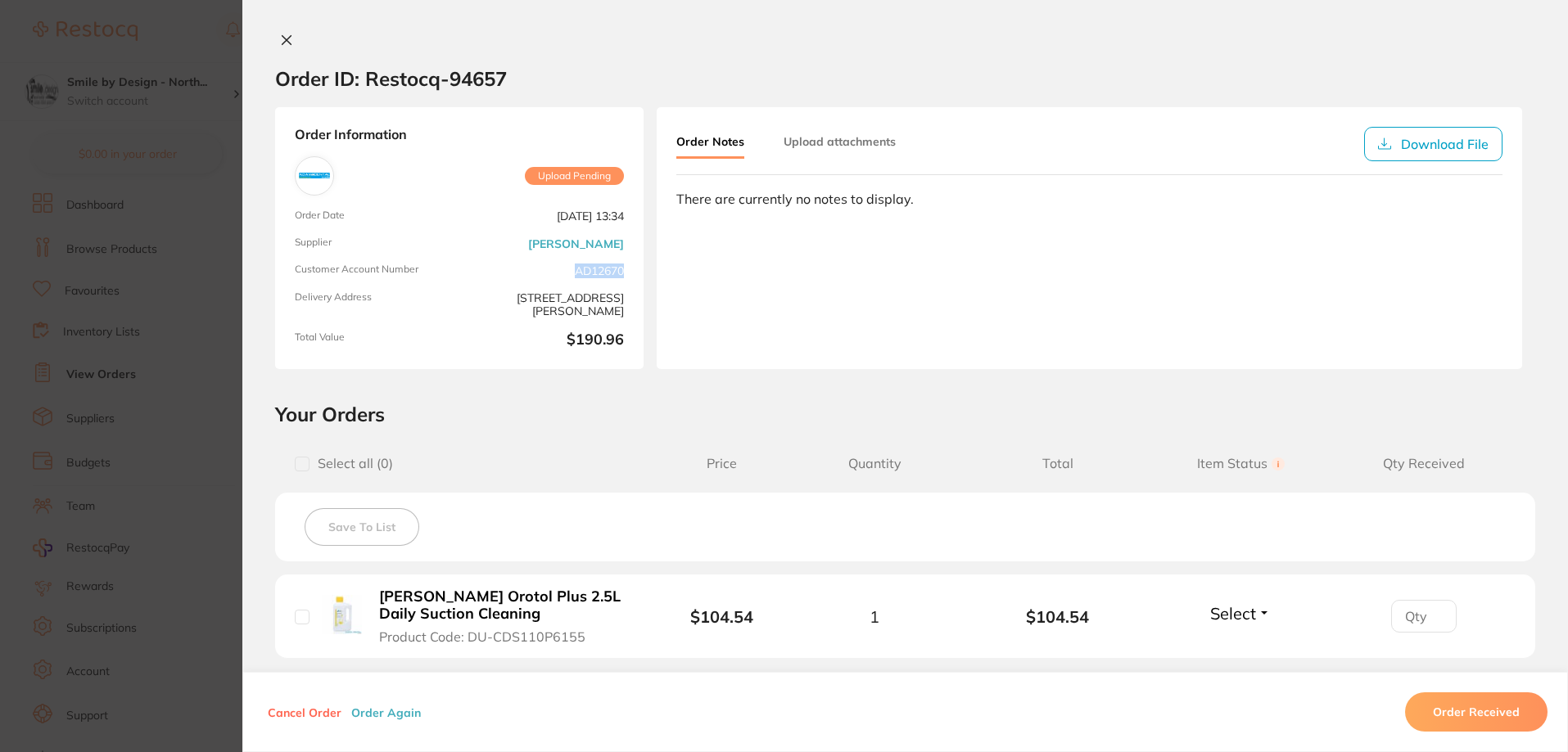
click at [282, 38] on icon at bounding box center [286, 39] width 13 height 13
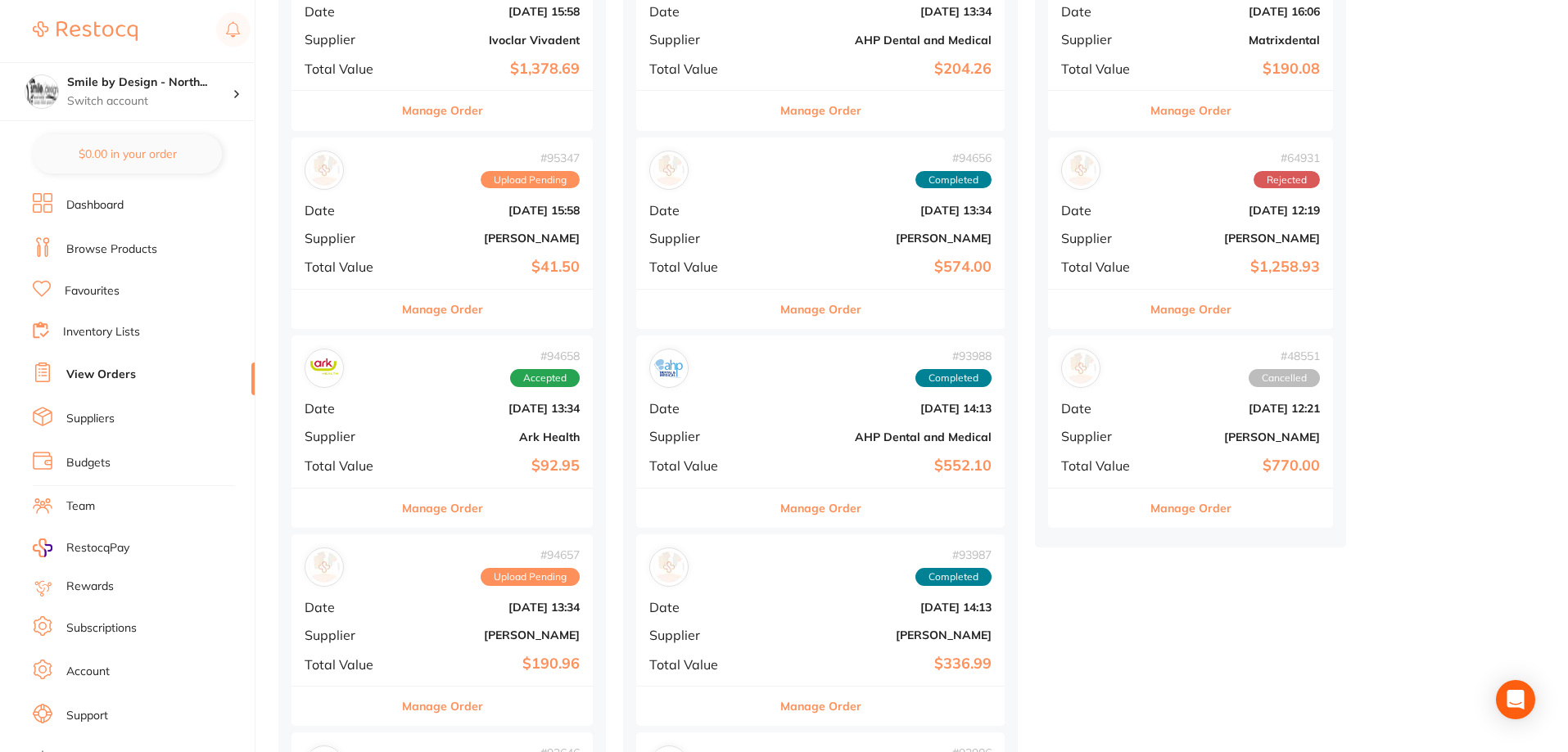
scroll to position [491, 0]
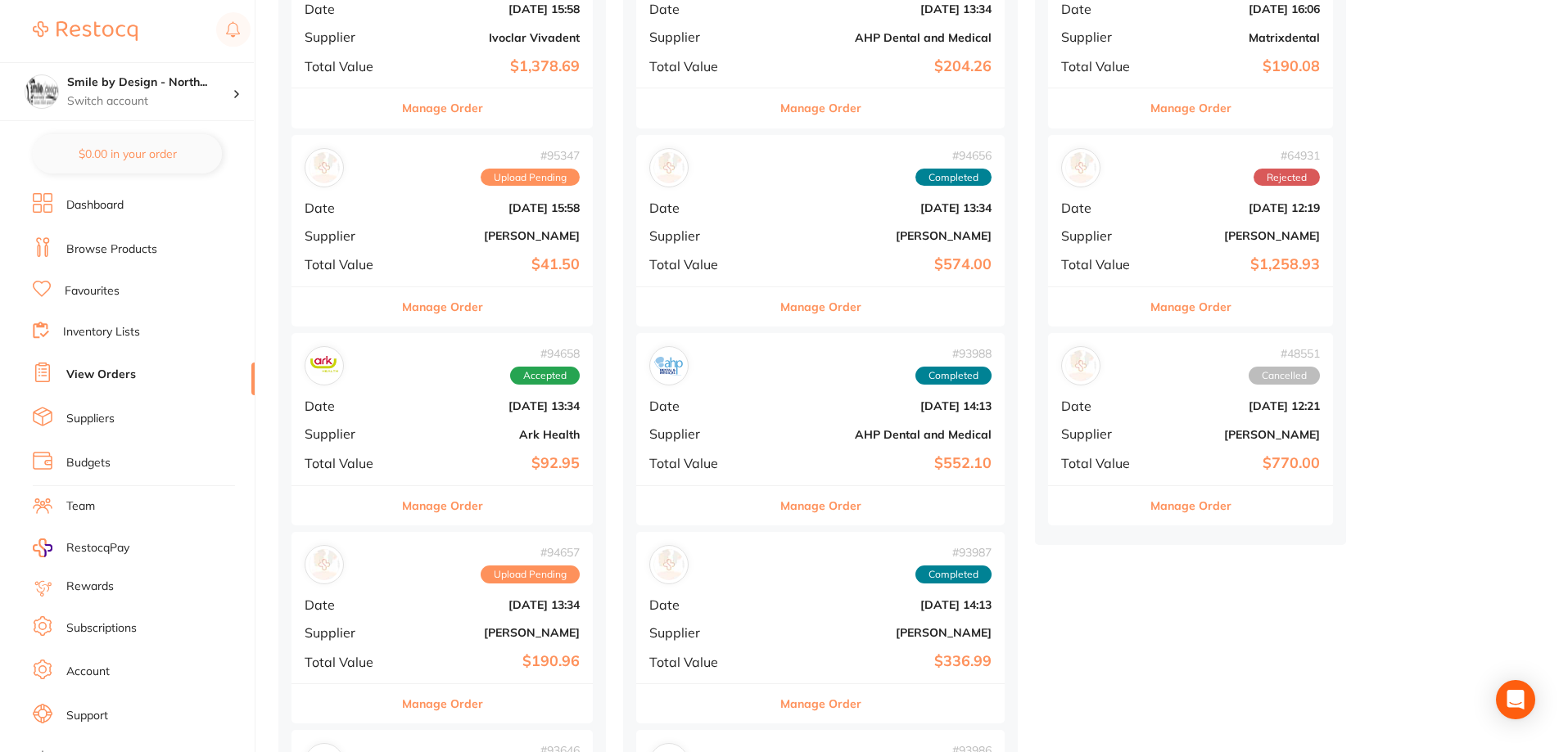
click at [532, 458] on b "$92.95" at bounding box center [492, 463] width 174 height 17
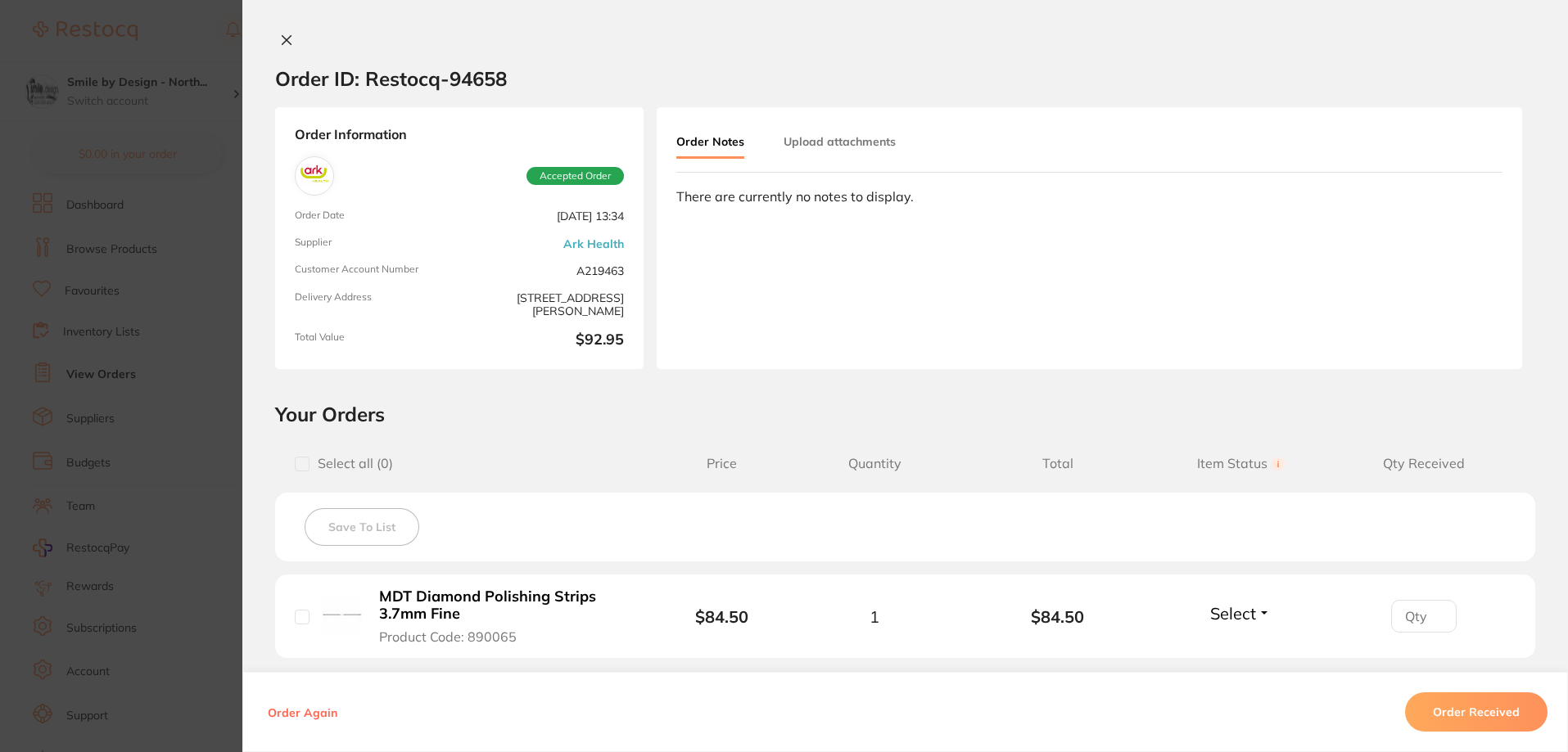
click at [281, 37] on icon at bounding box center [286, 39] width 13 height 13
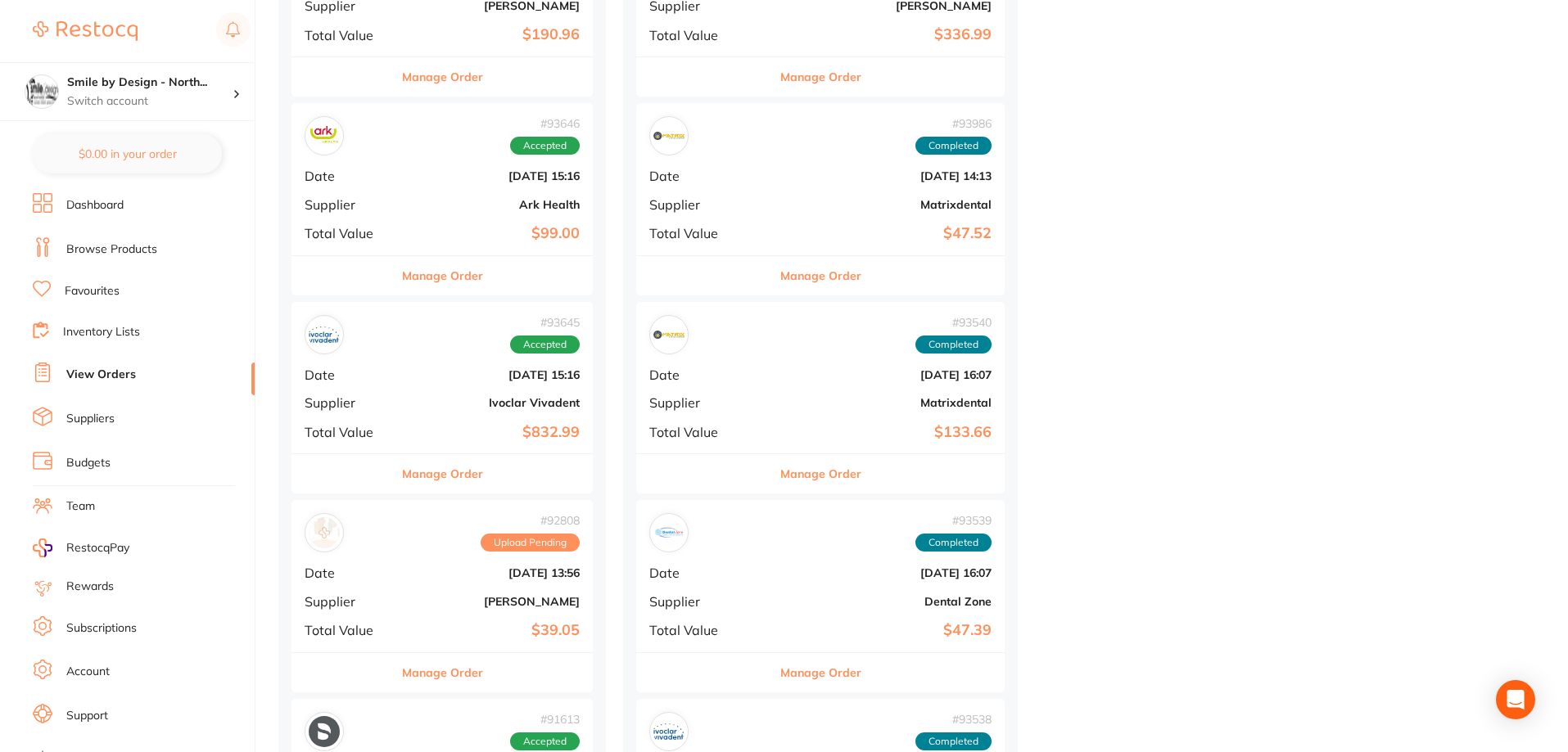
scroll to position [1145, 0]
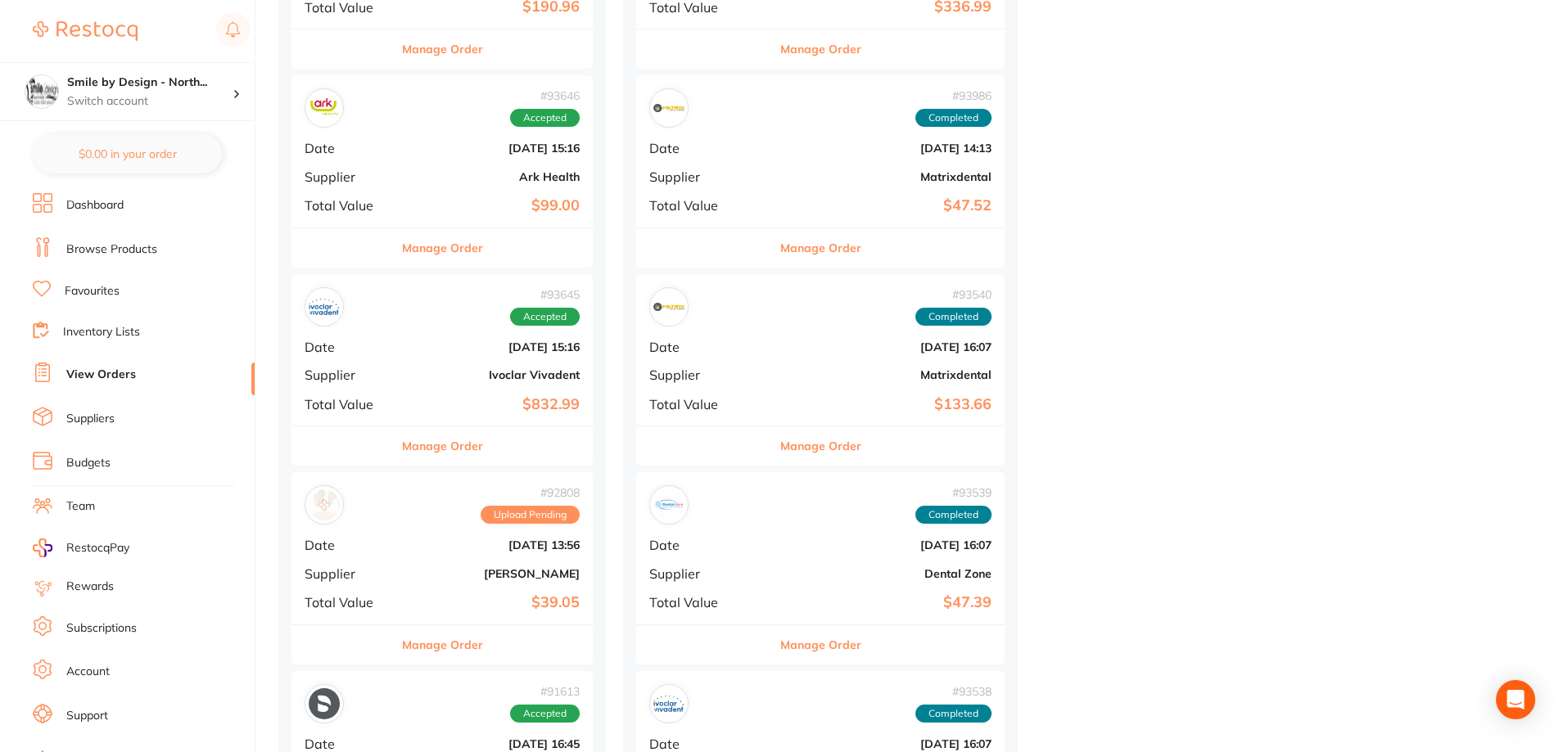
click at [527, 580] on b "[PERSON_NAME]" at bounding box center [492, 574] width 174 height 13
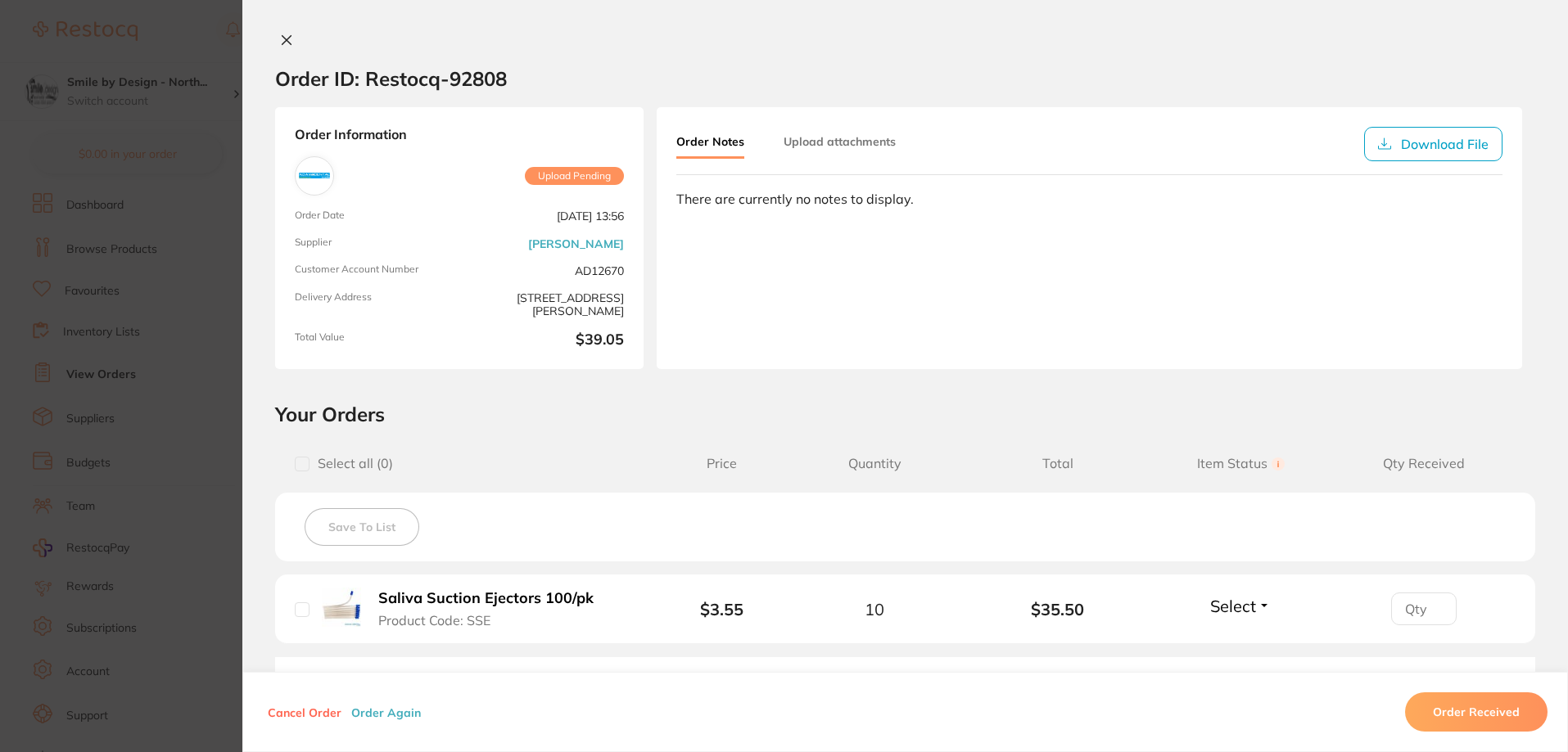
click at [281, 44] on icon at bounding box center [286, 39] width 13 height 13
